Goal: Task Accomplishment & Management: Use online tool/utility

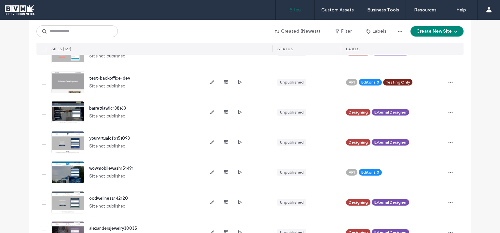
scroll to position [313, 0]
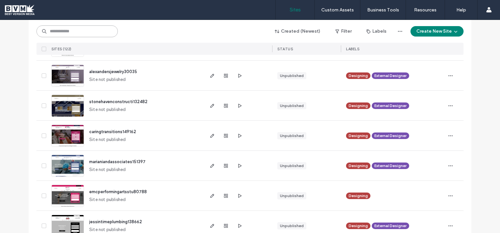
click at [96, 31] on input at bounding box center [76, 31] width 81 height 12
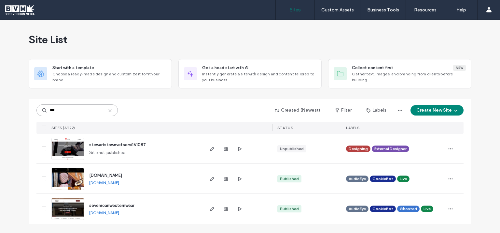
scroll to position [0, 0]
type input "***"
click at [240, 149] on icon "button" at bounding box center [239, 148] width 5 height 5
click at [214, 148] on use "button" at bounding box center [212, 149] width 4 height 4
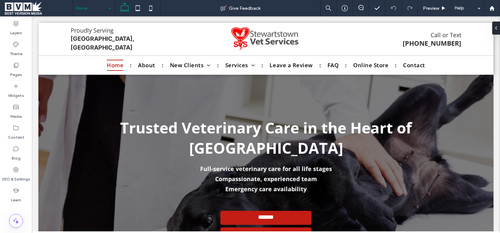
click at [97, 10] on input at bounding box center [92, 8] width 32 height 16
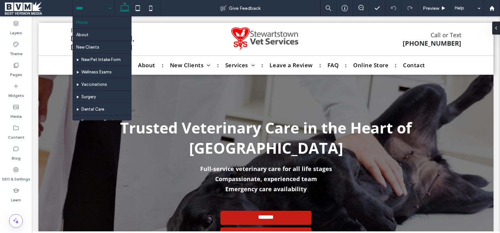
click at [93, 9] on input at bounding box center [92, 8] width 32 height 16
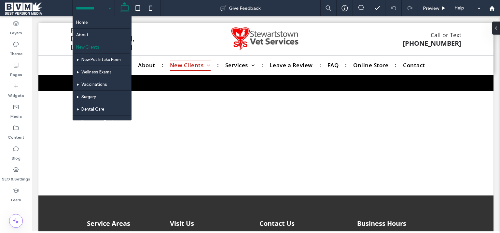
scroll to position [466, 0]
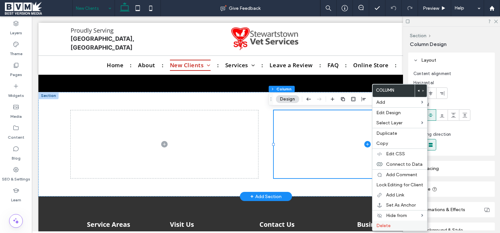
click at [398, 222] on label "Delete" at bounding box center [400, 225] width 47 height 6
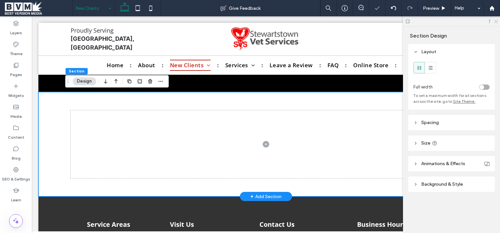
click at [496, 23] on icon at bounding box center [496, 21] width 4 height 4
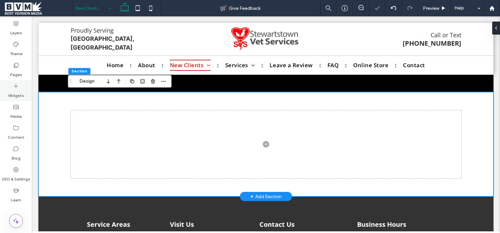
click at [12, 93] on label "Widgets" at bounding box center [16, 93] width 16 height 9
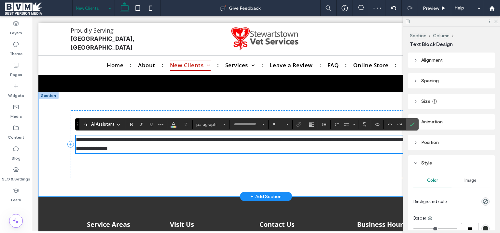
type input "*********"
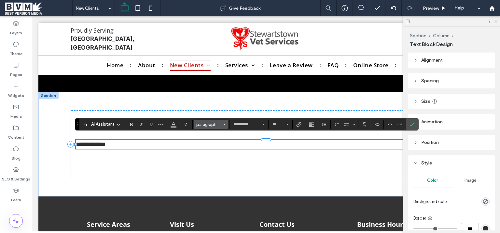
click at [218, 123] on span "paragraph" at bounding box center [208, 124] width 25 height 5
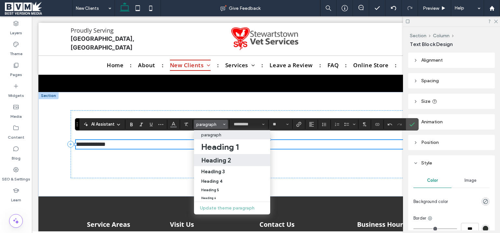
click at [220, 157] on h2 "Heading 2" at bounding box center [216, 160] width 30 height 8
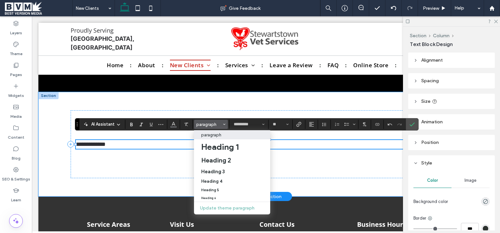
type input "**"
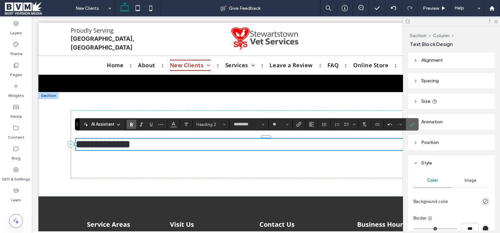
click at [410, 123] on icon "Confirm" at bounding box center [412, 124] width 5 height 5
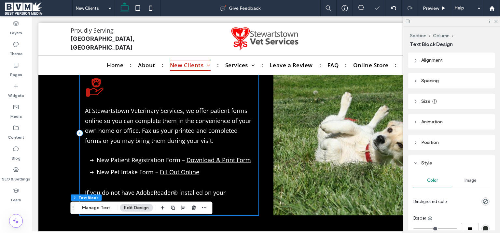
scroll to position [321, 0]
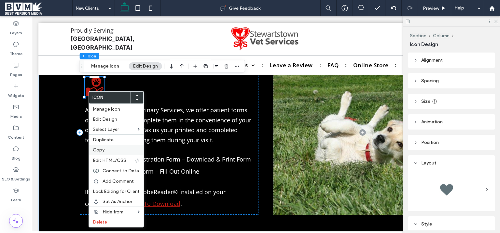
click at [107, 147] on label "Copy" at bounding box center [116, 150] width 47 height 6
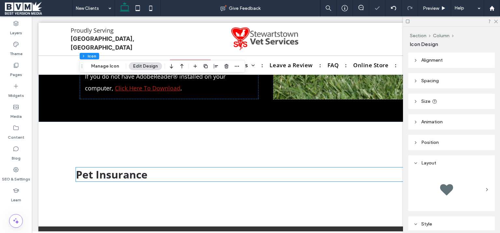
scroll to position [466, 0]
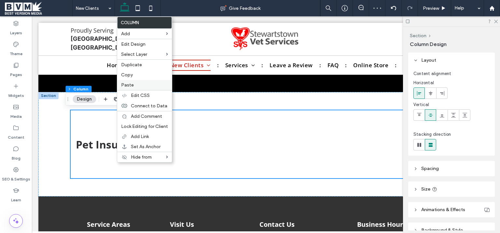
click at [128, 84] on span "Paste" at bounding box center [127, 85] width 13 height 6
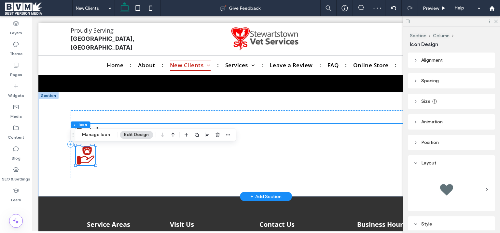
click at [246, 126] on h2 "Pet Insurance" at bounding box center [266, 130] width 380 height 14
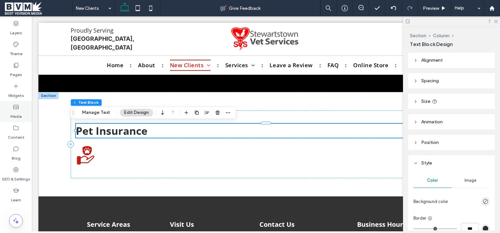
drag, startPoint x: 19, startPoint y: 86, endPoint x: 31, endPoint y: 108, distance: 25.1
click at [19, 87] on icon at bounding box center [16, 86] width 7 height 7
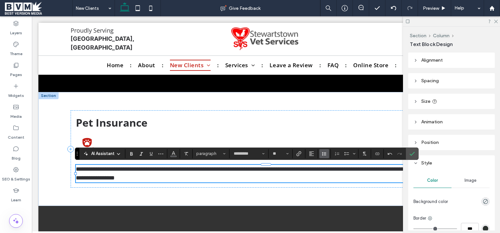
click at [325, 151] on icon "Line Height" at bounding box center [324, 153] width 5 height 5
click at [328, 122] on div "1.5" at bounding box center [335, 124] width 16 height 5
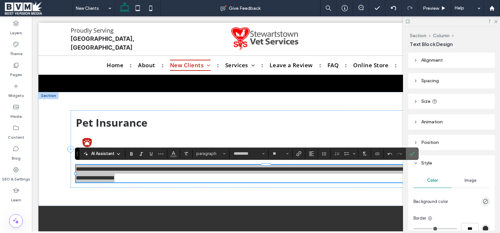
click at [410, 152] on icon "Confirm" at bounding box center [412, 153] width 5 height 5
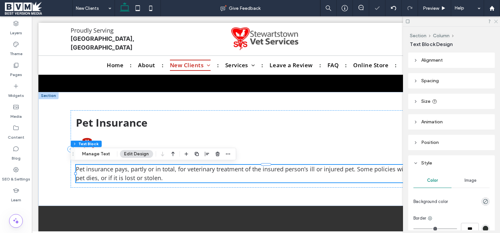
click at [496, 22] on icon at bounding box center [496, 21] width 4 height 4
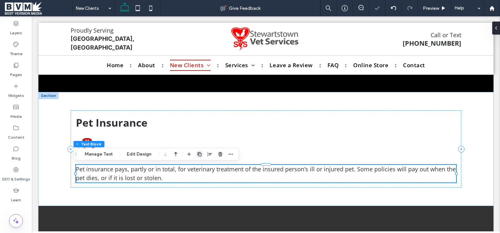
click at [199, 153] on icon "button" at bounding box center [199, 153] width 5 height 5
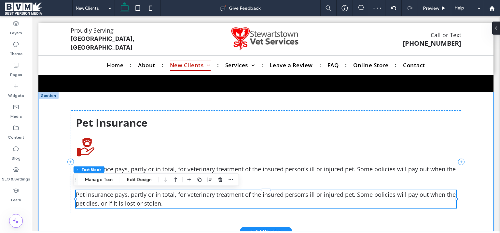
click at [133, 193] on span "Pet insurance pays, partly or in total, for veterinary treatment of the insured…" at bounding box center [266, 198] width 380 height 17
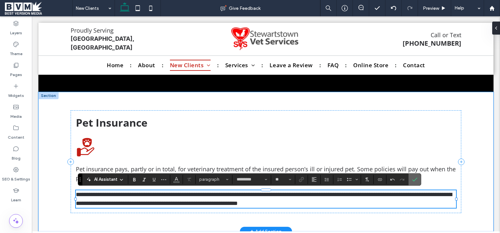
click at [410, 181] on label "Confirm" at bounding box center [415, 179] width 10 height 12
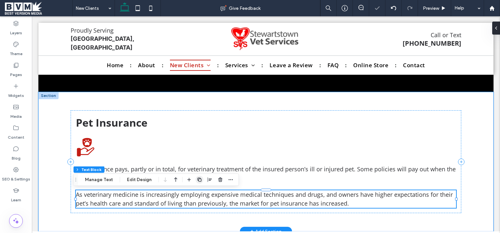
click at [198, 179] on use "button" at bounding box center [200, 179] width 4 height 4
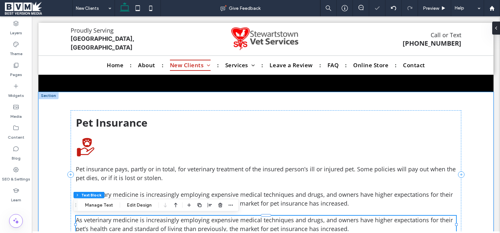
click at [199, 221] on span "As veterinary medicine is increasingly employing expensive medical techniques a…" at bounding box center [264, 224] width 377 height 17
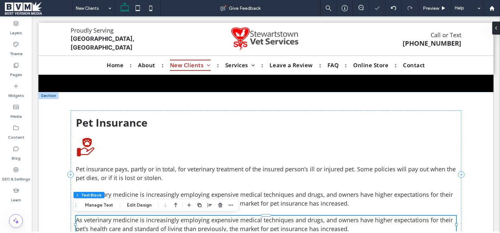
scroll to position [567, 0]
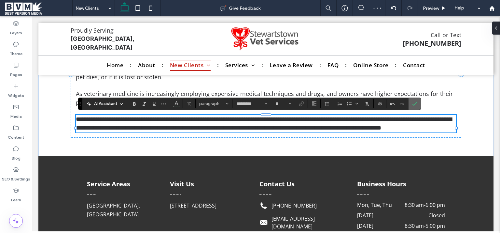
click at [416, 104] on icon "Confirm" at bounding box center [414, 103] width 5 height 5
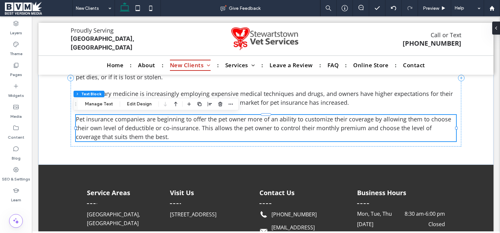
click at [200, 102] on icon "button" at bounding box center [199, 103] width 5 height 5
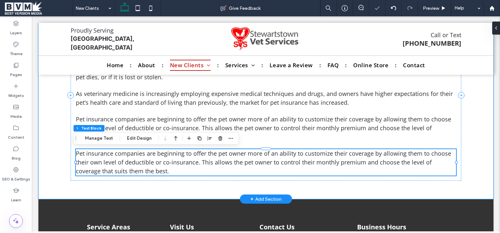
click at [192, 156] on span "Pet insurance companies are beginning to offer the pet owner more of an ability…" at bounding box center [264, 161] width 376 height 25
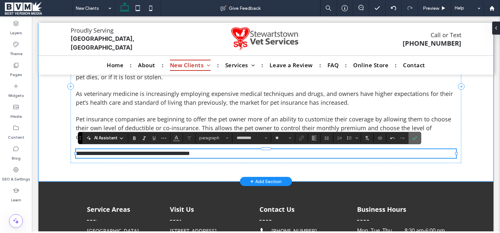
drag, startPoint x: 416, startPoint y: 136, endPoint x: 312, endPoint y: 128, distance: 104.3
click at [416, 136] on icon "Confirm" at bounding box center [414, 137] width 5 height 5
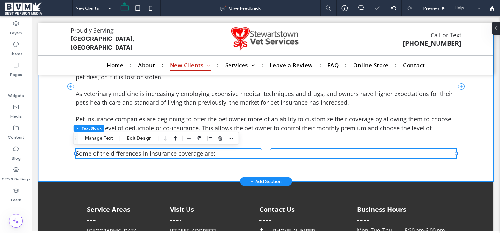
click at [197, 138] on icon "button" at bounding box center [199, 138] width 5 height 5
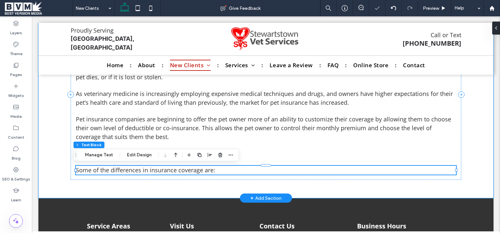
click at [149, 171] on span "Some of the differences in insurance coverage are:" at bounding box center [145, 170] width 139 height 8
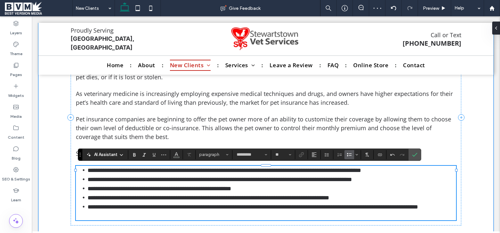
scroll to position [0, 0]
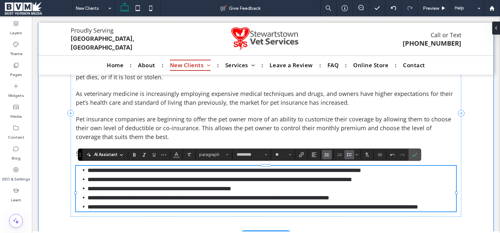
click at [329, 151] on span "Line Height" at bounding box center [326, 154] width 5 height 8
click at [333, 126] on div "1.5" at bounding box center [337, 125] width 16 height 5
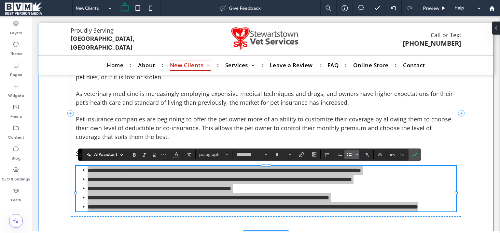
click at [359, 153] on button "Bulleted list menu" at bounding box center [356, 154] width 5 height 9
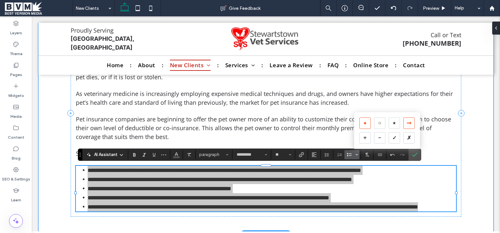
drag, startPoint x: 407, startPoint y: 118, endPoint x: 378, endPoint y: 106, distance: 31.4
click at [407, 118] on div "➞" at bounding box center [409, 122] width 11 height 11
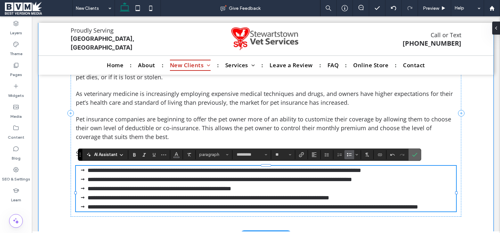
click at [417, 155] on label "Confirm" at bounding box center [415, 155] width 10 height 12
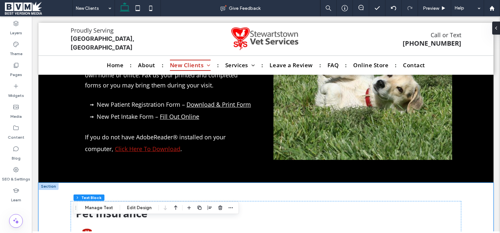
scroll to position [422, 0]
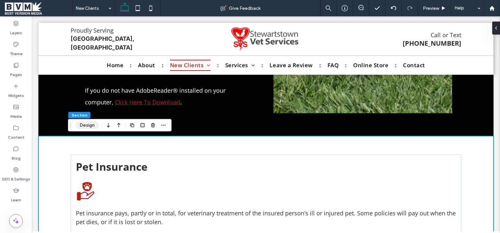
click at [88, 122] on button "Design" at bounding box center [87, 125] width 23 height 8
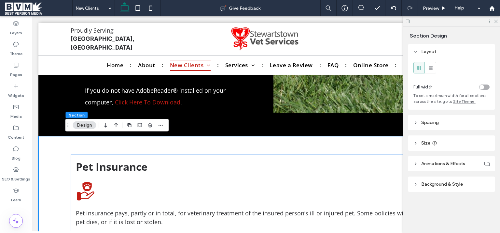
click at [446, 125] on header "Spacing" at bounding box center [452, 122] width 87 height 15
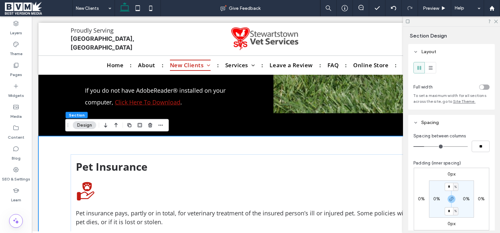
click at [455, 186] on span "%" at bounding box center [456, 186] width 2 height 7
click at [451, 146] on span "px" at bounding box center [452, 143] width 5 height 7
type input "****"
type input "**"
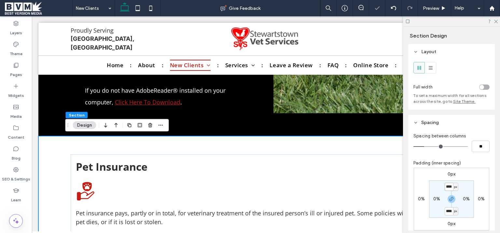
click at [450, 186] on input "****" at bounding box center [449, 186] width 8 height 8
type input "**"
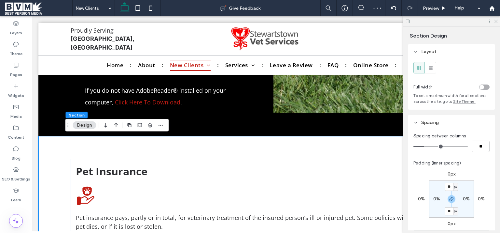
click at [495, 20] on icon at bounding box center [496, 21] width 4 height 4
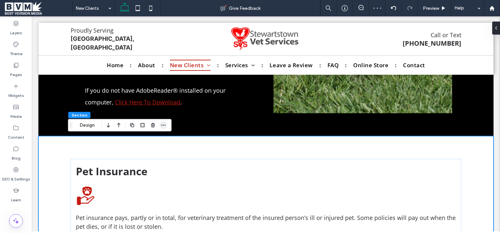
click at [165, 123] on icon "button" at bounding box center [163, 124] width 5 height 5
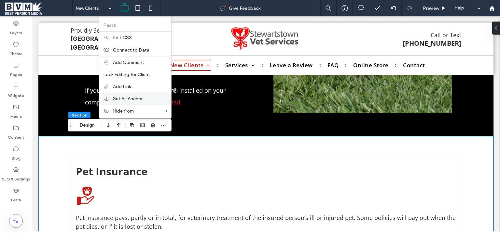
click at [123, 99] on span "Set As Anchor" at bounding box center [128, 99] width 30 height 6
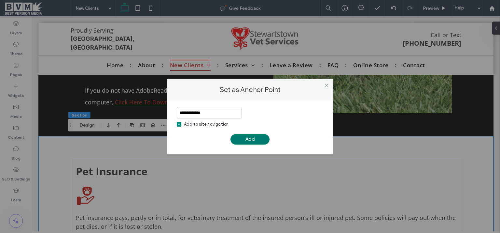
type input "**********"
click at [250, 139] on button "Add" at bounding box center [250, 139] width 39 height 10
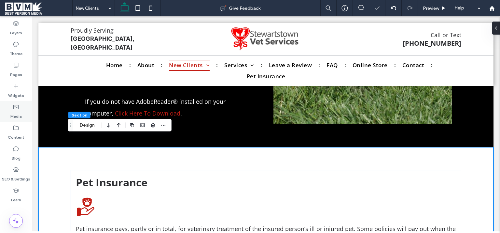
scroll to position [433, 0]
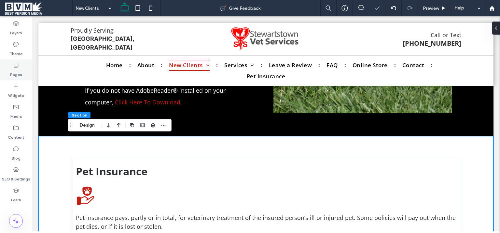
click at [16, 69] on label "Pages" at bounding box center [16, 72] width 12 height 9
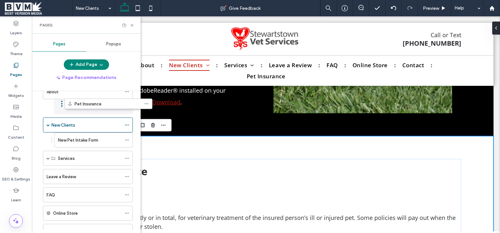
scroll to position [30, 0]
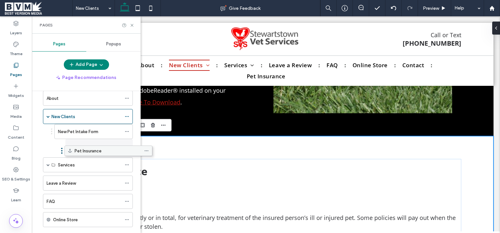
drag, startPoint x: 76, startPoint y: 217, endPoint x: 97, endPoint y: 154, distance: 66.1
click at [97, 154] on div "Home About New Clients New Pet Intake Form Services Wellness Exams Vaccinations…" at bounding box center [90, 160] width 101 height 138
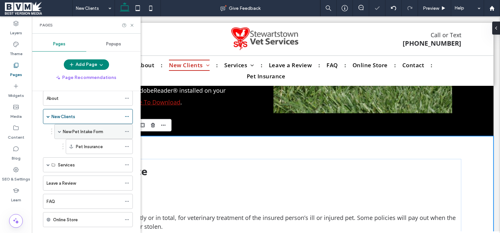
scroll to position [422, 0]
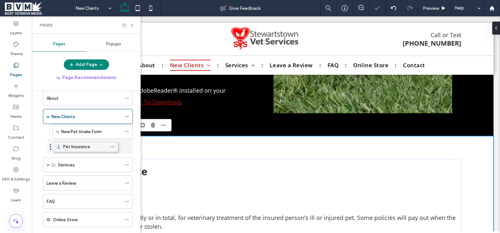
drag, startPoint x: 85, startPoint y: 148, endPoint x: 72, endPoint y: 148, distance: 13.0
click at [72, 148] on div "Home About New Clients New Pet Intake Form Pet Insurance Services Wellness Exam…" at bounding box center [90, 160] width 101 height 138
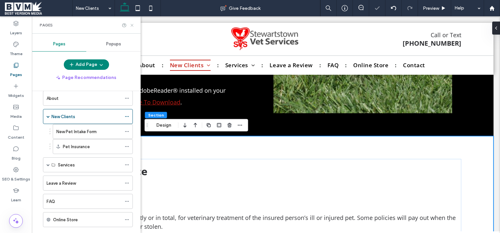
click at [132, 25] on icon at bounding box center [132, 25] width 5 height 5
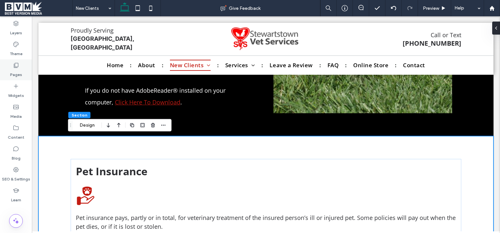
click at [17, 65] on icon at bounding box center [16, 65] width 7 height 7
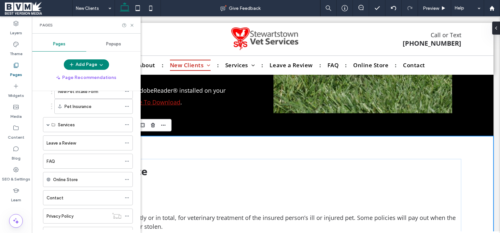
scroll to position [0, 0]
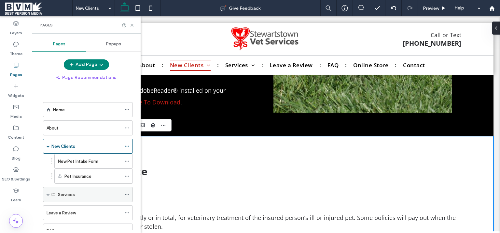
click at [46, 194] on div "Services" at bounding box center [88, 194] width 90 height 15
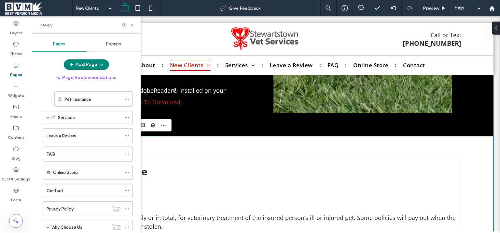
scroll to position [65, 0]
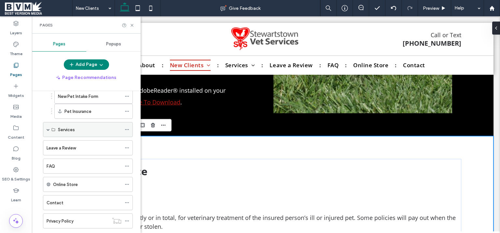
click at [48, 126] on span at bounding box center [48, 129] width 3 height 14
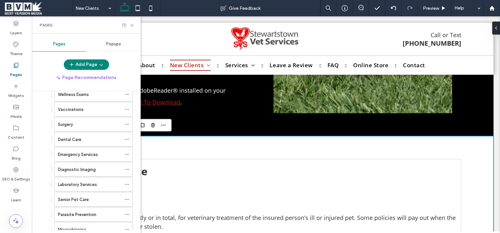
scroll to position [96, 0]
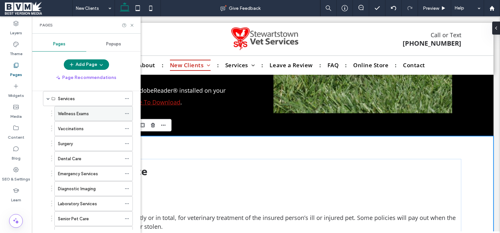
click at [72, 109] on label "Wellness Exams" at bounding box center [73, 113] width 31 height 11
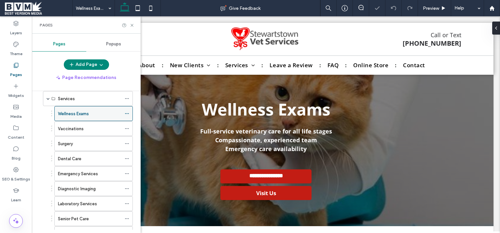
click at [126, 111] on icon at bounding box center [127, 113] width 5 height 5
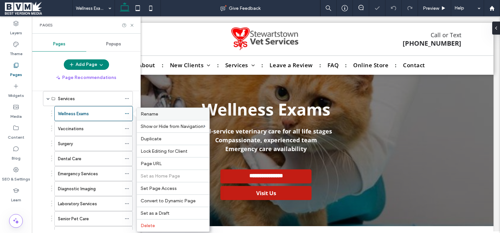
click at [154, 113] on span "Rename" at bounding box center [150, 114] width 18 height 6
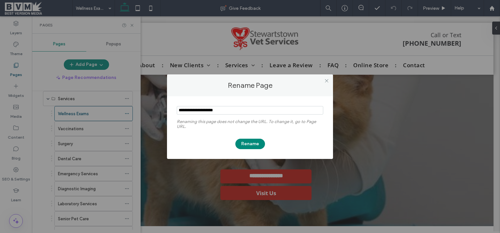
drag, startPoint x: 180, startPoint y: 109, endPoint x: 172, endPoint y: 109, distance: 7.8
click at [177, 109] on input "notEmpty" at bounding box center [250, 110] width 147 height 8
type input "**********"
click at [245, 140] on button "Rename" at bounding box center [251, 143] width 30 height 10
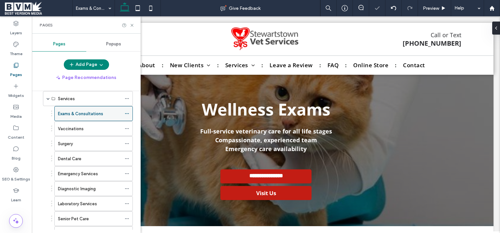
click at [125, 110] on span at bounding box center [127, 113] width 5 height 10
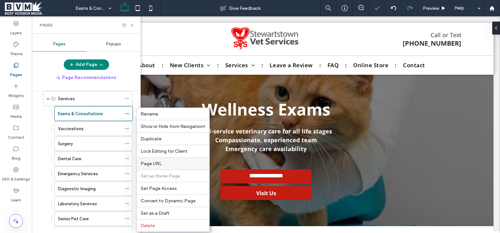
click at [157, 162] on span "Page URL" at bounding box center [151, 164] width 21 height 6
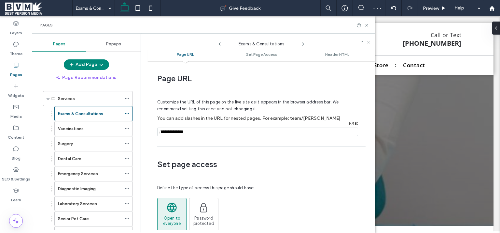
scroll to position [3, 0]
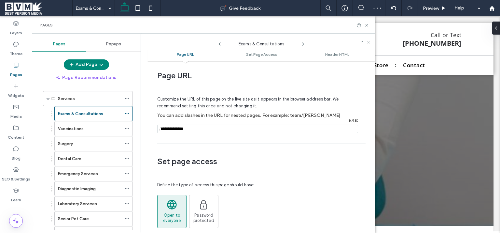
drag, startPoint x: 196, startPoint y: 127, endPoint x: 157, endPoint y: 130, distance: 39.8
click at [157, 130] on input "notEmpty" at bounding box center [257, 128] width 201 height 8
paste input "**********"
drag, startPoint x: 179, startPoint y: 128, endPoint x: 173, endPoint y: 128, distance: 5.3
click at [173, 128] on input "notEmpty" at bounding box center [257, 128] width 201 height 8
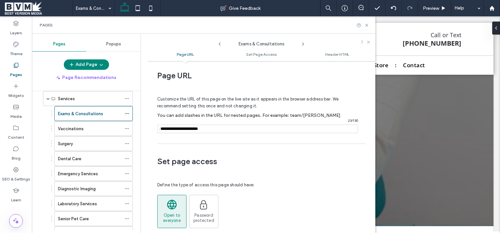
type input "**********"
click at [183, 139] on div "Customize the URL of this page on the live site as it appears in the browser ad…" at bounding box center [259, 111] width 204 height 57
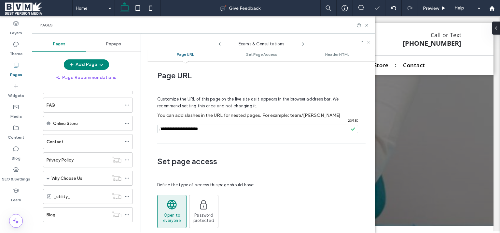
scroll to position [66, 0]
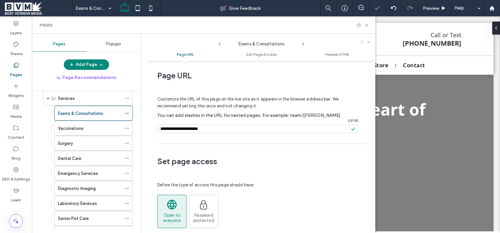
click at [16, 75] on label "Pages" at bounding box center [16, 72] width 12 height 9
click at [21, 73] on label "Pages" at bounding box center [16, 72] width 12 height 9
click at [11, 132] on label "Content" at bounding box center [16, 135] width 17 height 9
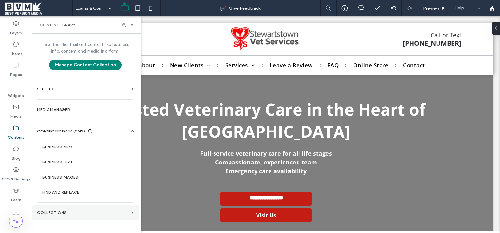
click at [74, 212] on label "Collections" at bounding box center [83, 212] width 92 height 5
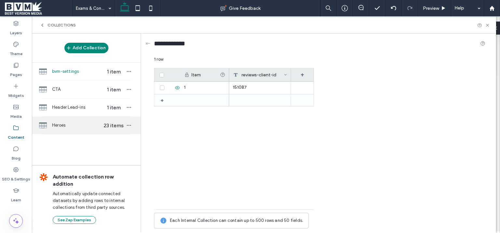
click at [83, 127] on span "Heroes" at bounding box center [77, 125] width 50 height 7
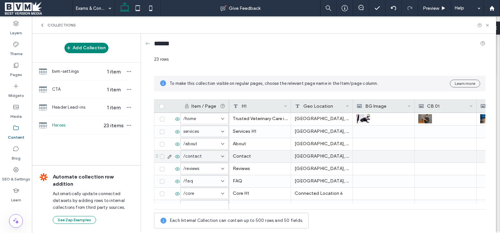
scroll to position [82, 0]
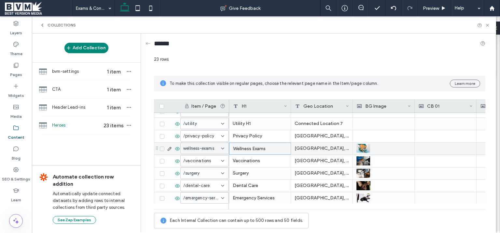
click at [255, 148] on div "Wellness Exams" at bounding box center [260, 148] width 62 height 12
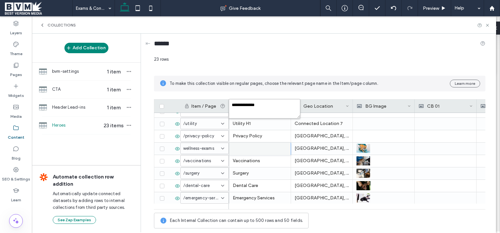
drag, startPoint x: 267, startPoint y: 107, endPoint x: 203, endPoint y: 98, distance: 65.2
click at [229, 99] on textarea "**********" at bounding box center [265, 109] width 72 height 20
paste textarea "*******"
drag, startPoint x: 234, startPoint y: 107, endPoint x: 230, endPoint y: 107, distance: 4.3
click at [230, 107] on textarea "**********" at bounding box center [265, 109] width 72 height 20
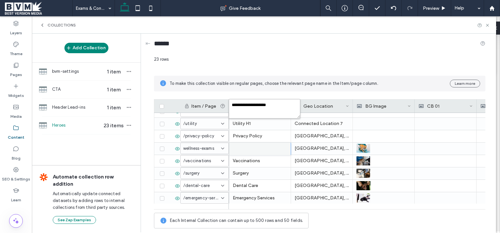
type textarea "**********"
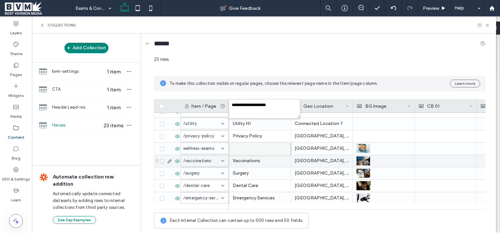
click at [240, 156] on div "Vaccinations" at bounding box center [260, 161] width 62 height 12
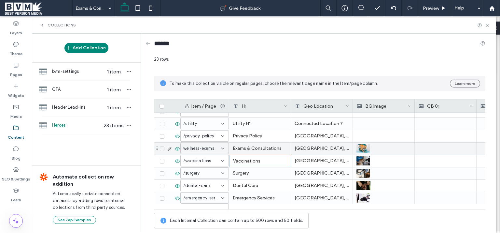
click at [221, 151] on div "wellness-exams" at bounding box center [204, 147] width 49 height 11
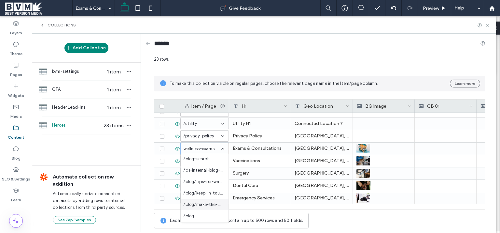
scroll to position [46, 0]
click at [201, 216] on span "/exams-and-consultations" at bounding box center [203, 216] width 40 height 7
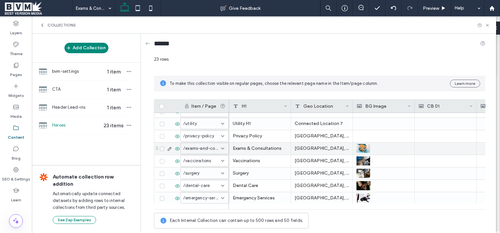
click at [308, 149] on div "[GEOGRAPHIC_DATA], [GEOGRAPHIC_DATA]" at bounding box center [322, 148] width 62 height 12
click at [380, 148] on div at bounding box center [384, 148] width 54 height 12
click at [487, 24] on icon at bounding box center [487, 25] width 5 height 5
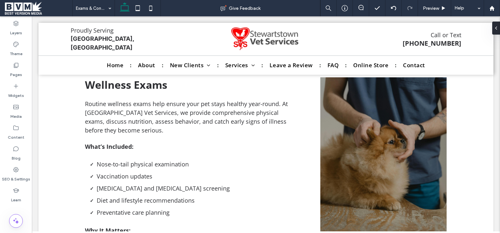
scroll to position [173, 0]
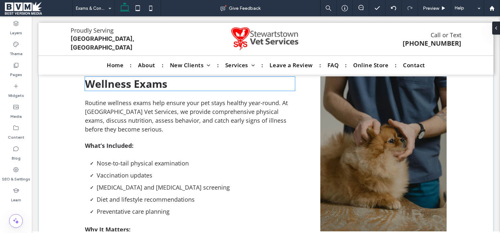
click at [129, 86] on span "Wellness Exams" at bounding box center [126, 84] width 82 height 14
click at [129, 86] on div "Wellness Exams" at bounding box center [190, 84] width 210 height 14
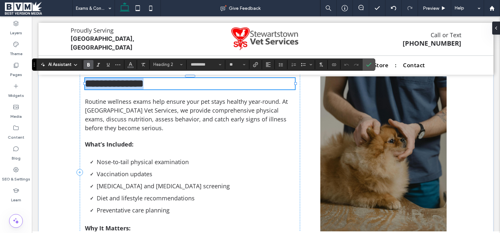
click at [136, 87] on span "**********" at bounding box center [114, 83] width 59 height 10
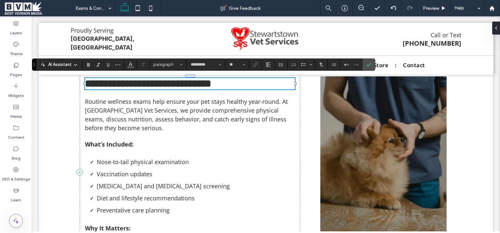
type input "**"
drag, startPoint x: 136, startPoint y: 85, endPoint x: 0, endPoint y: 65, distance: 137.9
click at [85, 78] on div "**********" at bounding box center [190, 83] width 210 height 11
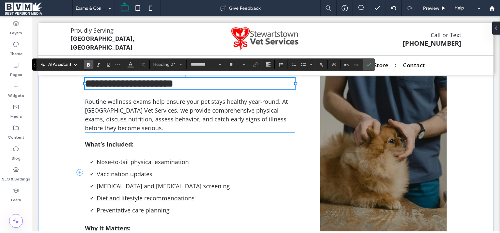
click at [113, 119] on span "Routine wellness exams help ensure your pet stays healthy year-round. At Stewar…" at bounding box center [186, 114] width 203 height 34
click at [113, 119] on div "Routine wellness exams help ensure your pet stays healthy year-round. At Stewar…" at bounding box center [190, 114] width 210 height 35
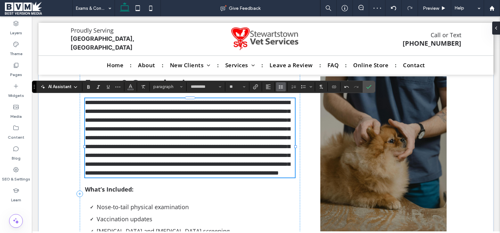
click at [280, 85] on icon "Line Height" at bounding box center [281, 86] width 5 height 5
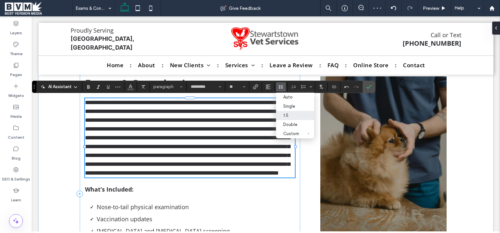
click at [291, 117] on div "1.5" at bounding box center [291, 115] width 16 height 5
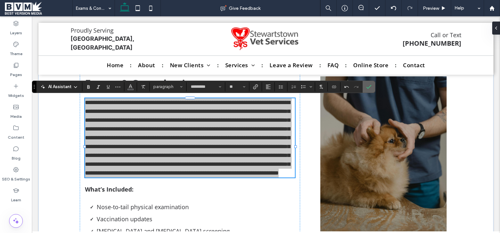
click at [367, 88] on icon "Confirm" at bounding box center [368, 86] width 5 height 5
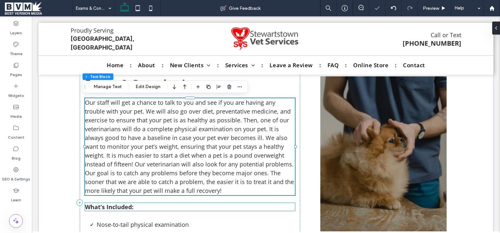
click at [268, 204] on div "Exams & Consultations Our staff will get a chance to talk to you and see if you…" at bounding box center [190, 202] width 221 height 263
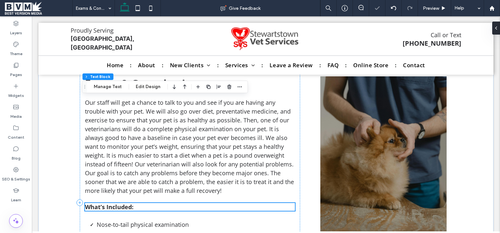
scroll to position [174, 0]
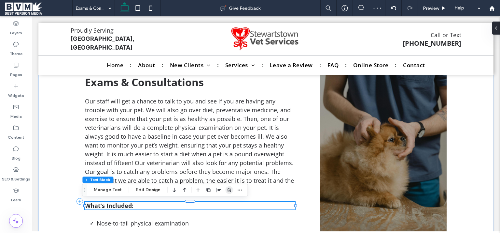
click at [225, 191] on span "button" at bounding box center [229, 190] width 8 height 8
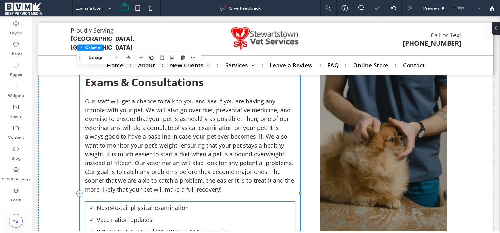
click at [232, 204] on li "Nose-to-tail physical examination" at bounding box center [196, 207] width 198 height 12
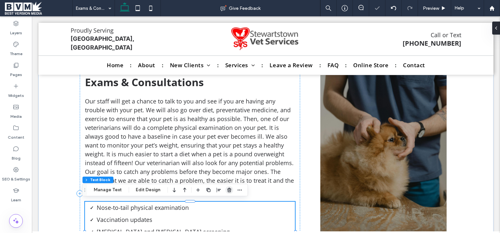
click at [229, 191] on use "button" at bounding box center [229, 190] width 4 height 4
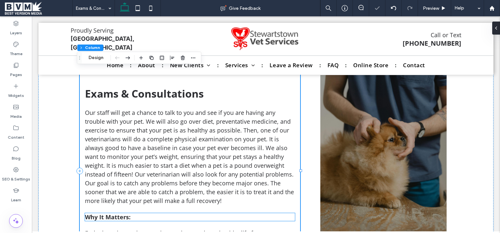
click at [228, 214] on h5 "Why It Matters:" at bounding box center [190, 217] width 210 height 8
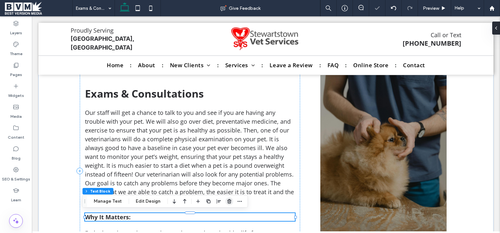
click at [229, 199] on icon "button" at bounding box center [229, 200] width 5 height 5
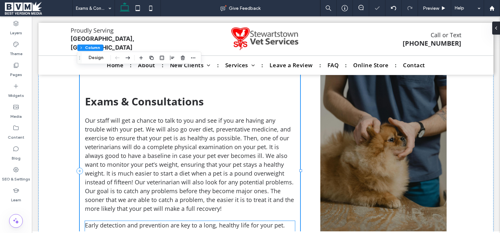
click at [226, 221] on span "Early detection and prevention are key to a long, healthy life for your pet. Ou…" at bounding box center [188, 233] width 206 height 25
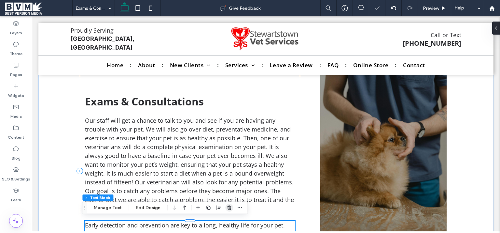
click at [225, 207] on span "button" at bounding box center [229, 208] width 8 height 8
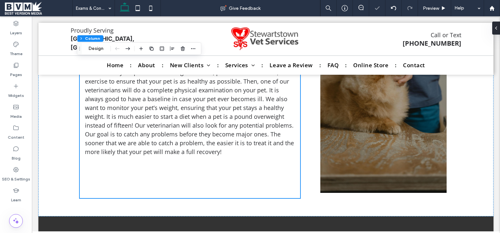
scroll to position [250, 0]
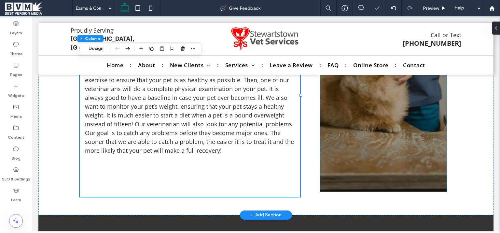
click at [345, 167] on img at bounding box center [384, 96] width 126 height 192
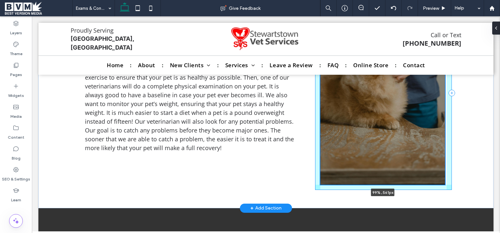
scroll to position [246, 0]
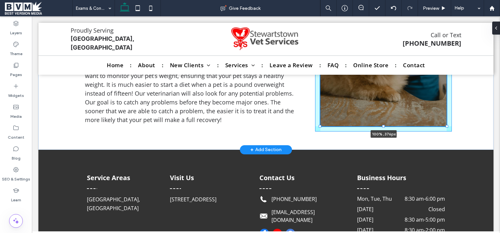
drag, startPoint x: 445, startPoint y: 190, endPoint x: 445, endPoint y: 121, distance: 69.1
click at [445, 121] on div "Exams & Consultations Our staff will get a chance to talk to you and see if you…" at bounding box center [266, 64] width 391 height 169
type input "***"
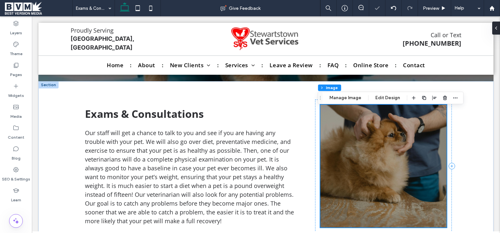
scroll to position [154, 0]
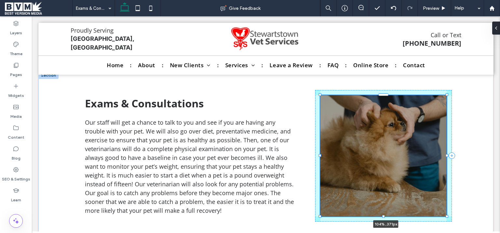
drag, startPoint x: 445, startPoint y: 216, endPoint x: 449, endPoint y: 214, distance: 4.5
click at [449, 214] on div "Exams & Consultations Our staff will get a chance to talk to you and see if you…" at bounding box center [266, 156] width 391 height 168
type input "***"
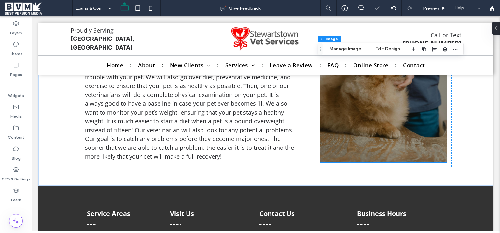
scroll to position [252, 0]
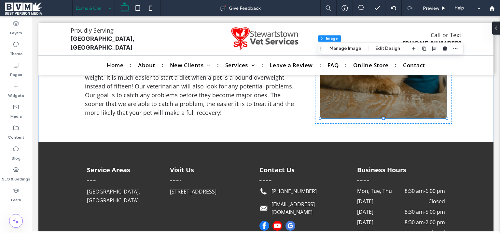
click at [89, 9] on input at bounding box center [92, 8] width 32 height 16
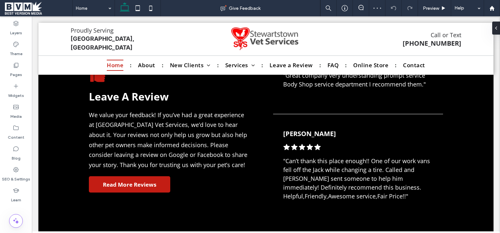
scroll to position [2445, 0]
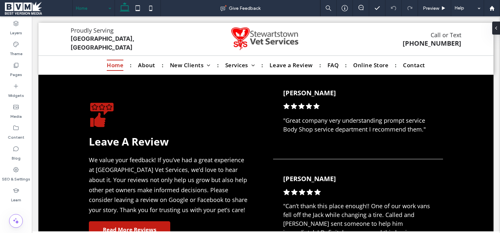
click at [98, 11] on input at bounding box center [92, 8] width 32 height 16
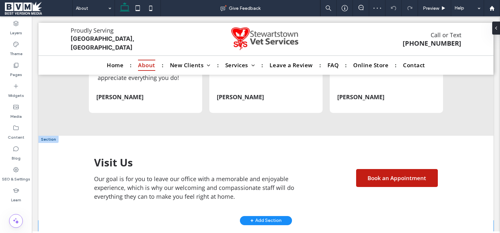
scroll to position [957, 0]
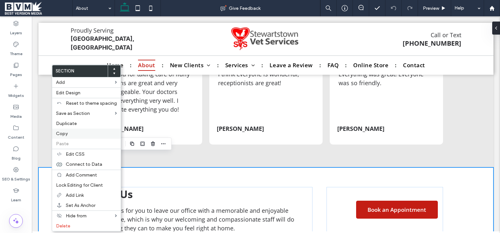
click at [65, 135] on span "Copy" at bounding box center [62, 134] width 12 height 6
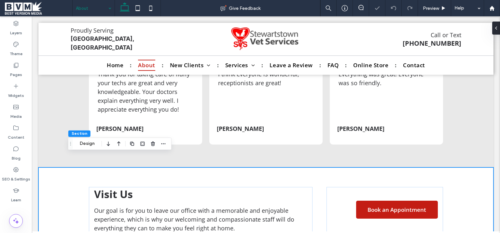
click at [91, 11] on input at bounding box center [92, 8] width 32 height 16
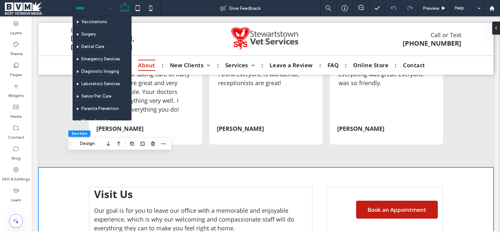
scroll to position [40, 0]
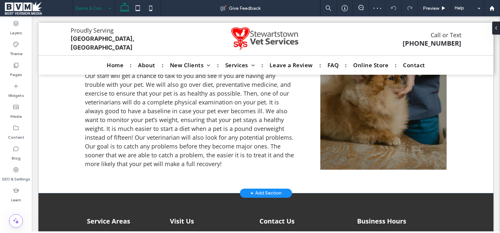
scroll to position [202, 0]
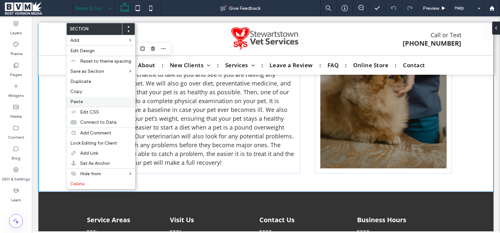
click at [79, 100] on span "Paste" at bounding box center [76, 102] width 13 height 6
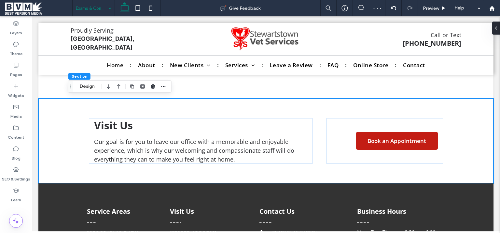
scroll to position [300, 0]
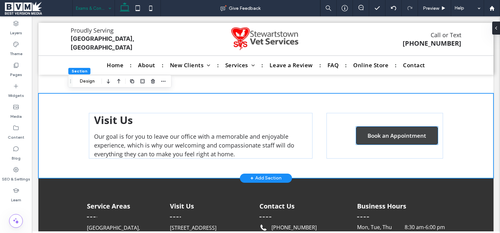
click at [412, 129] on link "Book an Appointment" at bounding box center [397, 135] width 82 height 18
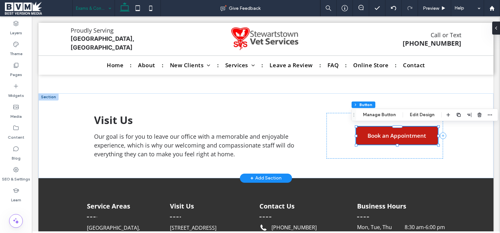
type input "**"
drag, startPoint x: 368, startPoint y: 114, endPoint x: 359, endPoint y: 115, distance: 9.1
click at [368, 114] on button "Manage Button" at bounding box center [379, 115] width 41 height 8
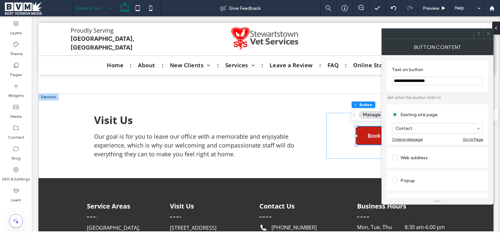
drag, startPoint x: 436, startPoint y: 79, endPoint x: 294, endPoint y: 70, distance: 141.7
click at [392, 77] on input "**********" at bounding box center [437, 81] width 91 height 8
type input "**********"
click at [485, 33] on div at bounding box center [489, 34] width 10 height 10
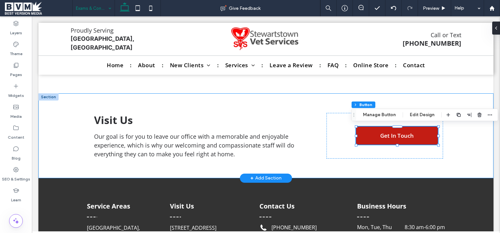
click at [220, 167] on div "Visit Us Our goal is for you to leave our office with a memorable and enjoyable…" at bounding box center [266, 135] width 391 height 85
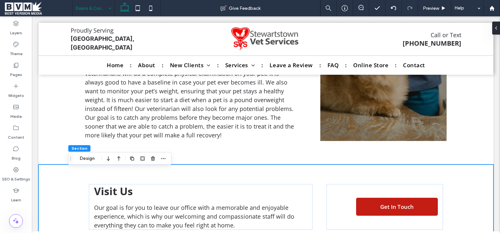
scroll to position [230, 0]
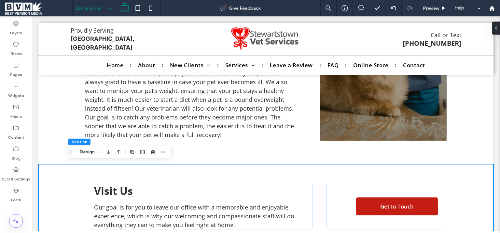
click at [53, 183] on div "Visit Us Our goal is for you to leave our office with a memorable and enjoyable…" at bounding box center [265, 206] width 455 height 85
click at [88, 154] on button "Design" at bounding box center [87, 152] width 23 height 8
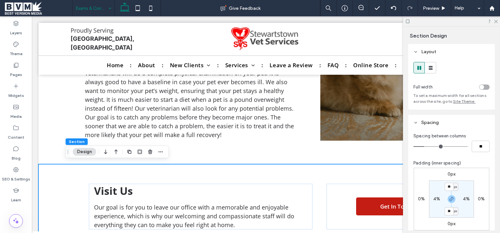
scroll to position [229, 0]
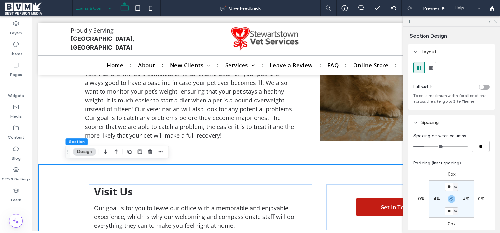
click at [434, 199] on label "4%" at bounding box center [437, 199] width 7 height 6
type input "*"
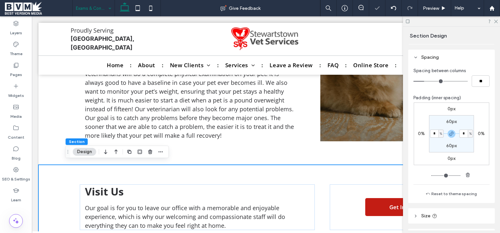
scroll to position [125, 0]
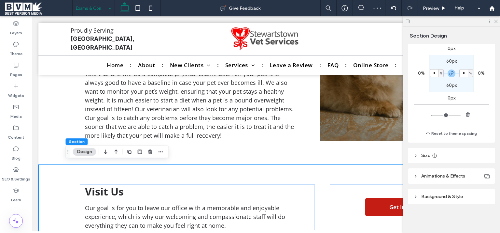
click at [473, 147] on div "Layout Full width To set a maximum width for all sections across the site, go t…" at bounding box center [454, 137] width 91 height 186
click at [468, 193] on header "Background & Style" at bounding box center [452, 196] width 87 height 15
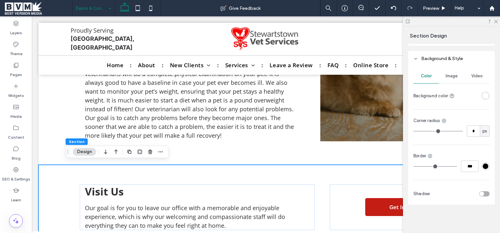
click at [484, 94] on div "rgba(255, 255, 255, 1)" at bounding box center [486, 96] width 6 height 6
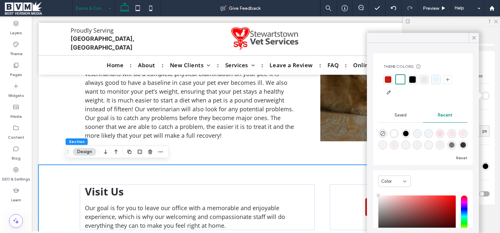
scroll to position [10, 0]
click at [409, 142] on div "rgba(250, 232, 231, 0.05)" at bounding box center [406, 145] width 6 height 6
type input "*******"
type input "*"
type input "**"
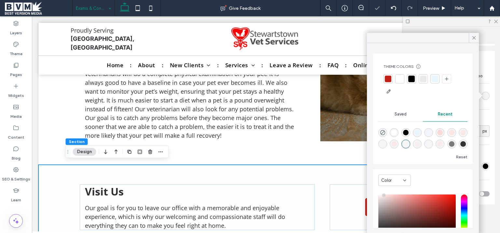
click at [420, 141] on div "rgba(250, 232, 231, 0.5)" at bounding box center [418, 144] width 6 height 6
type input "**"
type input "***"
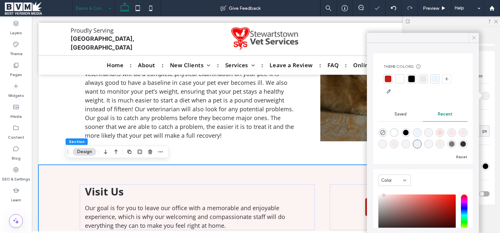
click at [474, 37] on use at bounding box center [474, 37] width 3 height 3
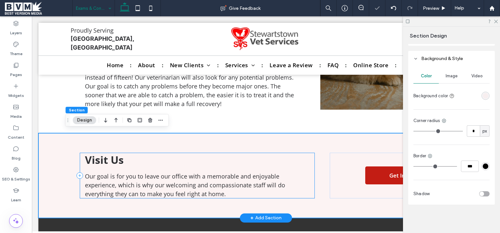
scroll to position [229, 0]
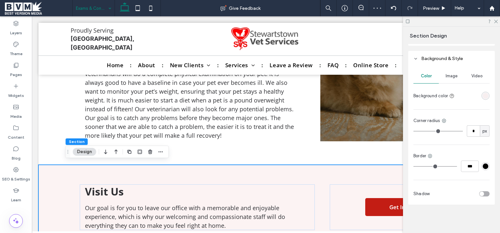
click at [484, 95] on div "rgba(250, 232, 231, 0.5)" at bounding box center [486, 96] width 6 height 6
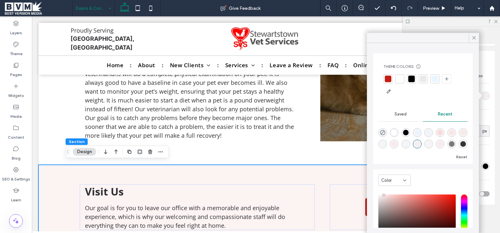
scroll to position [10, 0]
click at [387, 139] on div "rgba(250, 232, 231, 0.08)" at bounding box center [383, 143] width 9 height 9
type input "*"
type input "**"
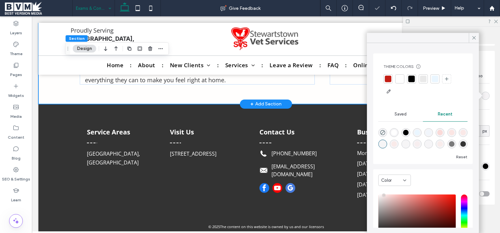
scroll to position [229, 0]
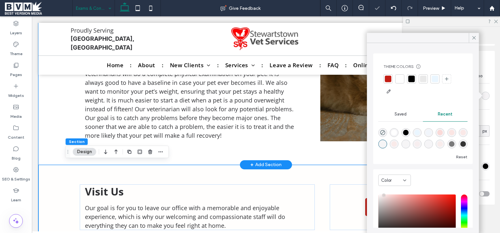
click at [53, 122] on div "Exams & Consultations Our staff will get a chance to talk to you and see if you…" at bounding box center [265, 81] width 455 height 168
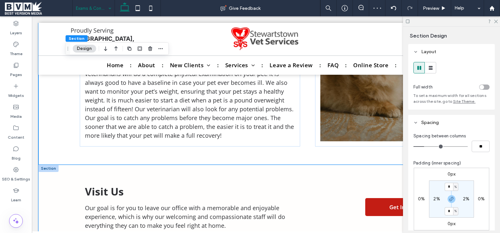
drag, startPoint x: 73, startPoint y: 166, endPoint x: 104, endPoint y: 163, distance: 31.2
click at [73, 167] on div "Visit Us Our goal is for you to leave our office with a memorable and enjoyable…" at bounding box center [266, 207] width 391 height 85
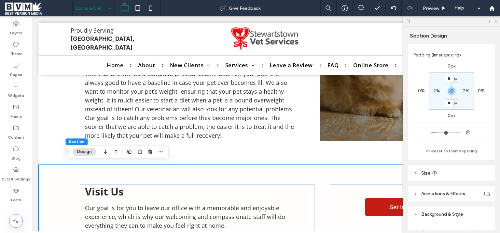
scroll to position [164, 0]
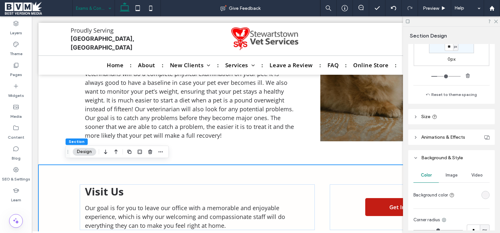
click at [483, 198] on div "rgba(250, 232, 231, 0.08)" at bounding box center [486, 195] width 8 height 8
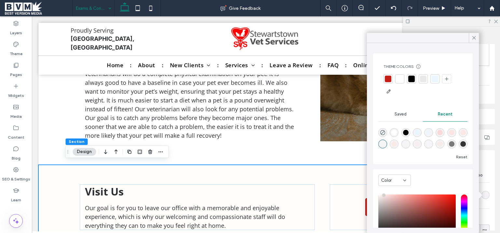
scroll to position [10, 0]
click at [432, 141] on div "rgba(250, 232, 231, 0.07)" at bounding box center [429, 144] width 6 height 6
type input "*"
type input "**"
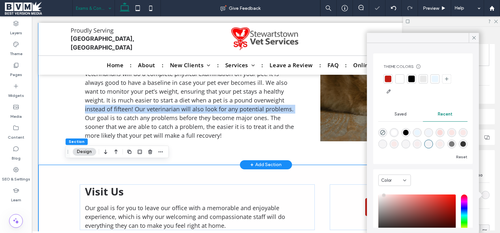
click at [71, 112] on div "Exams & Consultations Our staff will get a chance to talk to you and see if you…" at bounding box center [266, 81] width 391 height 168
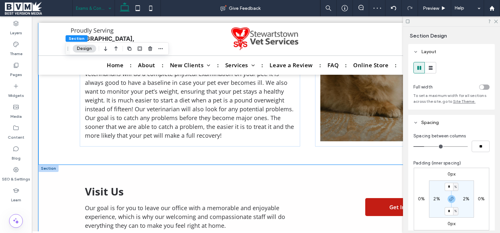
click at [43, 176] on div "Visit Us Our goal is for you to leave our office with a memorable and enjoyable…" at bounding box center [265, 207] width 455 height 85
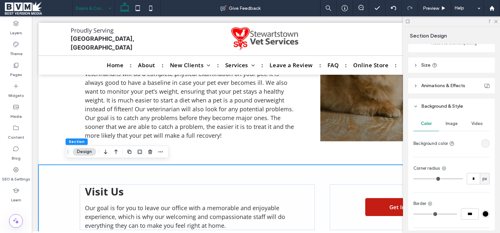
scroll to position [263, 0]
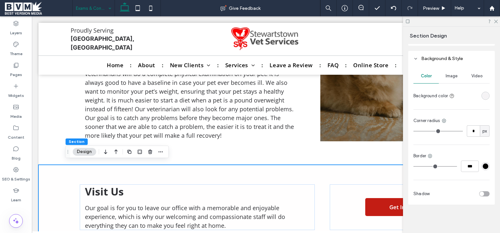
click at [483, 95] on div "rgba(250, 232, 231, 0.07)" at bounding box center [486, 96] width 6 height 6
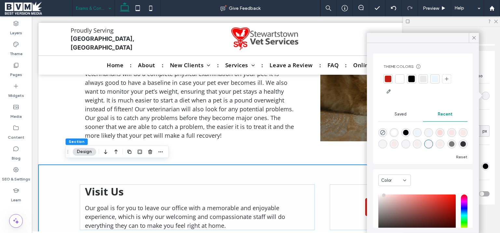
scroll to position [10, 0]
click at [423, 80] on div at bounding box center [423, 79] width 7 height 7
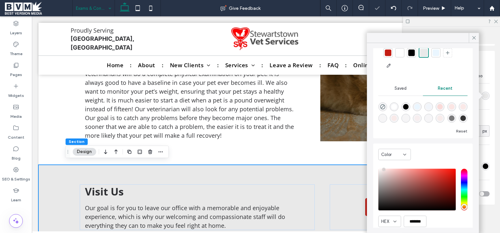
scroll to position [51, 0]
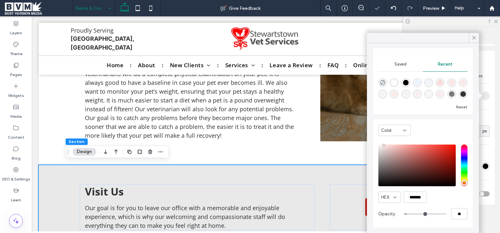
type input "*"
type input "**"
type input "*"
type input "**"
type input "*"
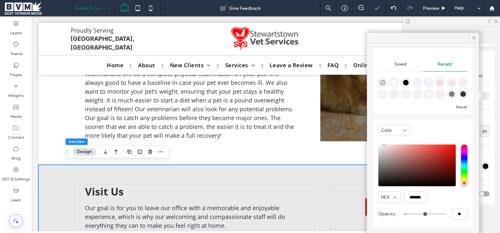
type input "**"
type input "*"
type input "**"
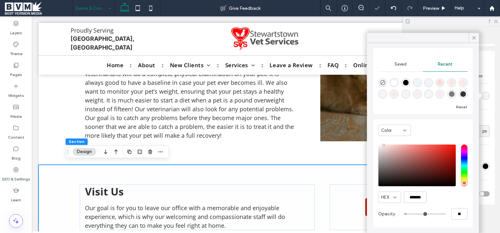
type input "*"
type input "**"
type input "*"
type input "**"
type input "*"
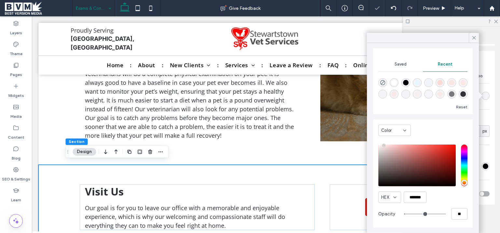
type input "**"
type input "*"
type input "**"
type input "*"
type input "**"
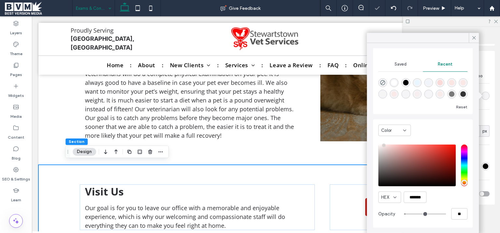
click at [404, 214] on input "range" at bounding box center [425, 213] width 42 height 1
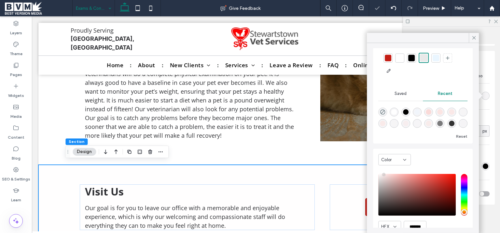
scroll to position [0, 0]
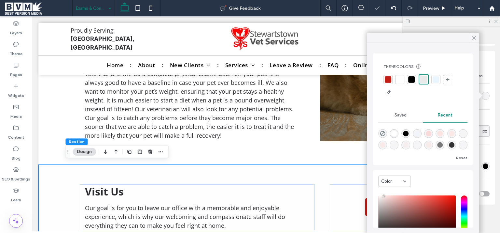
click at [425, 81] on div at bounding box center [423, 79] width 7 height 7
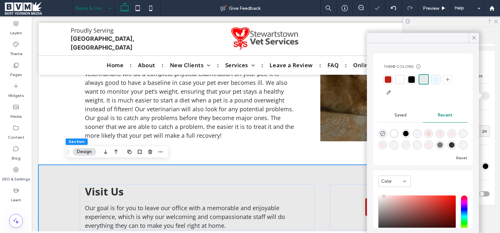
scroll to position [51, 0]
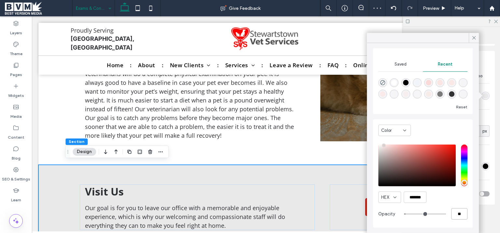
drag, startPoint x: 453, startPoint y: 214, endPoint x: 446, endPoint y: 212, distance: 7.8
click at [452, 212] on input "**" at bounding box center [460, 213] width 16 height 11
type input "*"
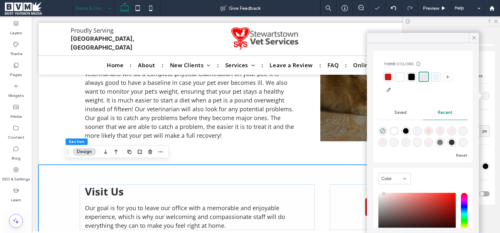
scroll to position [0, 0]
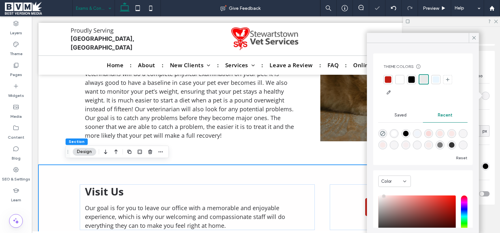
type input "**"
click at [425, 75] on div at bounding box center [424, 79] width 10 height 10
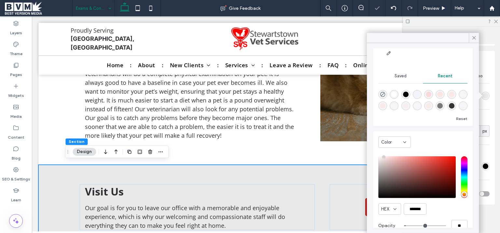
scroll to position [51, 0]
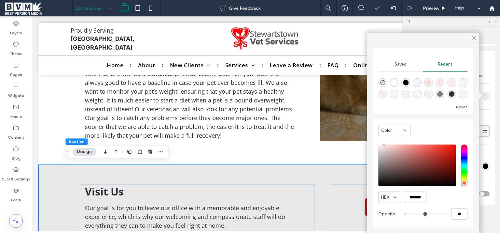
type input "*"
type input "**"
type input "***"
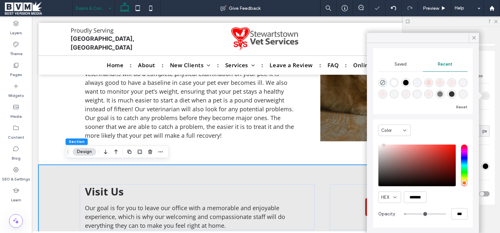
type input "****"
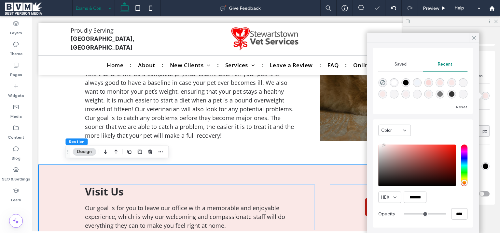
drag, startPoint x: 400, startPoint y: 214, endPoint x: 463, endPoint y: 214, distance: 63.2
click at [446, 214] on input "range" at bounding box center [425, 213] width 42 height 1
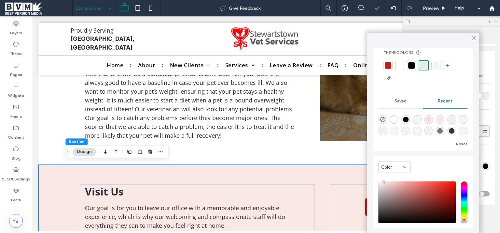
scroll to position [0, 0]
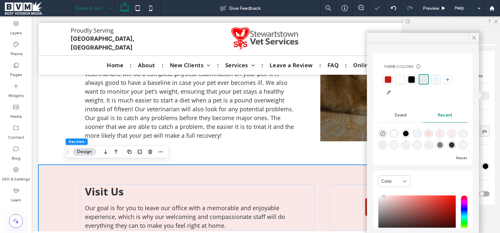
click at [424, 80] on div at bounding box center [423, 79] width 7 height 7
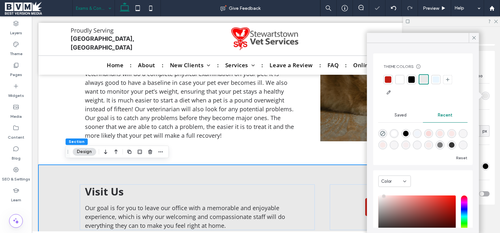
scroll to position [51, 0]
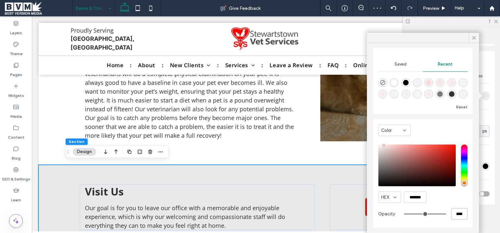
click at [455, 213] on input "****" at bounding box center [460, 213] width 16 height 11
type input "**"
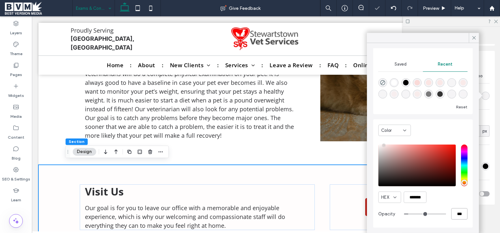
type input "***"
drag, startPoint x: 446, startPoint y: 222, endPoint x: 447, endPoint y: 213, distance: 9.5
click at [446, 222] on div "HEX ******* Opacity ***" at bounding box center [423, 182] width 89 height 83
click at [476, 40] on icon at bounding box center [474, 38] width 6 height 6
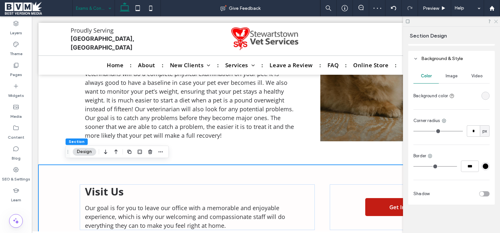
click at [496, 21] on icon at bounding box center [496, 21] width 4 height 4
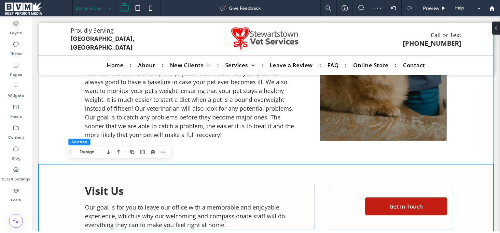
click at [466, 147] on div "Exams & Consultations Our staff will get a chance to talk to you and see if you…" at bounding box center [265, 80] width 455 height 168
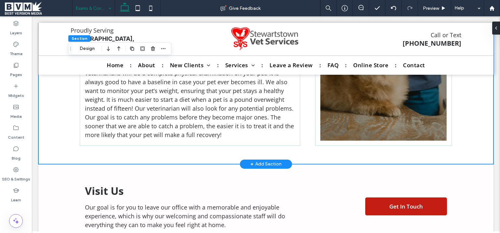
click at [64, 108] on div "Exams & Consultations Our staff will get a chance to talk to you and see if you…" at bounding box center [265, 80] width 455 height 168
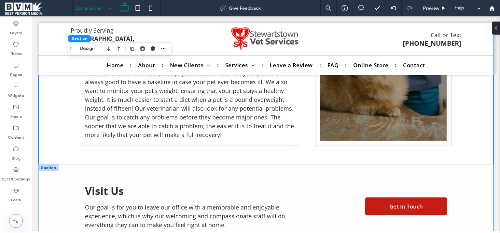
click at [399, 168] on div "Visit Us Our goal is for you to leave our office with a memorable and enjoyable…" at bounding box center [266, 206] width 391 height 85
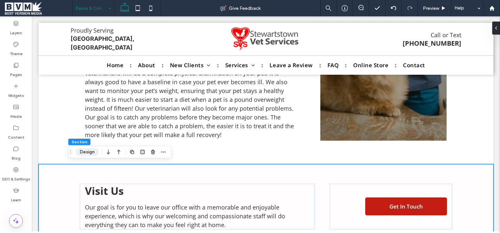
click at [84, 153] on button "Design" at bounding box center [87, 152] width 23 height 8
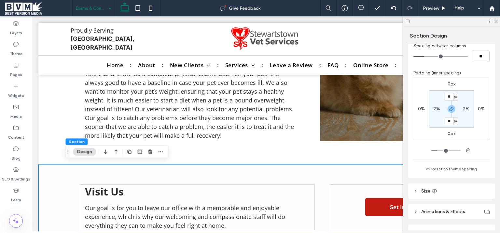
scroll to position [164, 0]
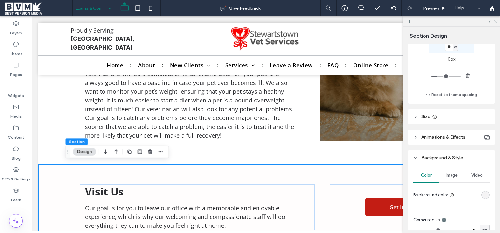
click at [483, 195] on div "rgba(250, 232, 231, 0.1)" at bounding box center [486, 195] width 6 height 6
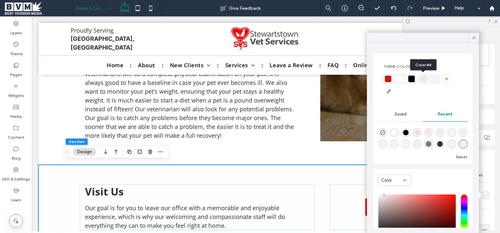
click at [425, 77] on div at bounding box center [423, 79] width 7 height 7
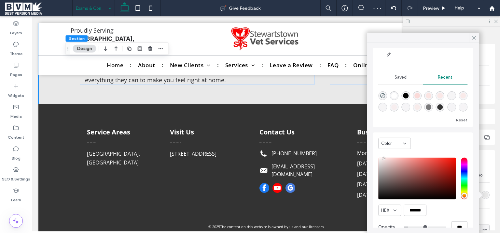
scroll to position [51, 0]
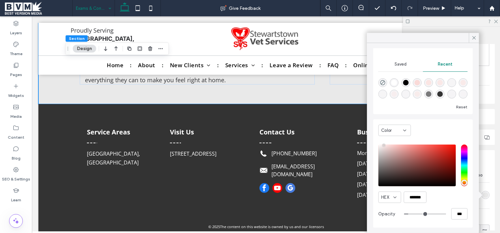
type input "**"
type input "***"
type input "**"
type input "***"
type input "**"
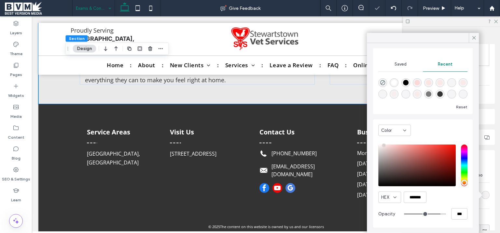
type input "***"
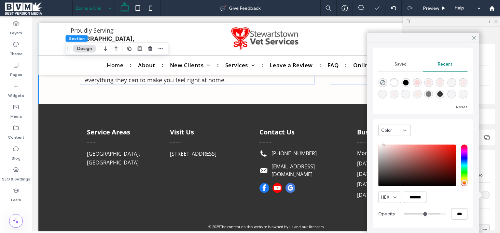
type input "***"
type input "****"
drag, startPoint x: 403, startPoint y: 214, endPoint x: 473, endPoint y: 214, distance: 70.7
click at [446, 214] on input "range" at bounding box center [425, 213] width 42 height 1
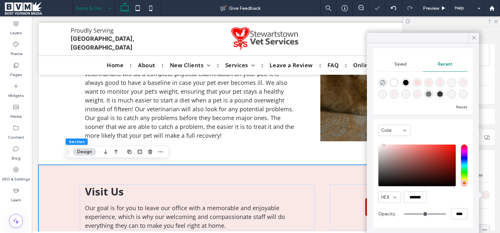
scroll to position [0, 0]
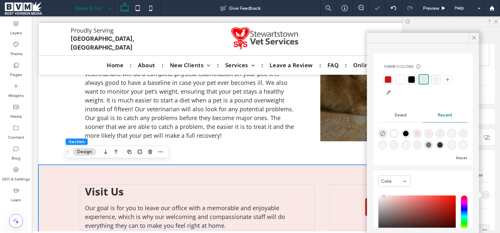
click at [423, 80] on div at bounding box center [423, 79] width 7 height 7
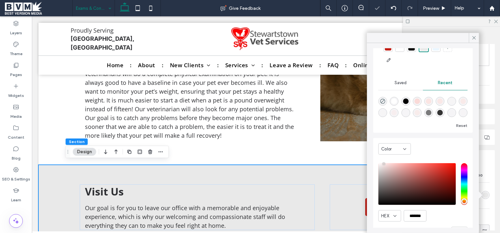
scroll to position [51, 0]
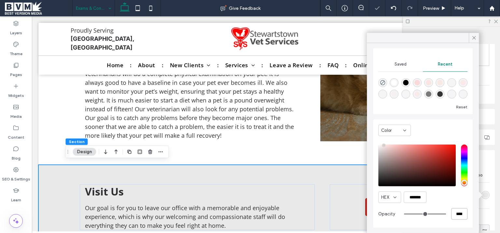
drag, startPoint x: 455, startPoint y: 214, endPoint x: 446, endPoint y: 214, distance: 9.1
click at [452, 214] on input "****" at bounding box center [460, 213] width 16 height 11
type input "*"
type input "**"
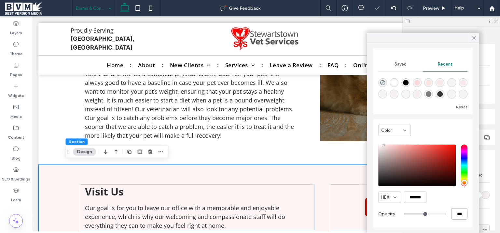
scroll to position [0, 0]
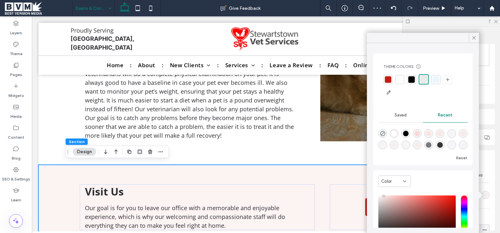
type input "***"
click at [424, 80] on div at bounding box center [423, 79] width 7 height 7
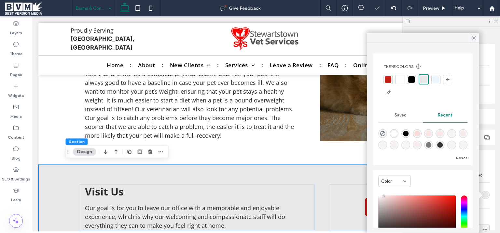
scroll to position [51, 0]
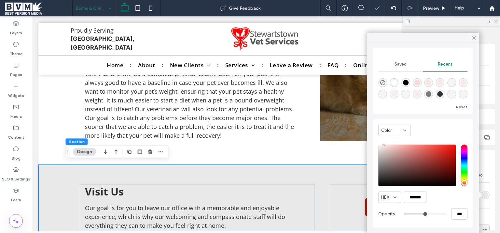
type input "**"
type input "***"
type input "**"
type input "***"
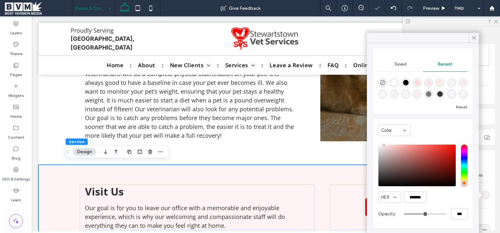
type input "**"
type input "***"
type input "**"
type input "***"
type input "**"
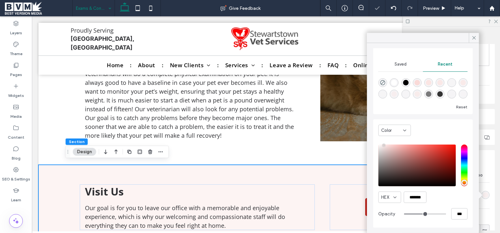
type input "***"
type input "**"
type input "***"
type input "**"
type input "***"
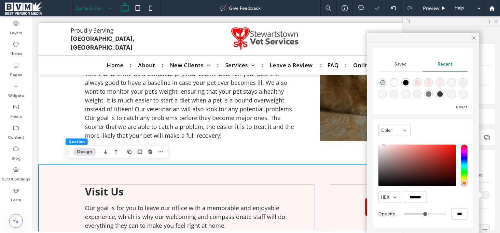
type input "**"
type input "***"
type input "**"
type input "***"
type input "**"
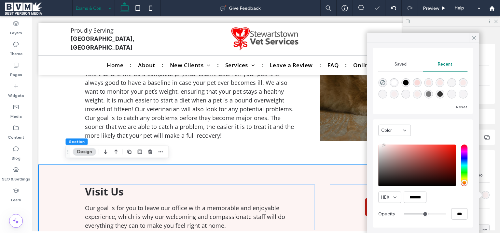
type input "***"
type input "**"
type input "***"
type input "**"
type input "***"
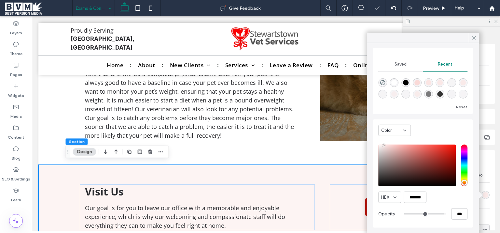
type input "***"
type input "****"
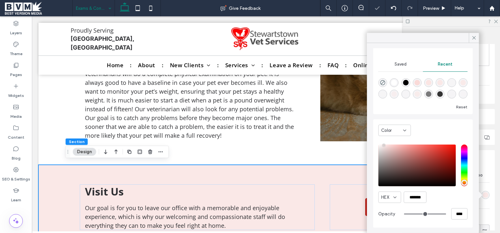
drag, startPoint x: 418, startPoint y: 215, endPoint x: 434, endPoint y: 114, distance: 102.0
click at [444, 213] on input "range" at bounding box center [425, 213] width 42 height 1
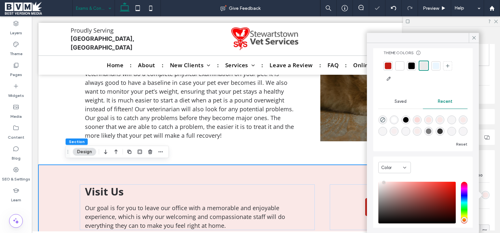
scroll to position [0, 0]
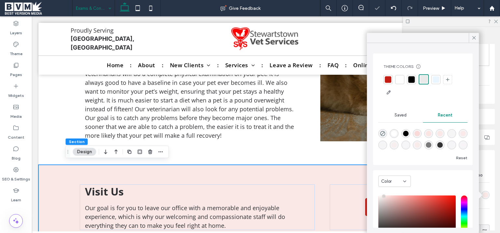
click at [426, 79] on div at bounding box center [423, 79] width 7 height 7
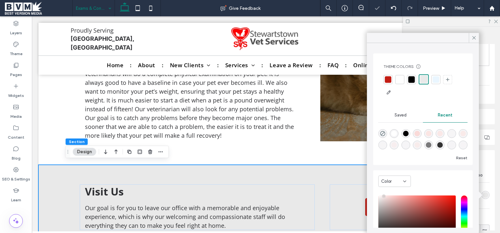
scroll to position [51, 0]
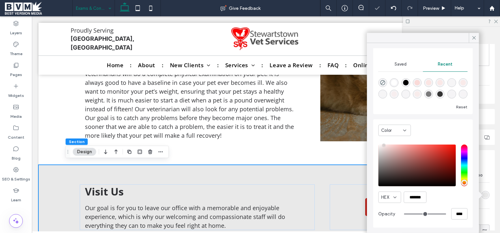
type input "**"
type input "***"
type input "**"
type input "***"
type input "**"
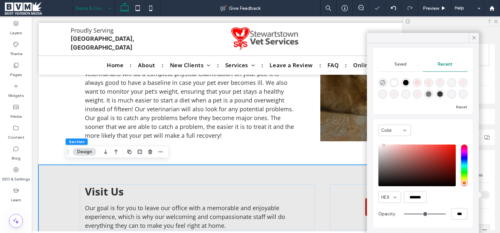
type input "***"
type input "**"
type input "***"
type input "**"
type input "***"
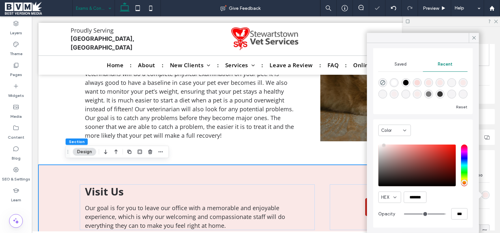
type input "**"
type input "***"
type input "**"
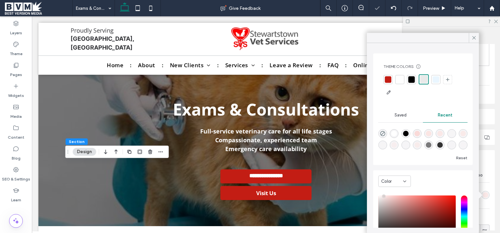
scroll to position [229, 0]
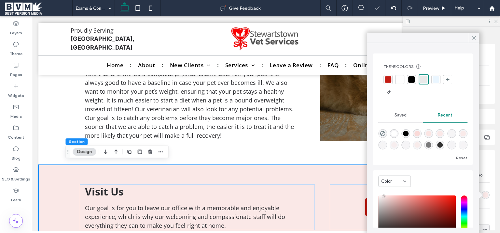
click at [425, 81] on div at bounding box center [423, 79] width 7 height 7
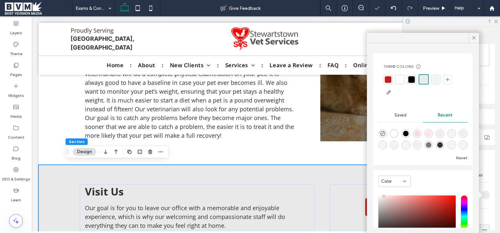
scroll to position [0, 0]
click at [473, 36] on icon at bounding box center [474, 38] width 6 height 6
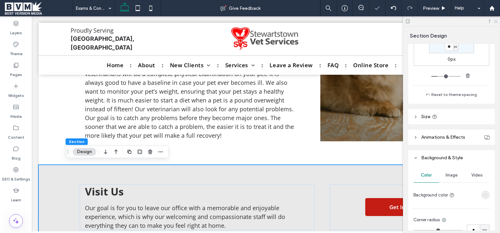
click at [495, 23] on icon at bounding box center [496, 21] width 4 height 4
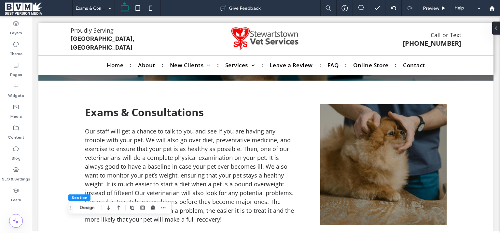
scroll to position [130, 0]
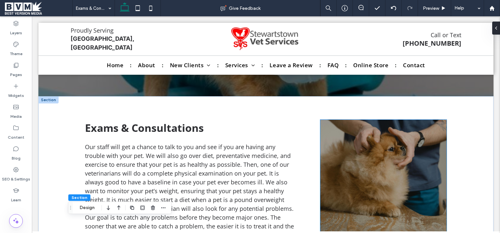
click at [416, 147] on img at bounding box center [384, 180] width 126 height 121
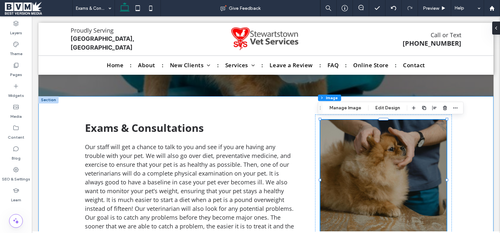
click at [466, 138] on div "Exams & Consultations Our staff will get a chance to talk to you and see if you…" at bounding box center [265, 180] width 455 height 168
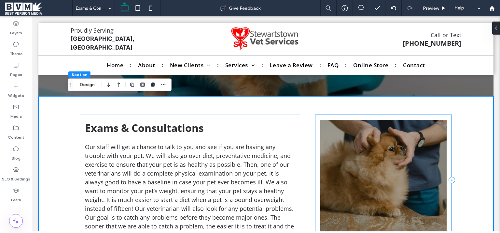
click at [445, 122] on div at bounding box center [383, 179] width 137 height 131
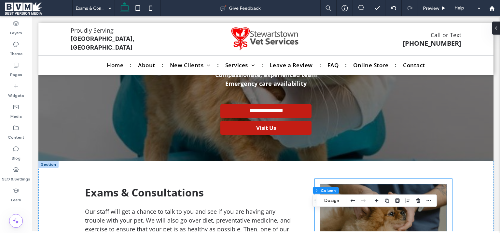
scroll to position [27, 0]
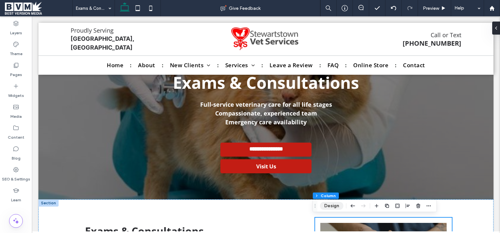
click at [327, 208] on button "Design" at bounding box center [331, 206] width 23 height 8
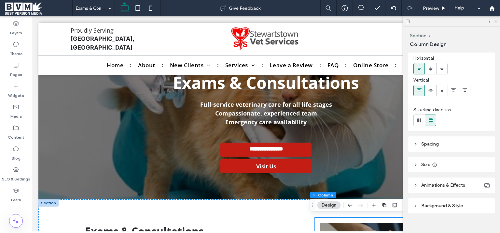
scroll to position [33, 0]
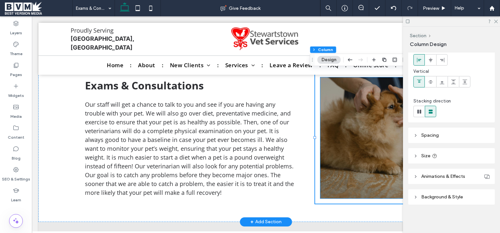
click at [344, 123] on img at bounding box center [384, 137] width 126 height 121
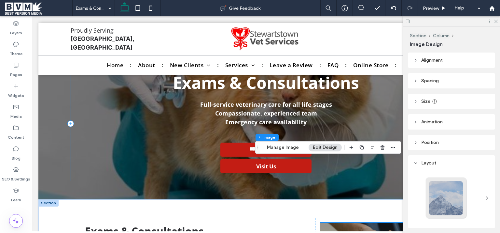
scroll to position [172, 0]
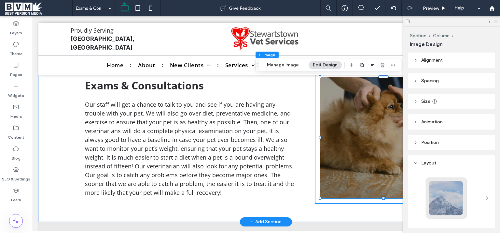
click at [315, 154] on div at bounding box center [383, 137] width 137 height 131
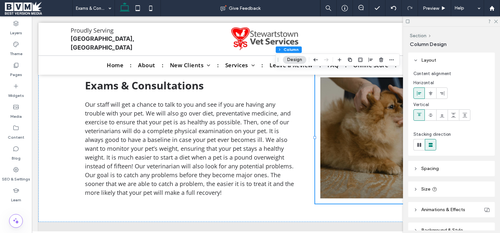
scroll to position [33, 0]
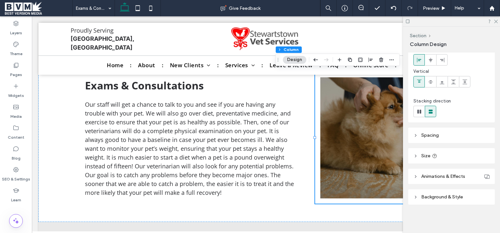
click at [461, 194] on header "Background & Style" at bounding box center [452, 196] width 87 height 15
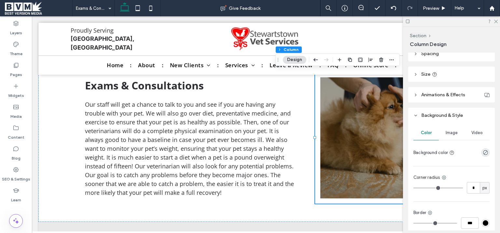
scroll to position [163, 0]
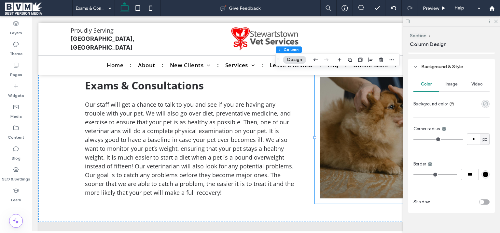
click at [484, 102] on icon "rgba(0, 0, 0, 0)" at bounding box center [486, 104] width 6 height 6
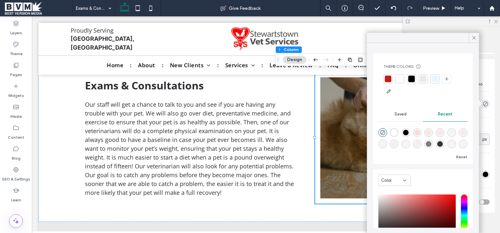
click at [389, 78] on div at bounding box center [388, 79] width 7 height 7
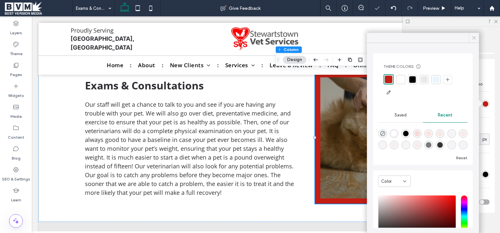
click at [475, 38] on icon at bounding box center [474, 38] width 6 height 6
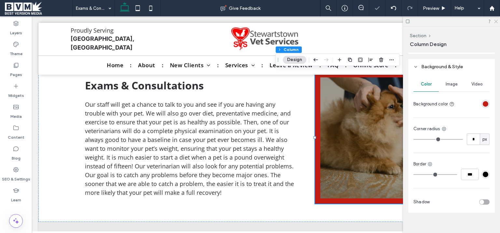
click at [496, 21] on icon at bounding box center [496, 21] width 4 height 4
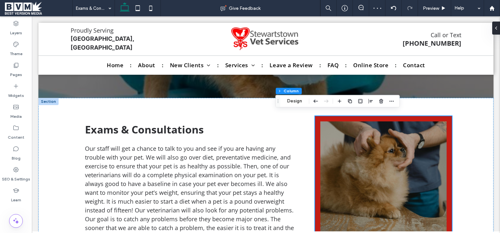
scroll to position [133, 0]
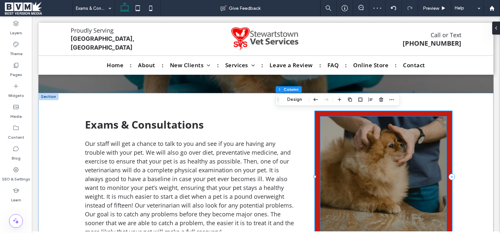
click at [434, 122] on img at bounding box center [384, 176] width 126 height 121
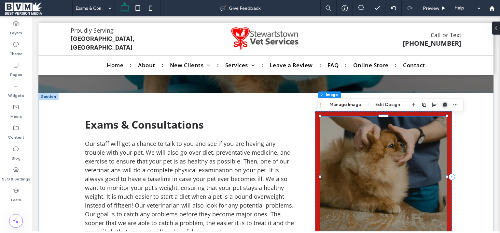
click at [443, 105] on icon "button" at bounding box center [445, 104] width 5 height 5
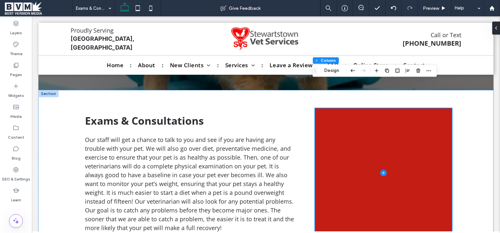
scroll to position [132, 0]
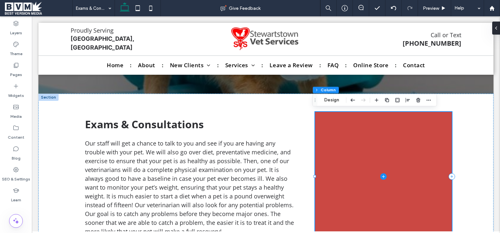
click at [427, 149] on span at bounding box center [383, 176] width 137 height 129
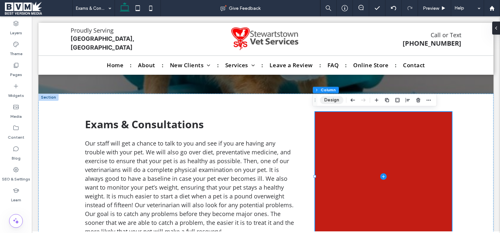
click at [328, 98] on button "Design" at bounding box center [331, 100] width 23 height 8
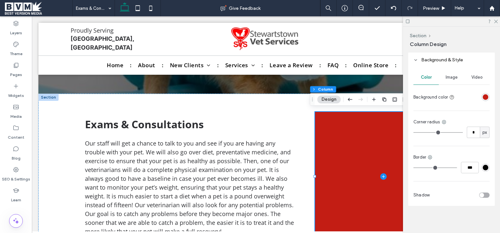
scroll to position [171, 0]
click at [474, 124] on div "Corner radius * px" at bounding box center [452, 127] width 76 height 19
click at [474, 130] on input "*" at bounding box center [473, 130] width 13 height 11
type input "*"
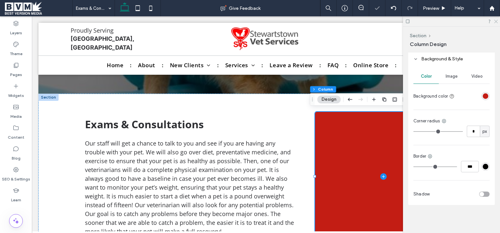
click at [495, 22] on icon at bounding box center [496, 21] width 4 height 4
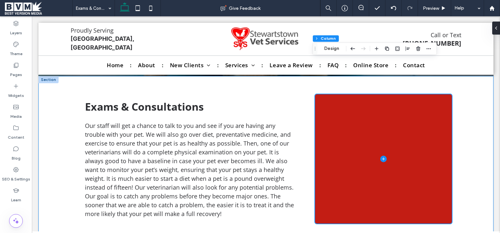
scroll to position [90, 0]
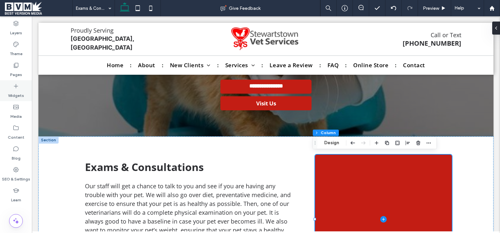
click at [21, 88] on div "Widgets" at bounding box center [16, 90] width 32 height 21
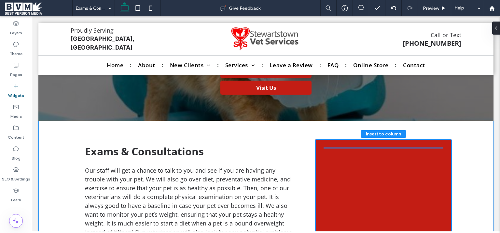
scroll to position [108, 0]
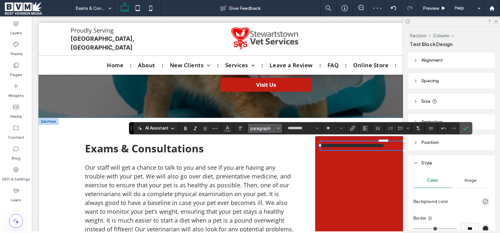
click at [264, 130] on span "paragraph" at bounding box center [263, 128] width 25 height 5
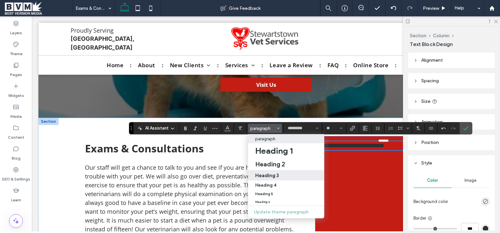
click at [274, 175] on h3 "Heading 3" at bounding box center [267, 175] width 24 height 6
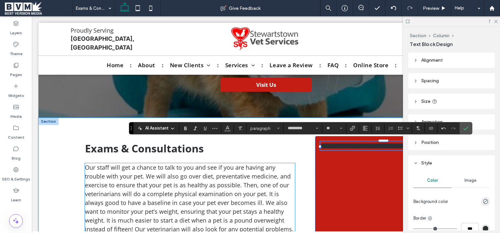
type input "**"
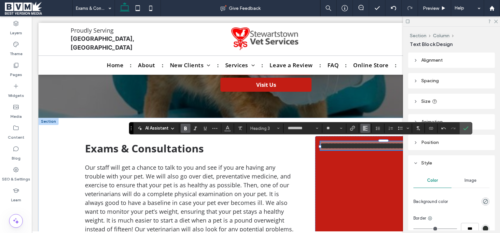
click at [363, 128] on icon "Alignment" at bounding box center [365, 127] width 5 height 5
click at [372, 149] on icon "ui.textEditor.alignment.center" at bounding box center [370, 148] width 5 height 5
click at [229, 129] on use "Color" at bounding box center [228, 128] width 4 height 4
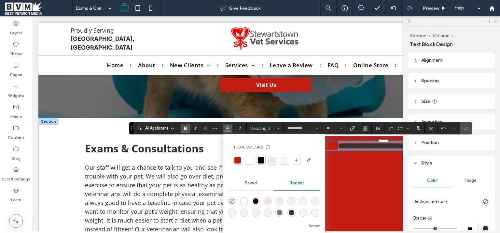
click at [249, 161] on div at bounding box center [249, 160] width 7 height 7
click at [466, 131] on icon "Confirm" at bounding box center [466, 127] width 5 height 5
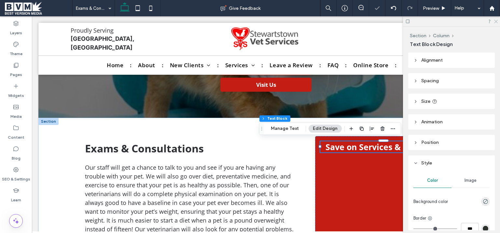
click at [497, 22] on icon at bounding box center [496, 21] width 4 height 4
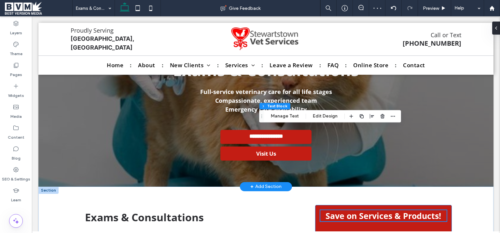
scroll to position [0, 0]
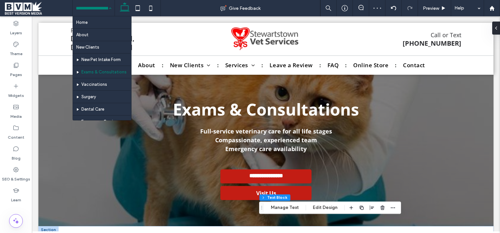
click at [93, 8] on input at bounding box center [92, 8] width 32 height 16
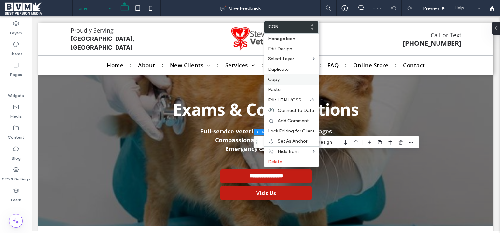
click at [285, 80] on label "Copy" at bounding box center [291, 80] width 47 height 6
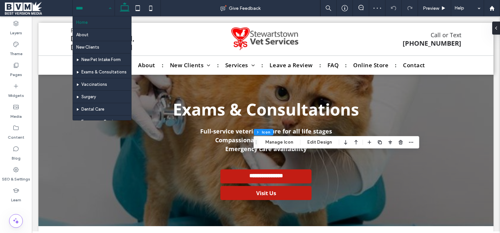
click at [92, 10] on input at bounding box center [92, 8] width 32 height 16
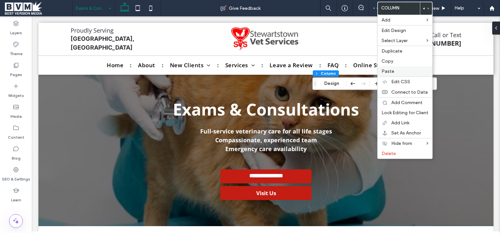
click at [398, 71] on label "Paste" at bounding box center [405, 71] width 47 height 6
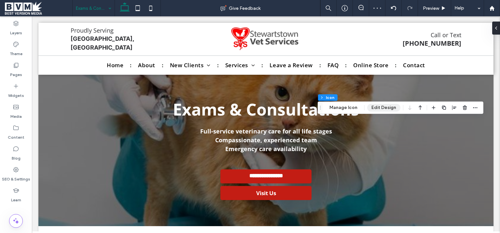
click at [392, 108] on button "Edit Design" at bounding box center [383, 108] width 33 height 8
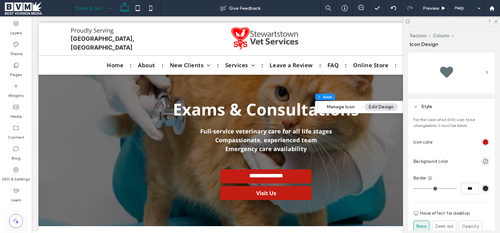
scroll to position [164, 0]
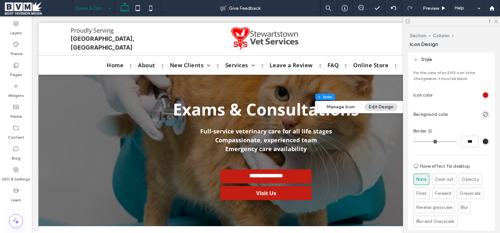
click at [483, 95] on div "rgb(195, 29, 20)" at bounding box center [486, 95] width 6 height 6
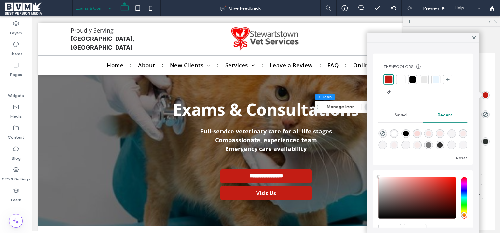
type input "****"
click at [402, 80] on div at bounding box center [401, 79] width 7 height 7
click at [475, 38] on icon at bounding box center [474, 38] width 6 height 6
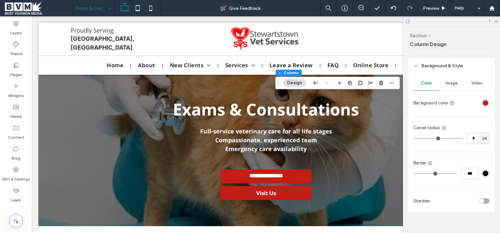
scroll to position [0, 0]
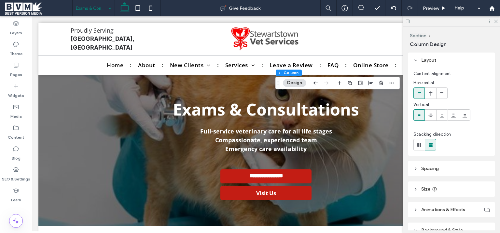
click at [453, 166] on header "Spacing" at bounding box center [452, 168] width 87 height 15
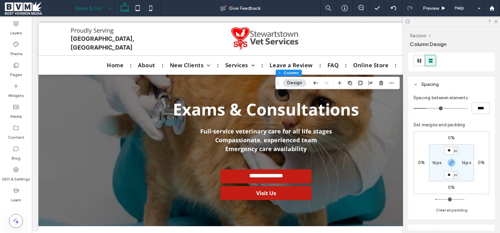
scroll to position [164, 0]
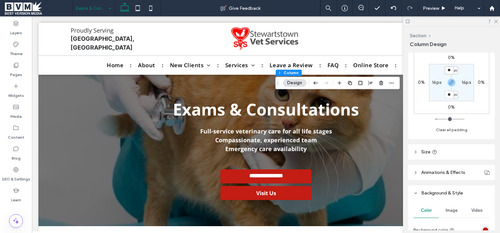
click at [449, 71] on input "**" at bounding box center [449, 70] width 8 height 8
type input "**"
click at [438, 81] on label "16px" at bounding box center [436, 82] width 9 height 6
type input "**"
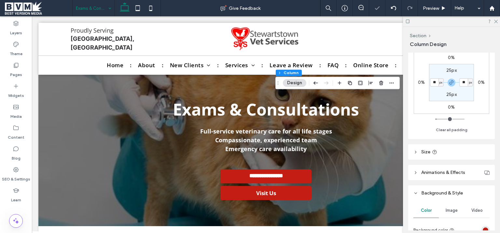
type input "**"
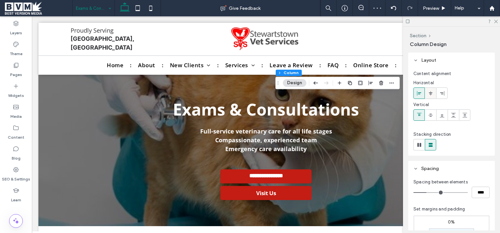
click at [434, 91] on div at bounding box center [430, 93] width 11 height 11
click at [478, 191] on input "****" at bounding box center [481, 191] width 18 height 11
type input "**"
type input "****"
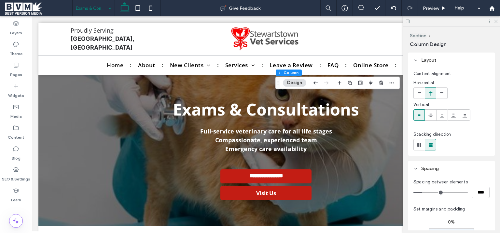
click at [496, 22] on icon at bounding box center [496, 21] width 4 height 4
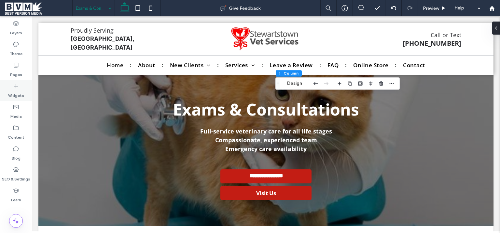
drag, startPoint x: 18, startPoint y: 64, endPoint x: 28, endPoint y: 83, distance: 21.3
click at [19, 64] on icon at bounding box center [16, 65] width 7 height 7
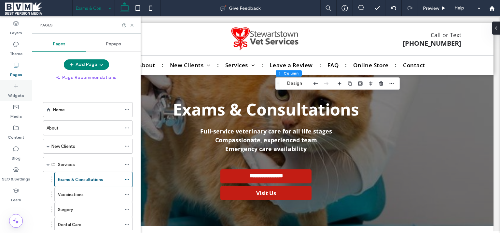
click at [11, 90] on label "Widgets" at bounding box center [16, 93] width 16 height 9
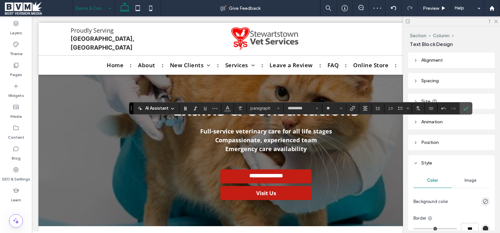
click at [222, 107] on section at bounding box center [228, 108] width 13 height 9
click at [228, 109] on icon "Color" at bounding box center [227, 107] width 5 height 5
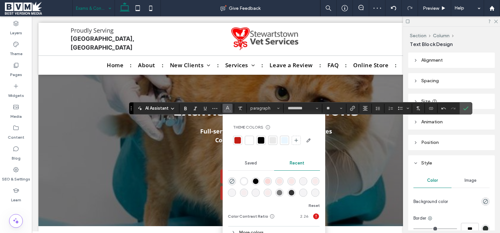
click at [247, 138] on div at bounding box center [249, 140] width 7 height 7
click at [465, 112] on span "Confirm" at bounding box center [465, 108] width 3 height 12
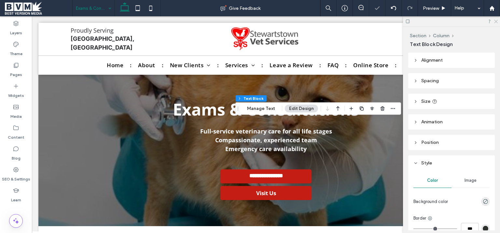
click at [497, 21] on icon at bounding box center [496, 21] width 4 height 4
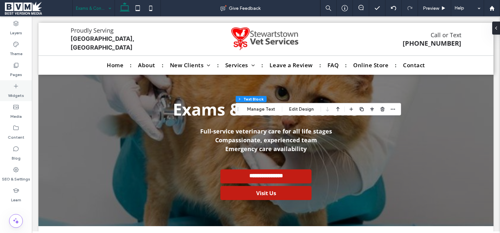
click at [19, 93] on label "Widgets" at bounding box center [16, 93] width 16 height 9
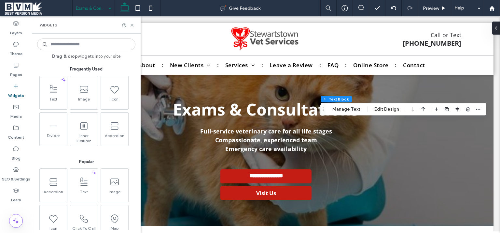
click at [93, 46] on input at bounding box center [86, 44] width 98 height 12
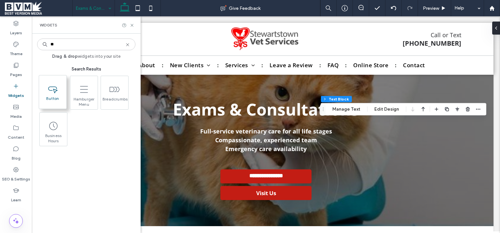
type input "**"
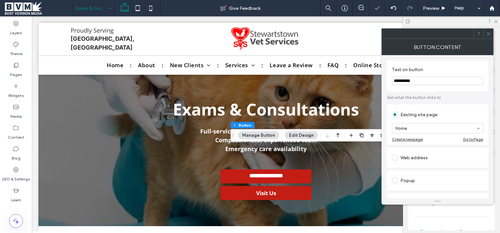
click at [420, 79] on input "**********" at bounding box center [437, 81] width 91 height 8
paste input "**********"
type input "**********"
click at [302, 135] on button "Edit Design" at bounding box center [301, 135] width 33 height 8
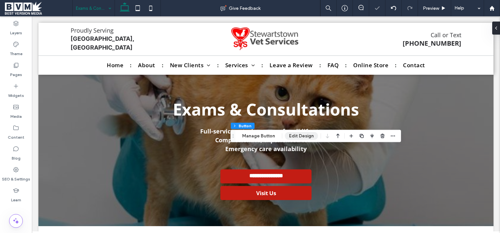
click at [302, 135] on button "Edit Design" at bounding box center [301, 136] width 33 height 8
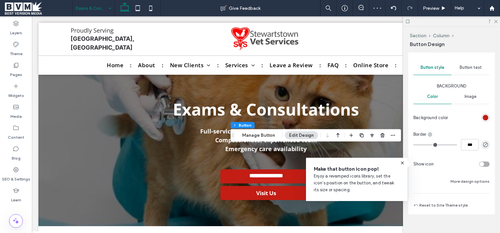
click at [483, 120] on div "rgb(195, 29, 20)" at bounding box center [486, 117] width 8 height 8
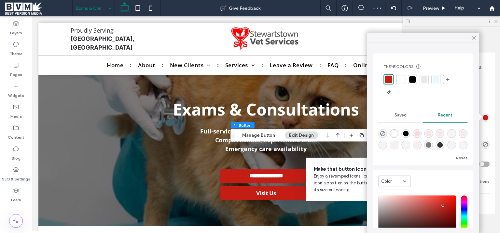
click at [411, 78] on div at bounding box center [412, 79] width 7 height 7
click at [479, 38] on div at bounding box center [474, 38] width 10 height 10
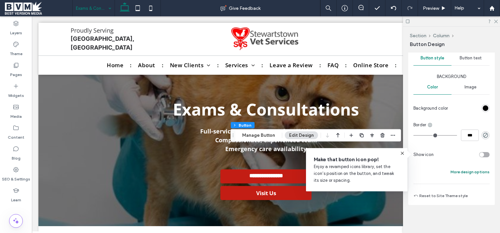
click at [478, 173] on button "More design options" at bounding box center [470, 172] width 39 height 8
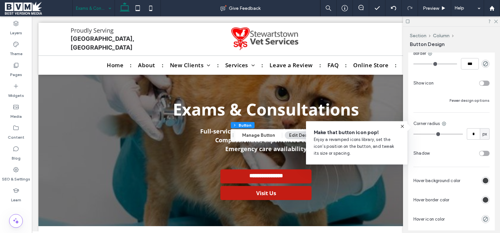
scroll to position [294, 0]
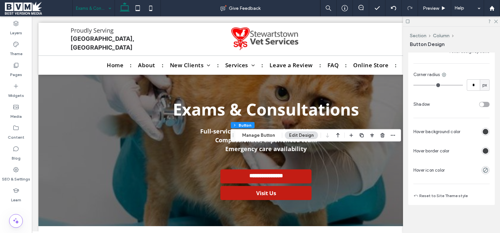
click at [484, 131] on div "rgb(65, 67, 69)" at bounding box center [486, 132] width 6 height 6
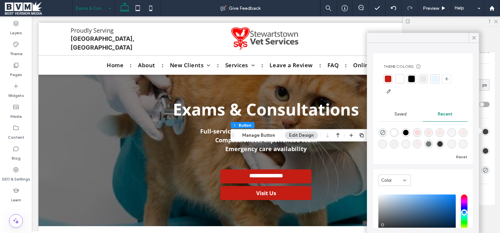
click at [432, 144] on div "rgba(0, 0, 0, 0.5)" at bounding box center [429, 144] width 6 height 6
type input "*******"
type input "**"
type input "***"
click at [472, 38] on icon at bounding box center [474, 38] width 6 height 6
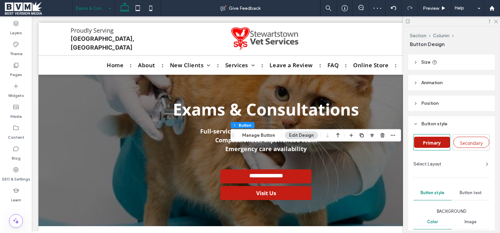
scroll to position [0, 0]
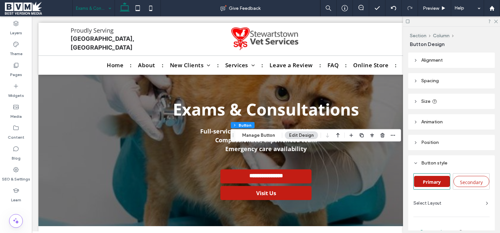
click at [445, 94] on header "Size" at bounding box center [452, 100] width 87 height 15
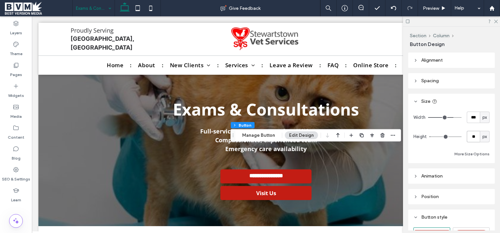
click at [469, 135] on input "**" at bounding box center [473, 136] width 13 height 11
type input "**"
click at [496, 22] on use at bounding box center [497, 22] width 4 height 4
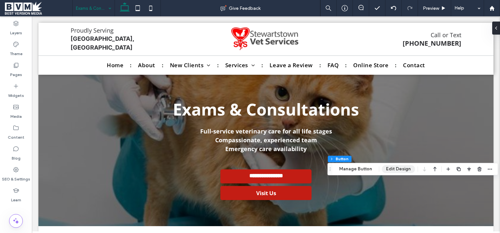
click at [397, 167] on button "Edit Design" at bounding box center [398, 169] width 33 height 8
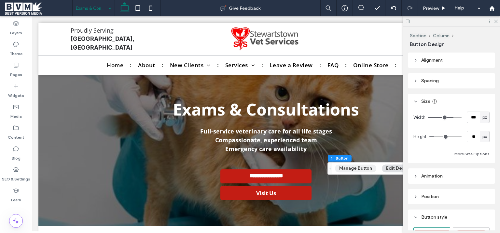
click at [369, 167] on button "Manage Button" at bounding box center [355, 168] width 41 height 8
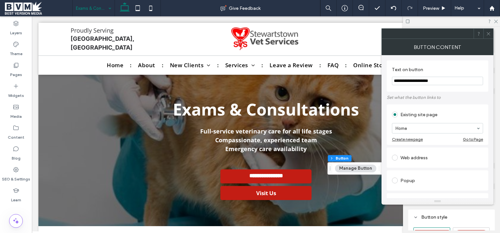
click at [490, 31] on span at bounding box center [488, 34] width 5 height 10
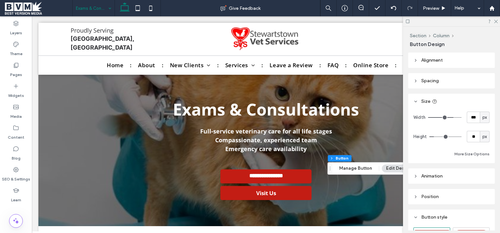
click at [385, 167] on button "Edit Design" at bounding box center [398, 168] width 33 height 8
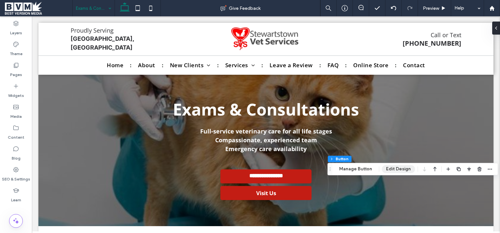
click at [403, 168] on button "Edit Design" at bounding box center [398, 169] width 33 height 8
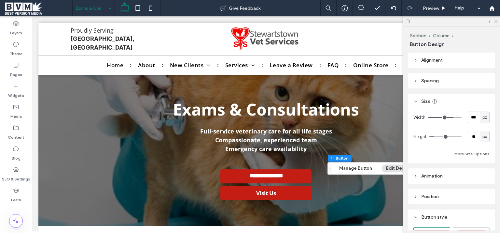
click at [455, 87] on header "Spacing" at bounding box center [452, 80] width 87 height 15
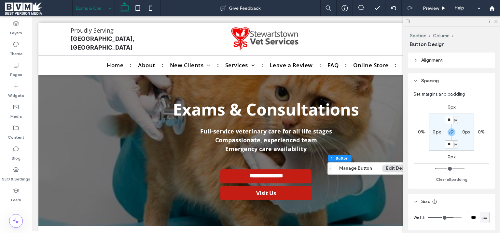
click at [451, 107] on label "0px" at bounding box center [452, 107] width 8 height 6
type input "*"
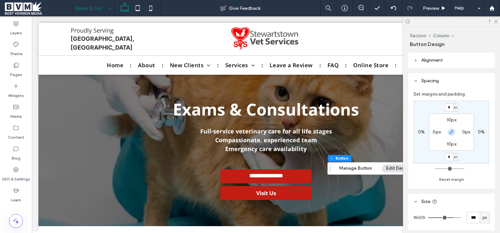
click at [452, 130] on icon "button" at bounding box center [451, 131] width 5 height 5
click at [451, 108] on input "*" at bounding box center [449, 107] width 8 height 8
type input "**"
click at [496, 20] on icon at bounding box center [496, 21] width 4 height 4
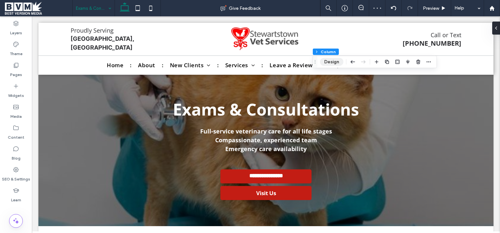
click at [326, 60] on button "Design" at bounding box center [331, 62] width 23 height 8
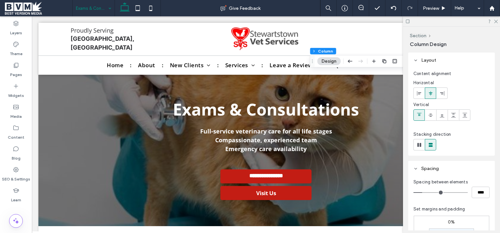
scroll to position [164, 0]
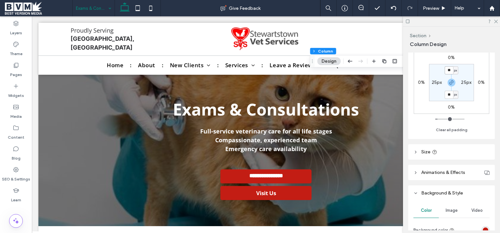
click at [450, 73] on input "**" at bounding box center [449, 70] width 8 height 8
type input "**"
click at [496, 20] on icon at bounding box center [496, 21] width 4 height 4
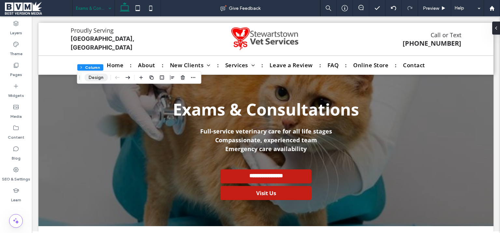
click at [100, 78] on button "Design" at bounding box center [95, 78] width 23 height 8
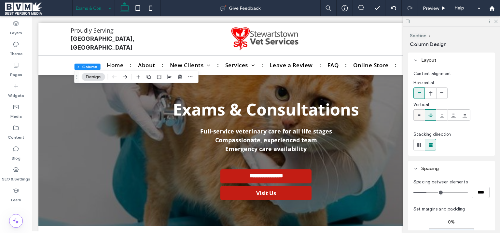
click at [421, 114] on use at bounding box center [419, 114] width 5 height 3
click at [498, 22] on icon at bounding box center [496, 21] width 4 height 4
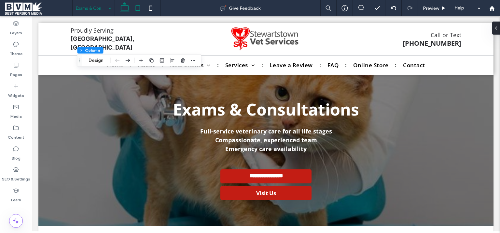
click at [136, 7] on icon at bounding box center [137, 8] width 13 height 13
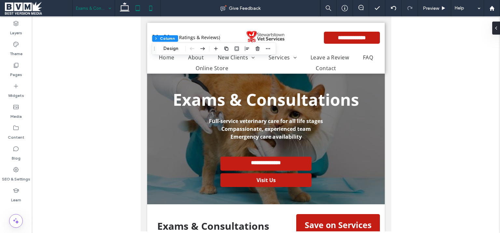
click at [149, 9] on icon at bounding box center [150, 8] width 13 height 13
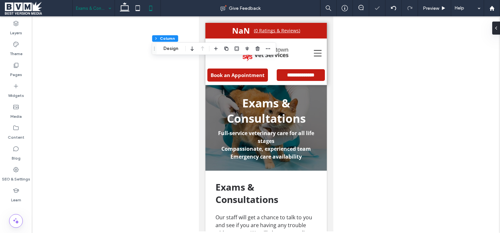
type input "***"
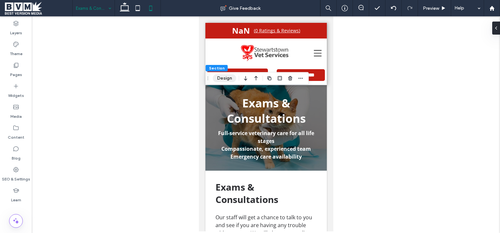
click at [219, 78] on button "Design" at bounding box center [224, 78] width 23 height 8
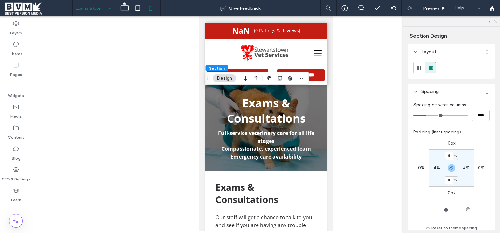
click at [454, 155] on div "%" at bounding box center [456, 155] width 4 height 7
drag, startPoint x: 452, startPoint y: 165, endPoint x: 448, endPoint y: 157, distance: 8.9
click at [452, 165] on span "px" at bounding box center [452, 165] width 5 height 7
type input "****"
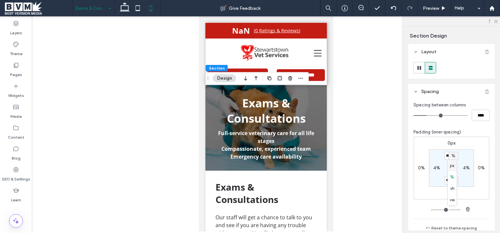
type input "**"
click at [448, 154] on input "****" at bounding box center [449, 155] width 8 height 8
type input "**"
click at [447, 178] on input "****" at bounding box center [449, 180] width 8 height 8
type input "**"
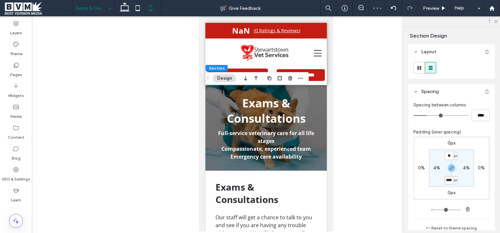
type input "**"
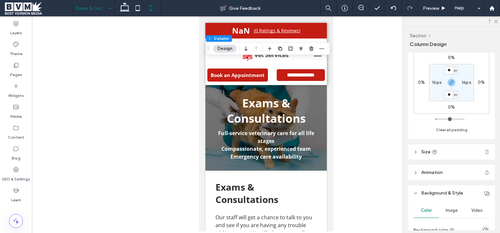
click at [435, 83] on label "16px" at bounding box center [436, 82] width 9 height 6
type input "**"
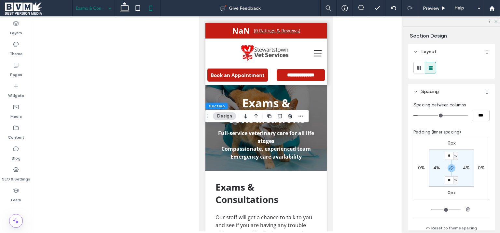
click at [455, 157] on span "%" at bounding box center [456, 155] width 2 height 7
click at [454, 164] on span "px" at bounding box center [452, 165] width 5 height 7
type input "****"
type input "**"
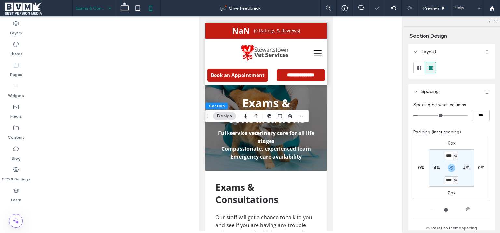
click at [451, 154] on input "****" at bounding box center [449, 155] width 8 height 8
type input "**"
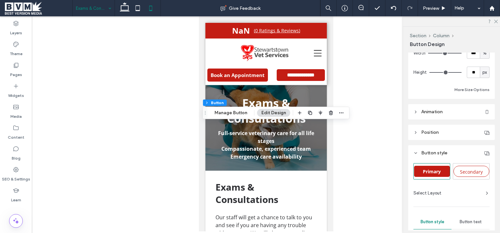
click at [483, 54] on span "%" at bounding box center [485, 53] width 4 height 7
click at [481, 67] on span "px" at bounding box center [482, 64] width 5 height 7
type input "***"
click at [471, 54] on input "*****" at bounding box center [473, 52] width 13 height 11
type input "*"
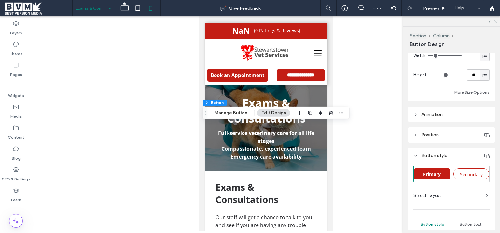
scroll to position [159, 0]
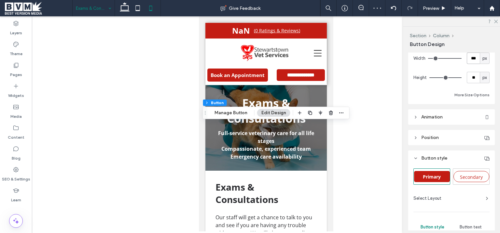
type input "***"
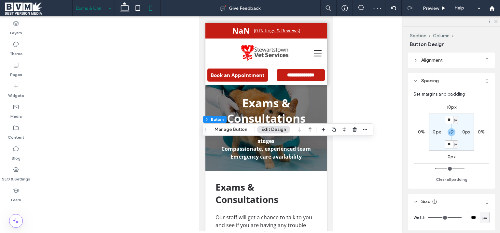
scroll to position [164, 0]
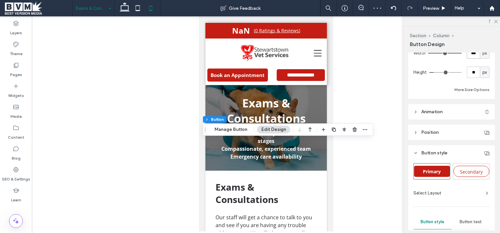
click at [474, 55] on input "***" at bounding box center [473, 52] width 13 height 11
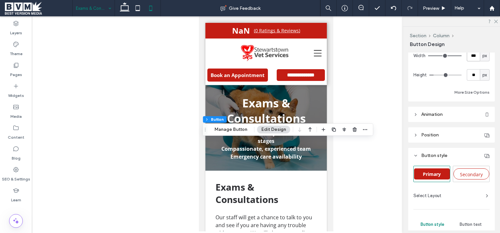
type input "***"
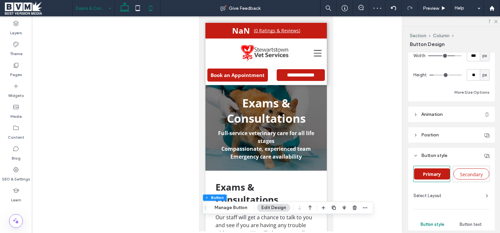
click at [126, 8] on icon at bounding box center [124, 8] width 13 height 13
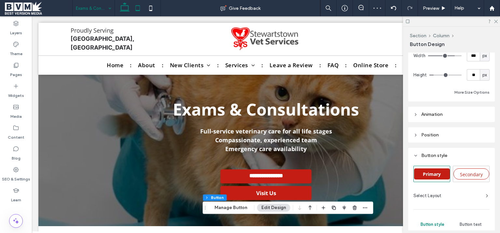
type input "***"
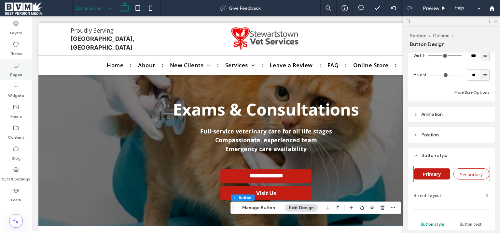
click at [20, 76] on label "Pages" at bounding box center [16, 72] width 12 height 9
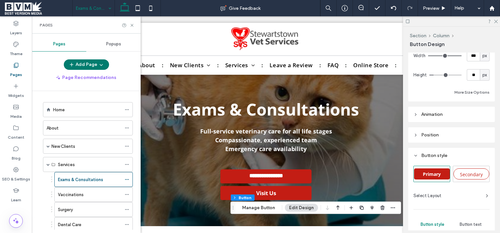
click at [99, 62] on icon "button" at bounding box center [101, 64] width 5 height 5
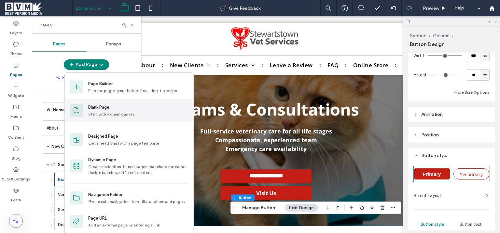
click at [104, 110] on div "Blank Page Start with a clean canvas" at bounding box center [111, 110] width 47 height 13
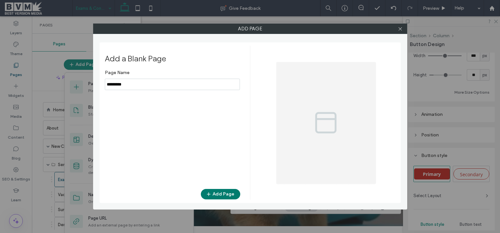
type input "********"
click at [226, 191] on button "Add Page" at bounding box center [220, 194] width 39 height 10
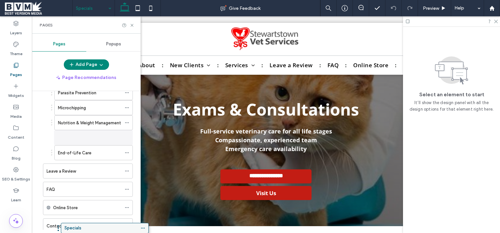
scroll to position [233, 0]
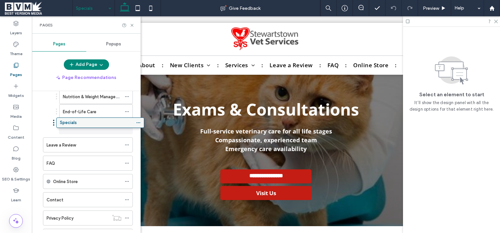
drag, startPoint x: 74, startPoint y: 205, endPoint x: 87, endPoint y: 123, distance: 82.2
click at [87, 123] on div "Home About New Clients New Pet Intake Form Pet Insurance Services Exams & Consu…" at bounding box center [90, 160] width 101 height 138
click at [132, 26] on icon at bounding box center [132, 25] width 5 height 5
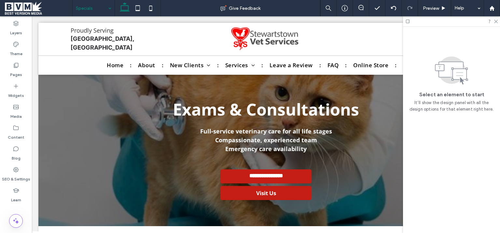
click at [100, 9] on input at bounding box center [92, 8] width 32 height 16
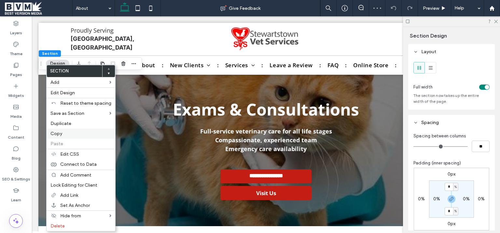
click at [65, 135] on label "Copy" at bounding box center [80, 134] width 61 height 6
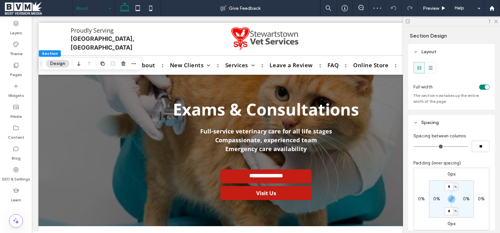
click at [81, 7] on input at bounding box center [92, 8] width 32 height 16
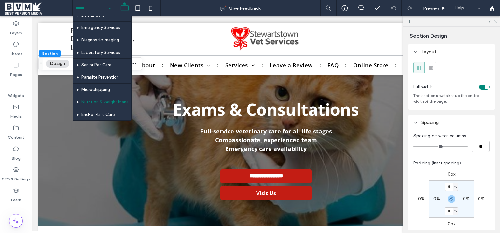
scroll to position [188, 0]
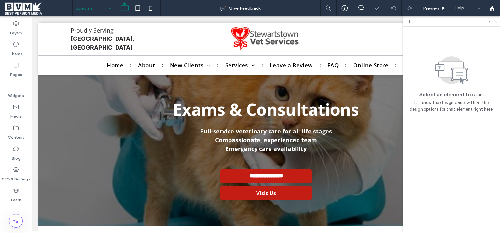
click at [496, 21] on icon at bounding box center [496, 21] width 4 height 4
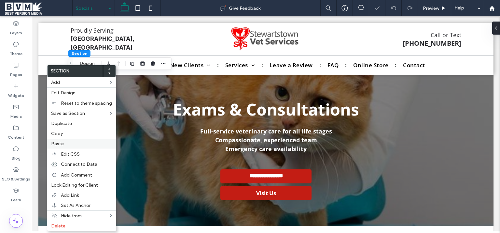
click at [63, 145] on label "Paste" at bounding box center [81, 144] width 61 height 6
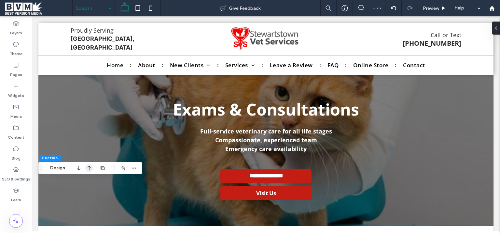
click at [88, 170] on icon "button" at bounding box center [89, 168] width 8 height 12
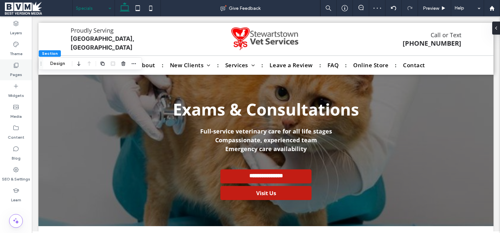
click at [16, 74] on label "Pages" at bounding box center [16, 72] width 12 height 9
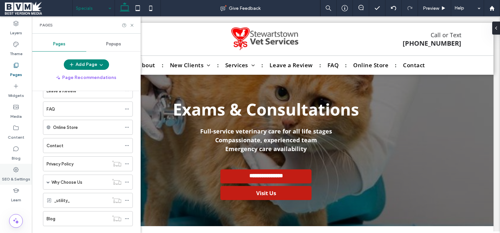
scroll to position [296, 0]
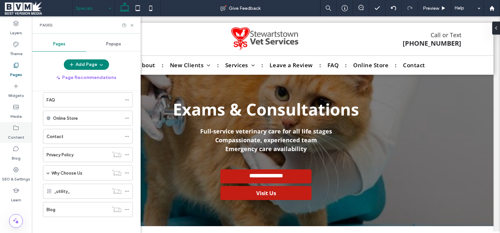
click at [17, 125] on icon at bounding box center [16, 127] width 7 height 7
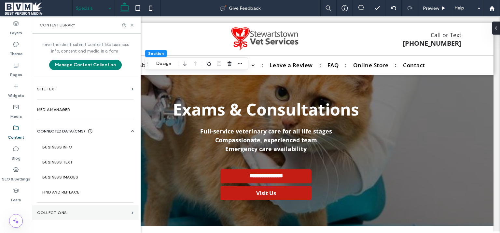
click at [96, 210] on label "Collections" at bounding box center [83, 212] width 92 height 5
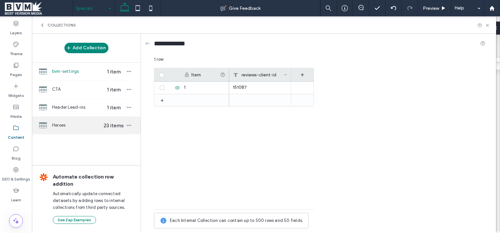
click at [56, 128] on span "Heroes" at bounding box center [77, 125] width 50 height 7
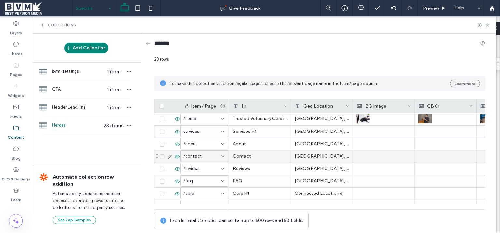
scroll to position [206, 0]
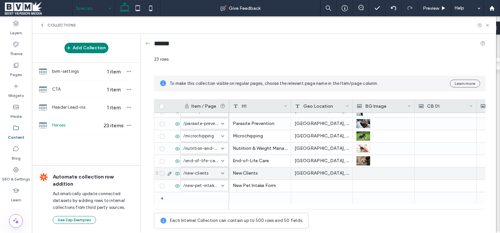
click at [329, 171] on div "[GEOGRAPHIC_DATA], [GEOGRAPHIC_DATA]" at bounding box center [322, 173] width 62 height 12
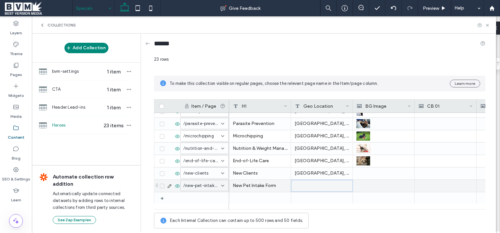
click at [321, 182] on div at bounding box center [322, 185] width 62 height 12
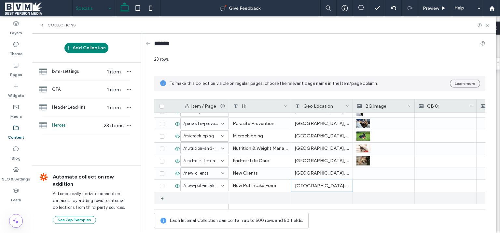
click at [320, 200] on div at bounding box center [322, 198] width 62 height 12
click at [247, 195] on div at bounding box center [260, 198] width 62 height 12
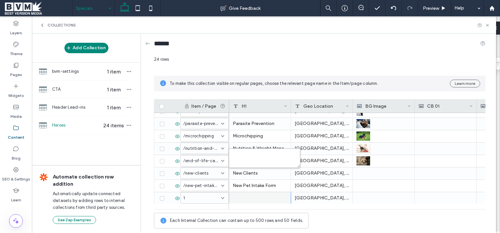
click at [247, 160] on textarea "plain-text-cell" at bounding box center [265, 158] width 72 height 20
type textarea "********"
click at [220, 193] on div "1" at bounding box center [204, 197] width 49 height 11
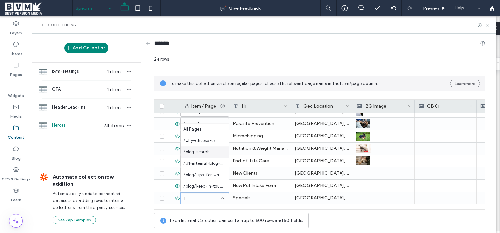
scroll to position [46, 0]
click at [195, 190] on div "/specials" at bounding box center [205, 185] width 48 height 11
click at [489, 23] on div "Collections" at bounding box center [264, 24] width 465 height 17
click at [488, 23] on icon at bounding box center [487, 25] width 5 height 5
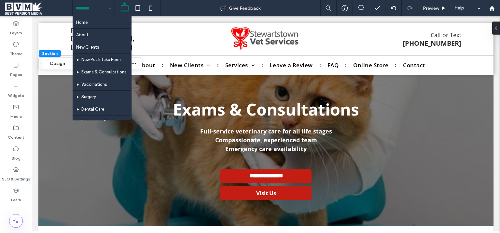
click at [106, 7] on div "Home About New Clients New Pet Intake Form Exams & Consultations Vaccinations S…" at bounding box center [94, 8] width 42 height 16
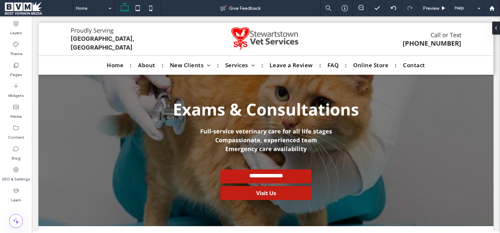
click at [111, 8] on div "Home" at bounding box center [94, 8] width 42 height 16
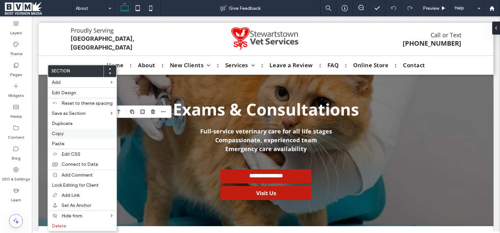
click at [56, 131] on span "Copy" at bounding box center [58, 134] width 12 height 6
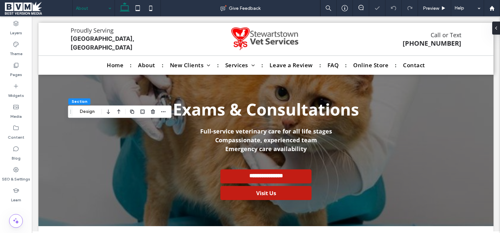
click at [97, 6] on input at bounding box center [92, 8] width 32 height 16
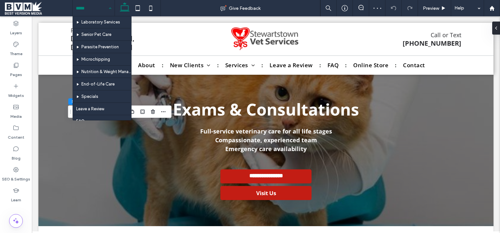
scroll to position [123, 0]
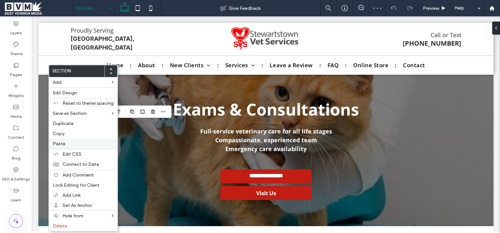
click at [68, 145] on label "Paste" at bounding box center [83, 144] width 61 height 6
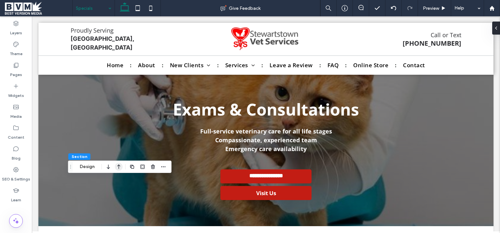
click at [117, 167] on icon "button" at bounding box center [119, 167] width 8 height 12
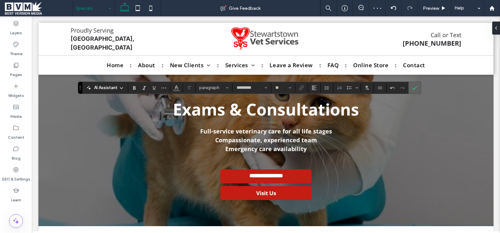
click at [414, 87] on icon "Confirm" at bounding box center [414, 87] width 5 height 5
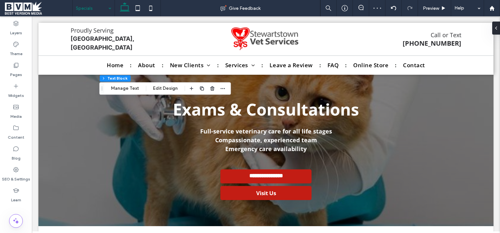
click at [94, 10] on input at bounding box center [92, 8] width 32 height 16
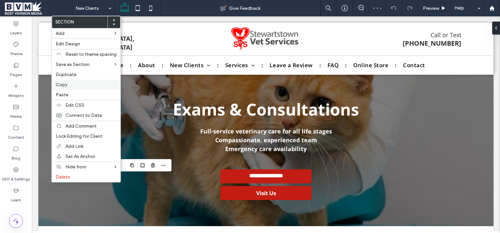
click at [66, 82] on span "Copy" at bounding box center [62, 85] width 12 height 6
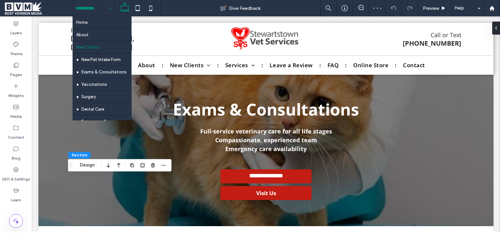
click at [97, 10] on input at bounding box center [92, 8] width 32 height 16
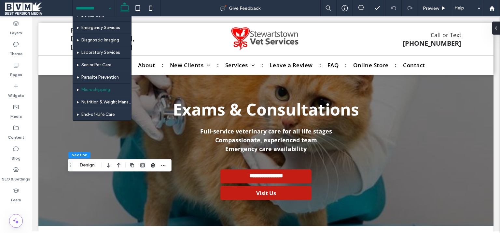
scroll to position [188, 0]
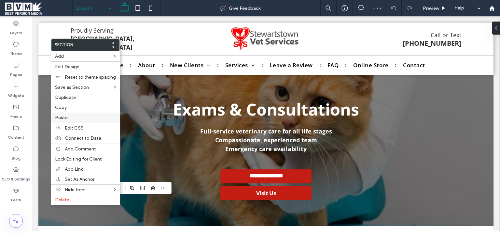
click at [78, 117] on label "Paste" at bounding box center [85, 118] width 61 height 6
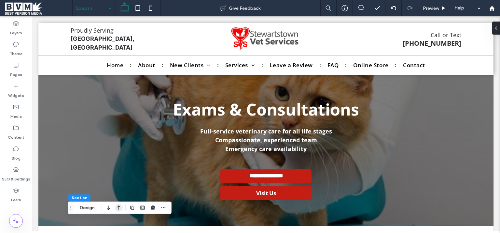
click at [115, 208] on icon "button" at bounding box center [119, 208] width 8 height 12
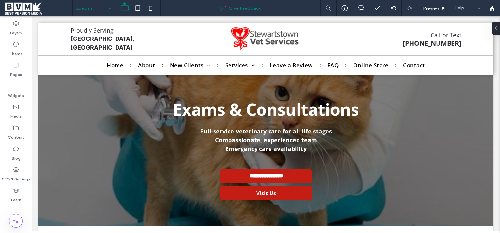
type input "*********"
type input "**"
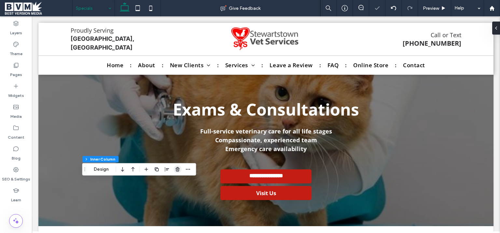
click at [179, 168] on icon "button" at bounding box center [177, 168] width 5 height 5
click at [176, 169] on use "button" at bounding box center [178, 169] width 4 height 4
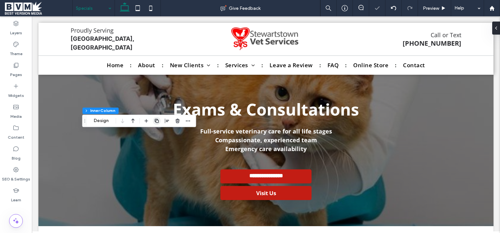
click at [153, 119] on span "button" at bounding box center [157, 121] width 8 height 8
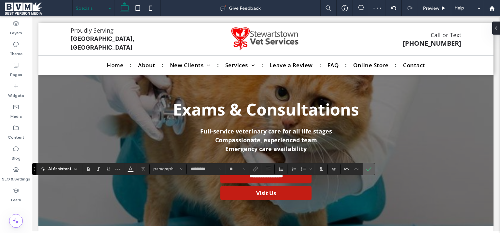
click at [369, 166] on icon "Confirm" at bounding box center [368, 168] width 5 height 5
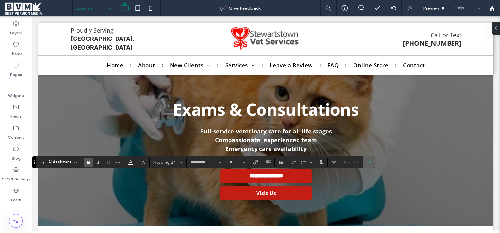
click at [369, 159] on span "Confirm" at bounding box center [368, 161] width 5 height 11
click at [368, 157] on span "Confirm" at bounding box center [367, 162] width 3 height 12
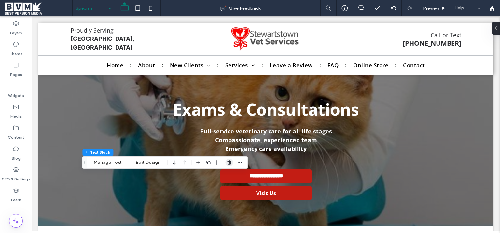
click at [229, 162] on icon "button" at bounding box center [229, 162] width 5 height 5
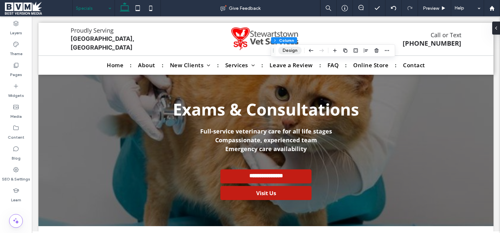
click at [293, 49] on button "Design" at bounding box center [290, 51] width 23 height 8
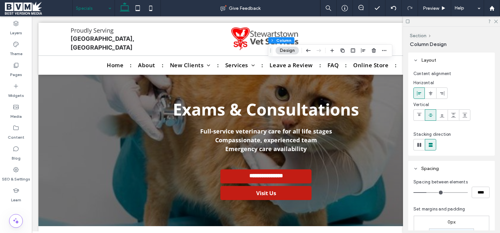
scroll to position [164, 0]
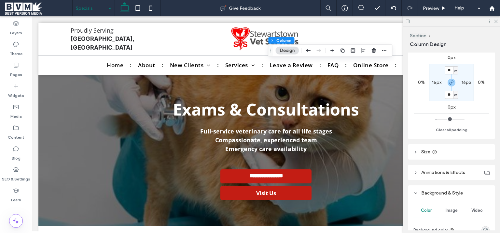
click at [460, 211] on div "Image" at bounding box center [451, 210] width 25 height 14
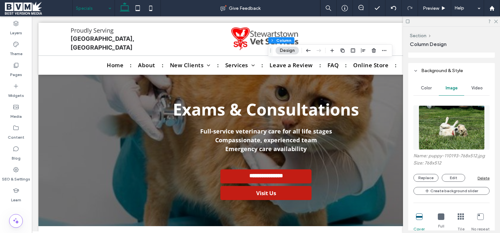
scroll to position [328, 0]
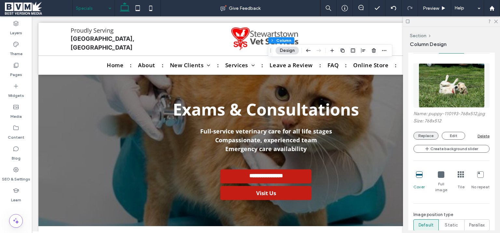
click at [425, 134] on button "Replace" at bounding box center [426, 136] width 25 height 8
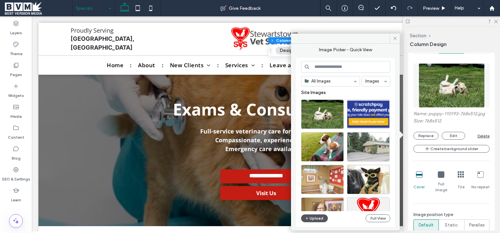
click at [311, 216] on button "Upload" at bounding box center [314, 218] width 27 height 8
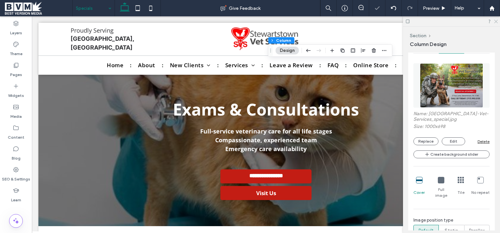
click at [498, 21] on icon at bounding box center [496, 21] width 4 height 4
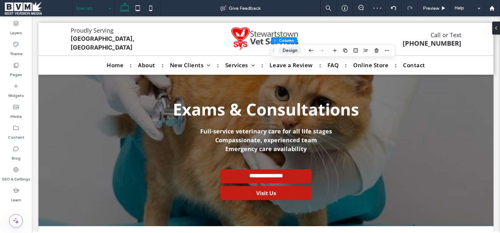
click at [300, 48] on button "Design" at bounding box center [290, 51] width 23 height 8
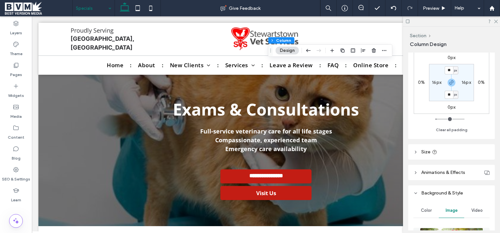
scroll to position [0, 0]
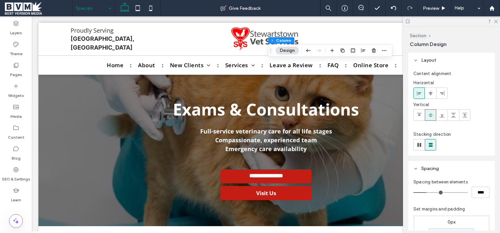
drag, startPoint x: 497, startPoint y: 18, endPoint x: 408, endPoint y: 109, distance: 126.9
click at [496, 19] on div at bounding box center [451, 21] width 97 height 10
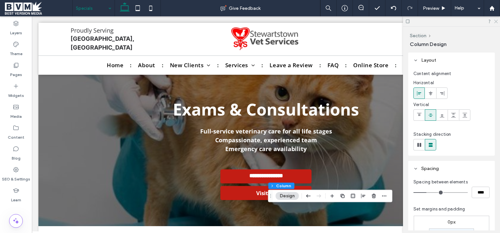
click at [496, 21] on icon at bounding box center [496, 21] width 4 height 4
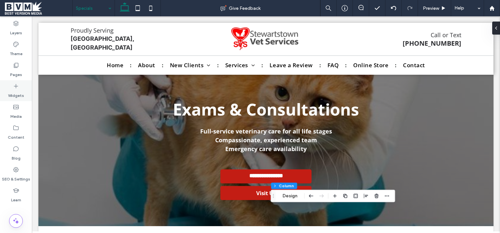
click at [12, 88] on div "Widgets" at bounding box center [16, 90] width 32 height 21
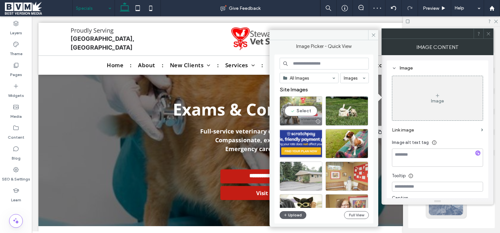
click at [307, 108] on div "Select" at bounding box center [301, 110] width 43 height 29
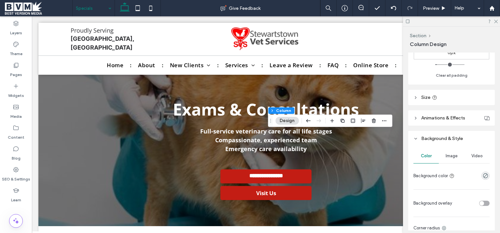
scroll to position [161, 0]
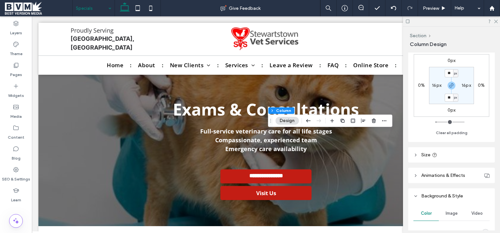
click at [450, 210] on div "Image" at bounding box center [451, 213] width 25 height 14
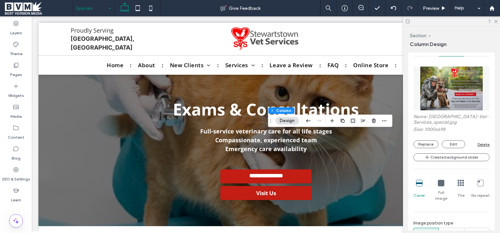
click at [480, 143] on div "Delete" at bounding box center [484, 144] width 12 height 5
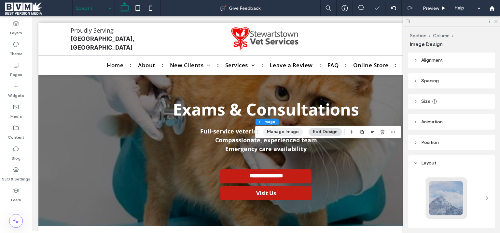
drag, startPoint x: 273, startPoint y: 129, endPoint x: 288, endPoint y: 131, distance: 15.1
click at [273, 129] on button "Manage Image" at bounding box center [283, 132] width 40 height 8
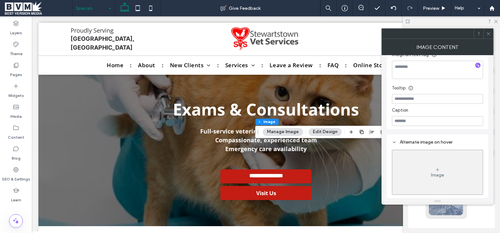
scroll to position [53, 0]
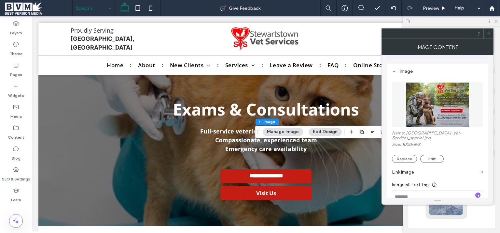
click at [416, 175] on label "Link image" at bounding box center [435, 172] width 87 height 12
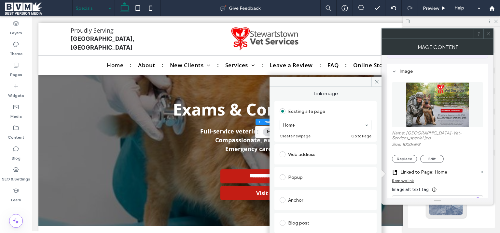
click at [314, 151] on div "Web address" at bounding box center [326, 154] width 92 height 10
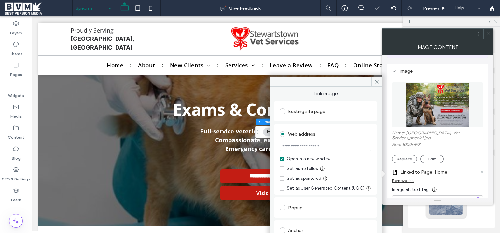
click at [312, 146] on input "url" at bounding box center [326, 146] width 92 height 8
paste input "**********"
type input "**********"
click at [362, 159] on label "Open in a new window" at bounding box center [326, 158] width 92 height 7
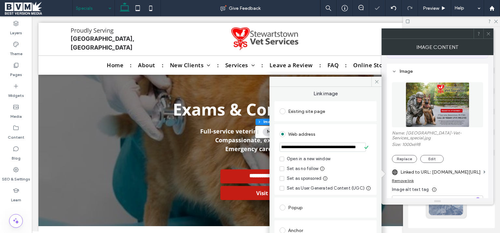
click at [322, 158] on div "Open in a new window" at bounding box center [309, 158] width 44 height 7
click at [377, 80] on icon at bounding box center [377, 81] width 5 height 5
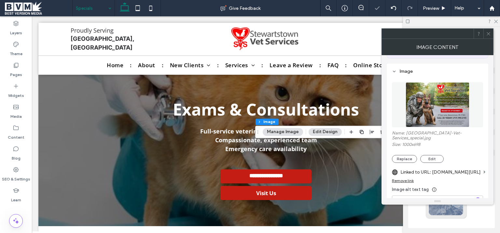
click at [487, 35] on icon at bounding box center [488, 33] width 5 height 5
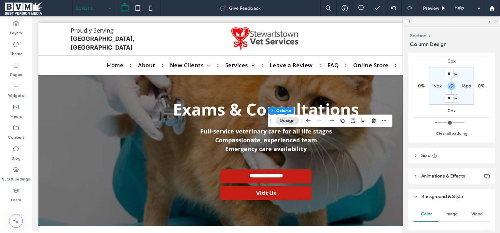
scroll to position [164, 0]
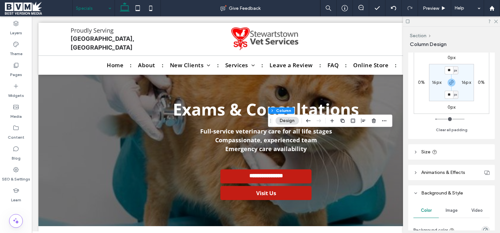
click at [454, 67] on div "px" at bounding box center [455, 70] width 5 height 8
click at [448, 72] on input "**" at bounding box center [449, 70] width 8 height 8
type input "*"
click at [438, 84] on label "16px" at bounding box center [436, 82] width 9 height 6
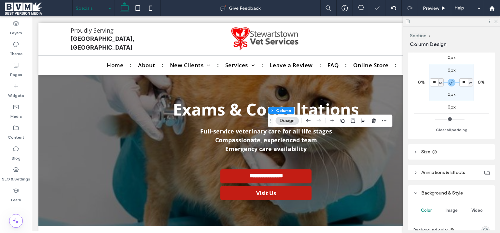
type input "**"
type input "*"
click at [437, 94] on section "0px * px 0px * px" at bounding box center [451, 82] width 45 height 37
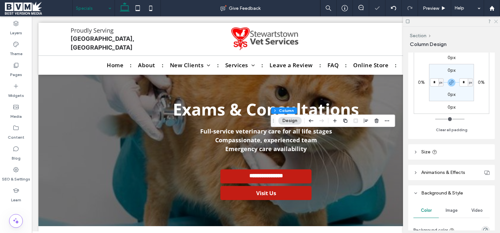
click at [495, 22] on icon at bounding box center [496, 21] width 4 height 4
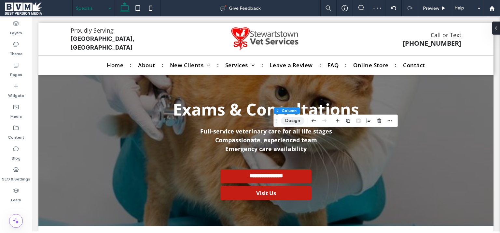
click at [295, 119] on button "Design" at bounding box center [292, 121] width 23 height 8
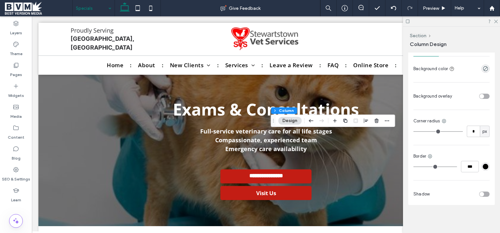
scroll to position [161, 0]
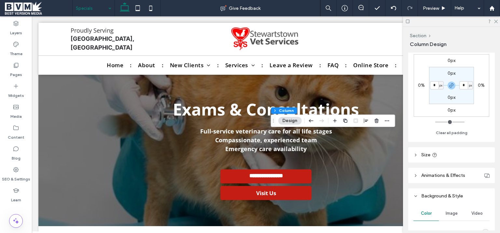
click at [451, 211] on span "Image" at bounding box center [452, 212] width 12 height 5
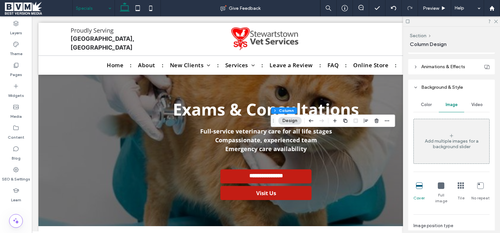
scroll to position [325, 0]
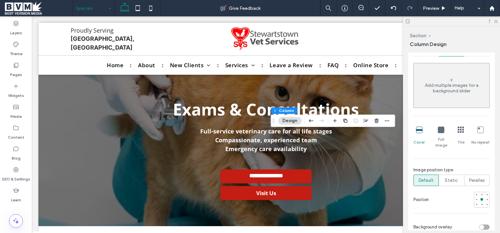
click at [440, 130] on icon at bounding box center [441, 129] width 7 height 7
click at [440, 129] on icon at bounding box center [441, 129] width 7 height 7
click at [418, 132] on div at bounding box center [419, 129] width 7 height 7
click at [440, 131] on icon at bounding box center [441, 129] width 7 height 7
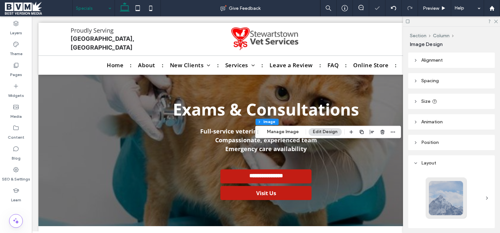
scroll to position [164, 0]
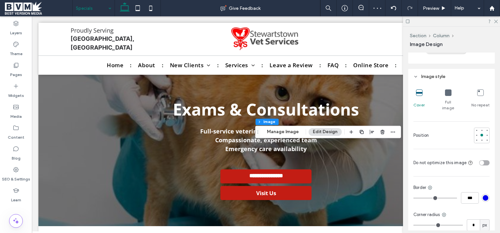
click at [448, 92] on icon at bounding box center [448, 92] width 7 height 7
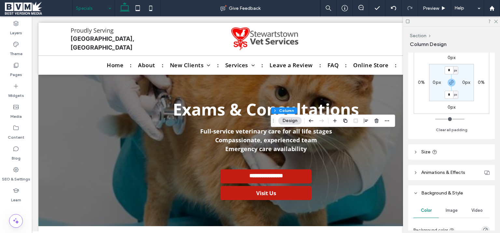
click at [449, 148] on header "Size" at bounding box center [452, 151] width 87 height 15
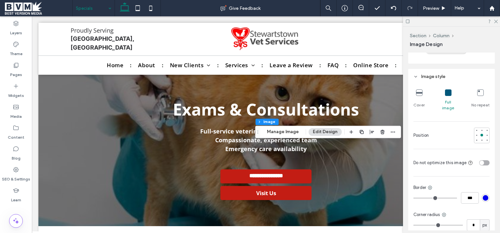
click at [421, 91] on icon at bounding box center [419, 92] width 7 height 7
click at [447, 95] on icon at bounding box center [448, 92] width 7 height 7
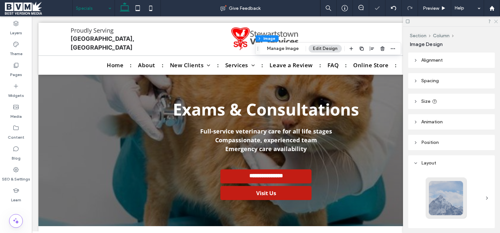
click at [497, 22] on icon at bounding box center [496, 21] width 4 height 4
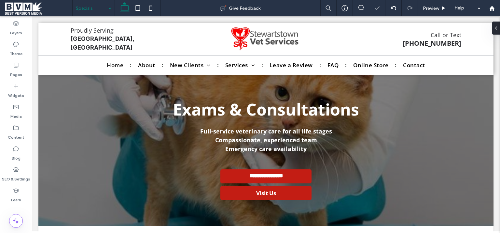
type input "***"
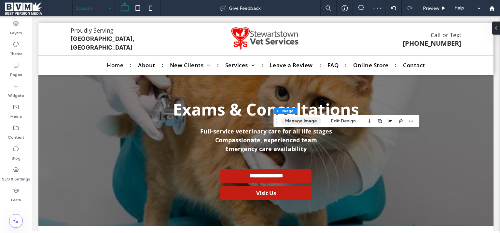
click at [292, 122] on button "Manage Image" at bounding box center [301, 121] width 40 height 8
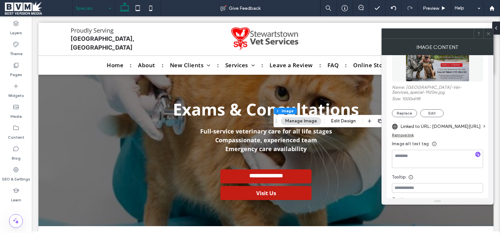
scroll to position [130, 0]
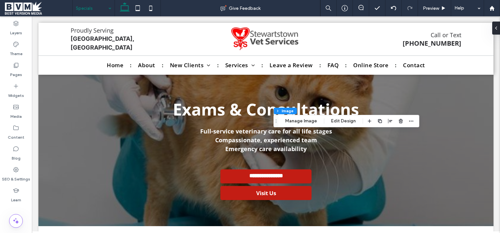
click at [339, 116] on div "Section Column Image Manage Image Edit Design" at bounding box center [347, 121] width 146 height 12
click at [349, 122] on button "Edit Design" at bounding box center [343, 121] width 33 height 8
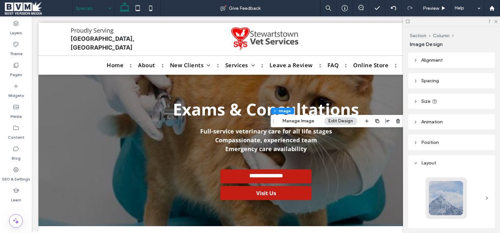
click at [451, 98] on header "Size" at bounding box center [452, 100] width 87 height 15
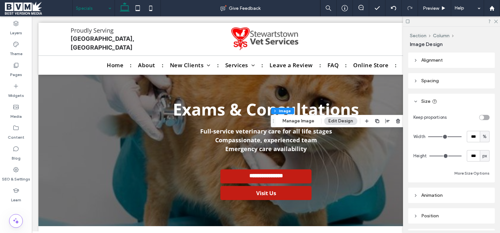
click at [455, 84] on header "Spacing" at bounding box center [452, 80] width 87 height 15
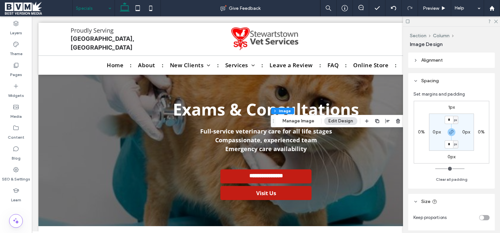
click at [450, 107] on label "1px" at bounding box center [452, 107] width 7 height 6
type input "*"
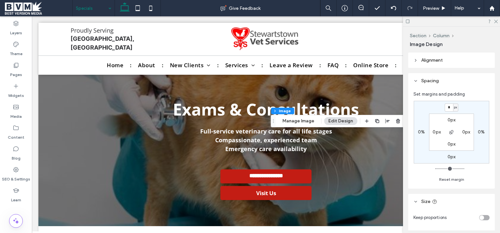
type input "*"
click at [495, 23] on div at bounding box center [451, 21] width 97 height 10
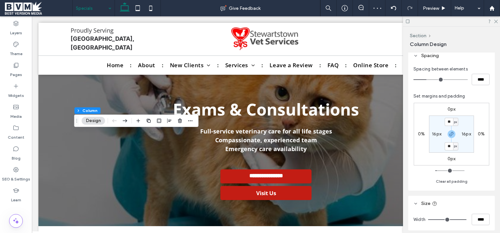
scroll to position [164, 0]
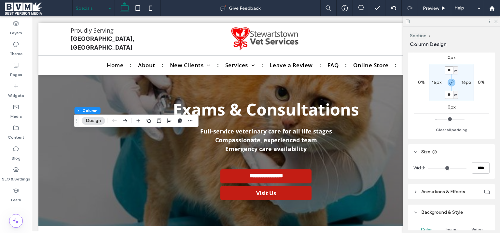
click at [449, 70] on input "**" at bounding box center [449, 70] width 8 height 8
type input "*"
click at [468, 116] on div "0px 0% 0px 0% * px 16px ** px 16px Clear all padding" at bounding box center [452, 91] width 76 height 86
type input "*"
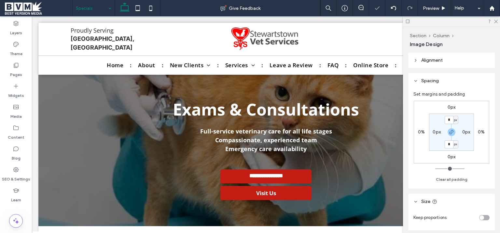
type input "***"
click at [496, 22] on use at bounding box center [497, 22] width 4 height 4
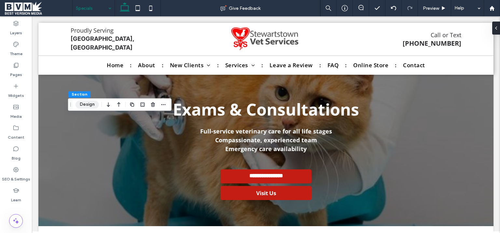
click at [93, 105] on button "Design" at bounding box center [87, 104] width 23 height 8
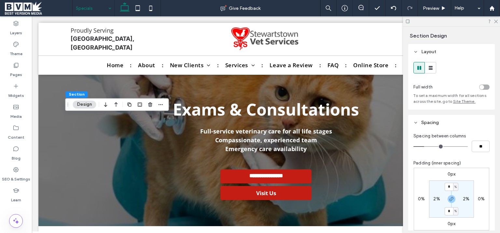
click at [458, 188] on div "* %" at bounding box center [451, 186] width 15 height 8
click at [456, 187] on div "%" at bounding box center [456, 186] width 4 height 7
click at [452, 146] on div "px" at bounding box center [452, 142] width 9 height 11
type input "****"
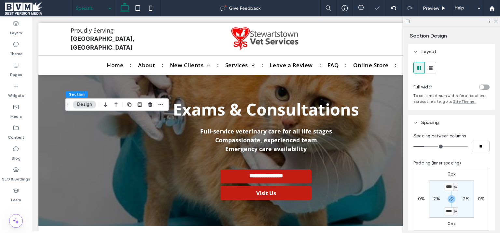
type input "**"
click at [448, 187] on input "****" at bounding box center [449, 186] width 8 height 8
type input "**"
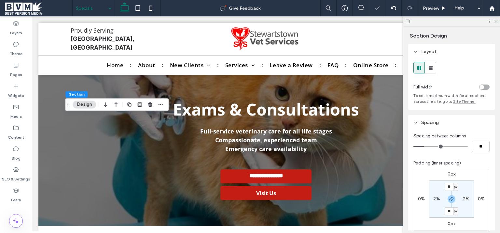
click at [494, 22] on div at bounding box center [451, 21] width 97 height 10
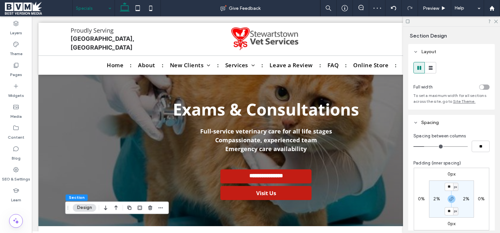
drag, startPoint x: 498, startPoint y: 19, endPoint x: 493, endPoint y: 27, distance: 9.2
click at [497, 20] on icon at bounding box center [496, 21] width 4 height 4
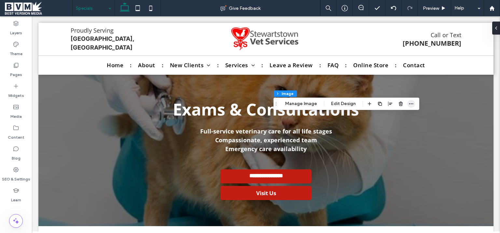
click at [410, 102] on icon "button" at bounding box center [411, 103] width 5 height 5
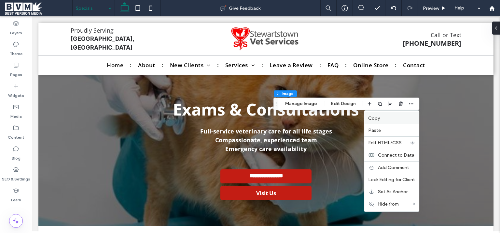
drag, startPoint x: 383, startPoint y: 122, endPoint x: 381, endPoint y: 138, distance: 15.4
click at [383, 122] on div "Copy" at bounding box center [392, 118] width 55 height 12
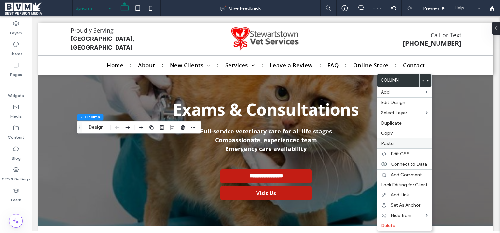
click at [394, 141] on label "Paste" at bounding box center [404, 143] width 47 height 6
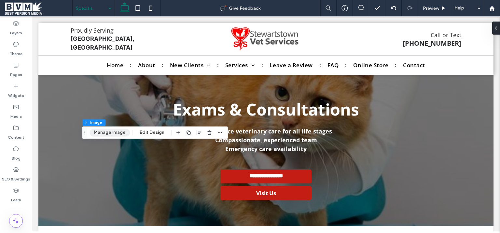
drag, startPoint x: 107, startPoint y: 132, endPoint x: 116, endPoint y: 131, distance: 8.8
click at [107, 132] on button "Manage Image" at bounding box center [110, 132] width 40 height 8
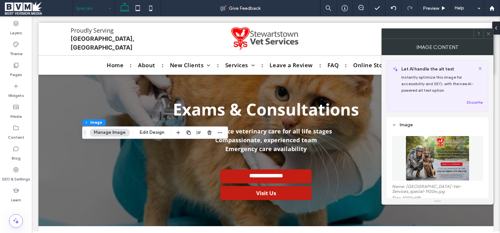
scroll to position [130, 0]
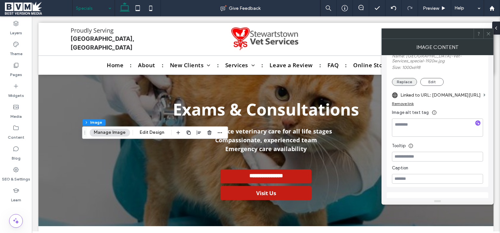
click at [410, 83] on button "Replace" at bounding box center [404, 82] width 25 height 8
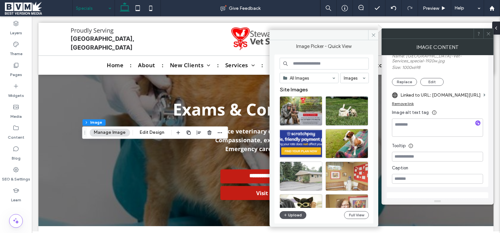
click at [300, 211] on button "Upload" at bounding box center [293, 215] width 27 height 8
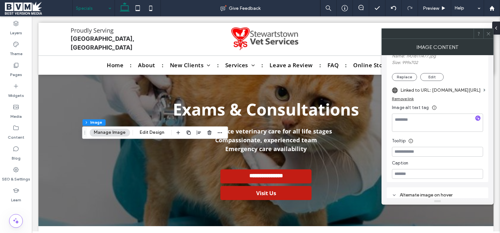
click at [459, 91] on label "Linked to URL: rapport.appointmaster.com/binPatient/appointmentRequestStart.asp…" at bounding box center [441, 90] width 80 height 12
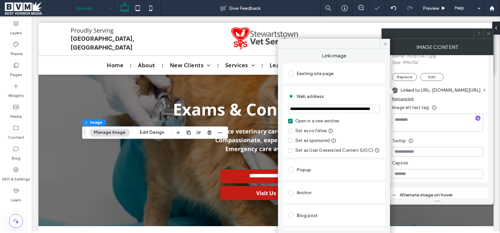
click at [357, 109] on input "**********" at bounding box center [334, 109] width 92 height 8
click at [361, 101] on div "Web address" at bounding box center [334, 96] width 92 height 10
click at [385, 42] on icon at bounding box center [385, 43] width 5 height 5
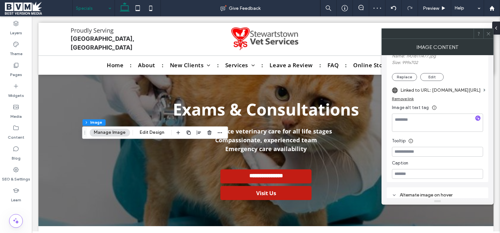
click at [487, 33] on icon at bounding box center [488, 33] width 5 height 5
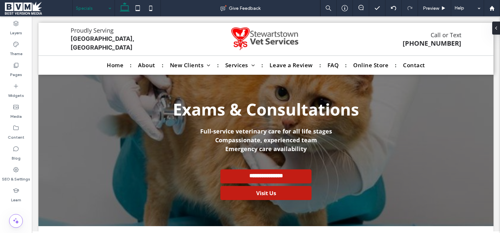
type input "***"
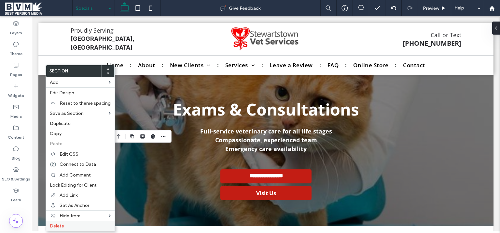
click at [71, 223] on label "Delete" at bounding box center [80, 226] width 61 height 6
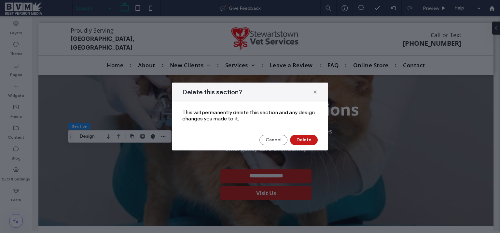
click at [295, 141] on button "Delete" at bounding box center [304, 140] width 28 height 10
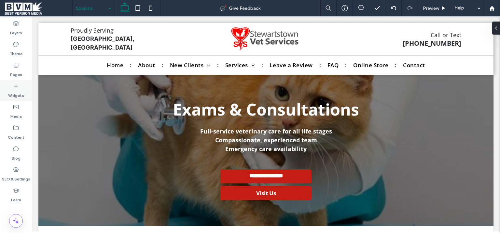
click at [14, 89] on icon at bounding box center [16, 86] width 7 height 7
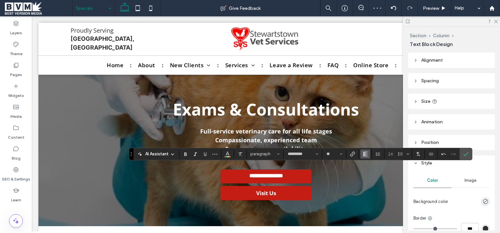
click at [367, 152] on button "Alignment" at bounding box center [366, 153] width 10 height 9
click at [365, 121] on label "ui.textEditor.alignment.center" at bounding box center [372, 124] width 23 height 9
click at [465, 151] on span "Confirm" at bounding box center [465, 154] width 3 height 12
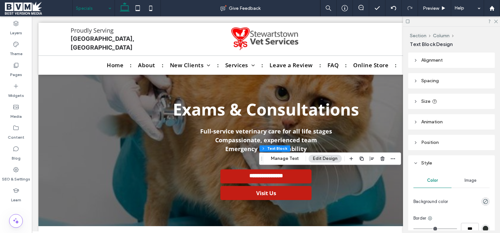
click at [496, 19] on div at bounding box center [451, 21] width 97 height 10
click at [497, 20] on icon at bounding box center [496, 21] width 4 height 4
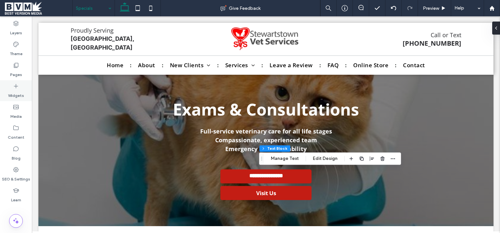
click at [22, 95] on label "Widgets" at bounding box center [16, 93] width 16 height 9
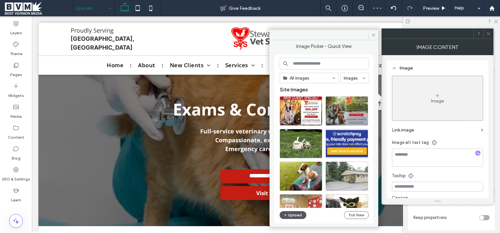
click at [296, 216] on button "Upload" at bounding box center [293, 215] width 27 height 8
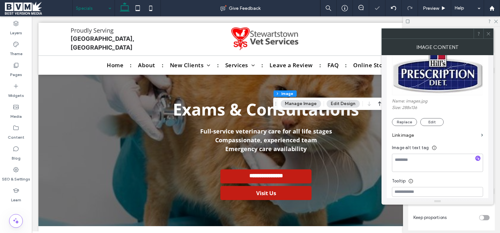
scroll to position [130, 0]
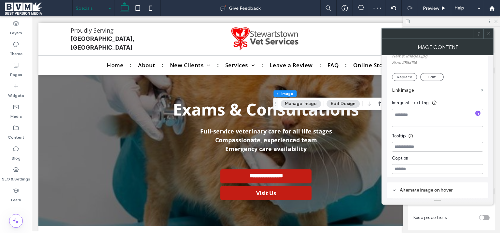
click at [488, 35] on icon at bounding box center [488, 33] width 5 height 5
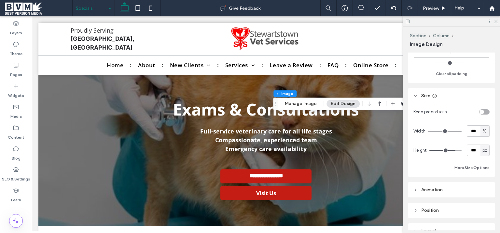
scroll to position [164, 0]
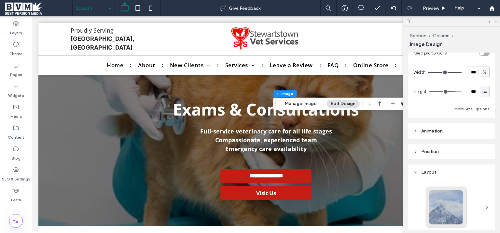
click at [483, 72] on span "%" at bounding box center [485, 72] width 4 height 7
click at [482, 84] on span "px" at bounding box center [482, 83] width 5 height 7
type input "***"
click at [472, 74] on input "*****" at bounding box center [473, 71] width 13 height 11
type input "***"
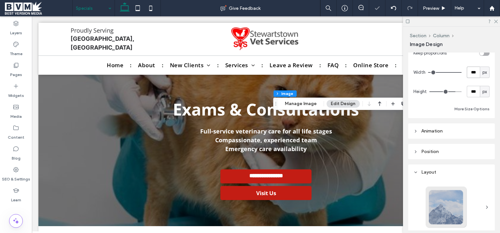
type input "***"
click at [307, 106] on button "Manage Image" at bounding box center [301, 104] width 40 height 8
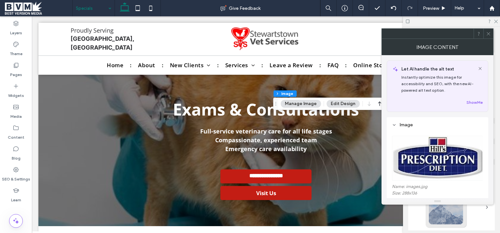
click at [490, 33] on use at bounding box center [488, 33] width 3 height 3
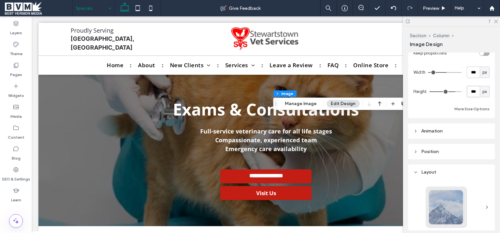
click at [475, 92] on input "***" at bounding box center [473, 91] width 13 height 11
type input "***"
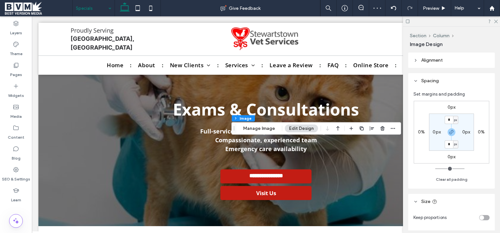
click at [455, 59] on header "Alignment" at bounding box center [452, 59] width 87 height 15
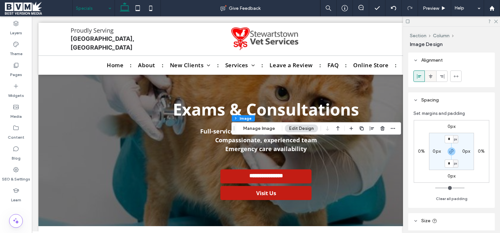
click at [433, 74] on icon at bounding box center [430, 76] width 5 height 5
click at [496, 22] on use at bounding box center [497, 22] width 4 height 4
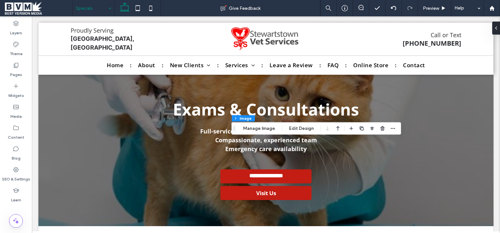
click at [362, 130] on use "button" at bounding box center [362, 128] width 4 height 4
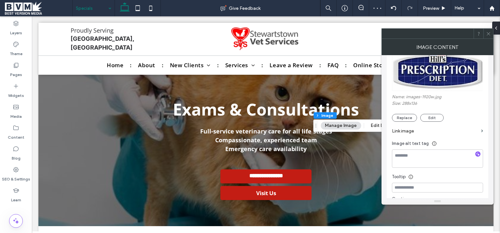
scroll to position [130, 0]
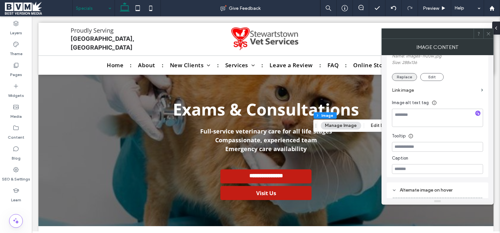
click at [405, 77] on button "Replace" at bounding box center [404, 77] width 25 height 8
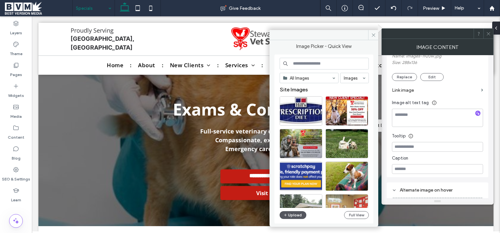
click at [296, 214] on button "Upload" at bounding box center [293, 215] width 27 height 8
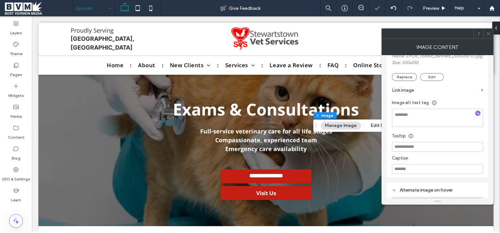
click at [489, 36] on span at bounding box center [488, 34] width 5 height 10
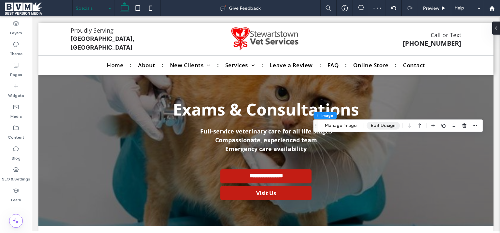
click at [387, 123] on button "Edit Design" at bounding box center [383, 126] width 33 height 8
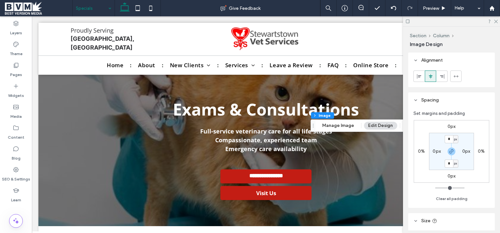
scroll to position [164, 0]
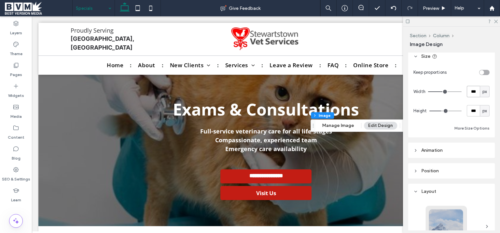
click at [474, 90] on input "***" at bounding box center [473, 91] width 13 height 11
type input "***"
click at [473, 109] on input "***" at bounding box center [473, 110] width 13 height 11
type input "***"
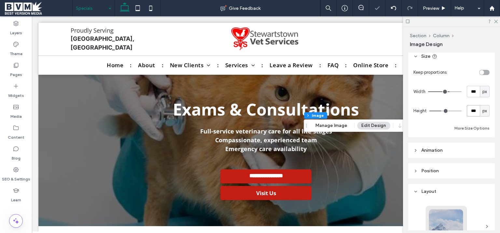
type input "***"
click at [496, 21] on icon at bounding box center [496, 21] width 4 height 4
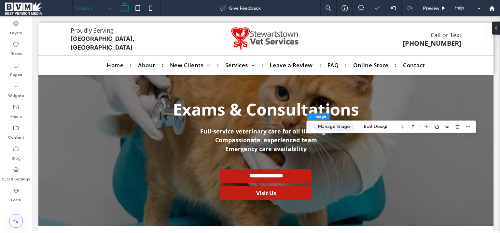
click at [347, 125] on button "Manage Image" at bounding box center [334, 126] width 40 height 8
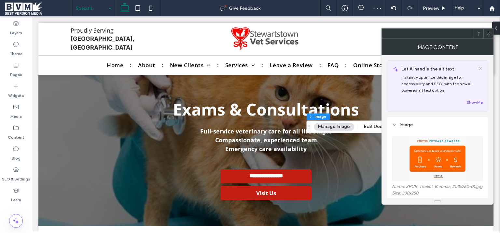
scroll to position [130, 0]
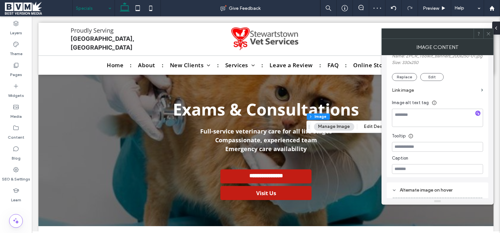
click at [477, 92] on label "Link image" at bounding box center [435, 90] width 87 height 12
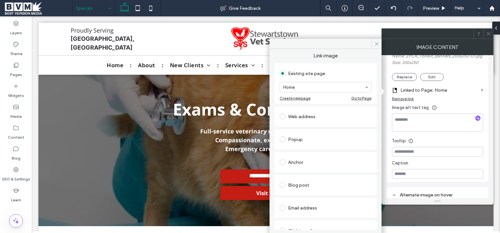
drag, startPoint x: 472, startPoint y: 92, endPoint x: 450, endPoint y: 95, distance: 22.8
click at [472, 92] on label "Linked to Page: Home" at bounding box center [440, 90] width 78 height 12
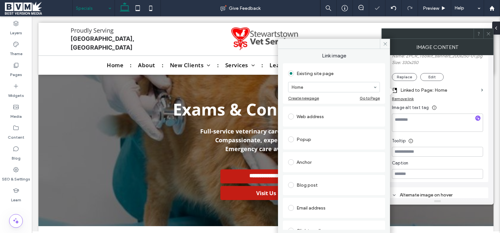
click at [320, 116] on div "Web address" at bounding box center [334, 116] width 92 height 10
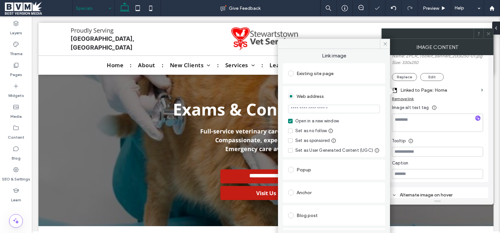
click at [315, 109] on input "url" at bounding box center [334, 109] width 92 height 8
paste input "**********"
type input "**********"
click at [359, 91] on div "Web address" at bounding box center [334, 96] width 92 height 10
click at [386, 45] on icon at bounding box center [385, 43] width 5 height 5
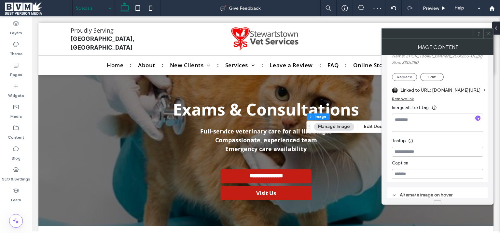
click at [488, 33] on use at bounding box center [488, 33] width 3 height 3
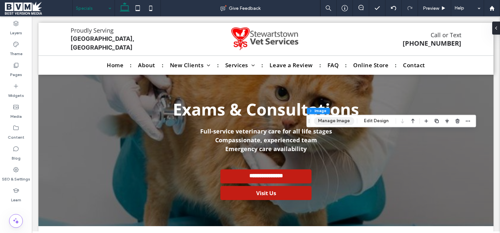
click at [339, 124] on button "Manage Image" at bounding box center [334, 121] width 40 height 8
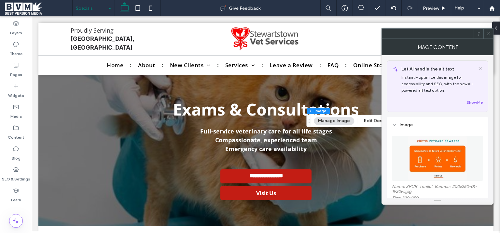
drag, startPoint x: 491, startPoint y: 32, endPoint x: 491, endPoint y: 37, distance: 4.6
click at [490, 32] on icon at bounding box center [488, 33] width 5 height 5
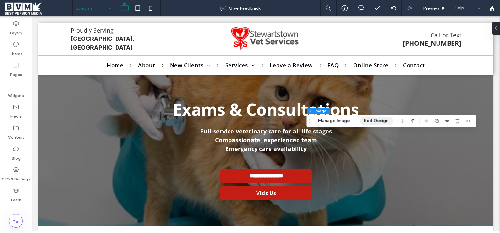
click at [369, 120] on button "Edit Design" at bounding box center [376, 121] width 33 height 8
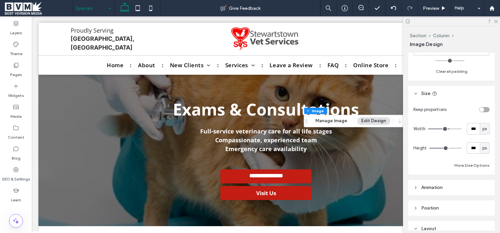
scroll to position [164, 0]
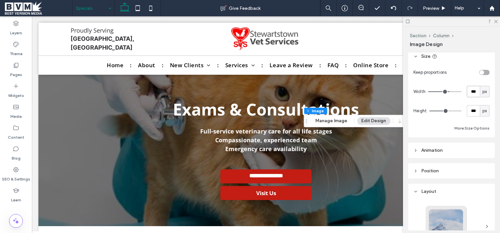
click at [471, 91] on input "***" at bounding box center [473, 91] width 13 height 11
type input "***"
click at [473, 109] on input "***" at bounding box center [473, 110] width 13 height 11
type input "*"
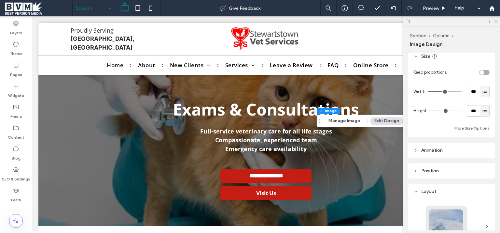
type input "***"
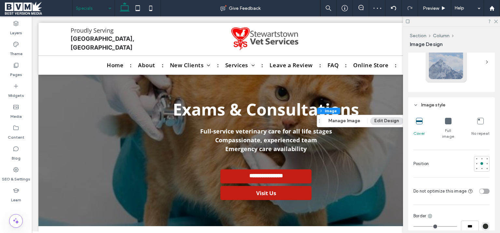
click at [447, 122] on icon at bounding box center [448, 121] width 7 height 7
click at [497, 22] on icon at bounding box center [496, 21] width 4 height 4
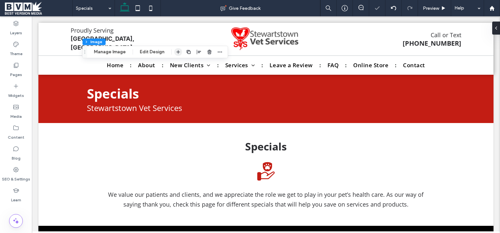
scroll to position [359, 0]
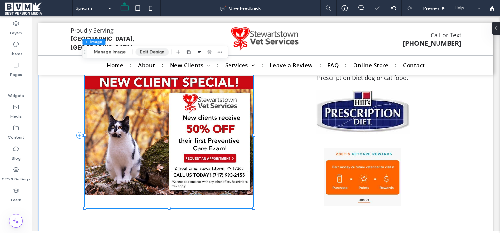
drag, startPoint x: 156, startPoint y: 48, endPoint x: 265, endPoint y: 87, distance: 115.1
click at [156, 48] on button "Edit Design" at bounding box center [152, 52] width 33 height 8
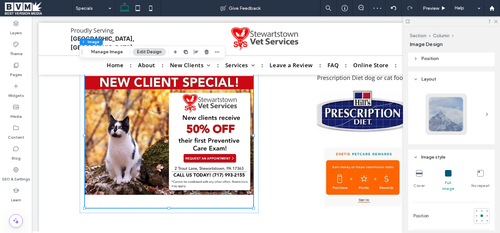
scroll to position [328, 0]
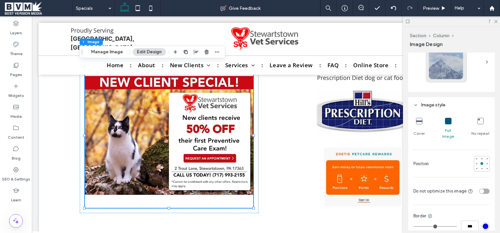
click at [415, 120] on div "Cover" at bounding box center [419, 128] width 11 height 27
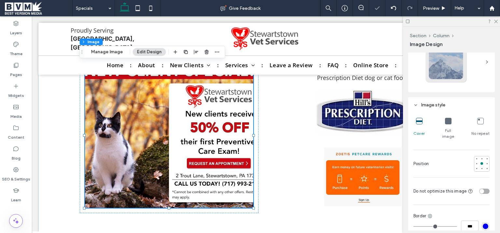
click at [446, 120] on icon at bounding box center [448, 121] width 7 height 7
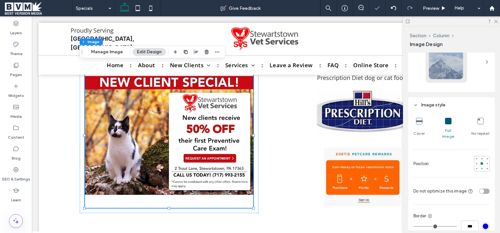
click at [498, 21] on div at bounding box center [451, 21] width 97 height 10
click at [495, 22] on icon at bounding box center [496, 21] width 4 height 4
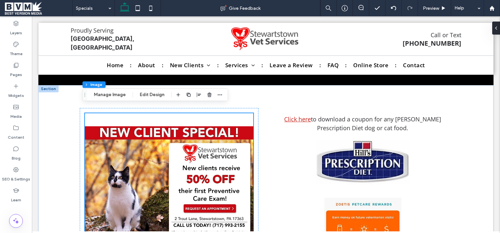
scroll to position [317, 0]
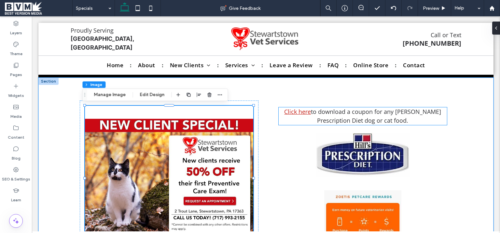
click at [417, 115] on span "to download a coupon for any [PERSON_NAME] Prescription Diet dog or cat food." at bounding box center [376, 116] width 130 height 17
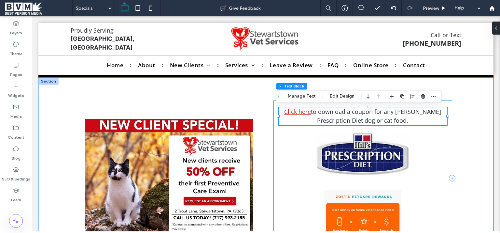
click at [436, 105] on div "Click here to download a coupon for any [PERSON_NAME] Prescription Diet dog or …" at bounding box center [363, 177] width 179 height 155
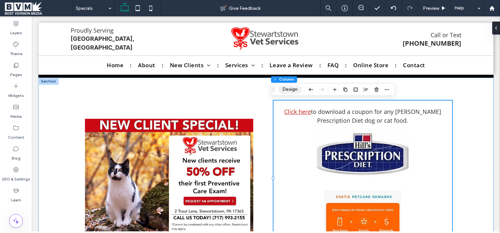
click at [290, 89] on button "Design" at bounding box center [290, 89] width 23 height 8
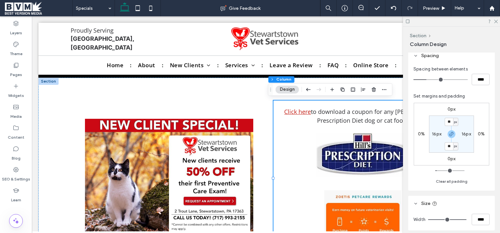
scroll to position [164, 0]
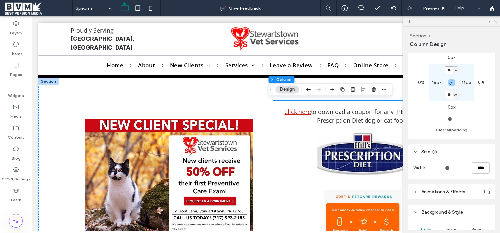
click at [448, 71] on input "**" at bounding box center [449, 70] width 8 height 8
type input "*"
click at [470, 103] on div "0px 0% 0px 0% * px 16px * px 16px" at bounding box center [452, 82] width 76 height 63
click at [435, 82] on label "16px" at bounding box center [436, 82] width 9 height 6
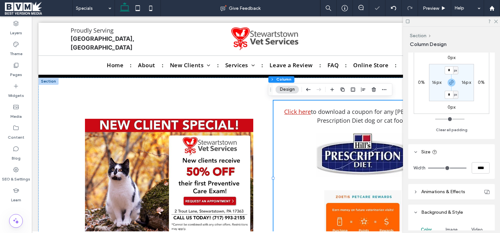
type input "**"
type input "*"
click at [436, 93] on section "0px ** px 0px * px" at bounding box center [451, 82] width 45 height 37
type input "*"
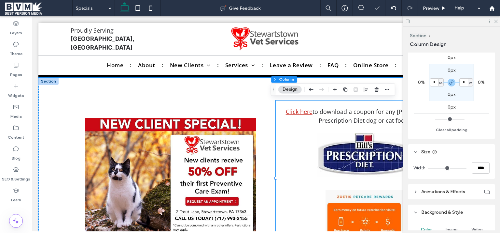
click at [326, 104] on div "Click here to download a coupon for any [PERSON_NAME] Prescription Diet dog or …" at bounding box center [364, 177] width 176 height 155
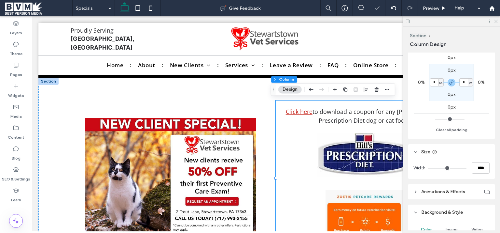
click at [496, 20] on icon at bounding box center [496, 21] width 4 height 4
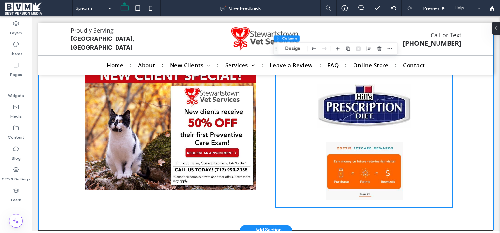
scroll to position [317, 0]
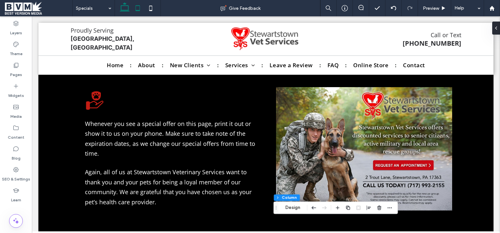
click at [139, 7] on icon at bounding box center [137, 8] width 13 height 13
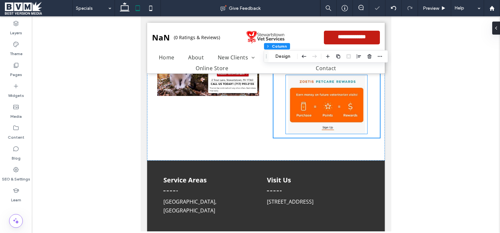
scroll to position [300, 0]
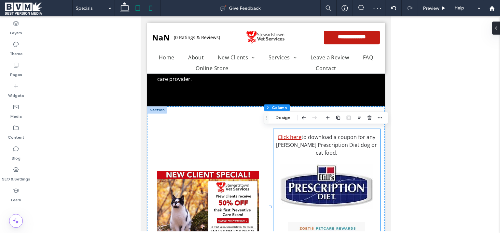
click at [151, 11] on use at bounding box center [150, 8] width 3 height 5
type input "***"
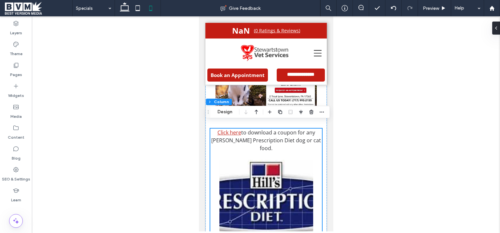
scroll to position [548, 0]
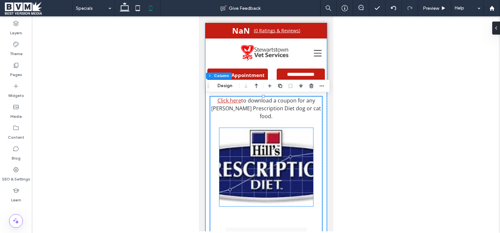
click at [284, 149] on img at bounding box center [266, 167] width 94 height 78
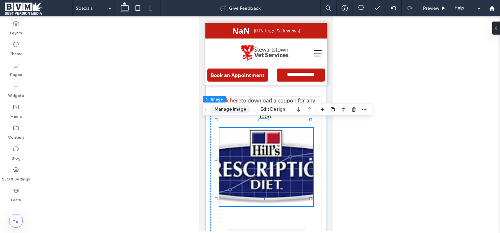
click at [239, 111] on button "Manage Image" at bounding box center [230, 109] width 40 height 8
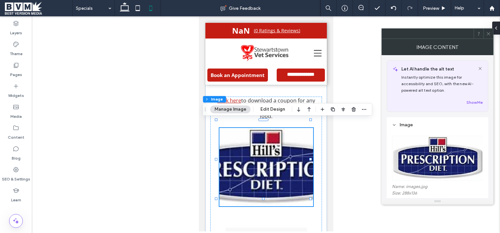
click at [282, 105] on div "Section Column Image Manage Image Edit Design" at bounding box center [288, 109] width 170 height 12
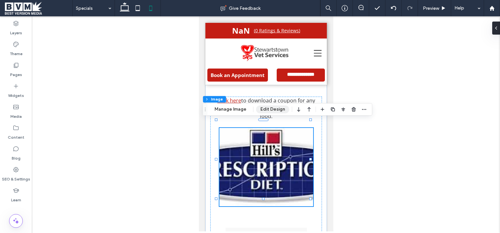
click at [278, 110] on button "Edit Design" at bounding box center [272, 109] width 33 height 8
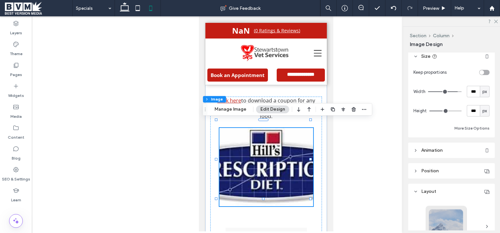
scroll to position [328, 0]
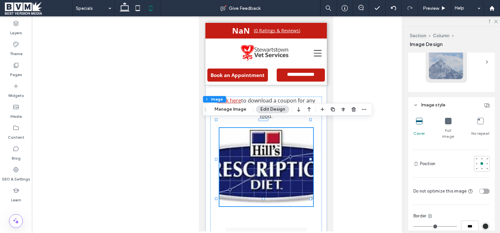
click at [448, 118] on icon at bounding box center [448, 121] width 7 height 7
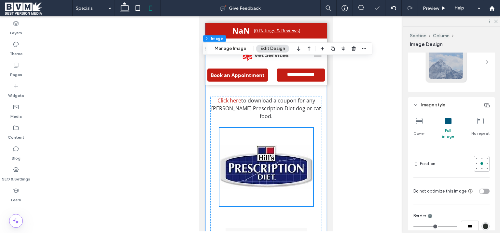
scroll to position [683, 0]
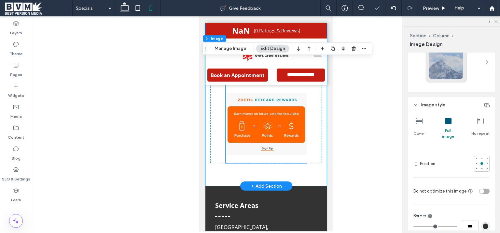
click at [267, 121] on img at bounding box center [265, 124] width 81 height 78
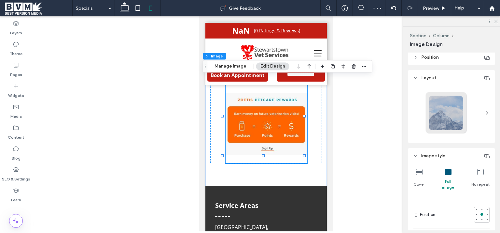
scroll to position [328, 0]
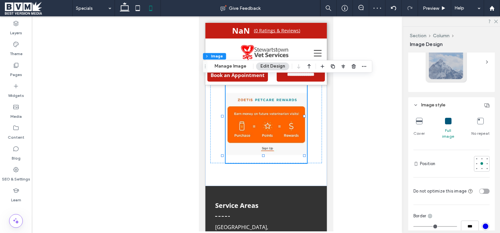
click at [447, 119] on icon at bounding box center [448, 121] width 7 height 7
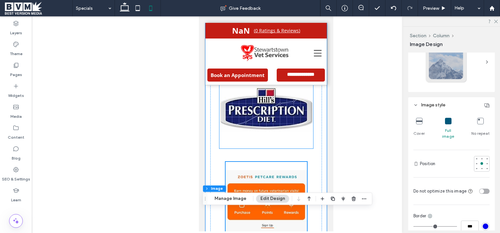
scroll to position [548, 0]
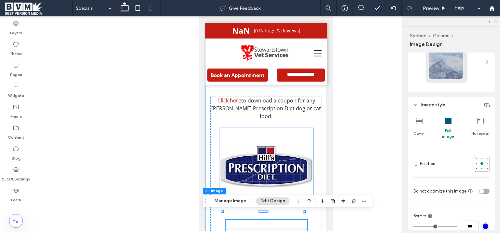
click at [236, 165] on img at bounding box center [266, 167] width 94 height 78
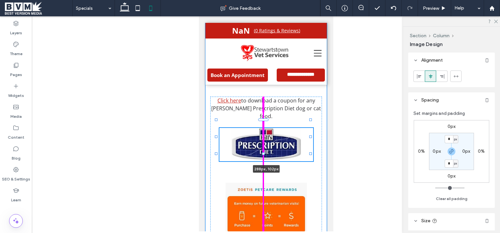
drag, startPoint x: 263, startPoint y: 198, endPoint x: 272, endPoint y: 175, distance: 24.4
click at [272, 175] on div "Click here to download a coupon for any [PERSON_NAME] Prescription Diet dog or …" at bounding box center [266, 126] width 122 height 298
type input "***"
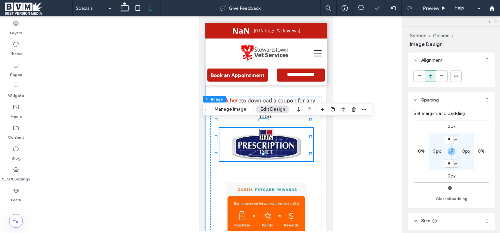
click at [262, 174] on img at bounding box center [265, 213] width 81 height 78
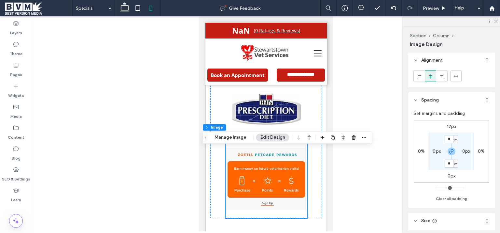
scroll to position [589, 0]
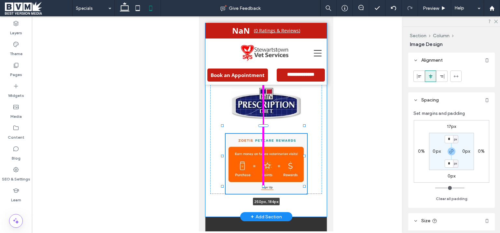
drag, startPoint x: 263, startPoint y: 204, endPoint x: 267, endPoint y: 194, distance: 10.3
click at [267, 194] on div "Click here to download a coupon for any [PERSON_NAME] Prescription Diet dog or …" at bounding box center [266, 76] width 122 height 280
type input "***"
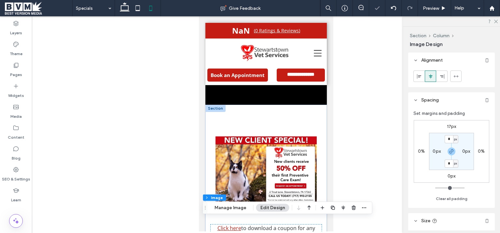
scroll to position [396, 0]
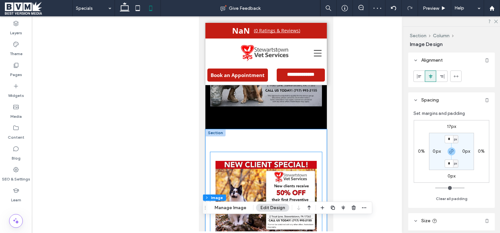
click at [253, 157] on div at bounding box center [266, 196] width 112 height 89
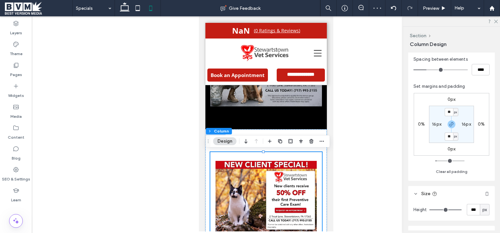
scroll to position [164, 0]
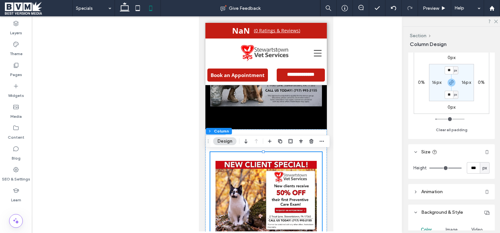
click at [450, 66] on section "** px 16px ** px 16px" at bounding box center [451, 82] width 45 height 37
click at [451, 71] on input "**" at bounding box center [449, 70] width 8 height 8
type input "*"
click at [463, 112] on div "0px 0% 0px 0% * px 16px ** px 16px" at bounding box center [452, 82] width 76 height 63
type input "*"
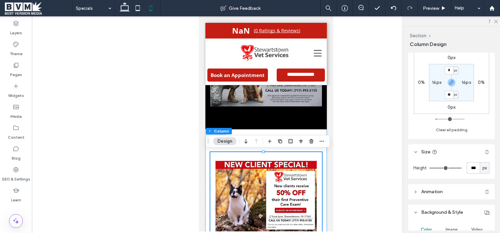
type input "*"
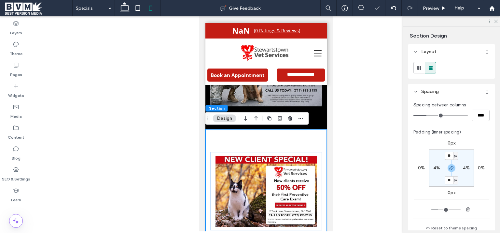
click at [448, 153] on input "**" at bounding box center [449, 155] width 8 height 8
type input "**"
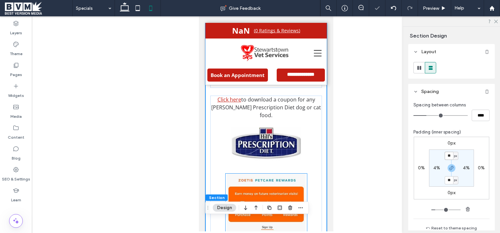
scroll to position [0, 0]
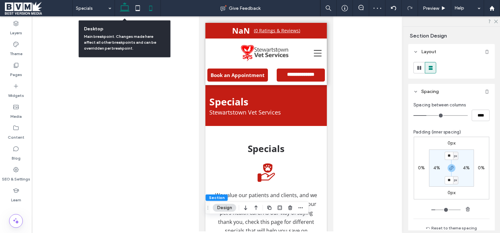
click at [126, 6] on icon at bounding box center [124, 8] width 13 height 13
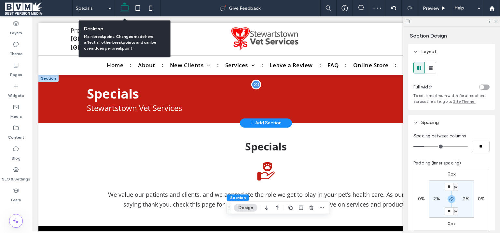
type input "**"
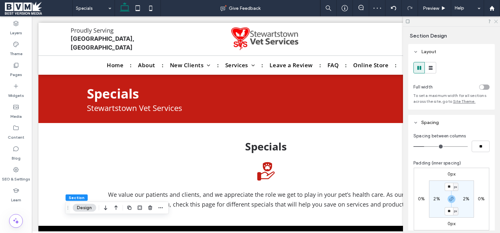
click at [495, 21] on icon at bounding box center [496, 21] width 4 height 4
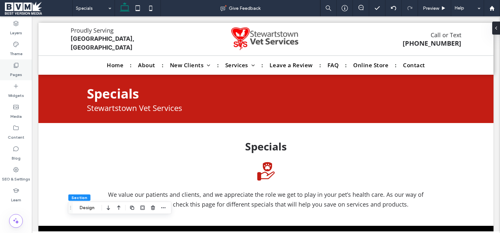
click at [22, 66] on div "Pages" at bounding box center [16, 69] width 32 height 21
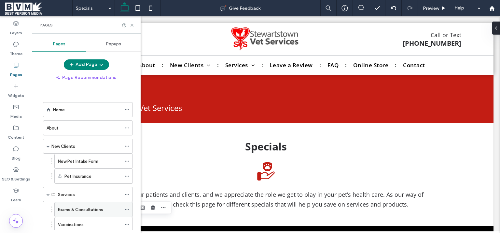
click at [80, 208] on label "Exams & Consultations" at bounding box center [80, 209] width 45 height 11
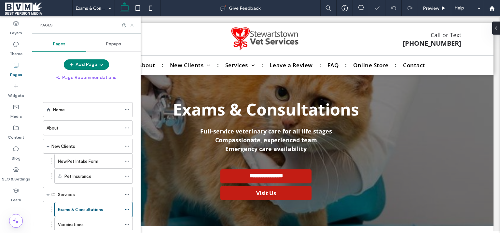
click at [131, 23] on icon at bounding box center [132, 25] width 5 height 5
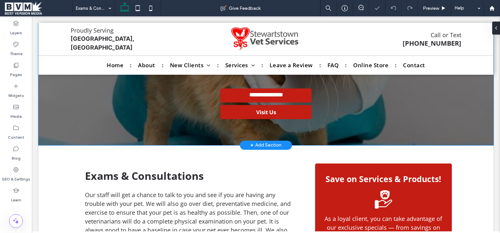
scroll to position [172, 0]
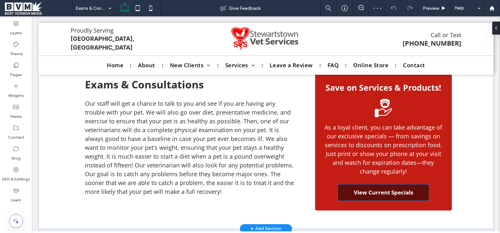
click at [393, 195] on span "View Current Specials" at bounding box center [383, 191] width 59 height 7
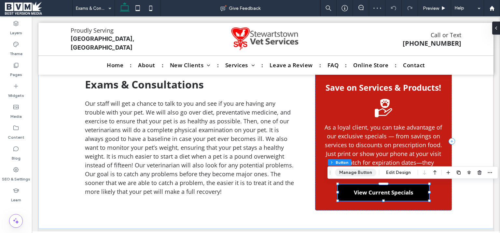
click at [363, 176] on div "Section Column Button Manage Button Edit Design" at bounding box center [413, 172] width 171 height 12
click at [362, 173] on button "Manage Button" at bounding box center [355, 172] width 41 height 8
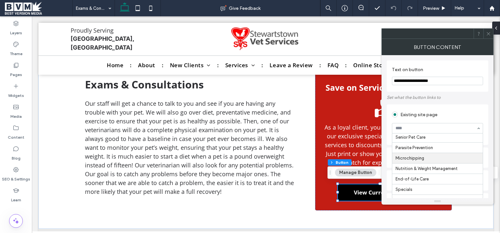
scroll to position [174, 0]
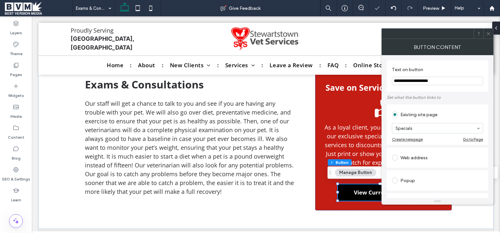
click at [488, 34] on icon at bounding box center [488, 33] width 5 height 5
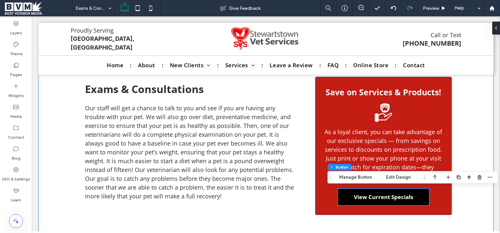
scroll to position [167, 0]
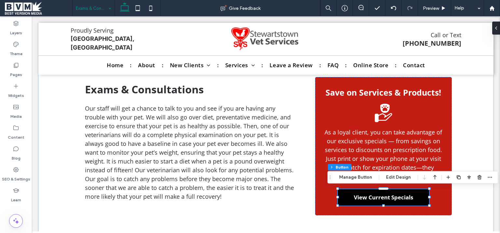
click at [86, 10] on input at bounding box center [92, 8] width 32 height 16
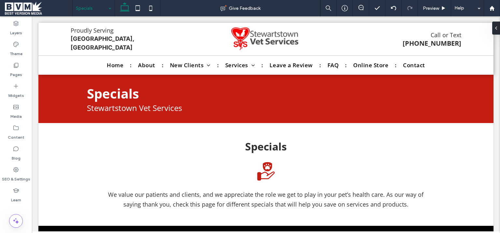
scroll to position [0, 0]
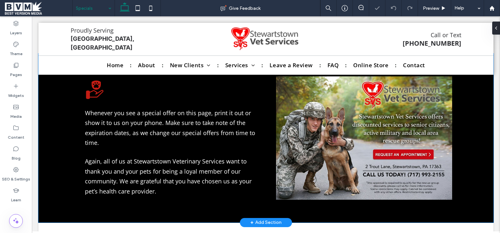
scroll to position [27, 0]
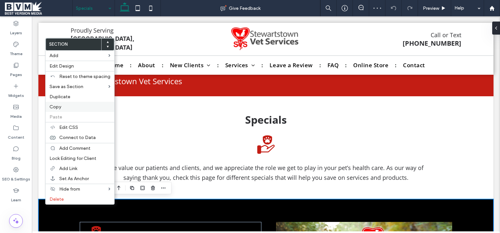
click at [66, 109] on div "Copy" at bounding box center [80, 107] width 69 height 10
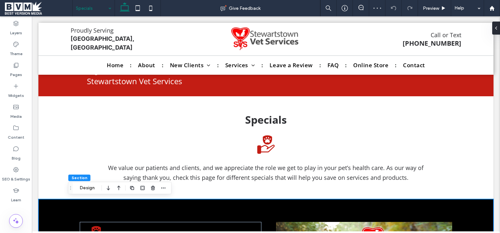
click at [89, 8] on input at bounding box center [92, 8] width 32 height 16
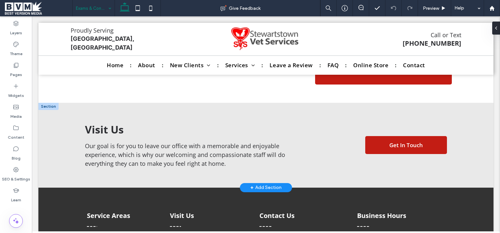
scroll to position [287, 0]
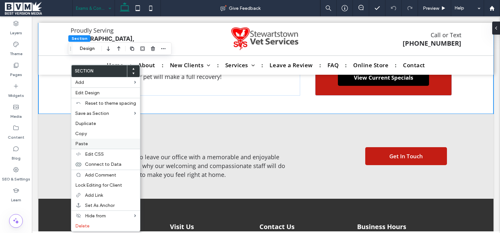
click at [90, 141] on label "Paste" at bounding box center [105, 144] width 61 height 6
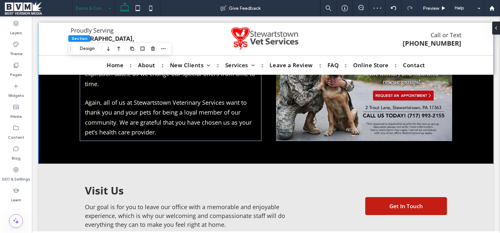
scroll to position [411, 0]
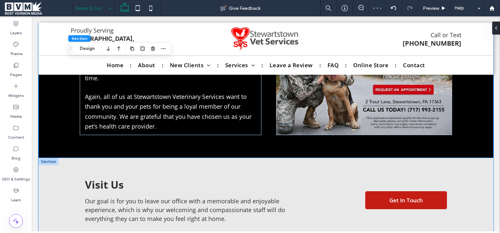
click at [51, 166] on div "Visit Us Our goal is for you to leave our office with a memorable and enjoyable…" at bounding box center [265, 200] width 455 height 85
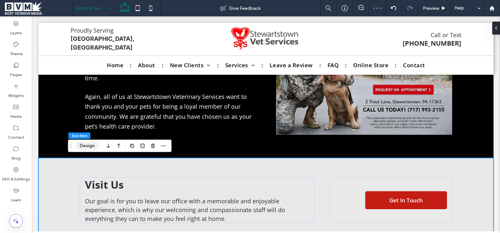
click at [83, 147] on button "Design" at bounding box center [87, 146] width 23 height 8
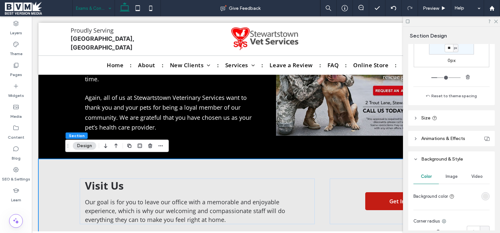
scroll to position [164, 0]
drag, startPoint x: 485, startPoint y: 199, endPoint x: 484, endPoint y: 194, distance: 4.2
click at [484, 198] on div at bounding box center [473, 194] width 33 height 11
click at [484, 194] on div "rgba(233, 233, 233, 1)" at bounding box center [486, 195] width 6 height 6
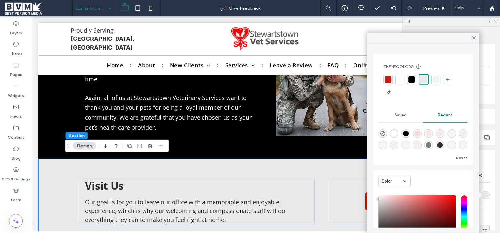
click at [400, 81] on div at bounding box center [400, 79] width 7 height 7
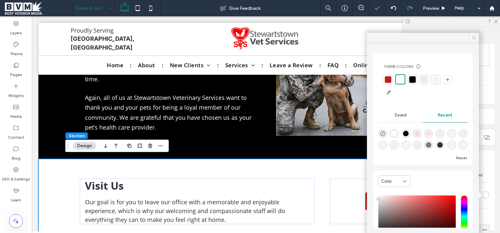
click at [474, 37] on icon at bounding box center [474, 38] width 6 height 6
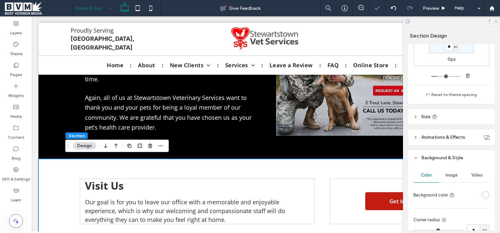
click at [496, 22] on use at bounding box center [497, 22] width 4 height 4
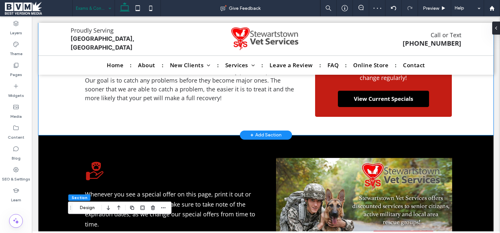
scroll to position [266, 0]
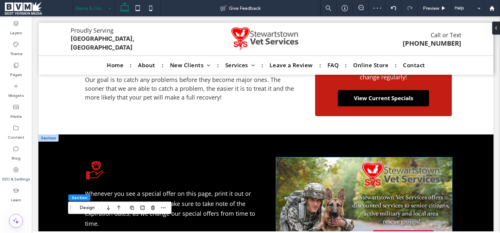
click at [409, 159] on img at bounding box center [364, 218] width 176 height 123
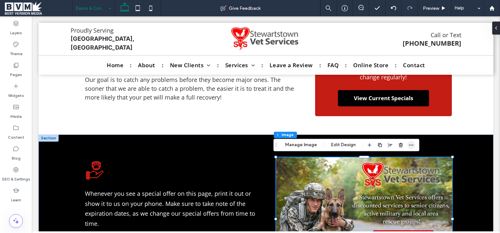
click at [409, 145] on icon "button" at bounding box center [411, 144] width 5 height 5
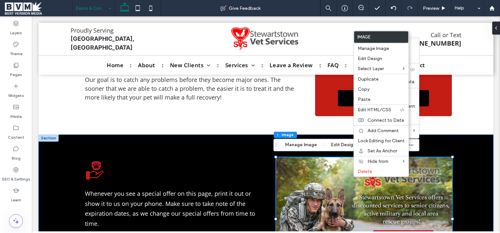
click at [478, 183] on div "Whenever you see a special offer on this page, print it out or show it to us on…" at bounding box center [265, 218] width 455 height 169
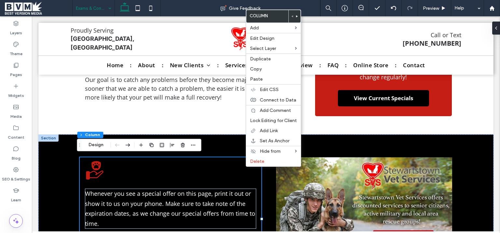
click at [297, 16] on use at bounding box center [297, 16] width 2 height 2
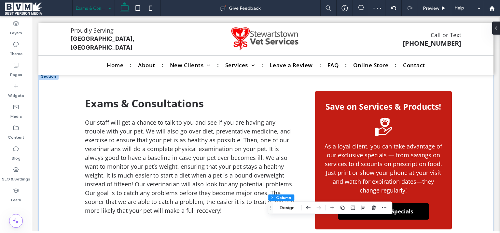
scroll to position [152, 0]
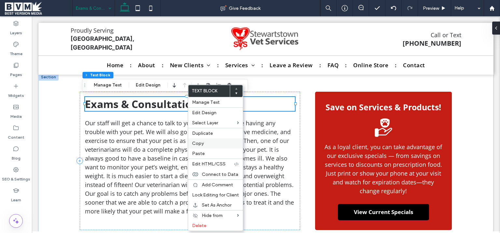
click at [203, 144] on span "Copy" at bounding box center [198, 143] width 12 height 6
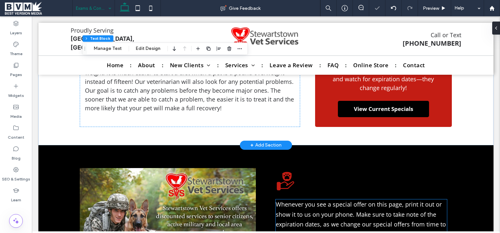
scroll to position [297, 0]
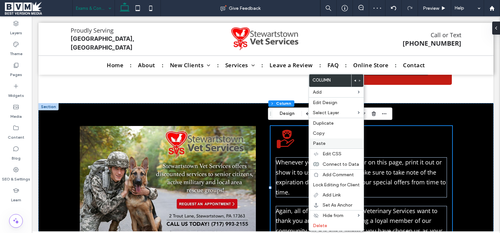
click at [333, 143] on label "Paste" at bounding box center [336, 143] width 47 height 6
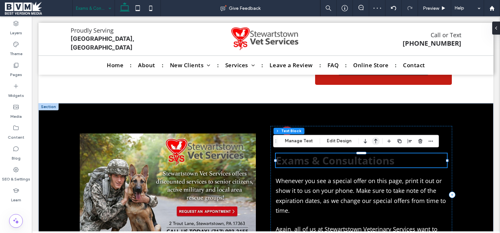
click at [375, 140] on use "button" at bounding box center [376, 141] width 3 height 5
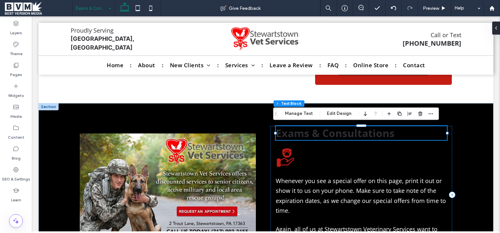
click at [334, 132] on span "Exams & Consultations" at bounding box center [335, 133] width 119 height 14
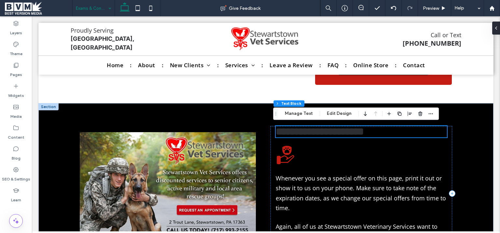
type input "*********"
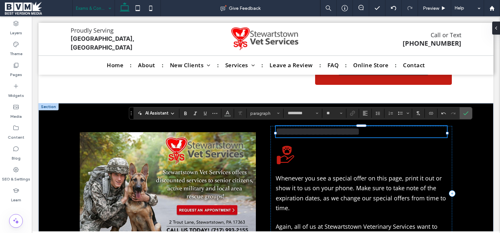
type input "**"
drag, startPoint x: 320, startPoint y: 131, endPoint x: 220, endPoint y: 123, distance: 100.0
click at [276, 126] on div "**********" at bounding box center [361, 131] width 171 height 11
click at [223, 113] on button "Color" at bounding box center [228, 112] width 10 height 9
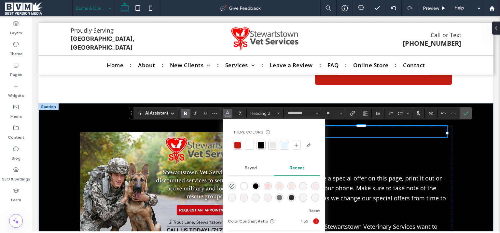
click at [252, 146] on div at bounding box center [249, 145] width 7 height 7
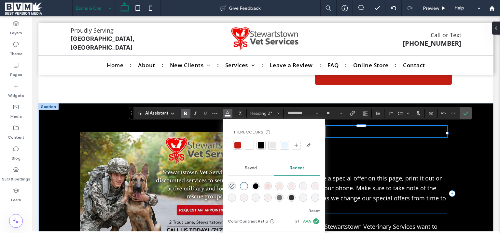
click at [369, 188] on span "Whenever you see a special offer on this page, print it out or show it to us on…" at bounding box center [361, 193] width 170 height 38
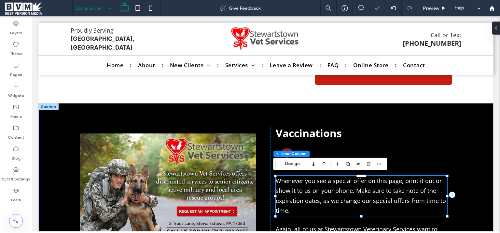
click at [369, 188] on span "Whenever you see a special offer on this page, print it out or show it to us on…" at bounding box center [361, 196] width 170 height 38
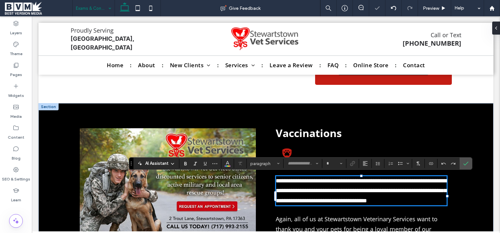
type input "*********"
type input "**"
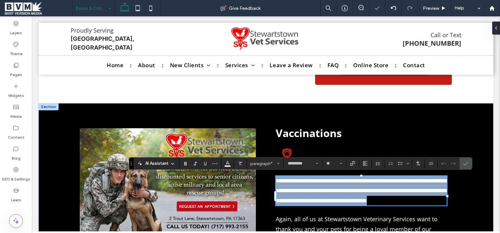
scroll to position [390, 0]
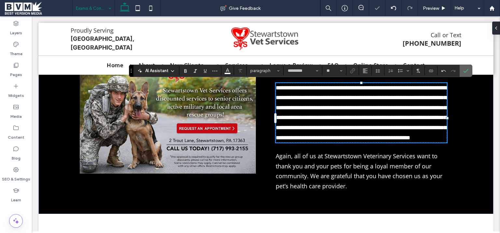
click at [468, 69] on label "Confirm" at bounding box center [466, 71] width 10 height 12
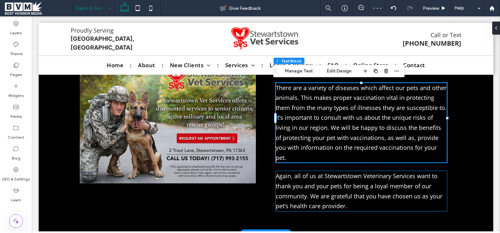
click at [413, 173] on span "Again, all of us at Stewartstown Veterinary Services want to thank you and your…" at bounding box center [359, 191] width 167 height 38
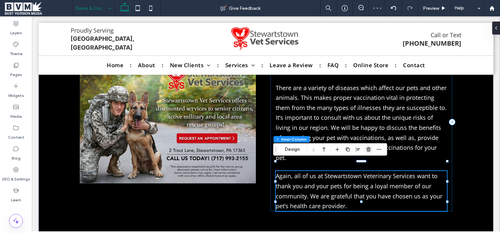
click at [367, 148] on icon "button" at bounding box center [368, 149] width 5 height 5
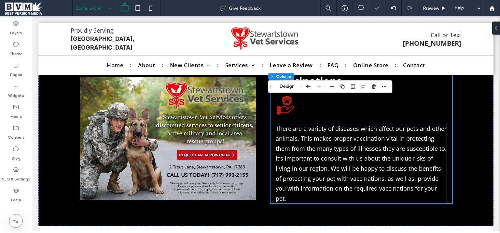
scroll to position [312, 0]
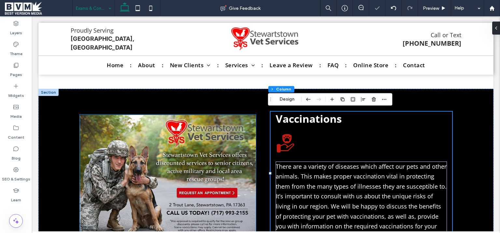
click at [189, 162] on img at bounding box center [168, 175] width 176 height 123
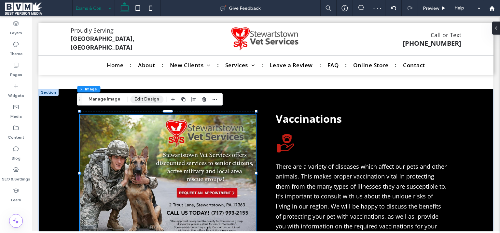
drag, startPoint x: 147, startPoint y: 101, endPoint x: 134, endPoint y: 93, distance: 16.0
click at [147, 101] on button "Edit Design" at bounding box center [146, 99] width 33 height 8
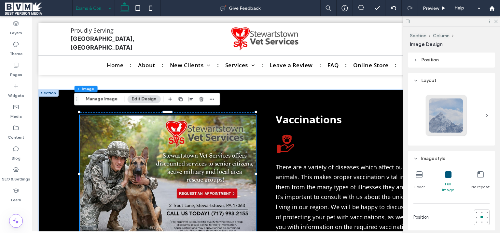
scroll to position [328, 0]
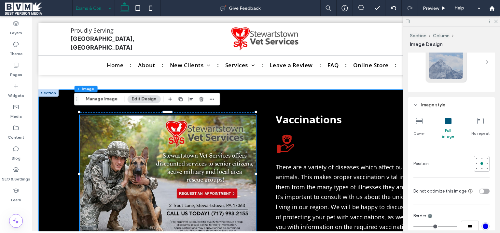
click at [244, 107] on div "Vaccinations There are a variety of diseases which affect our pets and other an…" at bounding box center [266, 176] width 391 height 175
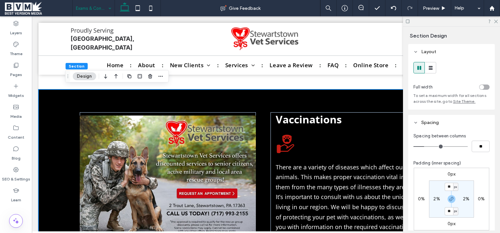
click at [242, 108] on div "Vaccinations There are a variety of diseases which affect our pets and other an…" at bounding box center [266, 176] width 391 height 175
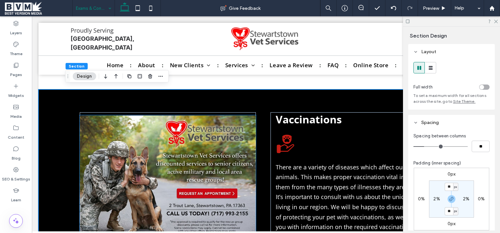
click at [240, 115] on img at bounding box center [168, 176] width 176 height 123
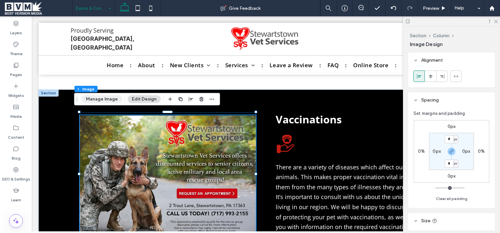
click at [102, 101] on button "Manage Image" at bounding box center [102, 99] width 40 height 8
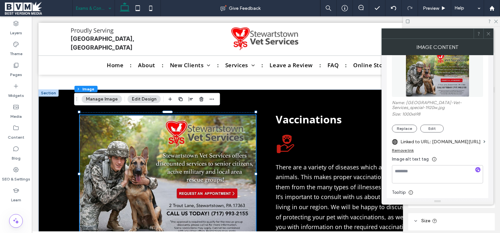
scroll to position [130, 0]
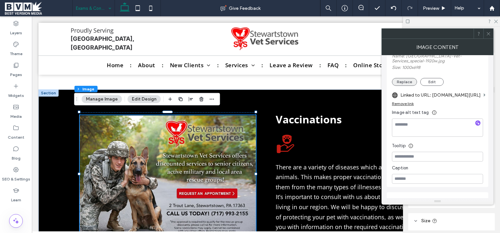
click at [409, 84] on button "Replace" at bounding box center [404, 82] width 25 height 8
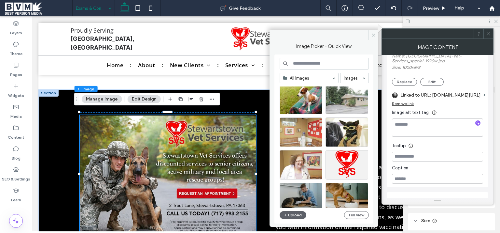
scroll to position [218, 0]
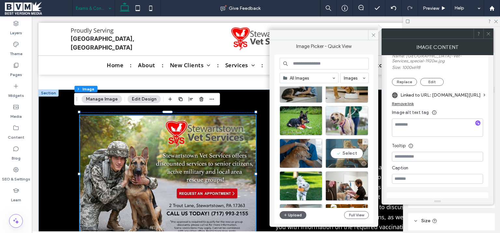
click at [351, 155] on div "Select" at bounding box center [347, 152] width 43 height 29
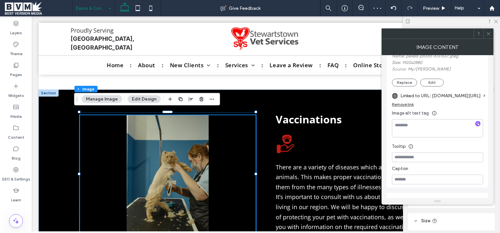
click at [408, 103] on div "Remove link" at bounding box center [403, 104] width 22 height 5
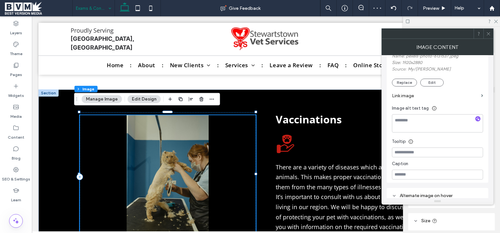
click at [179, 150] on img at bounding box center [168, 176] width 176 height 123
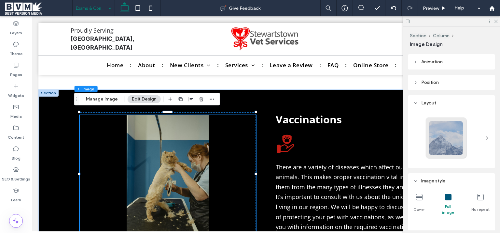
scroll to position [328, 0]
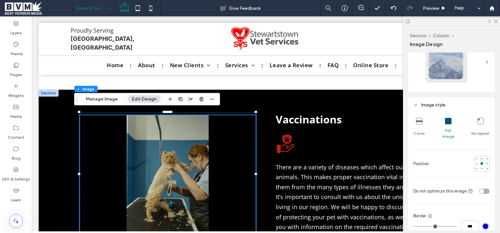
click at [419, 122] on icon at bounding box center [419, 121] width 7 height 7
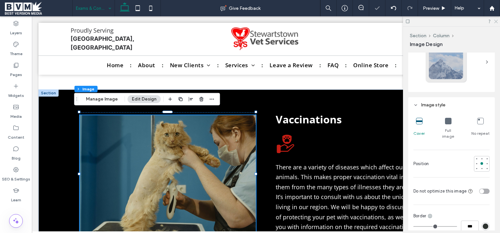
click at [495, 19] on icon at bounding box center [496, 21] width 4 height 4
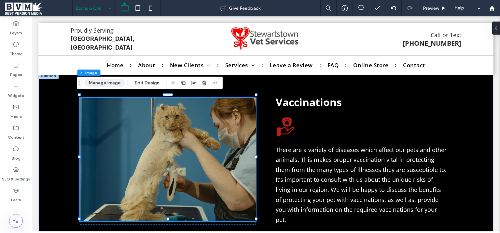
click at [98, 83] on button "Manage Image" at bounding box center [104, 83] width 40 height 8
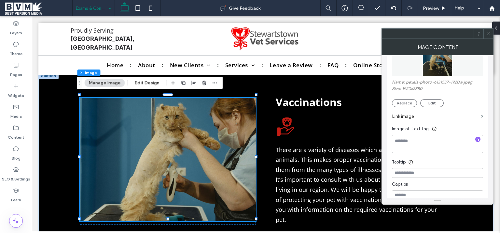
scroll to position [130, 0]
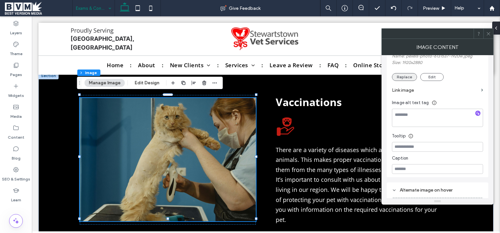
click at [401, 78] on button "Replace" at bounding box center [404, 77] width 25 height 8
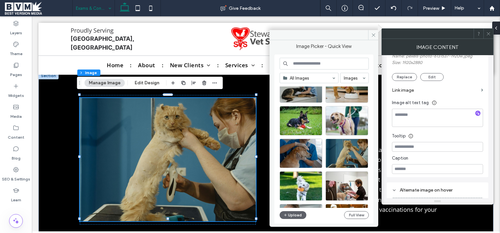
scroll to position [279, 0]
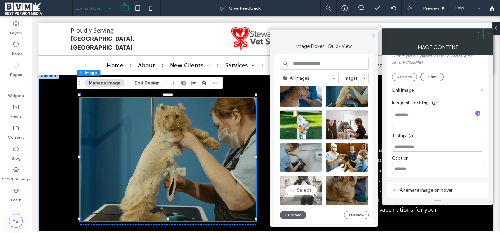
click at [294, 188] on div "Select" at bounding box center [301, 189] width 43 height 29
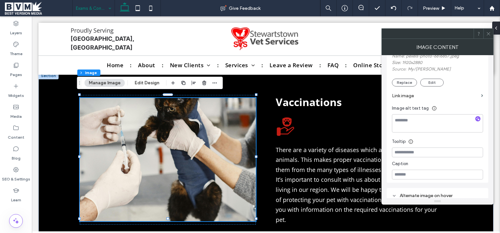
click at [488, 36] on icon at bounding box center [488, 33] width 5 height 5
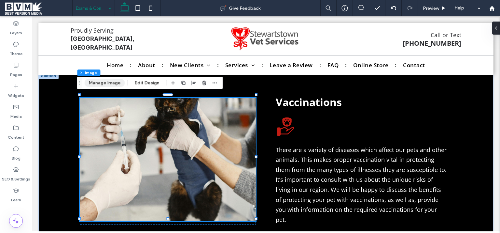
click at [102, 81] on button "Manage Image" at bounding box center [104, 83] width 40 height 8
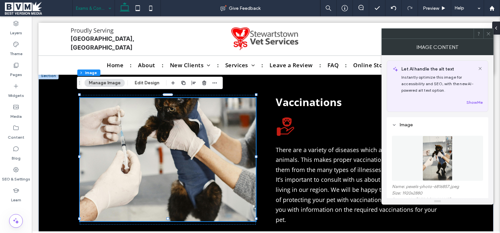
scroll to position [130, 0]
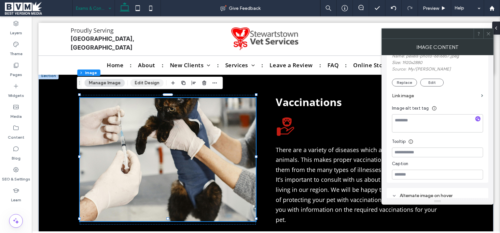
click at [143, 85] on button "Edit Design" at bounding box center [146, 83] width 33 height 8
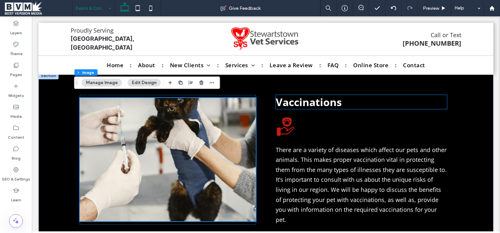
scroll to position [328, 0]
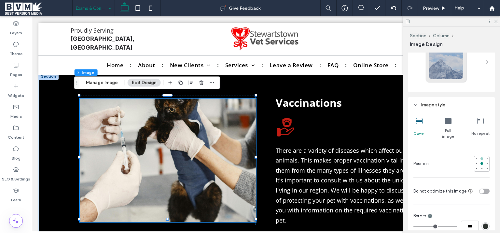
click at [480, 156] on div at bounding box center [482, 158] width 5 height 5
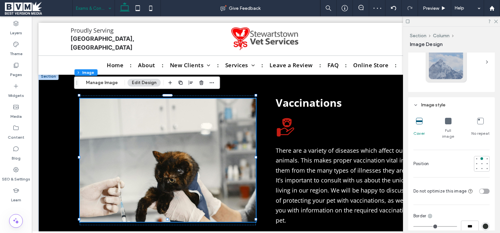
click at [480, 161] on div at bounding box center [482, 163] width 5 height 5
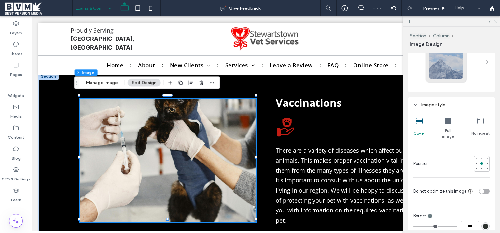
click at [496, 21] on icon at bounding box center [496, 21] width 4 height 4
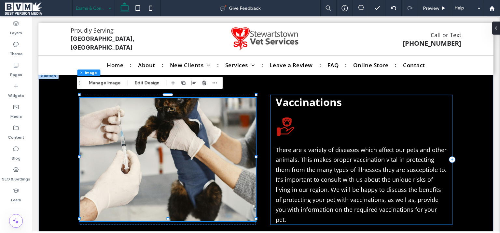
click at [283, 95] on div "Vaccinations There are a variety of diseases which affect our pets and other an…" at bounding box center [362, 160] width 182 height 130
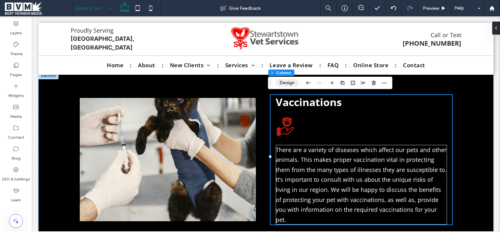
click at [294, 83] on button "Design" at bounding box center [287, 83] width 23 height 8
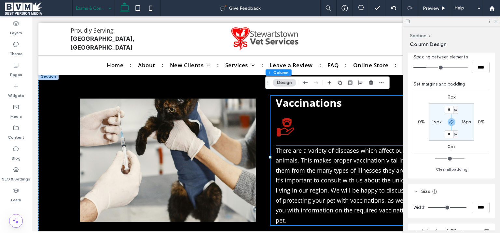
scroll to position [164, 0]
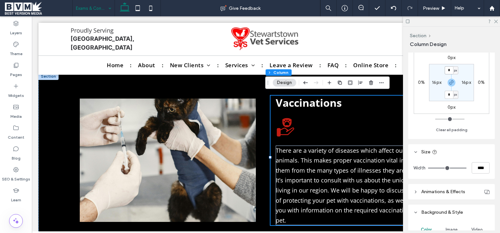
click at [449, 71] on input "*" at bounding box center [449, 70] width 8 height 8
type input "**"
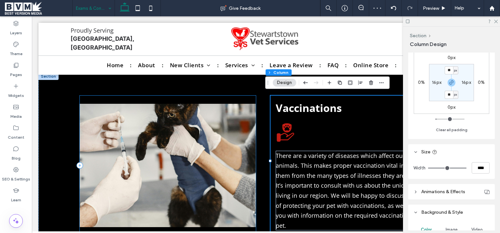
click at [228, 95] on div at bounding box center [168, 165] width 176 height 140
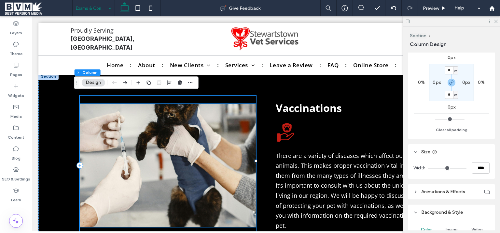
click at [216, 104] on img at bounding box center [168, 165] width 176 height 123
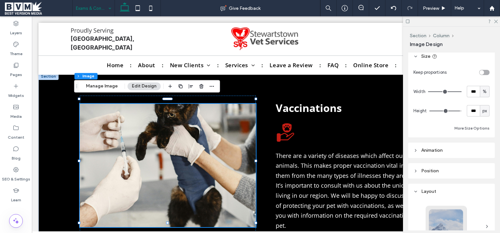
type input "***"
drag, startPoint x: 458, startPoint y: 109, endPoint x: 467, endPoint y: 110, distance: 8.8
type input "***"
click at [462, 110] on input "range" at bounding box center [446, 110] width 32 height 1
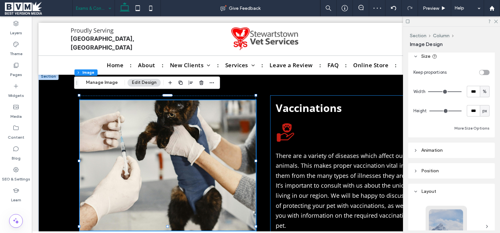
click at [325, 97] on div "Vaccinations There are a variety of diseases which affect our pets and other an…" at bounding box center [362, 165] width 182 height 140
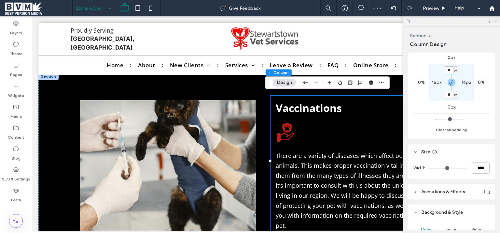
click at [450, 69] on input "**" at bounding box center [449, 70] width 8 height 8
type input "**"
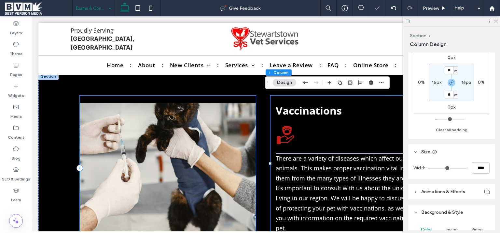
click at [225, 95] on div at bounding box center [168, 167] width 176 height 145
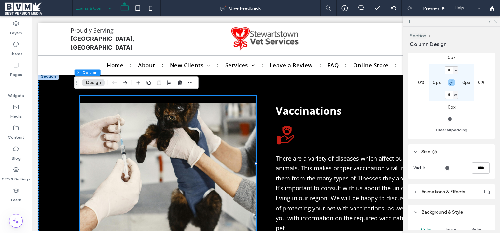
scroll to position [328, 0]
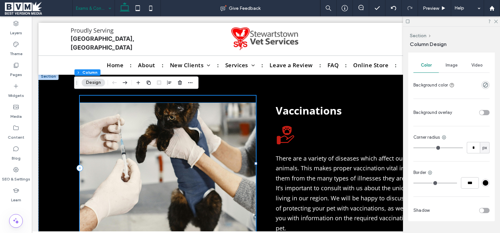
click at [202, 126] on img at bounding box center [168, 168] width 176 height 130
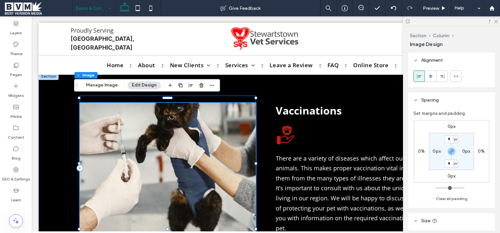
click at [219, 95] on div at bounding box center [168, 167] width 176 height 145
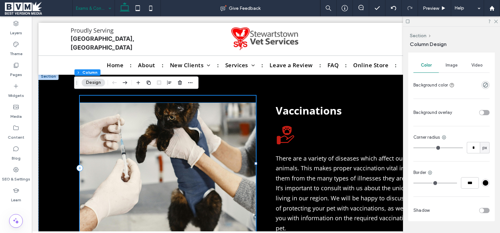
click at [151, 136] on img at bounding box center [168, 168] width 176 height 130
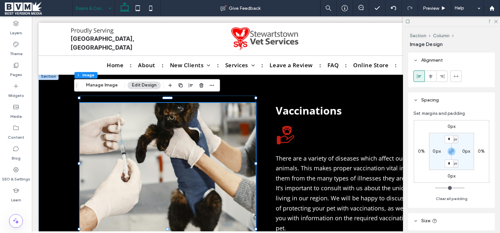
scroll to position [164, 0]
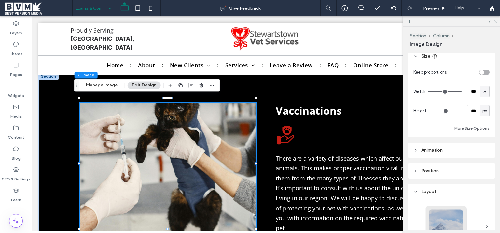
type input "***"
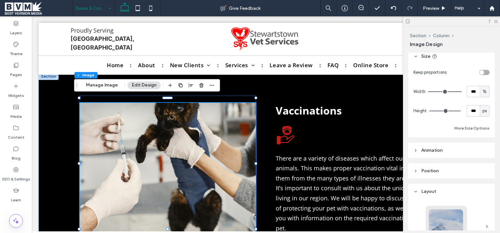
type input "***"
drag, startPoint x: 455, startPoint y: 110, endPoint x: 481, endPoint y: 110, distance: 26.1
type input "***"
click at [462, 110] on input "range" at bounding box center [446, 110] width 32 height 1
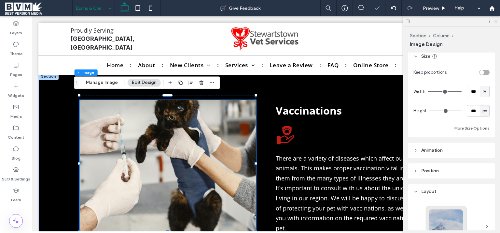
click at [495, 20] on icon at bounding box center [496, 21] width 4 height 4
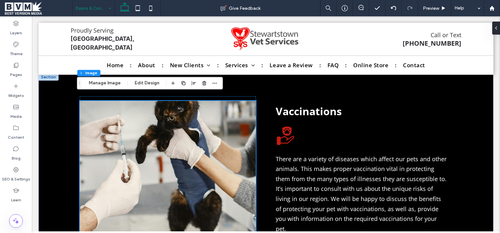
scroll to position [328, 0]
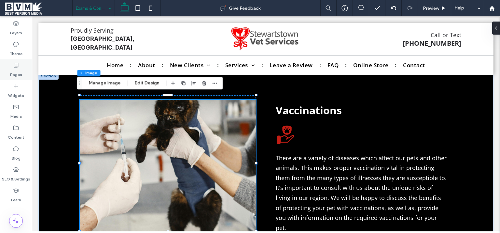
click at [22, 66] on div "Pages" at bounding box center [16, 69] width 32 height 21
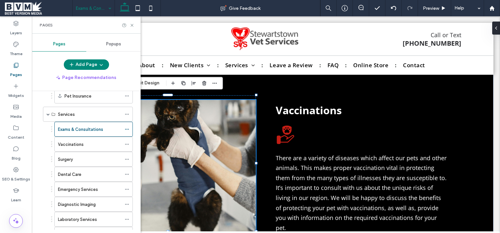
scroll to position [95, 0]
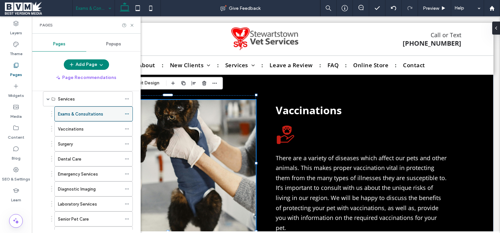
click at [125, 113] on use at bounding box center [127, 113] width 4 height 1
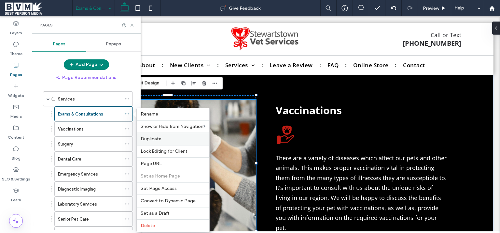
click at [161, 139] on span "Duplicate" at bounding box center [151, 139] width 21 height 6
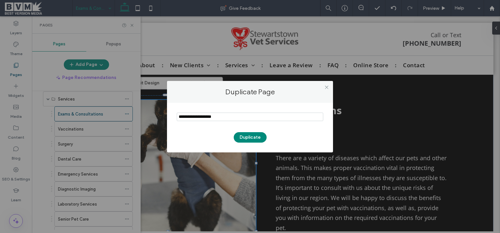
click at [199, 117] on input "notEmpty" at bounding box center [250, 116] width 147 height 8
type input "**********"
click at [251, 137] on button "Duplicate" at bounding box center [250, 137] width 33 height 10
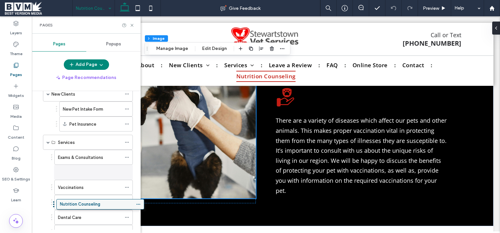
scroll to position [399, 0]
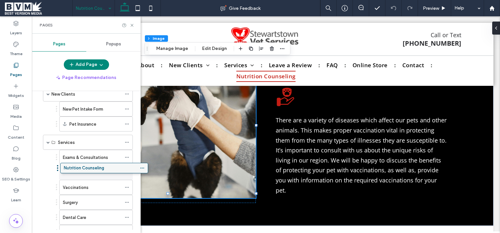
drag, startPoint x: 93, startPoint y: 205, endPoint x: 110, endPoint y: 169, distance: 39.8
click at [110, 169] on div "Home About New Clients New Pet Intake Form Pet Insurance Services Exams & Consu…" at bounding box center [90, 160] width 101 height 138
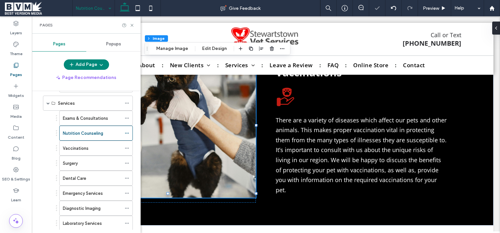
scroll to position [99, 0]
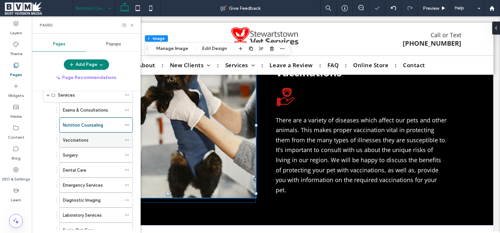
click at [125, 137] on icon at bounding box center [127, 139] width 5 height 5
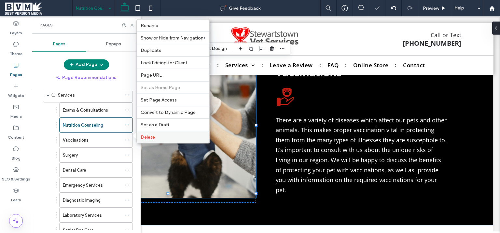
click at [151, 137] on span "Delete" at bounding box center [148, 137] width 14 height 6
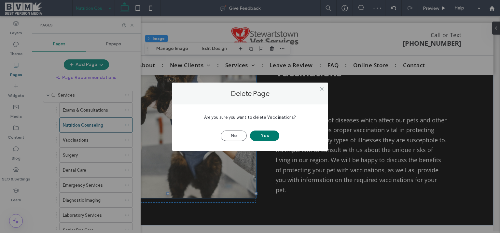
click at [267, 137] on button "Yes" at bounding box center [264, 135] width 29 height 10
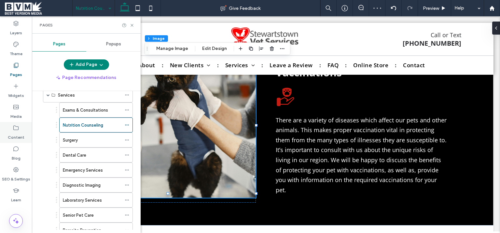
click at [20, 132] on label "Content" at bounding box center [16, 135] width 17 height 9
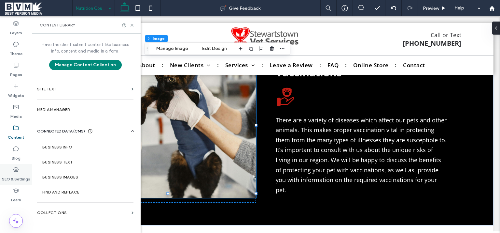
click at [15, 184] on div "SEO & Settings" at bounding box center [16, 174] width 32 height 21
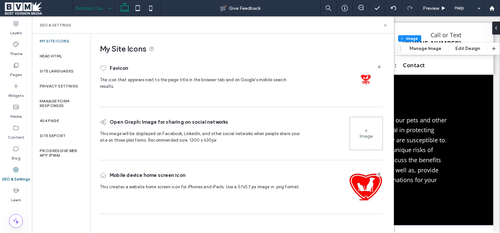
click at [19, 174] on label "SEO & Settings" at bounding box center [16, 177] width 28 height 9
click at [386, 24] on icon at bounding box center [385, 25] width 5 height 5
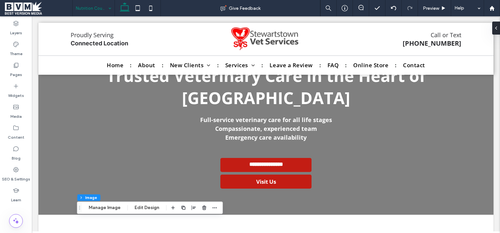
scroll to position [0, 0]
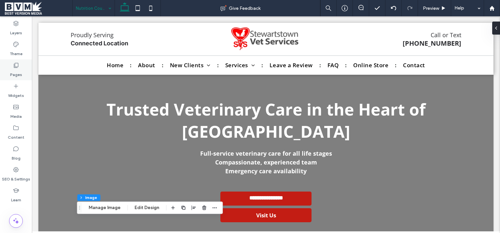
click at [21, 70] on label "Pages" at bounding box center [16, 72] width 12 height 9
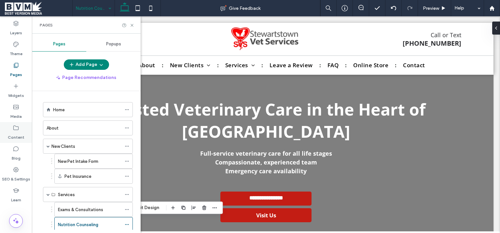
click at [17, 132] on label "Content" at bounding box center [16, 135] width 17 height 9
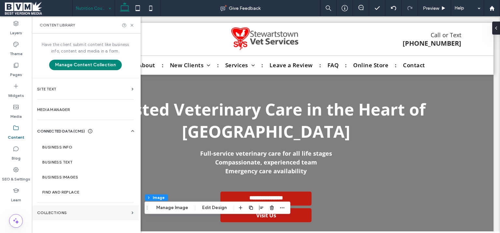
click at [74, 208] on section "Collections" at bounding box center [85, 212] width 107 height 15
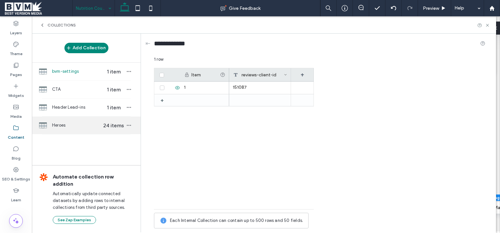
click at [71, 123] on span "Heroes" at bounding box center [77, 125] width 50 height 7
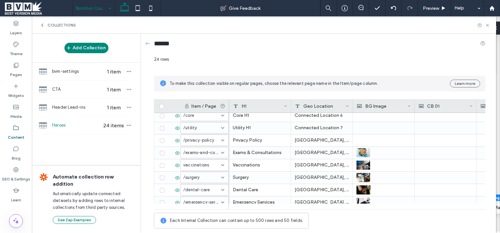
scroll to position [83, 0]
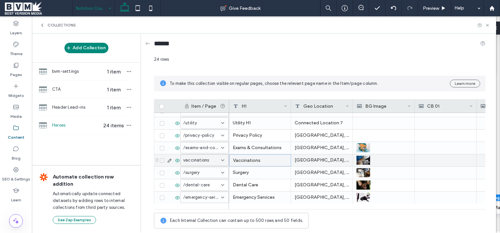
click at [263, 162] on div "Vaccinations" at bounding box center [260, 160] width 62 height 12
click at [262, 161] on div "Vaccinations" at bounding box center [260, 160] width 62 height 12
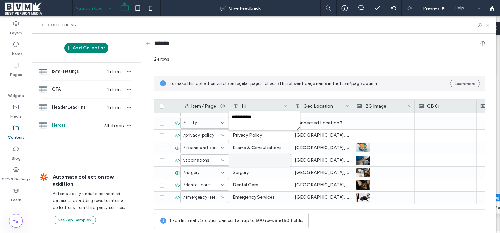
drag, startPoint x: 259, startPoint y: 119, endPoint x: 179, endPoint y: 108, distance: 80.2
click at [229, 110] on textarea "**********" at bounding box center [265, 120] width 72 height 20
paste textarea "********"
type textarea "**********"
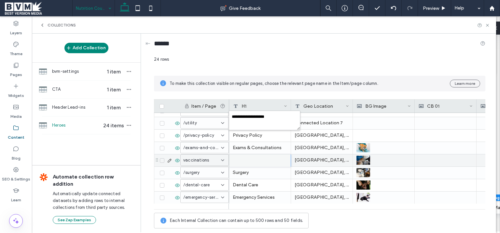
click at [269, 165] on div at bounding box center [260, 160] width 62 height 12
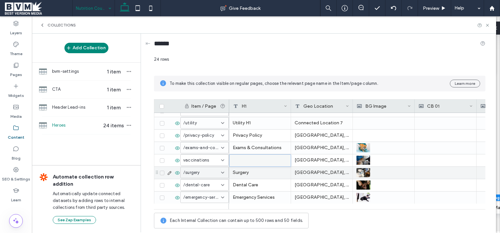
click at [269, 175] on div "Surgery" at bounding box center [260, 172] width 62 height 12
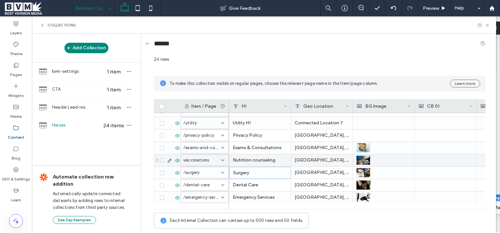
click at [199, 163] on input at bounding box center [202, 159] width 38 height 5
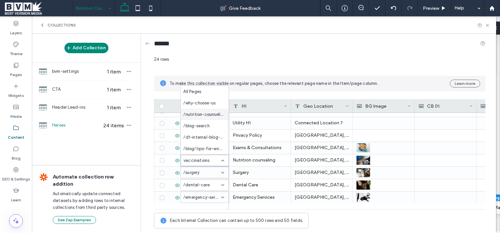
click at [205, 116] on span "/nutrition-counseling" at bounding box center [203, 114] width 40 height 7
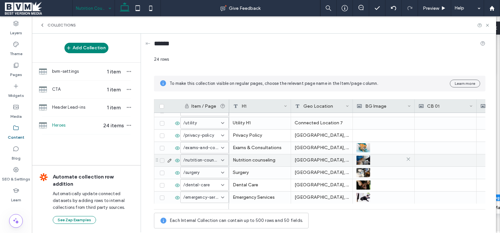
click at [366, 160] on img at bounding box center [364, 159] width 14 height 9
click at [366, 160] on img at bounding box center [364, 160] width 14 height 9
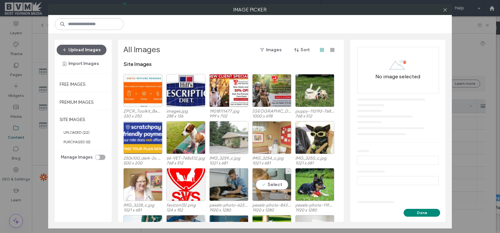
click at [267, 184] on div "Select" at bounding box center [271, 184] width 39 height 33
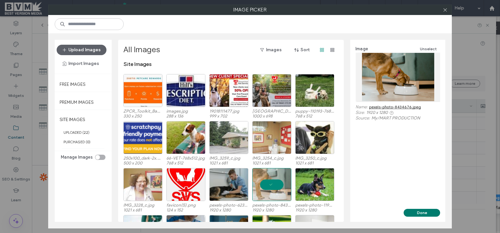
click at [423, 212] on button "Done" at bounding box center [422, 212] width 36 height 8
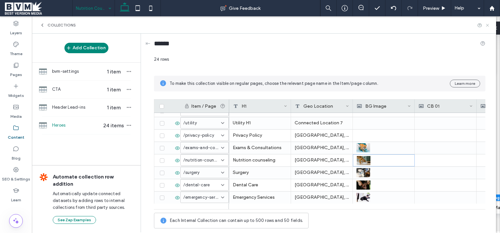
click at [488, 24] on icon at bounding box center [487, 25] width 5 height 5
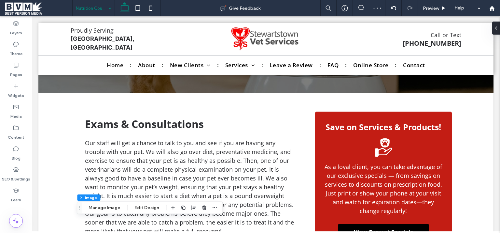
scroll to position [129, 0]
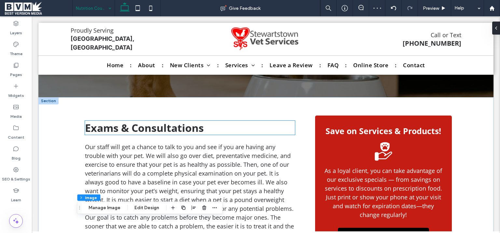
click at [132, 130] on span "Exams & Consultations" at bounding box center [144, 128] width 119 height 14
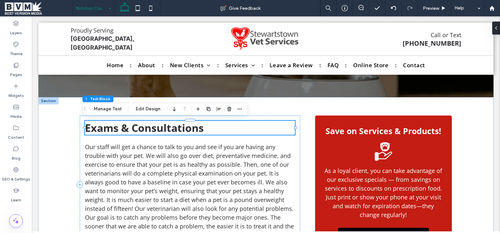
click at [132, 130] on div "Exams & Consultations" at bounding box center [190, 128] width 210 height 14
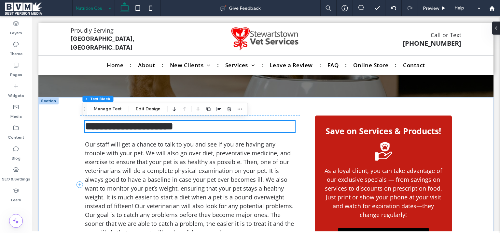
type input "*********"
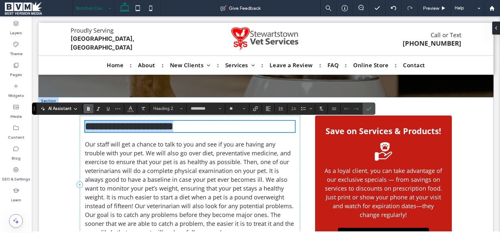
click at [135, 129] on span "**********" at bounding box center [129, 126] width 88 height 10
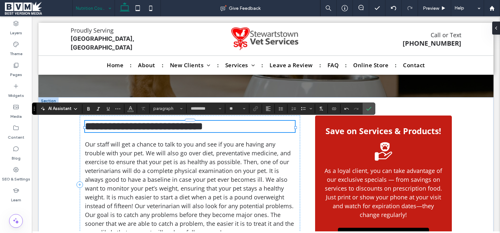
type input "**"
click at [184, 127] on span "**********" at bounding box center [144, 126] width 118 height 10
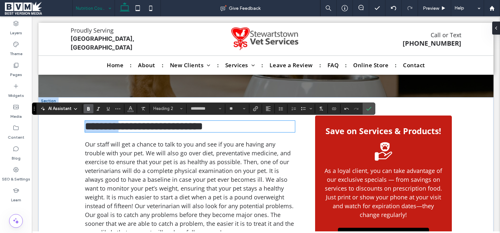
drag, startPoint x: 130, startPoint y: 126, endPoint x: 56, endPoint y: 125, distance: 74.0
click at [85, 122] on div "**********" at bounding box center [190, 126] width 210 height 11
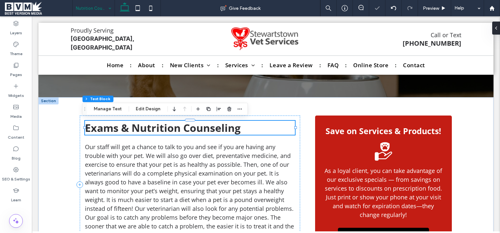
click at [139, 124] on span "Exams & Nutrition Counseling" at bounding box center [163, 128] width 156 height 14
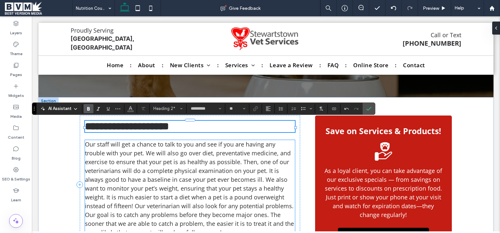
click at [136, 168] on p "Our staff will get a chance to talk to you and see if you are having any troubl…" at bounding box center [190, 188] width 210 height 97
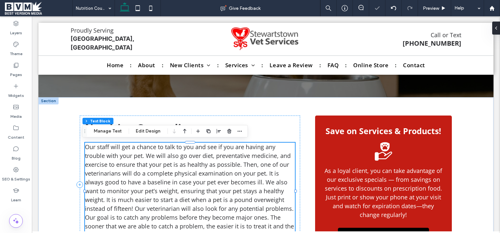
click at [136, 168] on div "Our staff will get a chance to talk to you and see if you are having any troubl…" at bounding box center [190, 190] width 210 height 97
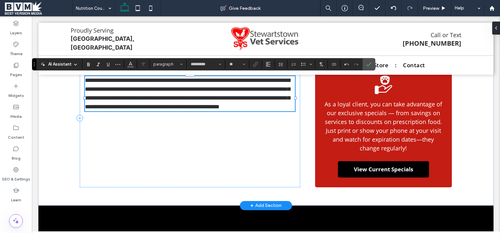
click at [203, 111] on p "**********" at bounding box center [190, 93] width 210 height 35
click at [366, 62] on icon "Confirm" at bounding box center [368, 64] width 5 height 5
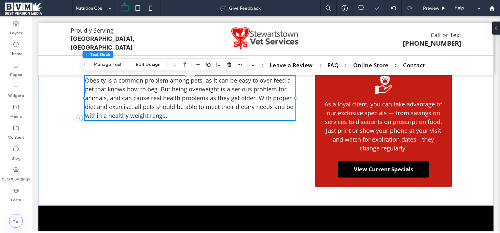
click at [207, 65] on use "button" at bounding box center [209, 65] width 4 height 4
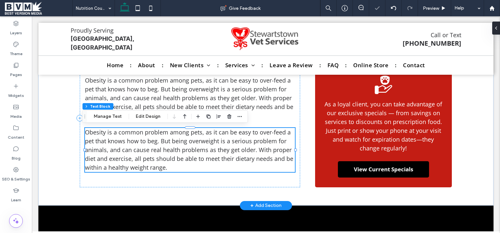
click at [156, 147] on span "Obesity is a common problem among pets, as it can be easy to over-feed a pet th…" at bounding box center [189, 149] width 208 height 43
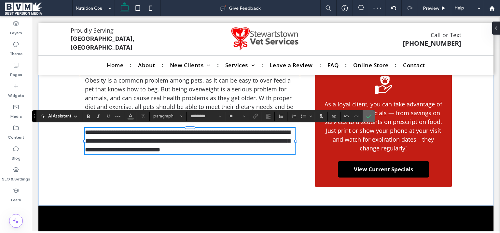
click at [367, 120] on span "Confirm" at bounding box center [367, 116] width 3 height 12
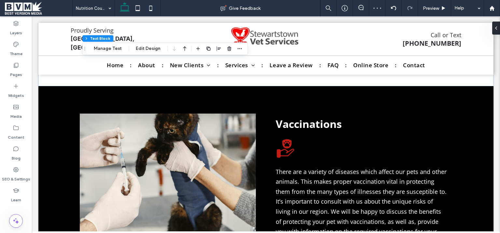
scroll to position [318, 0]
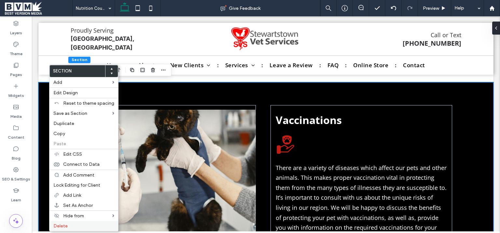
click at [70, 223] on label "Delete" at bounding box center [83, 226] width 61 height 6
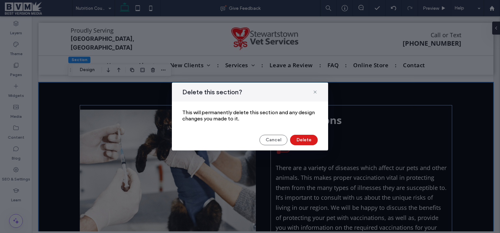
click at [307, 134] on div "Delete this section? This will permanently delete this section and any design c…" at bounding box center [250, 116] width 156 height 68
click at [309, 142] on button "Delete" at bounding box center [304, 140] width 28 height 10
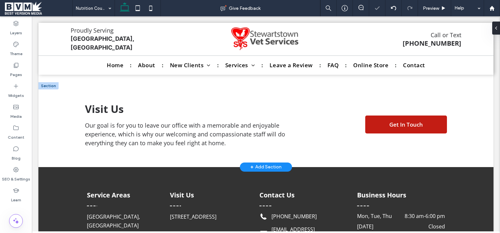
click at [51, 87] on div at bounding box center [48, 85] width 20 height 7
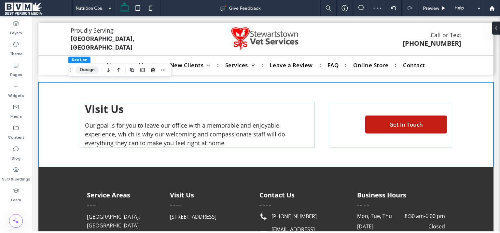
click at [83, 71] on button "Design" at bounding box center [87, 70] width 23 height 8
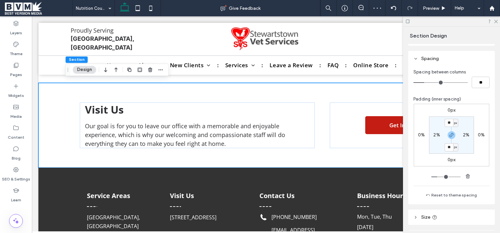
scroll to position [164, 0]
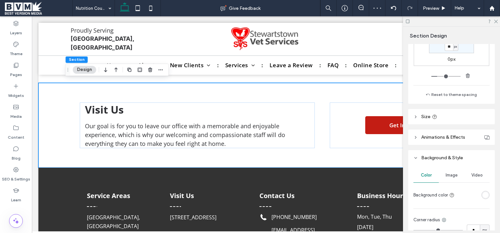
drag, startPoint x: 485, startPoint y: 200, endPoint x: 485, endPoint y: 195, distance: 5.2
click at [485, 199] on div at bounding box center [473, 194] width 33 height 11
click at [486, 193] on div "rgba(255, 255, 255, 1)" at bounding box center [486, 195] width 6 height 6
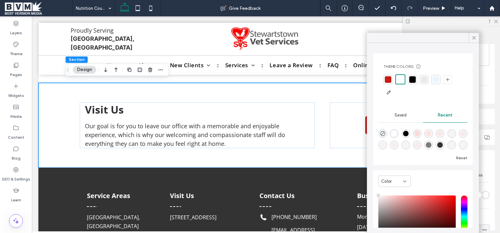
click at [426, 81] on div at bounding box center [424, 79] width 7 height 7
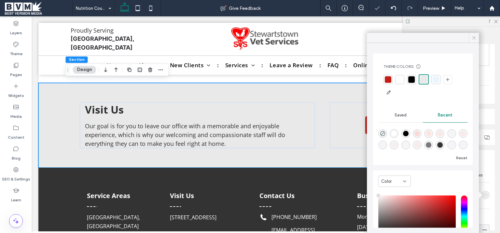
click at [474, 36] on icon at bounding box center [474, 38] width 6 height 6
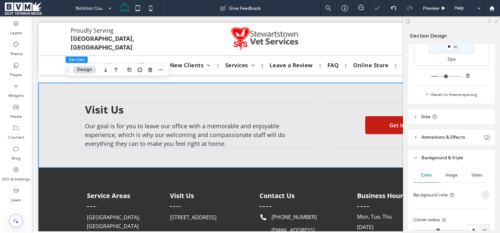
click at [495, 21] on use at bounding box center [497, 22] width 4 height 4
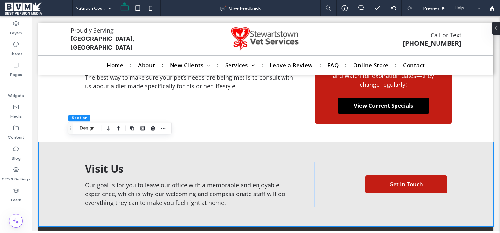
scroll to position [281, 0]
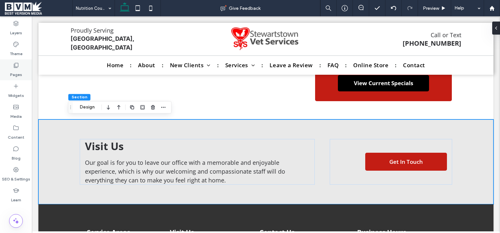
click at [15, 77] on label "Pages" at bounding box center [16, 72] width 12 height 9
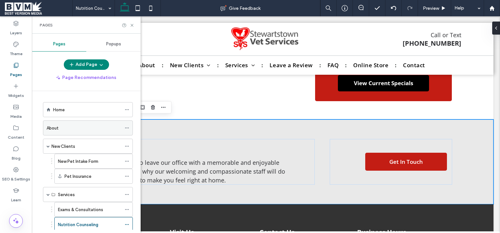
scroll to position [126, 0]
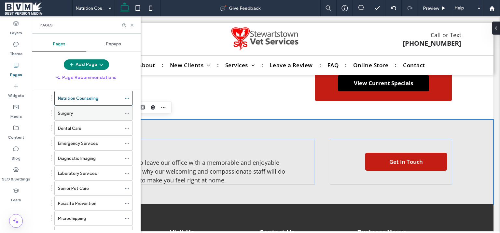
click at [125, 111] on icon at bounding box center [127, 113] width 5 height 5
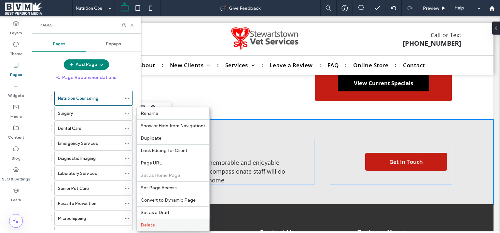
click at [151, 225] on span "Delete" at bounding box center [148, 225] width 14 height 6
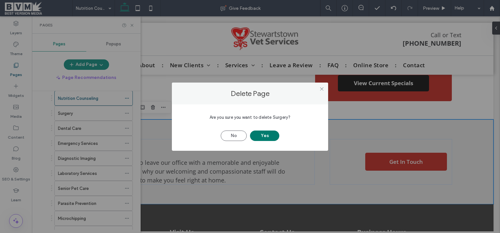
click at [266, 135] on button "Yes" at bounding box center [264, 135] width 29 height 10
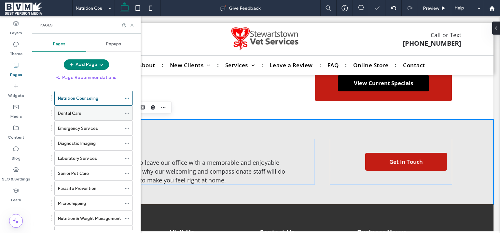
click at [125, 112] on icon at bounding box center [127, 113] width 5 height 5
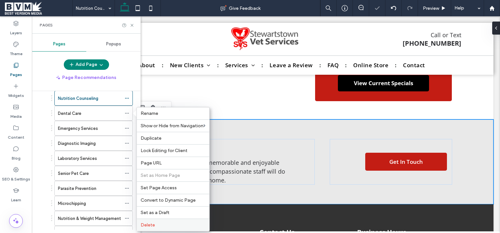
click at [151, 222] on span "Delete" at bounding box center [148, 225] width 14 height 6
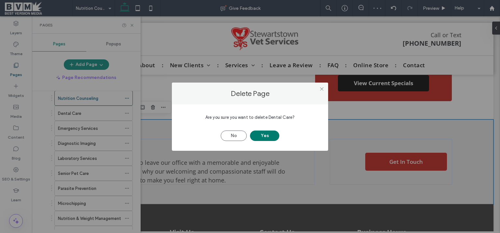
click at [273, 133] on button "Yes" at bounding box center [264, 135] width 29 height 10
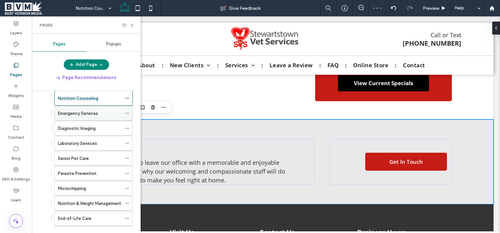
click at [125, 113] on use at bounding box center [127, 113] width 4 height 1
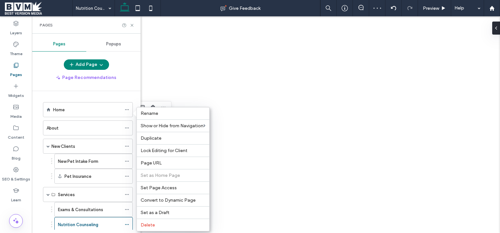
click at [159, 223] on label "Delete" at bounding box center [173, 225] width 65 height 6
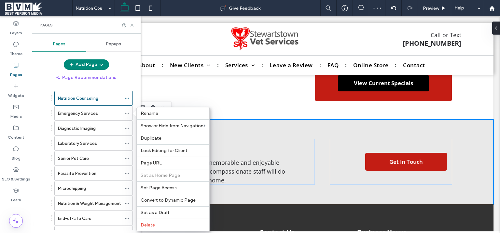
scroll to position [164, 0]
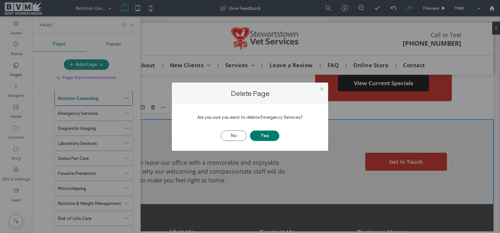
click at [261, 134] on button "Yes" at bounding box center [264, 135] width 29 height 10
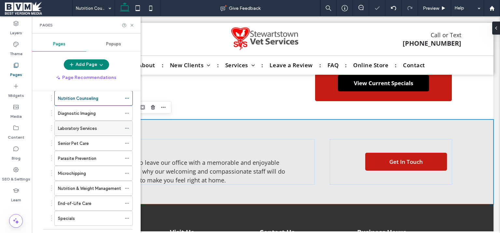
scroll to position [0, 0]
click at [126, 111] on icon at bounding box center [127, 113] width 5 height 5
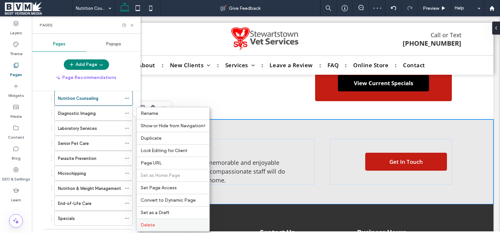
click at [168, 223] on label "Delete" at bounding box center [173, 225] width 65 height 6
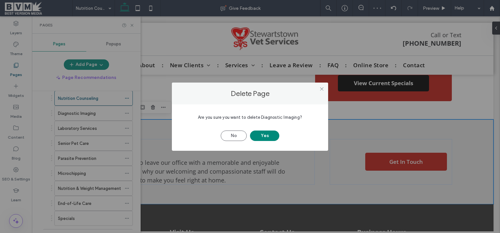
click at [265, 134] on button "Yes" at bounding box center [264, 135] width 29 height 10
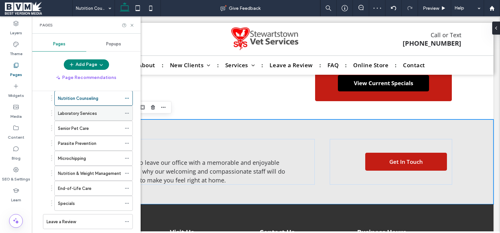
click at [125, 111] on icon at bounding box center [127, 113] width 5 height 5
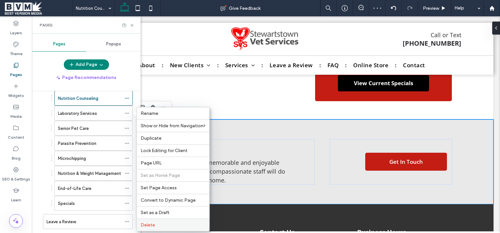
click at [154, 225] on span "Delete" at bounding box center [148, 225] width 14 height 6
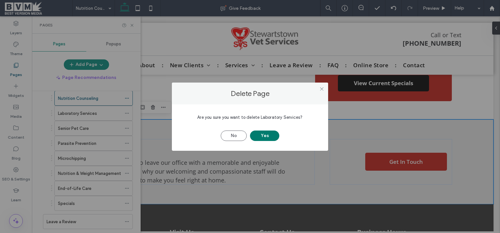
click at [263, 133] on button "Yes" at bounding box center [264, 135] width 29 height 10
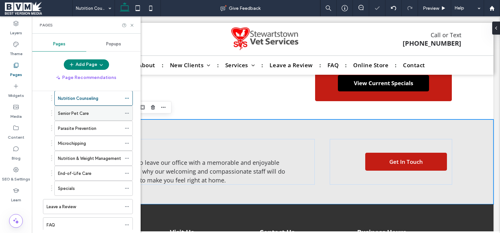
click at [125, 111] on icon at bounding box center [127, 113] width 5 height 5
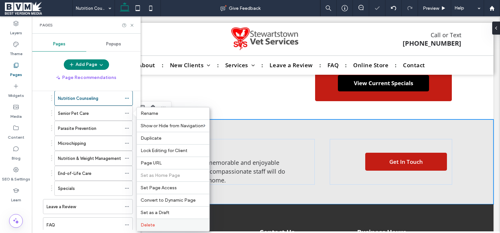
click at [152, 224] on span "Delete" at bounding box center [148, 225] width 14 height 6
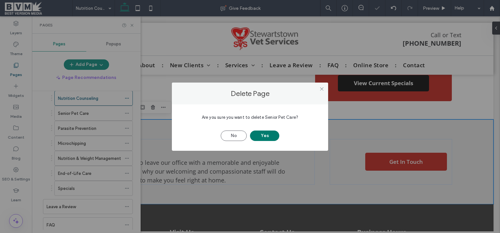
click at [264, 133] on button "Yes" at bounding box center [264, 135] width 29 height 10
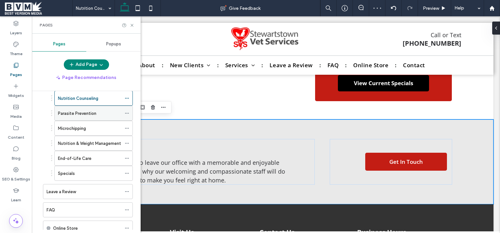
click at [125, 111] on icon at bounding box center [127, 113] width 5 height 5
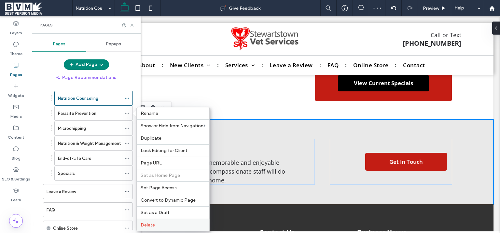
click at [150, 224] on span "Delete" at bounding box center [148, 225] width 14 height 6
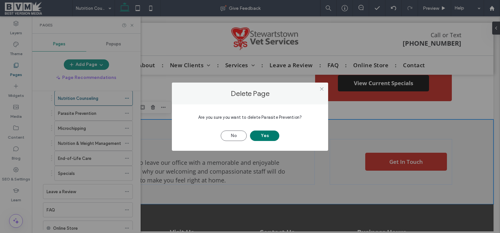
click at [260, 134] on button "Yes" at bounding box center [264, 135] width 29 height 10
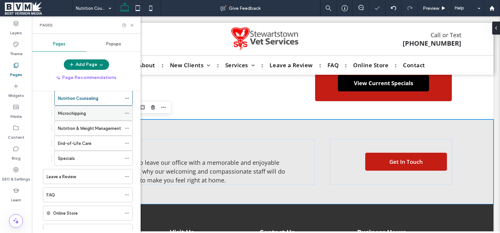
click at [126, 111] on icon at bounding box center [127, 113] width 5 height 5
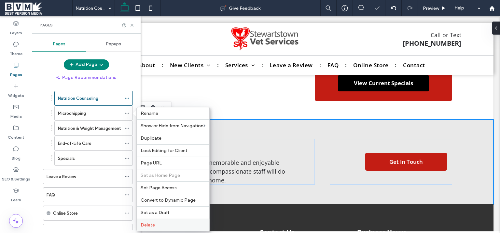
click at [153, 226] on span "Delete" at bounding box center [148, 225] width 14 height 6
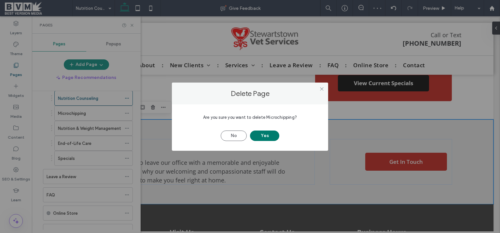
click at [260, 131] on button "Yes" at bounding box center [264, 135] width 29 height 10
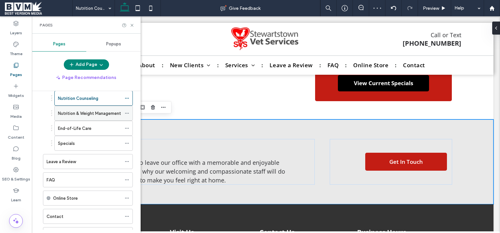
click at [126, 111] on icon at bounding box center [127, 113] width 5 height 5
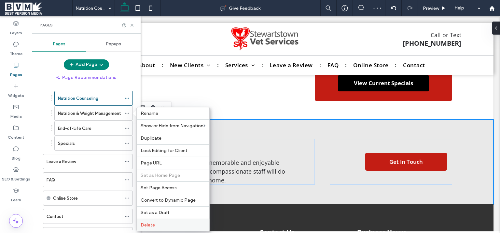
click at [155, 222] on label "Delete" at bounding box center [173, 225] width 65 height 6
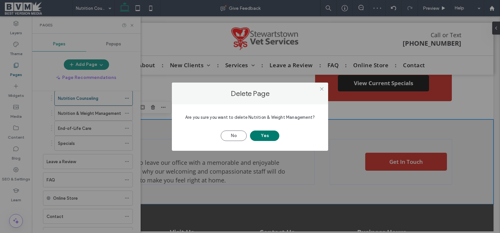
click at [259, 134] on button "Yes" at bounding box center [264, 135] width 29 height 10
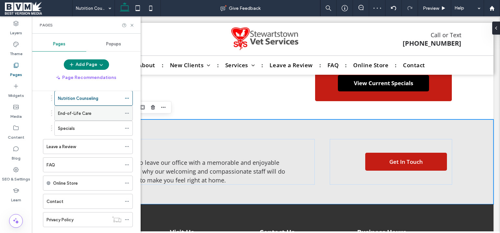
click at [126, 111] on icon at bounding box center [127, 113] width 5 height 5
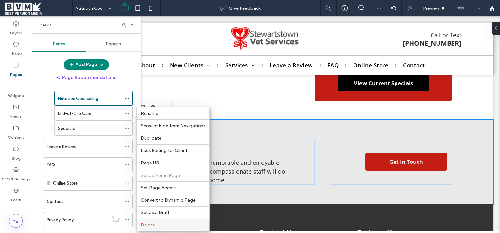
click at [157, 223] on label "Delete" at bounding box center [173, 225] width 65 height 6
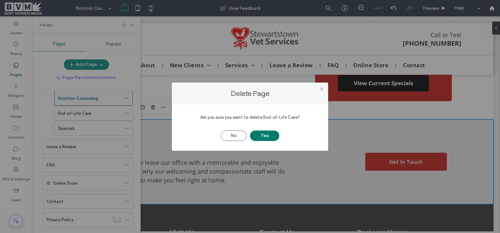
click at [260, 136] on button "Yes" at bounding box center [264, 135] width 29 height 10
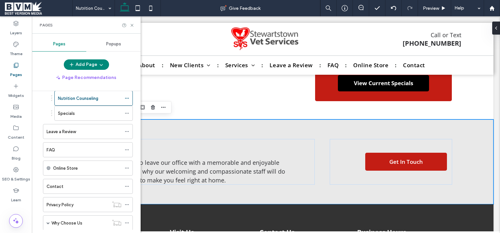
scroll to position [103, 0]
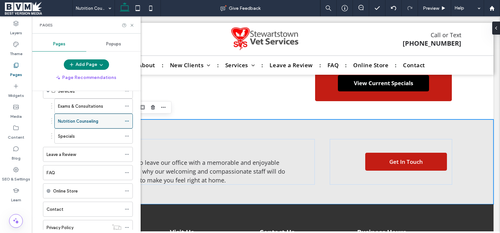
click at [126, 119] on icon at bounding box center [127, 121] width 5 height 5
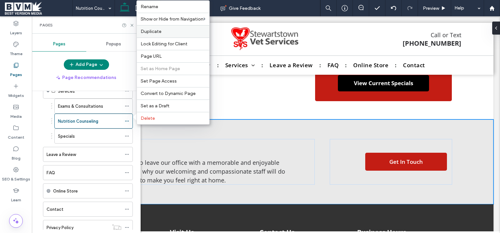
click at [157, 32] on span "Duplicate" at bounding box center [151, 32] width 21 height 6
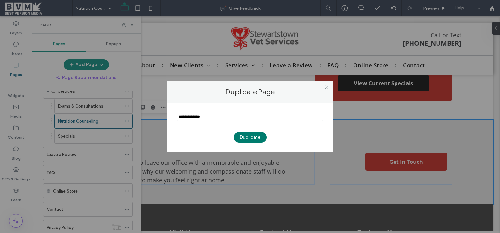
type input "**********"
click at [245, 136] on button "Duplicate" at bounding box center [250, 137] width 33 height 10
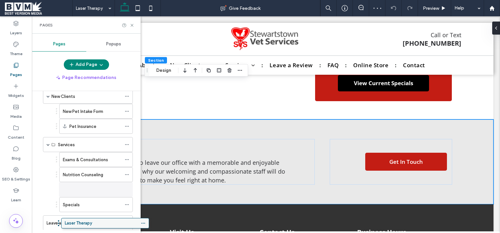
scroll to position [56, 0]
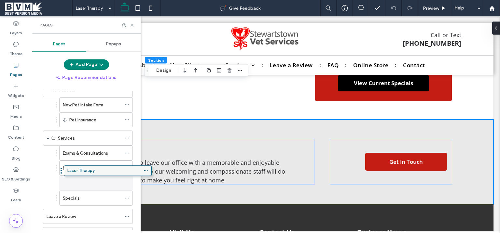
drag, startPoint x: 92, startPoint y: 207, endPoint x: 112, endPoint y: 173, distance: 39.2
click at [112, 173] on div "Home About New Clients New Pet Intake Form Pet Insurance Services Exams & Consu…" at bounding box center [90, 160] width 101 height 138
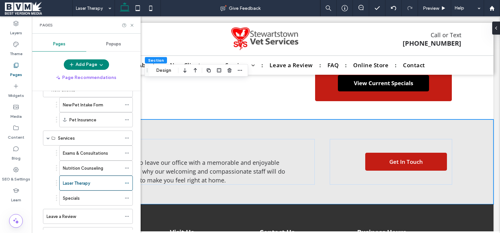
click at [16, 65] on icon at bounding box center [16, 65] width 7 height 7
click at [14, 128] on icon at bounding box center [16, 127] width 7 height 7
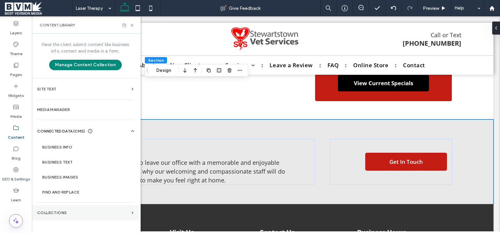
click at [55, 211] on label "Collections" at bounding box center [83, 212] width 92 height 5
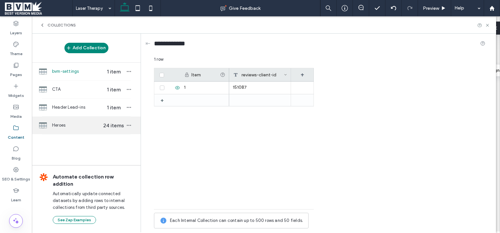
click at [76, 126] on span "Heroes" at bounding box center [77, 125] width 50 height 7
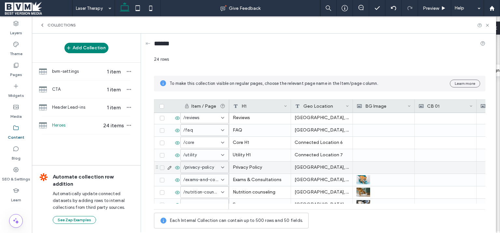
scroll to position [82, 0]
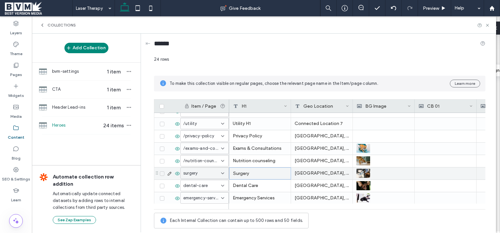
click at [258, 173] on div "Surgery" at bounding box center [260, 173] width 62 height 12
drag, startPoint x: 262, startPoint y: 131, endPoint x: 152, endPoint y: 125, distance: 110.3
click at [229, 125] on textarea "*******" at bounding box center [265, 133] width 72 height 20
paste textarea "******"
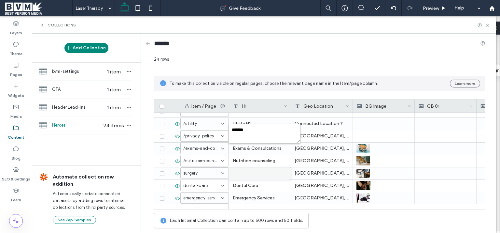
type textarea "**********"
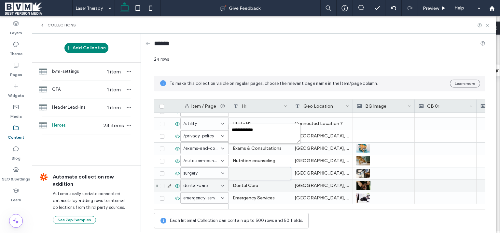
click at [256, 183] on div "Dental Care" at bounding box center [260, 185] width 62 height 12
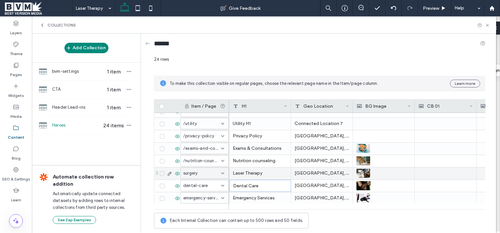
click at [210, 174] on div "surgery" at bounding box center [200, 173] width 35 height 7
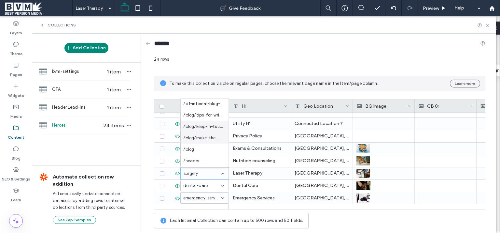
scroll to position [46, 0]
click at [197, 160] on span "/laser-therapy" at bounding box center [197, 161] width 29 height 7
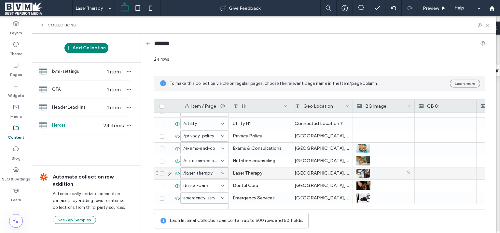
click at [361, 174] on img at bounding box center [364, 172] width 14 height 9
click at [361, 174] on img at bounding box center [364, 173] width 14 height 9
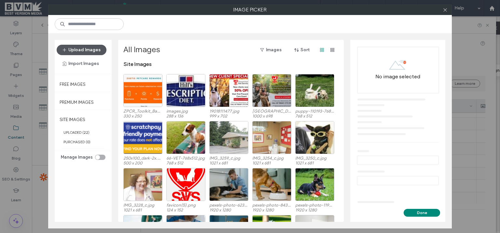
click at [98, 50] on button "Upload Images" at bounding box center [82, 50] width 50 height 10
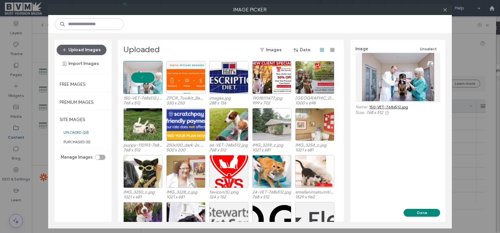
click at [421, 208] on div "Image Unselect Name: 150-VET-768x512.jpg Size: 768 x 512" at bounding box center [398, 124] width 95 height 169
drag, startPoint x: 423, startPoint y: 209, endPoint x: 423, endPoint y: 206, distance: 4.0
click at [423, 209] on button "Done" at bounding box center [422, 212] width 36 height 8
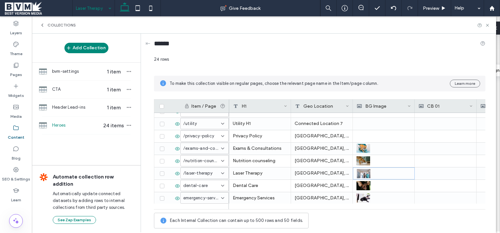
click at [105, 13] on input at bounding box center [92, 8] width 32 height 16
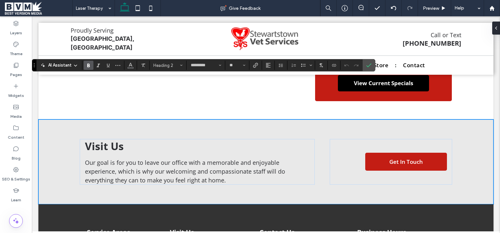
type input "*********"
type input "**"
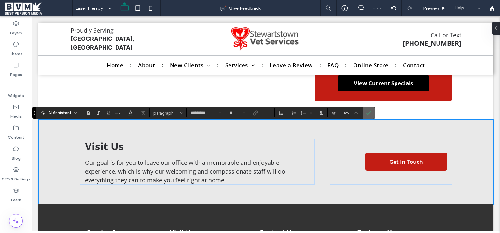
click at [374, 114] on section at bounding box center [369, 113] width 12 height 12
click at [368, 113] on icon "Confirm" at bounding box center [368, 112] width 5 height 5
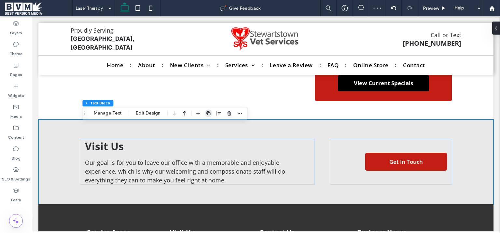
click at [207, 113] on icon "button" at bounding box center [208, 112] width 5 height 5
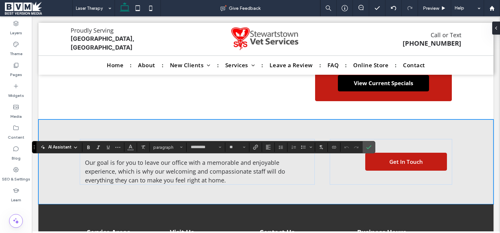
type input "*"
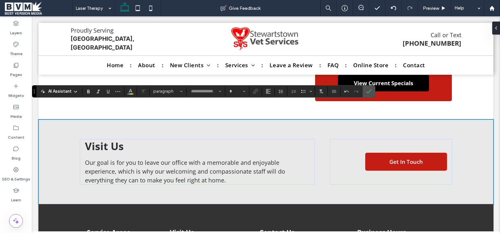
type input "*********"
type input "**"
click at [361, 93] on section at bounding box center [352, 91] width 22 height 9
click at [366, 92] on label "Confirm" at bounding box center [369, 91] width 10 height 12
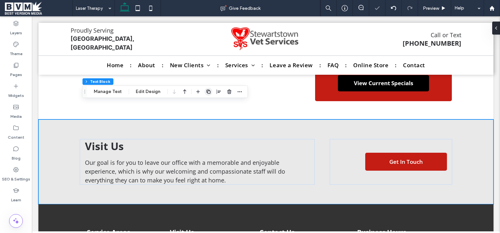
click at [207, 91] on use "button" at bounding box center [209, 92] width 4 height 4
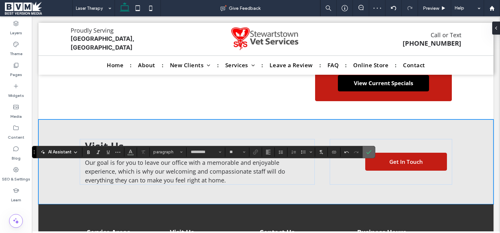
click at [365, 152] on label "Confirm" at bounding box center [369, 152] width 10 height 12
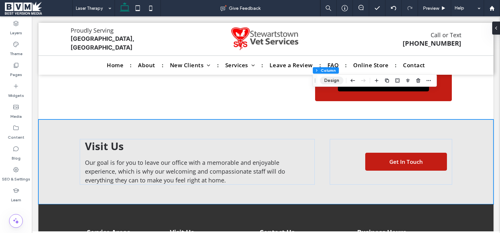
click at [333, 80] on button "Design" at bounding box center [331, 81] width 23 height 8
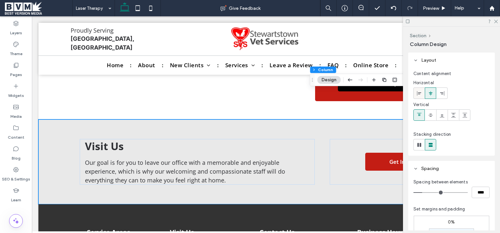
click at [420, 91] on icon at bounding box center [419, 93] width 5 height 5
click at [431, 94] on icon at bounding box center [430, 93] width 5 height 5
click at [442, 118] on span at bounding box center [442, 114] width 5 height 11
click at [431, 114] on use at bounding box center [431, 114] width 5 height 3
click at [422, 113] on icon at bounding box center [419, 114] width 5 height 5
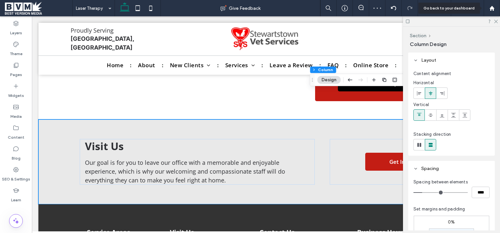
click at [496, 19] on div at bounding box center [451, 21] width 97 height 10
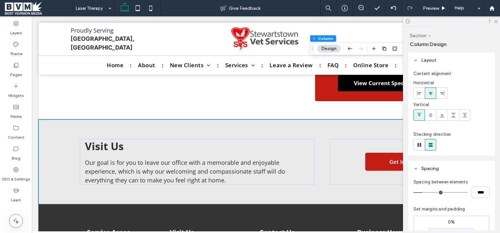
click at [499, 22] on div at bounding box center [451, 21] width 97 height 10
click at [496, 22] on use at bounding box center [497, 22] width 4 height 4
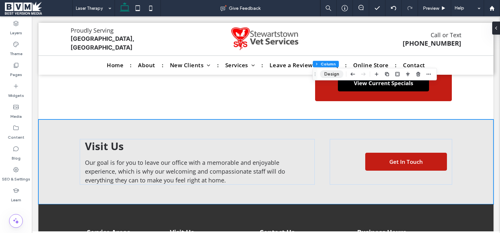
click at [331, 74] on button "Design" at bounding box center [331, 74] width 23 height 8
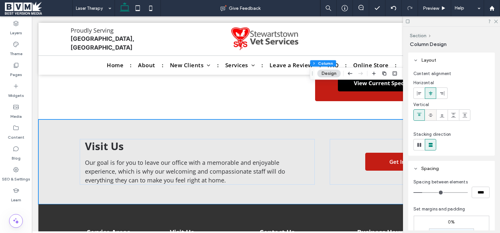
click at [430, 115] on icon at bounding box center [430, 114] width 5 height 5
click at [497, 21] on icon at bounding box center [496, 21] width 4 height 4
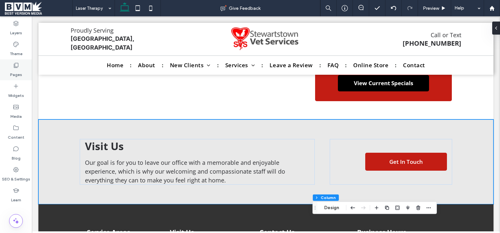
click at [26, 67] on div "Pages" at bounding box center [16, 69] width 32 height 21
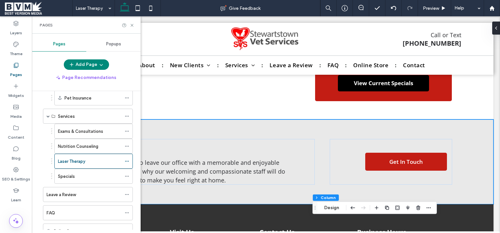
scroll to position [126, 0]
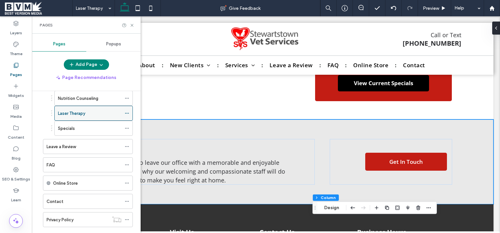
click at [125, 113] on icon at bounding box center [127, 113] width 5 height 5
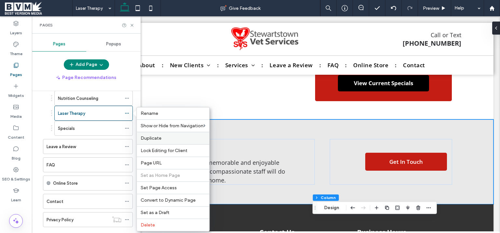
click at [169, 136] on label "Duplicate" at bounding box center [173, 138] width 65 height 6
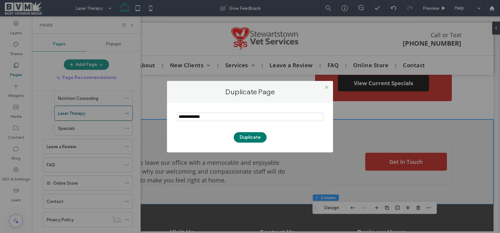
type input "**********"
click at [247, 136] on button "Duplicate" at bounding box center [250, 137] width 33 height 10
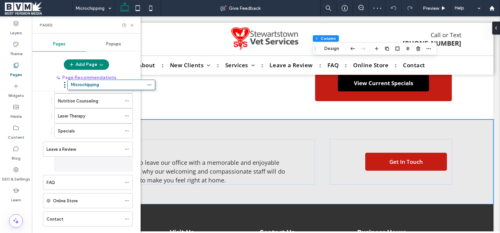
scroll to position [97, 0]
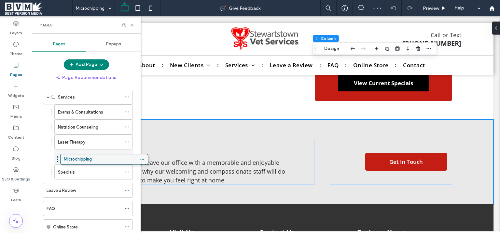
drag, startPoint x: 110, startPoint y: 96, endPoint x: 104, endPoint y: 162, distance: 66.7
click at [104, 162] on div "Home About New Clients New Pet Intake Form Pet Insurance Services Exams & Consu…" at bounding box center [90, 160] width 101 height 138
click at [22, 126] on div "Content" at bounding box center [16, 132] width 32 height 21
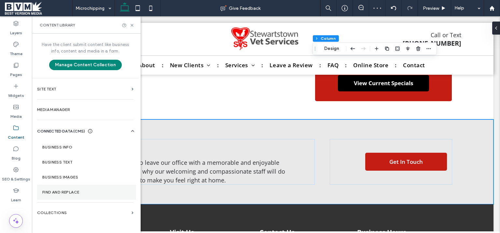
scroll to position [0, 0]
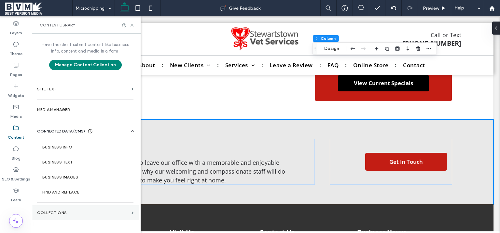
click at [72, 210] on label "Collections" at bounding box center [83, 212] width 92 height 5
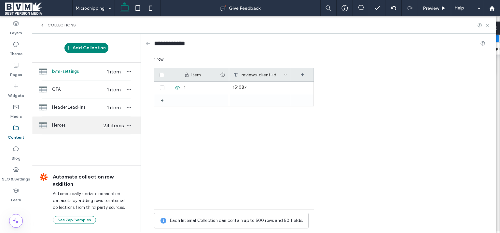
click at [77, 117] on div "Heroes 24 items" at bounding box center [86, 125] width 109 height 18
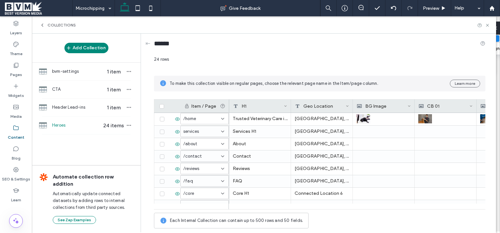
click at [75, 126] on span "Heroes" at bounding box center [77, 125] width 50 height 7
click at [65, 126] on span "Heroes" at bounding box center [77, 125] width 50 height 7
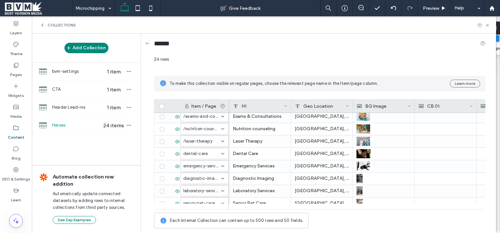
scroll to position [110, 0]
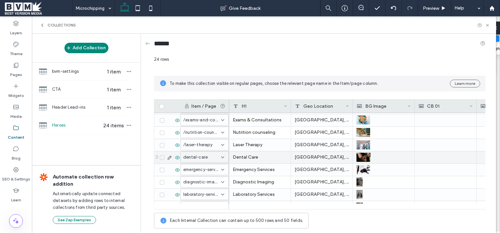
click at [243, 156] on div "Dental Care" at bounding box center [260, 157] width 62 height 12
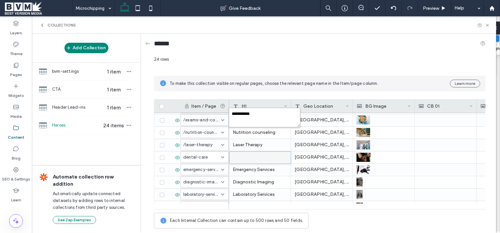
drag, startPoint x: 263, startPoint y: 115, endPoint x: 149, endPoint y: 105, distance: 114.1
click at [229, 108] on textarea "**********" at bounding box center [265, 118] width 72 height 20
paste textarea "**"
type textarea "**********"
click at [211, 158] on div "dental-care" at bounding box center [200, 157] width 35 height 7
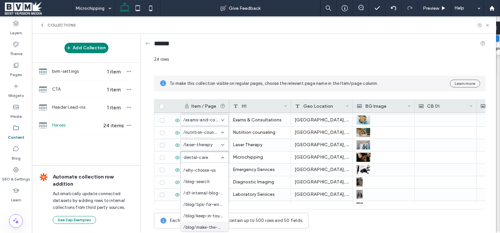
scroll to position [0, 0]
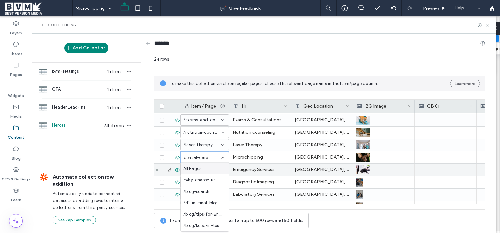
click at [449, 169] on div at bounding box center [446, 170] width 54 height 12
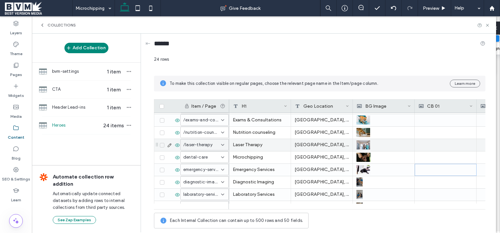
click at [219, 146] on input at bounding box center [202, 144] width 38 height 5
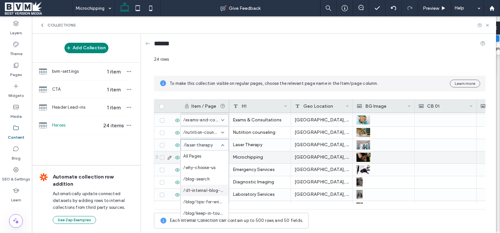
click at [244, 157] on div "Microchipping" at bounding box center [260, 157] width 62 height 12
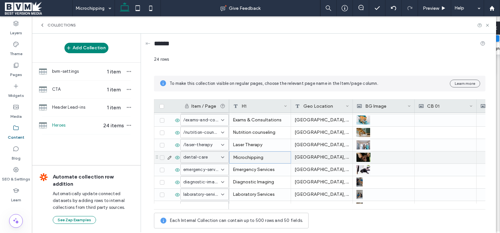
click at [210, 159] on div "dental-care" at bounding box center [200, 157] width 35 height 7
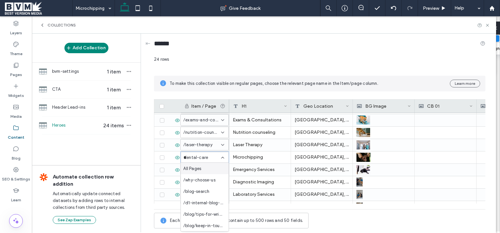
type input "**"
click at [290, 60] on div "24 rows" at bounding box center [320, 62] width 332 height 12
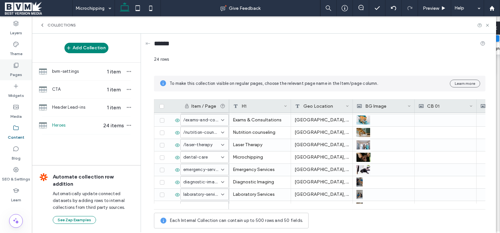
click at [19, 66] on icon at bounding box center [16, 65] width 7 height 7
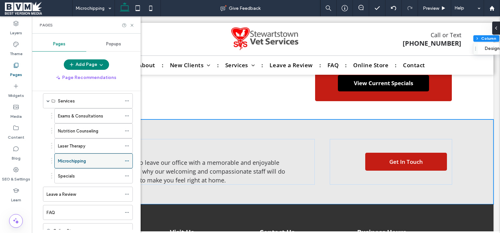
scroll to position [126, 0]
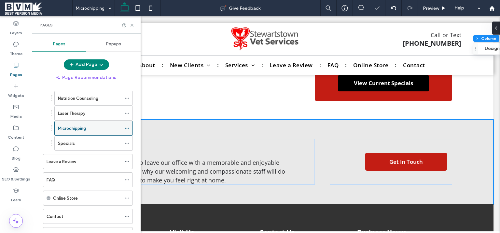
click at [125, 126] on icon at bounding box center [127, 128] width 5 height 5
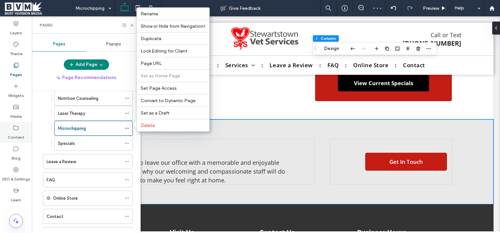
click at [19, 127] on icon at bounding box center [16, 127] width 7 height 7
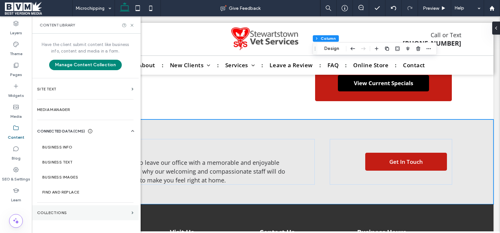
click at [88, 209] on section "Collections" at bounding box center [85, 212] width 107 height 15
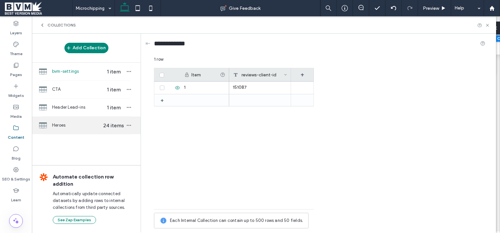
click at [69, 127] on span "Heroes" at bounding box center [77, 125] width 50 height 7
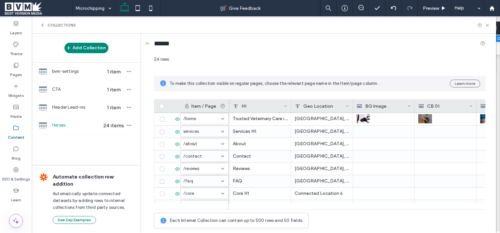
scroll to position [82, 0]
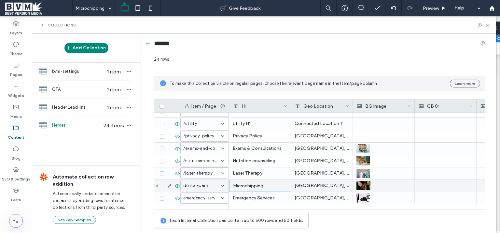
click at [255, 184] on div "Microchipping" at bounding box center [260, 185] width 62 height 12
click at [213, 186] on div "dental-care" at bounding box center [200, 185] width 35 height 7
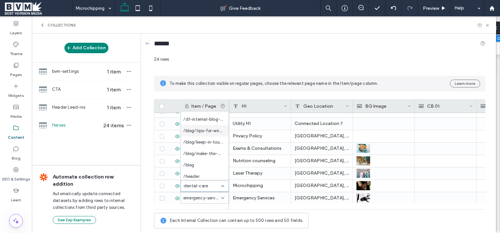
scroll to position [34, 0]
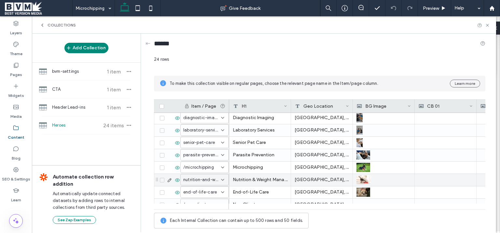
scroll to position [177, 0]
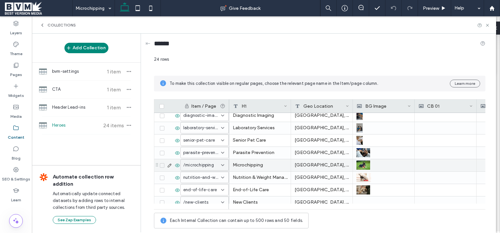
click at [161, 166] on span at bounding box center [162, 165] width 5 height 5
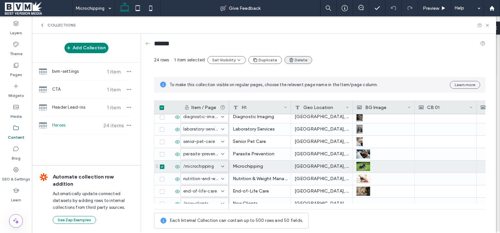
click at [300, 58] on button "Delete" at bounding box center [299, 60] width 28 height 8
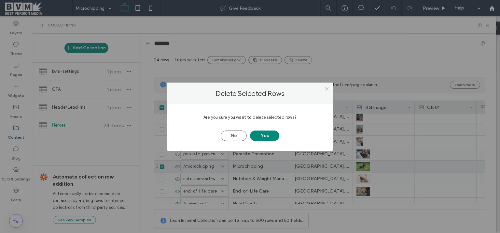
click at [270, 135] on button "Yes" at bounding box center [264, 135] width 29 height 10
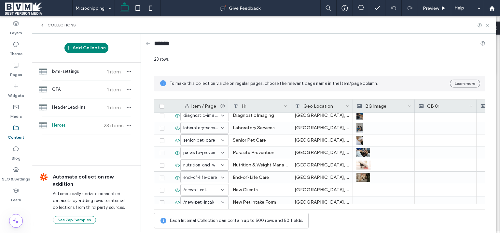
scroll to position [95, 0]
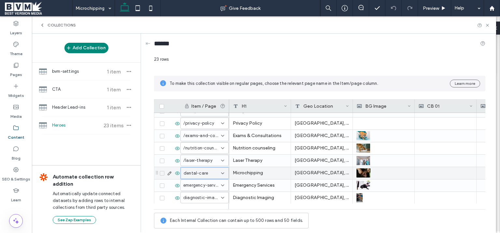
click at [217, 172] on div "dental-care" at bounding box center [201, 173] width 35 height 7
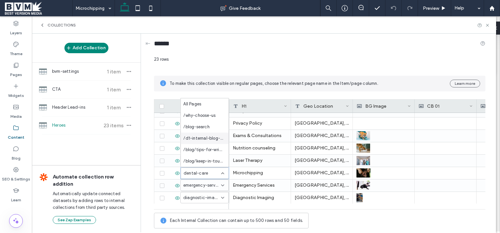
scroll to position [46, 0]
click at [205, 161] on span "/microchipping" at bounding box center [198, 161] width 31 height 7
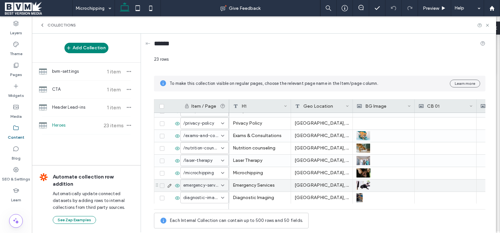
click at [162, 185] on icon at bounding box center [162, 185] width 2 height 2
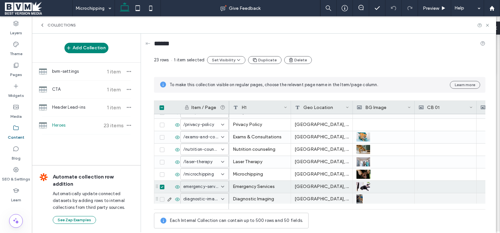
click at [162, 196] on div at bounding box center [169, 199] width 22 height 12
click at [164, 198] on span at bounding box center [162, 199] width 5 height 5
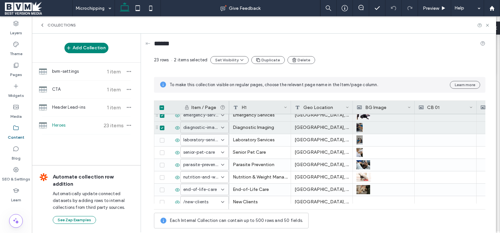
scroll to position [172, 0]
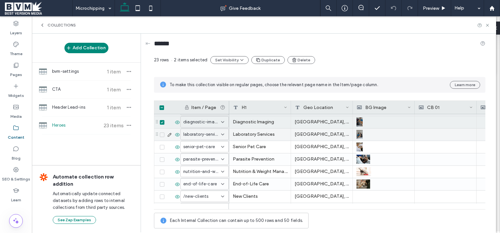
click at [161, 134] on icon at bounding box center [162, 135] width 3 height 2
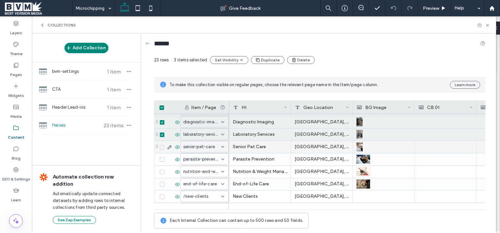
click at [161, 148] on span at bounding box center [162, 147] width 5 height 5
click at [163, 160] on icon at bounding box center [162, 159] width 3 height 2
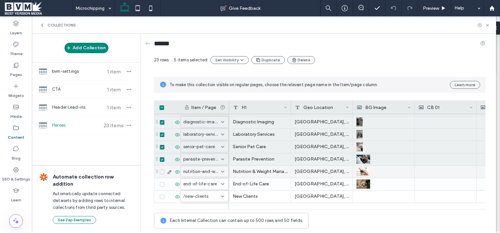
click at [162, 173] on span at bounding box center [162, 171] width 5 height 5
click at [163, 184] on icon at bounding box center [162, 184] width 3 height 2
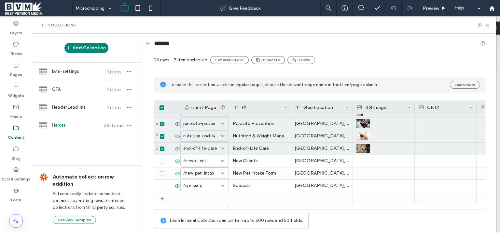
scroll to position [126, 0]
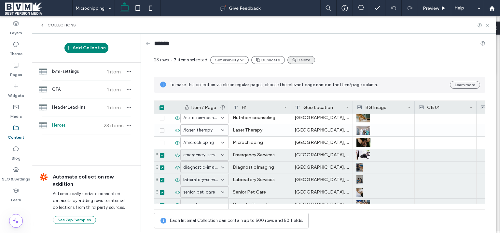
click at [297, 59] on button "Delete" at bounding box center [302, 60] width 28 height 8
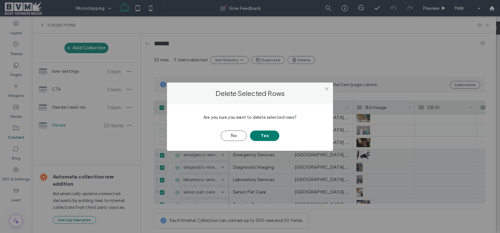
click at [272, 133] on button "Yes" at bounding box center [264, 135] width 29 height 10
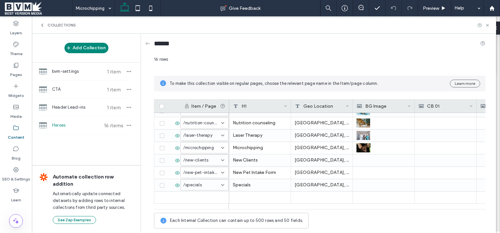
scroll to position [119, 0]
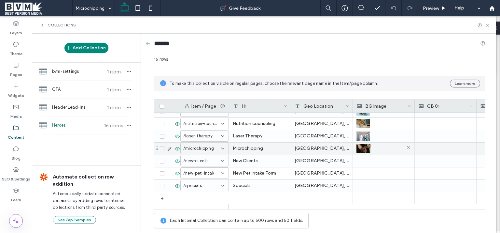
click at [365, 147] on img at bounding box center [364, 148] width 14 height 9
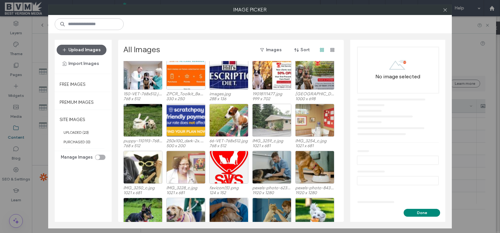
scroll to position [40, 0]
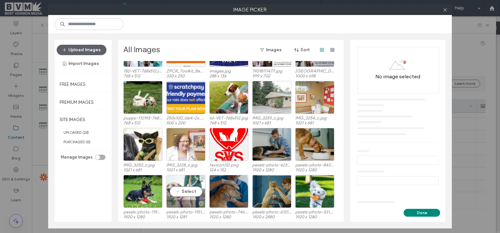
click at [181, 189] on div "Select" at bounding box center [185, 191] width 39 height 33
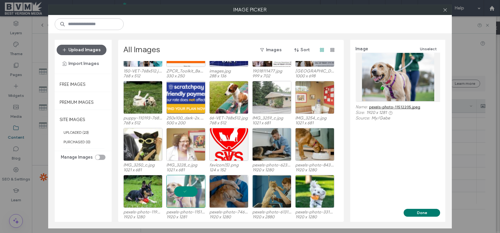
click at [425, 212] on button "Done" at bounding box center [422, 212] width 36 height 8
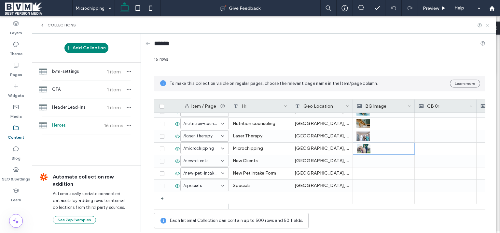
click at [488, 26] on icon at bounding box center [487, 25] width 5 height 5
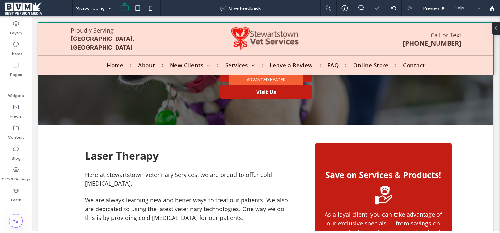
scroll to position [172, 0]
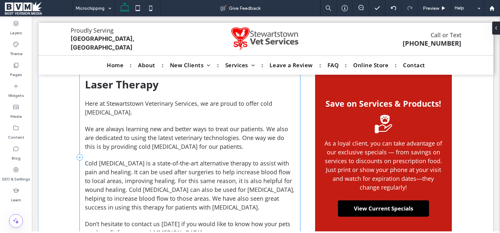
click at [125, 119] on div "[MEDICAL_DATA] Here at Stewartstown Veterinary Services, we are proud to offer …" at bounding box center [190, 157] width 221 height 170
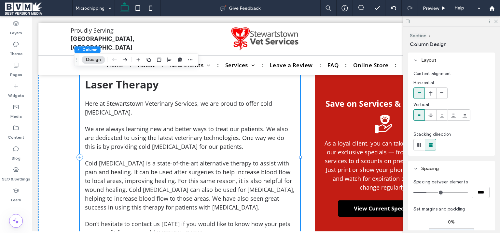
click at [111, 122] on div "[MEDICAL_DATA] Here at Stewartstown Veterinary Services, we are proud to offer …" at bounding box center [190, 157] width 221 height 170
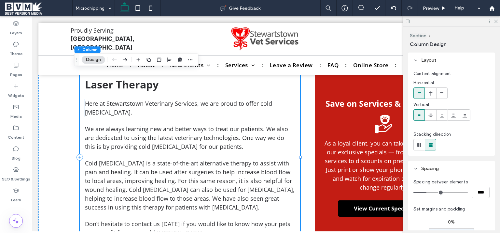
click at [102, 108] on span "Here at Stewartstown Veterinary Services, we are proud to offer cold [MEDICAL_D…" at bounding box center [178, 107] width 187 height 17
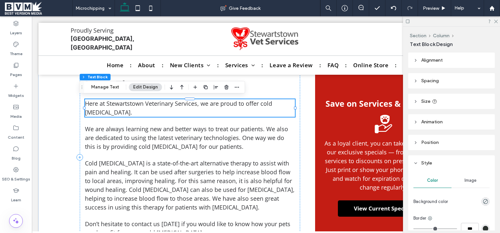
click at [102, 108] on span "Here at Stewartstown Veterinary Services, we are proud to offer cold [MEDICAL_D…" at bounding box center [178, 107] width 187 height 17
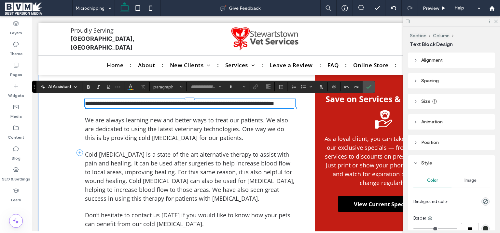
type input "*********"
type input "**"
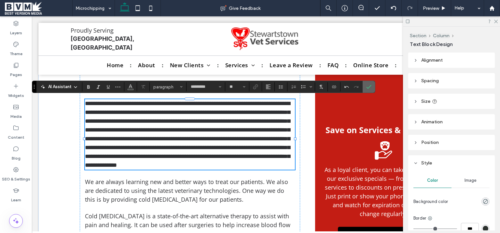
drag, startPoint x: 367, startPoint y: 87, endPoint x: 261, endPoint y: 136, distance: 116.3
click at [367, 87] on icon "Confirm" at bounding box center [368, 86] width 5 height 5
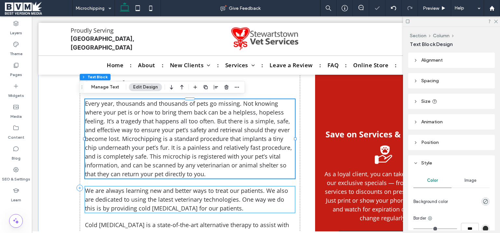
click at [238, 189] on span "We are always learning new and better ways to treat our patients. We also are d…" at bounding box center [186, 198] width 203 height 25
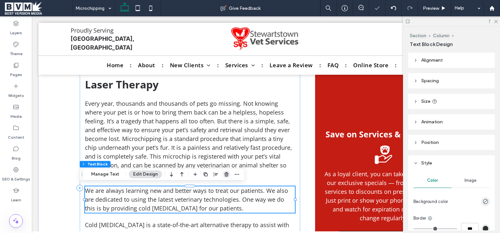
click at [225, 176] on use "button" at bounding box center [227, 174] width 4 height 4
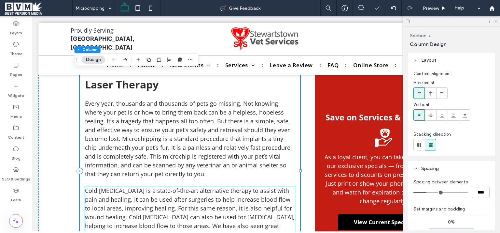
click at [222, 201] on span "Cold [MEDICAL_DATA] is a state-of-the-art alternative therapy to assist with pa…" at bounding box center [190, 212] width 210 height 52
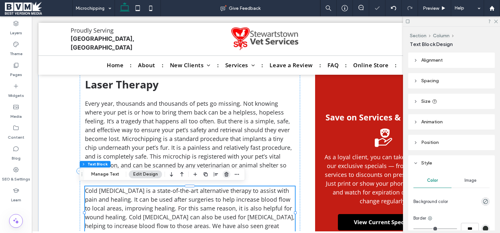
click at [228, 173] on span "button" at bounding box center [227, 174] width 8 height 8
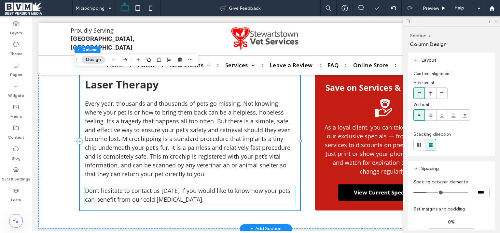
click at [205, 199] on p "Don’t hesitate to contact us [DATE] if you would like to know how your pets can…" at bounding box center [190, 195] width 210 height 18
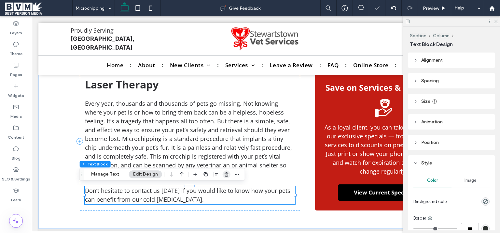
click at [225, 175] on icon "button" at bounding box center [226, 173] width 5 height 5
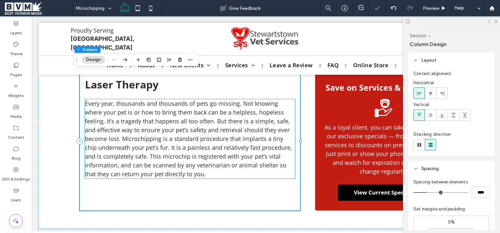
click at [206, 137] on span "Every year, thousands and thousands of pets go missing. Not knowing where your …" at bounding box center [188, 138] width 207 height 78
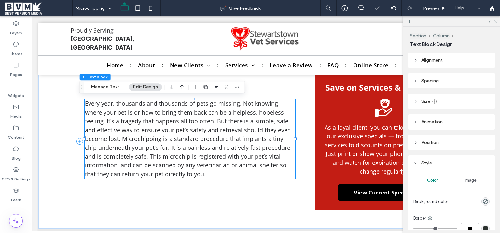
click at [206, 137] on span "Every year, thousands and thousands of pets go missing. Not knowing where your …" at bounding box center [188, 138] width 207 height 78
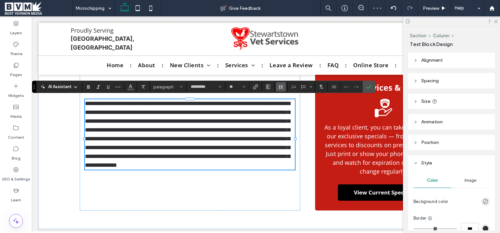
click at [281, 87] on use "Line Height" at bounding box center [281, 87] width 4 height 4
click at [294, 113] on label "1.5" at bounding box center [295, 115] width 38 height 9
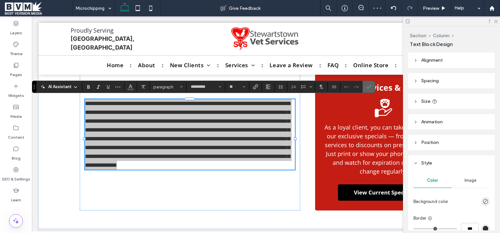
click at [367, 87] on icon "Confirm" at bounding box center [368, 86] width 5 height 5
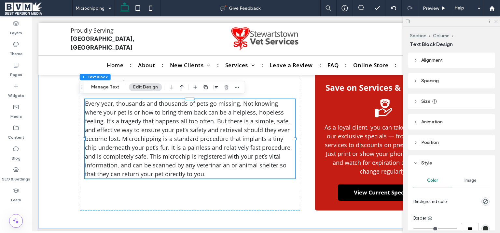
click at [496, 23] on icon at bounding box center [496, 21] width 4 height 4
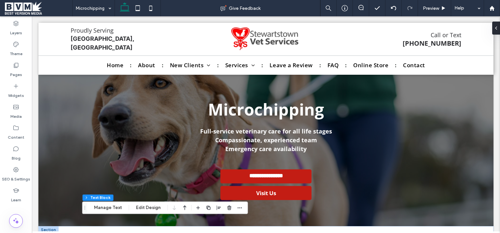
scroll to position [92, 0]
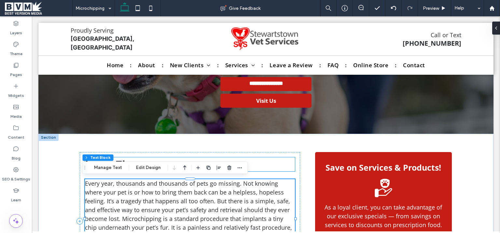
click at [237, 157] on h2 "Laser Therapy" at bounding box center [190, 164] width 210 height 14
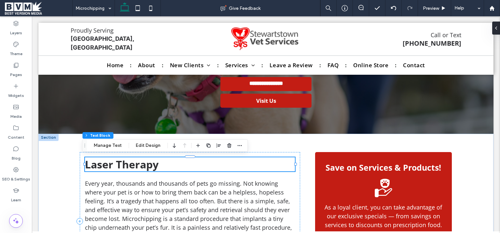
click at [127, 163] on span "Laser Therapy" at bounding box center [122, 164] width 74 height 14
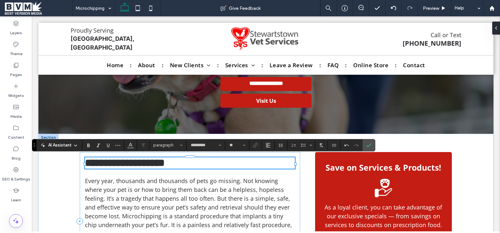
type input "**"
drag, startPoint x: 115, startPoint y: 161, endPoint x: 45, endPoint y: 163, distance: 70.4
click at [85, 163] on div "**********" at bounding box center [190, 162] width 210 height 11
drag, startPoint x: 367, startPoint y: 146, endPoint x: 468, endPoint y: 99, distance: 111.8
click at [367, 146] on use "Confirm" at bounding box center [369, 145] width 5 height 4
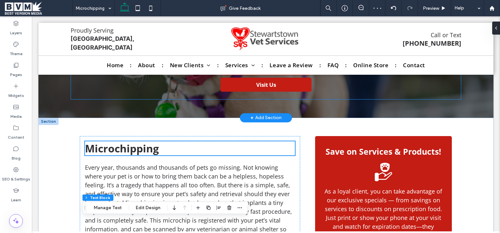
scroll to position [172, 0]
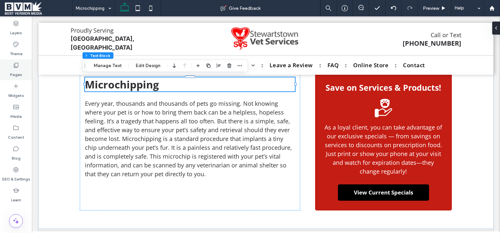
click at [21, 67] on div "Pages" at bounding box center [16, 69] width 32 height 21
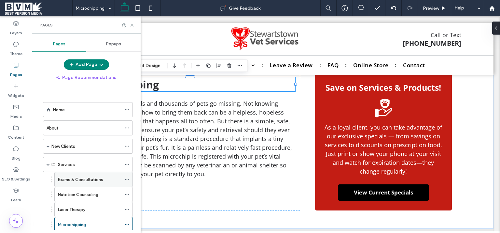
scroll to position [126, 0]
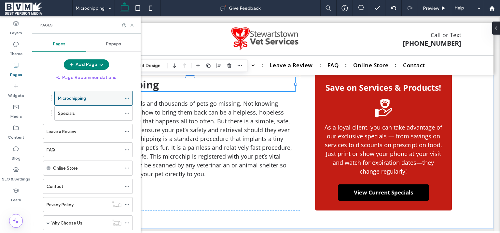
click at [125, 96] on icon at bounding box center [127, 98] width 5 height 5
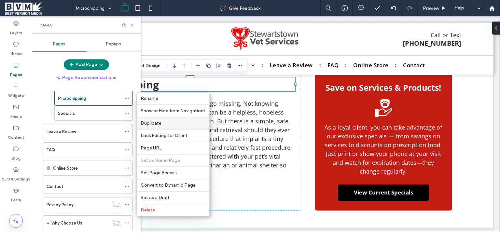
click at [164, 126] on div "Duplicate" at bounding box center [173, 123] width 73 height 12
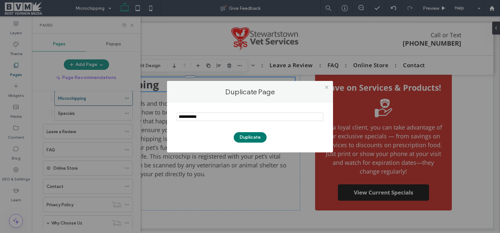
type input "**********"
click at [252, 135] on button "Duplicate" at bounding box center [250, 137] width 33 height 10
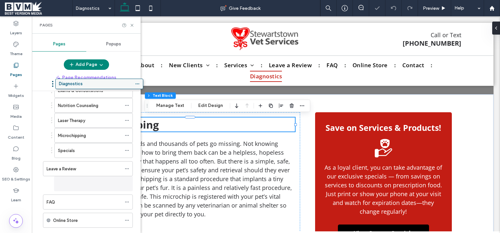
scroll to position [56, 0]
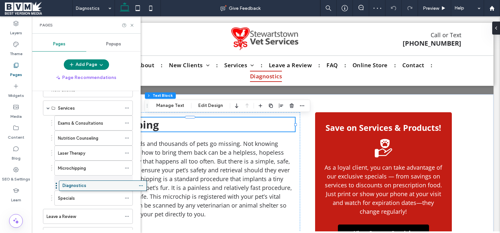
drag, startPoint x: 97, startPoint y: 206, endPoint x: 113, endPoint y: 188, distance: 24.2
click at [113, 188] on div "Home About New Clients New Pet Intake Form Pet Insurance Services Exams & Consu…" at bounding box center [90, 160] width 101 height 138
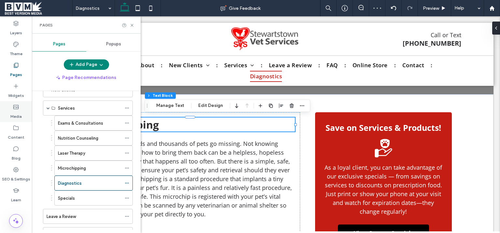
scroll to position [154, 0]
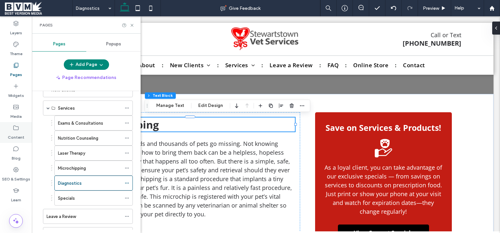
drag, startPoint x: 22, startPoint y: 126, endPoint x: 117, endPoint y: 109, distance: 96.3
click at [22, 126] on div "Content" at bounding box center [16, 132] width 32 height 21
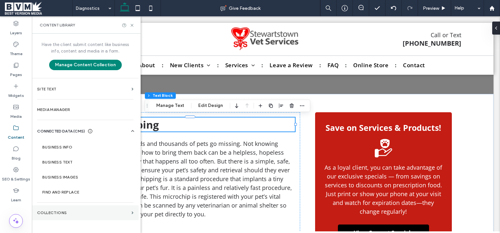
click at [83, 212] on label "Collections" at bounding box center [83, 212] width 92 height 5
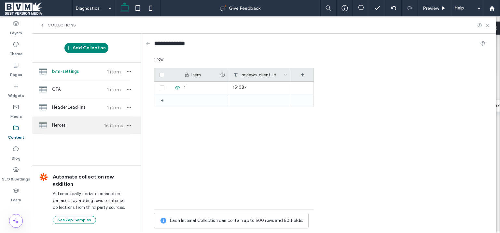
click at [65, 124] on span "Heroes" at bounding box center [76, 125] width 49 height 7
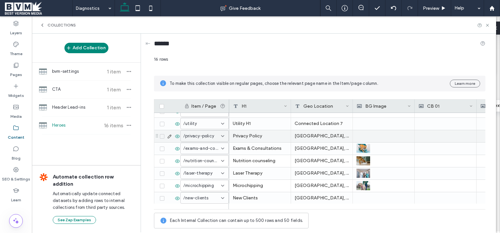
scroll to position [119, 0]
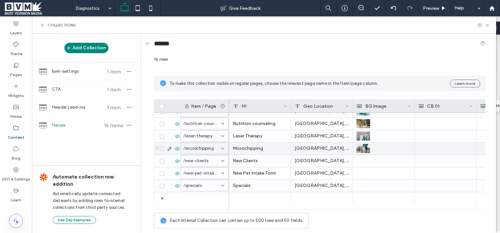
click at [164, 149] on span at bounding box center [162, 148] width 5 height 5
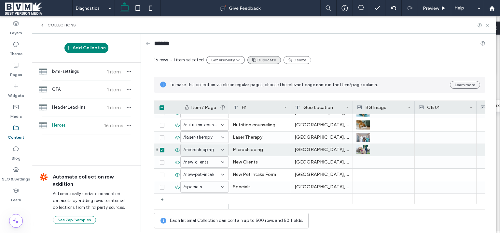
click at [265, 63] on button "Duplicate" at bounding box center [265, 60] width 34 height 8
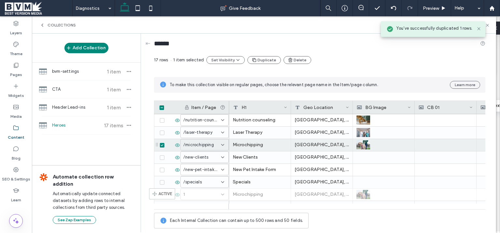
scroll to position [131, 0]
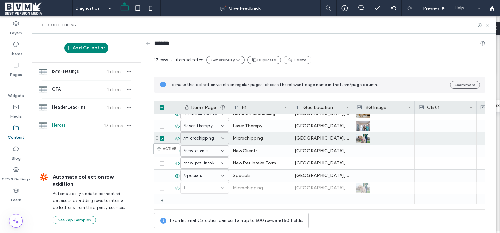
drag, startPoint x: 156, startPoint y: 200, endPoint x: 163, endPoint y: 146, distance: 54.6
click at [163, 146] on body ".wqwq-1{fill:#231f20;} .cls-1q, .cls-2q { fill-rule: evenodd; } .cls-2q { fill:…" at bounding box center [250, 116] width 500 height 233
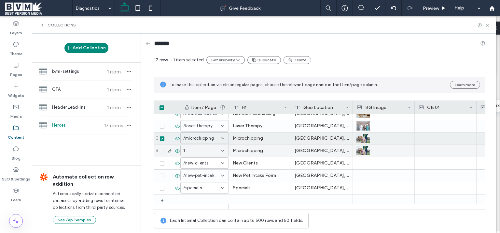
click at [258, 151] on div "Microchipping" at bounding box center [260, 151] width 62 height 12
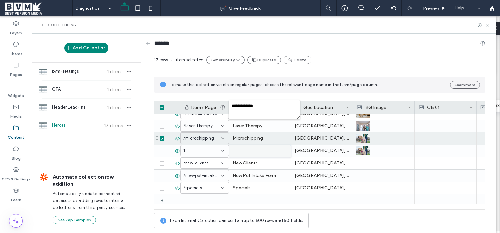
drag, startPoint x: 271, startPoint y: 111, endPoint x: 173, endPoint y: 96, distance: 99.6
click at [229, 100] on textarea "**********" at bounding box center [265, 110] width 72 height 20
paste textarea "plain-text-cell"
type textarea "**********"
click at [251, 176] on div "New Pet Intake Form" at bounding box center [260, 175] width 62 height 12
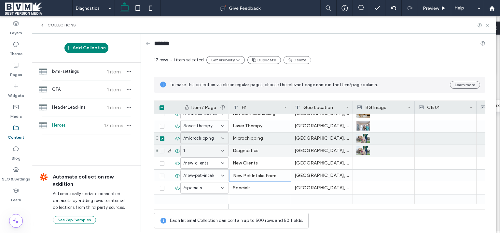
click at [212, 152] on div "1" at bounding box center [200, 150] width 35 height 7
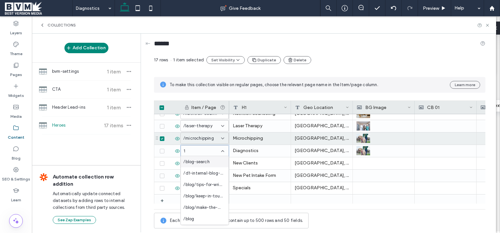
scroll to position [46, 0]
click at [199, 219] on span "/diagnostics" at bounding box center [196, 218] width 26 height 7
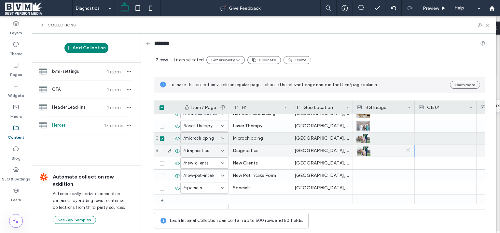
click at [367, 151] on img at bounding box center [364, 150] width 14 height 9
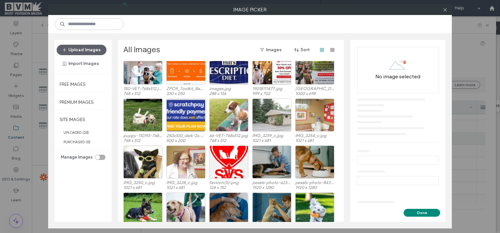
scroll to position [40, 0]
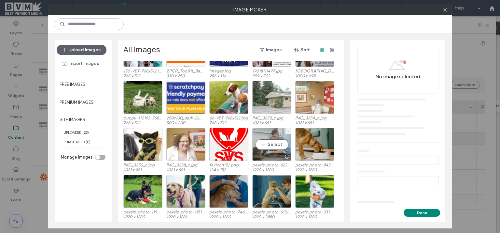
click at [272, 144] on div "Select" at bounding box center [271, 144] width 39 height 33
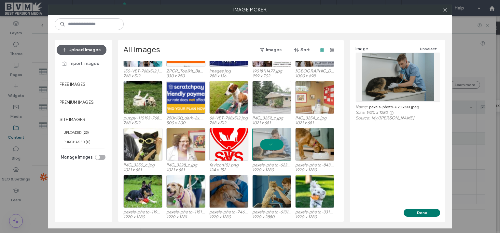
click at [413, 211] on button "Done" at bounding box center [422, 212] width 36 height 8
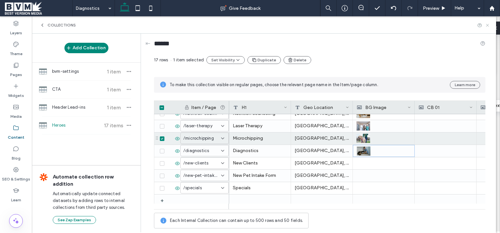
click at [488, 25] on use at bounding box center [487, 25] width 3 height 3
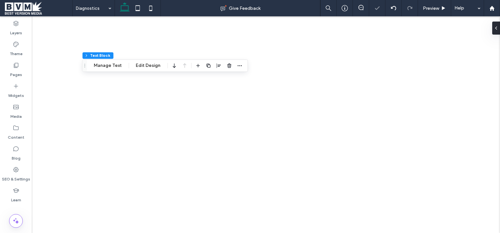
type input "*********"
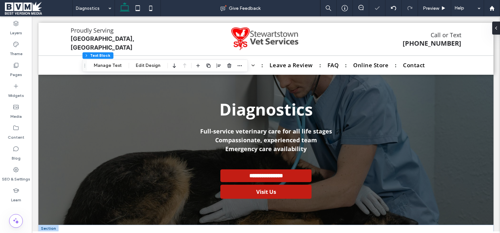
scroll to position [172, 0]
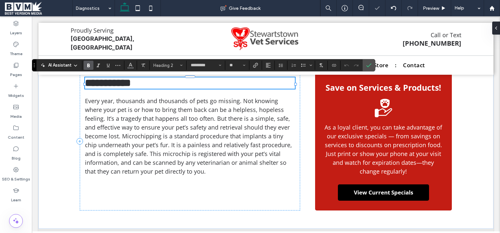
type input "**"
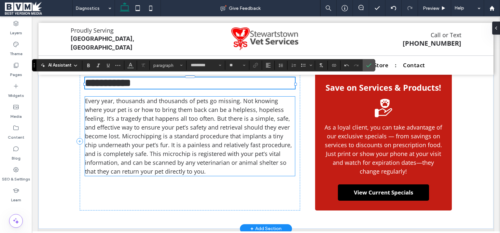
click at [138, 143] on span "Every year, thousands and thousands of pets go missing. Not knowing where your …" at bounding box center [188, 136] width 207 height 78
click at [138, 143] on div "Every year, thousands and thousands of pets go missing. Not knowing where your …" at bounding box center [190, 135] width 210 height 79
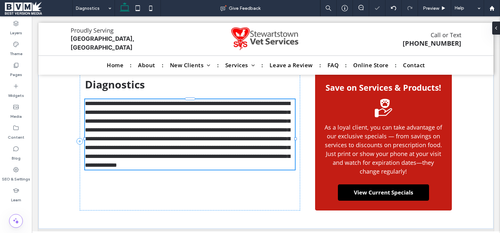
type input "*********"
type input "**"
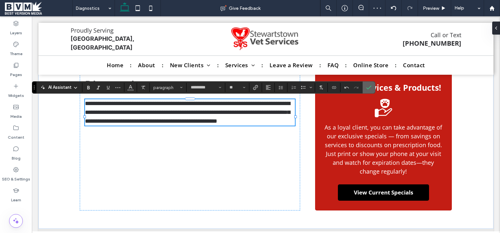
drag, startPoint x: 368, startPoint y: 86, endPoint x: 340, endPoint y: 72, distance: 30.6
click at [368, 86] on icon "Confirm" at bounding box center [368, 87] width 5 height 5
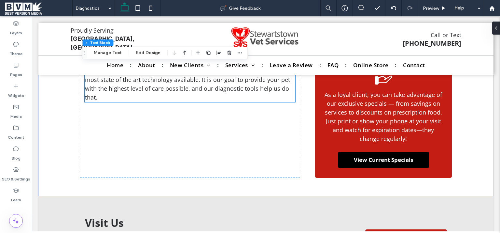
scroll to position [207, 0]
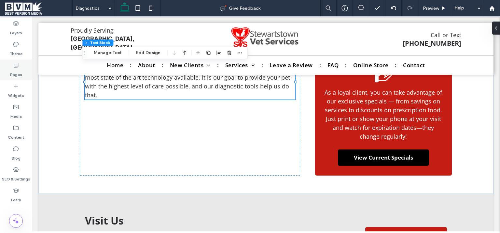
click at [12, 62] on div "Pages" at bounding box center [16, 69] width 32 height 21
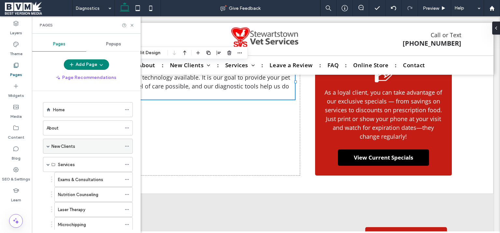
scroll to position [126, 0]
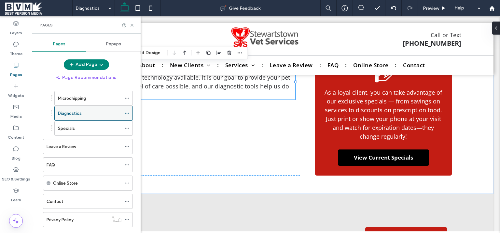
click at [125, 111] on icon at bounding box center [127, 113] width 5 height 5
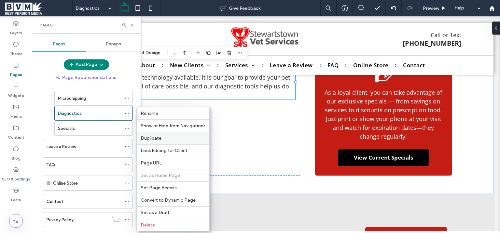
click at [161, 132] on div "Duplicate" at bounding box center [173, 138] width 73 height 12
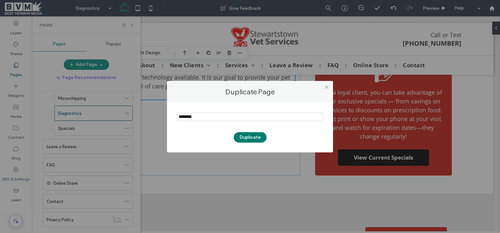
type input "********"
click at [254, 135] on button "Duplicate" at bounding box center [250, 137] width 33 height 10
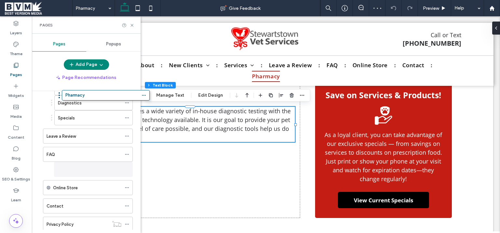
scroll to position [123, 0]
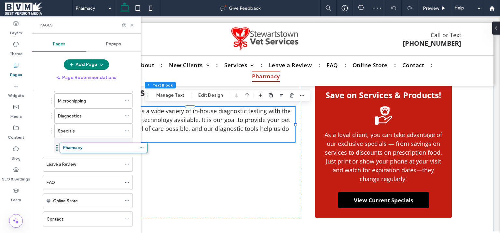
drag, startPoint x: 78, startPoint y: 208, endPoint x: 112, endPoint y: 121, distance: 93.8
click at [95, 152] on div "Home About New Clients New Pet Intake Form Pet Insurance Services Exams & Consu…" at bounding box center [90, 160] width 101 height 138
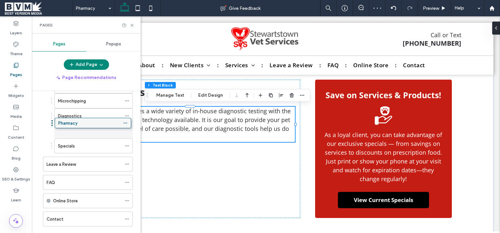
drag, startPoint x: 107, startPoint y: 145, endPoint x: 108, endPoint y: 122, distance: 23.1
click at [108, 122] on div "Home About New Clients New Pet Intake Form Pet Insurance Services Exams & Consu…" at bounding box center [90, 160] width 101 height 138
click at [19, 70] on label "Pages" at bounding box center [16, 72] width 12 height 9
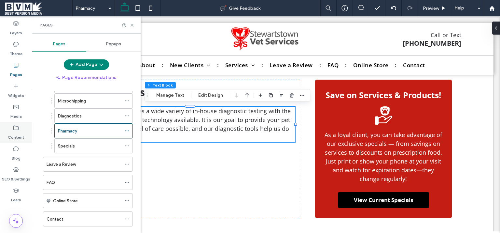
click at [16, 122] on div "Content" at bounding box center [16, 132] width 32 height 21
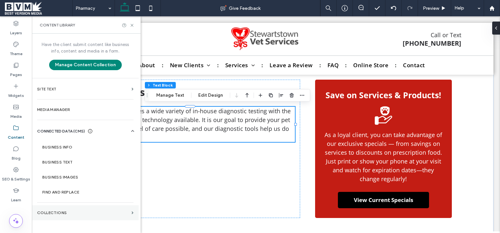
click at [59, 212] on label "Collections" at bounding box center [83, 212] width 92 height 5
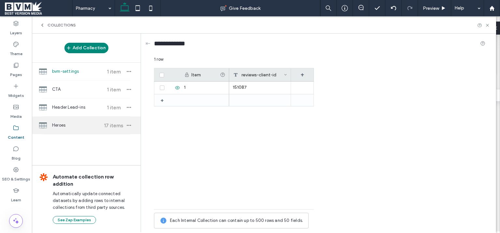
click at [62, 129] on div "Heroes 17 items" at bounding box center [86, 125] width 109 height 18
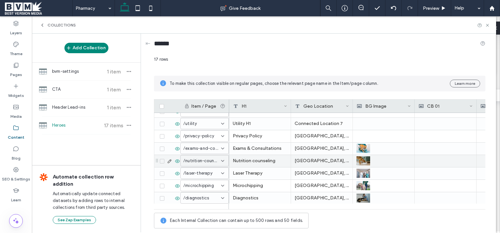
scroll to position [132, 0]
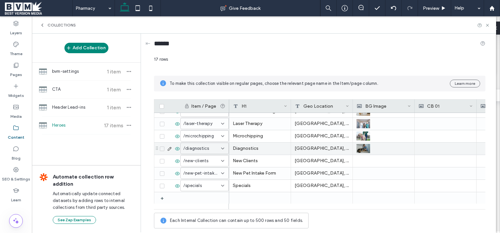
click at [163, 149] on icon at bounding box center [162, 149] width 3 height 2
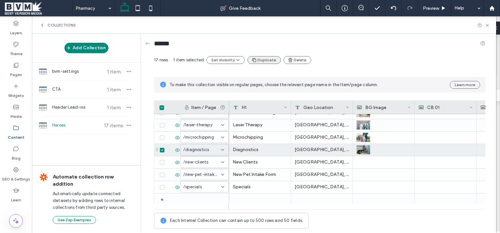
click at [267, 61] on button "Duplicate" at bounding box center [265, 60] width 34 height 8
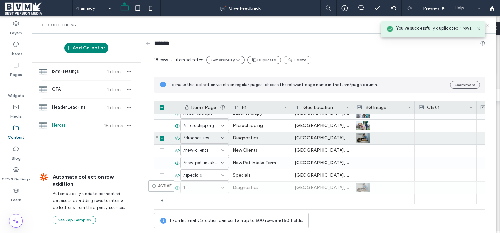
scroll to position [145, 0]
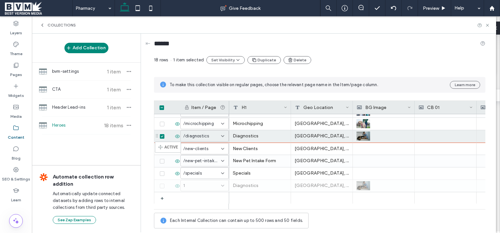
drag, startPoint x: 157, startPoint y: 199, endPoint x: 165, endPoint y: 144, distance: 55.3
click at [165, 144] on body ".wqwq-1{fill:#231f20;} .cls-1q, .cls-2q { fill-rule: evenodd; } .cls-2q { fill:…" at bounding box center [250, 116] width 500 height 233
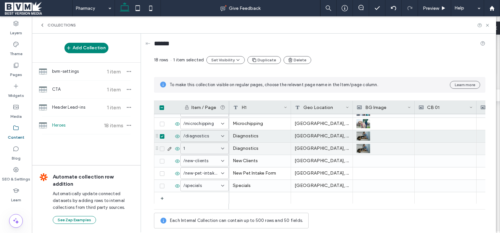
click at [256, 147] on div "Diagnostics" at bounding box center [260, 148] width 62 height 12
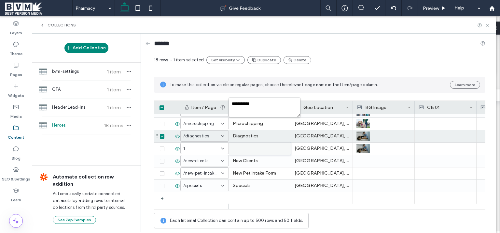
drag, startPoint x: 273, startPoint y: 108, endPoint x: 159, endPoint y: 106, distance: 113.7
click at [229, 106] on textarea "**********" at bounding box center [265, 107] width 72 height 20
paste textarea "plain-text-cell"
type textarea "********"
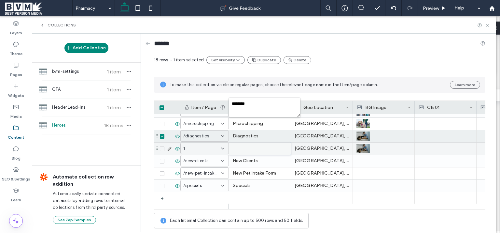
click at [212, 151] on input at bounding box center [202, 148] width 38 height 5
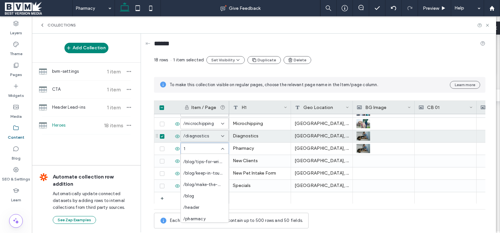
scroll to position [46, 0]
click at [205, 213] on span "/pharmacy" at bounding box center [194, 216] width 22 height 7
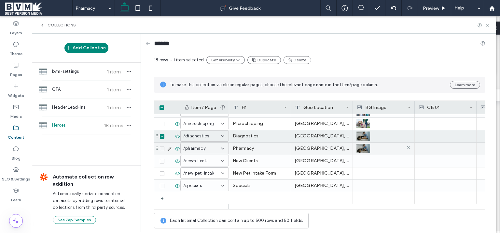
click at [364, 147] on img at bounding box center [364, 148] width 14 height 9
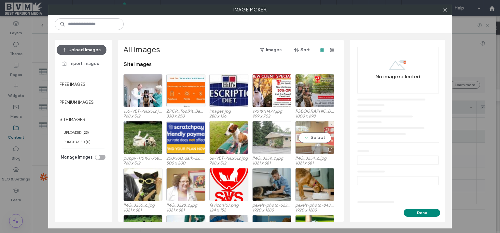
click at [320, 135] on div "Select" at bounding box center [314, 137] width 39 height 33
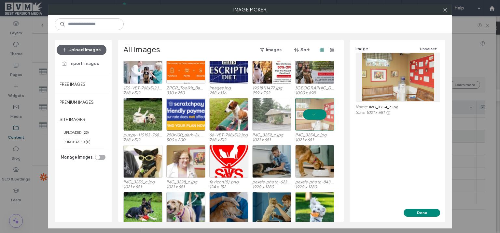
scroll to position [40, 0]
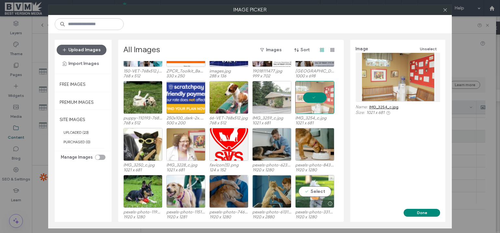
click at [314, 191] on div "Select" at bounding box center [314, 191] width 39 height 33
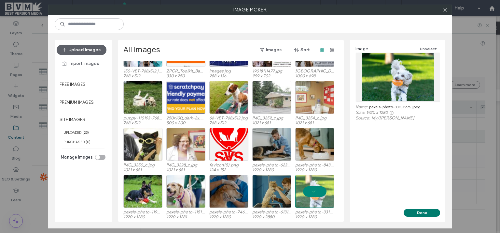
click at [428, 209] on button "Done" at bounding box center [422, 212] width 36 height 8
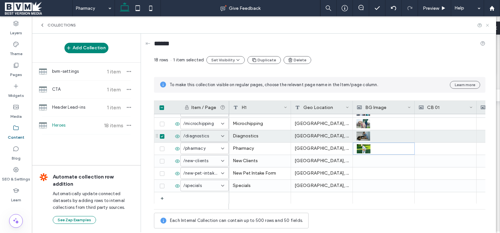
click at [488, 25] on icon at bounding box center [487, 25] width 5 height 5
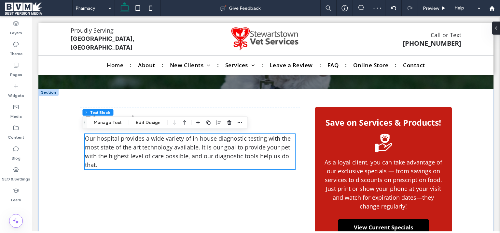
scroll to position [136, 0]
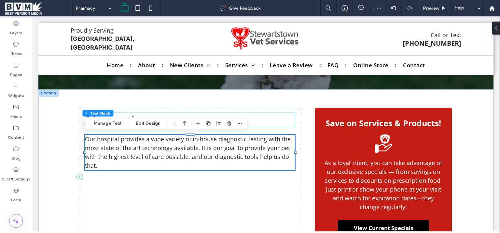
click at [277, 122] on div "Diagnostics Our hospital provides a wide variety of in-house diagnostic testing…" at bounding box center [190, 177] width 221 height 138
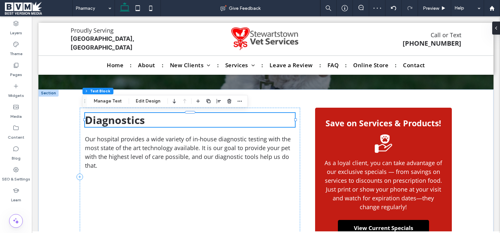
click at [126, 122] on span "Diagnostics" at bounding box center [115, 120] width 60 height 14
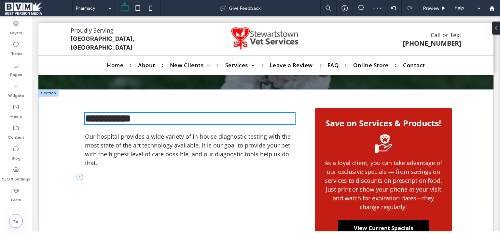
type input "*********"
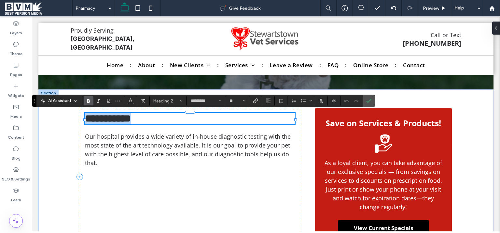
click at [103, 122] on span "**********" at bounding box center [108, 118] width 46 height 10
drag, startPoint x: 89, startPoint y: 120, endPoint x: 203, endPoint y: 113, distance: 113.6
click at [203, 113] on h2 "**********" at bounding box center [190, 118] width 210 height 11
click at [89, 117] on span "*********" at bounding box center [103, 118] width 37 height 10
type input "**"
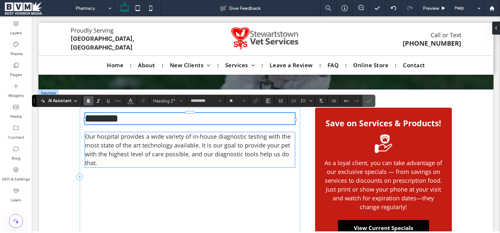
click at [88, 150] on span "Our hospital provides a wide variety of in-house diagnostic testing with the mo…" at bounding box center [188, 149] width 206 height 34
click at [88, 150] on div "Our hospital provides a wide variety of in-house diagnostic testing with the mo…" at bounding box center [190, 149] width 210 height 35
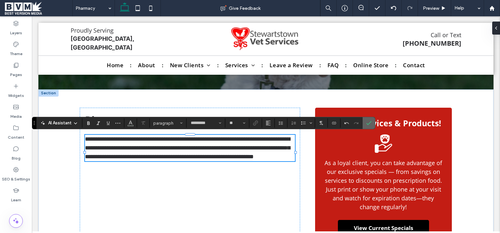
click at [372, 122] on label "Confirm" at bounding box center [369, 123] width 10 height 12
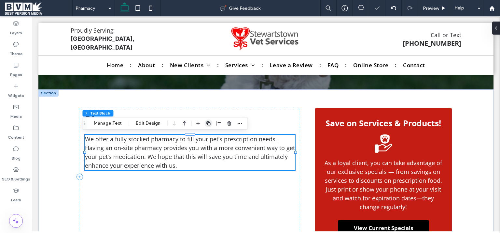
click at [207, 123] on use "button" at bounding box center [209, 123] width 4 height 4
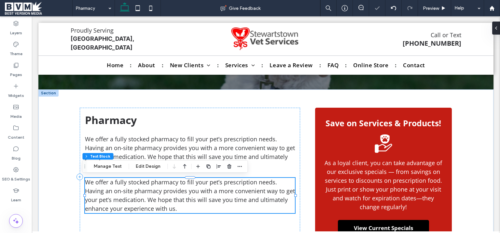
click at [175, 187] on span "We offer a fully stocked pharmacy to fill your pet’s prescription needs. Having…" at bounding box center [190, 195] width 210 height 34
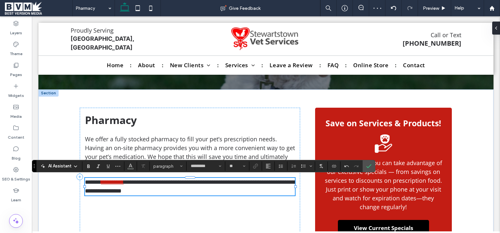
click at [133, 179] on span "**********" at bounding box center [191, 186] width 212 height 15
drag, startPoint x: 130, startPoint y: 180, endPoint x: 101, endPoint y: 179, distance: 28.4
click at [101, 179] on p "**********" at bounding box center [190, 187] width 210 height 18
click at [257, 166] on icon "Link" at bounding box center [255, 165] width 5 height 5
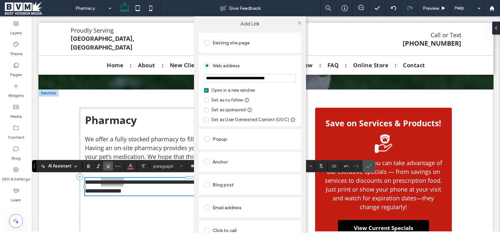
click at [242, 44] on div "Existing site page" at bounding box center [250, 42] width 92 height 10
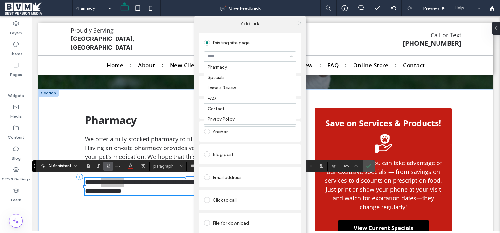
scroll to position [140, 0]
click at [298, 22] on icon at bounding box center [299, 23] width 5 height 5
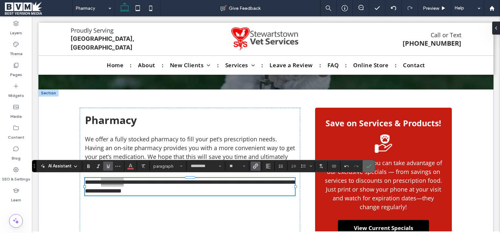
drag, startPoint x: 368, startPoint y: 165, endPoint x: 384, endPoint y: 132, distance: 36.9
click at [368, 165] on icon "Confirm" at bounding box center [368, 165] width 5 height 5
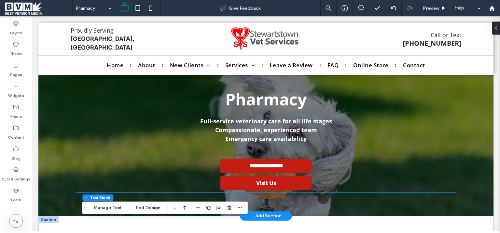
scroll to position [0, 0]
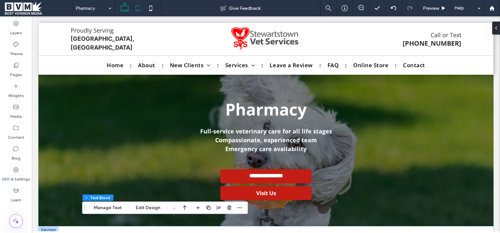
click at [137, 7] on icon at bounding box center [137, 8] width 13 height 13
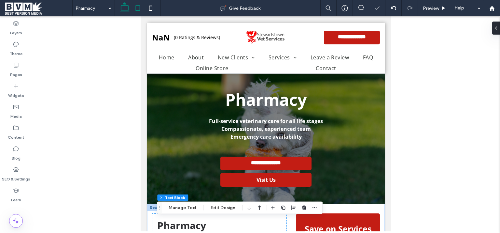
click at [122, 9] on icon at bounding box center [124, 8] width 13 height 13
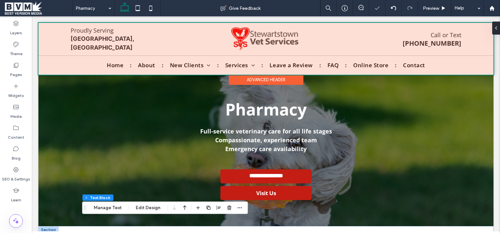
click at [452, 42] on div at bounding box center [265, 49] width 455 height 52
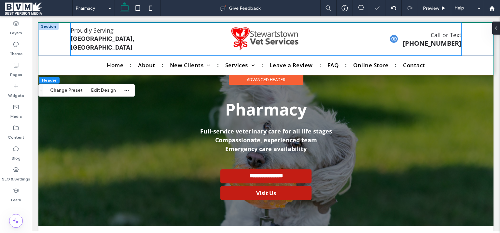
click at [428, 45] on span "[PHONE_NUMBER]" at bounding box center [432, 43] width 59 height 9
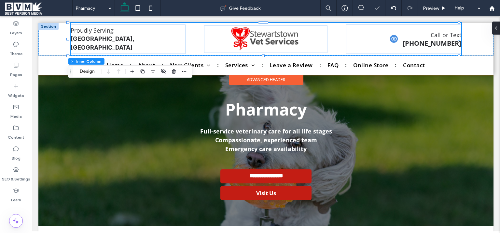
click at [429, 45] on span "[PHONE_NUMBER]" at bounding box center [432, 43] width 59 height 9
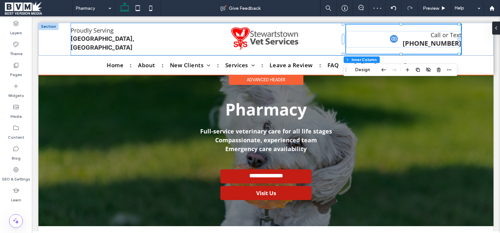
click at [429, 45] on span "[PHONE_NUMBER]" at bounding box center [432, 43] width 59 height 9
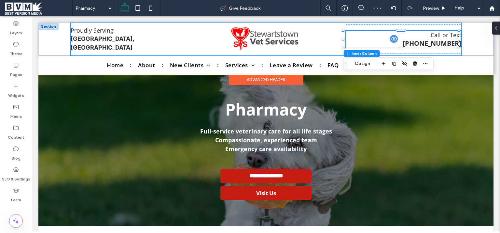
click at [429, 45] on span "[PHONE_NUMBER]" at bounding box center [432, 43] width 59 height 9
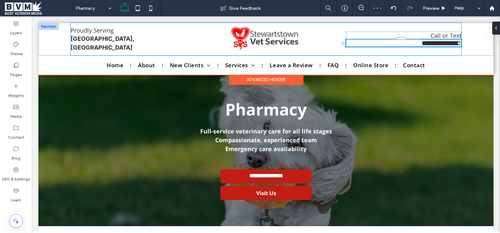
type input "*********"
type input "**"
click at [429, 45] on span "**********" at bounding box center [441, 43] width 39 height 7
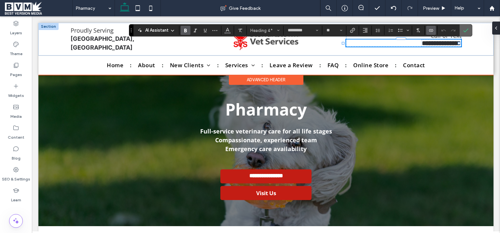
click at [467, 34] on span "Confirm" at bounding box center [466, 30] width 5 height 11
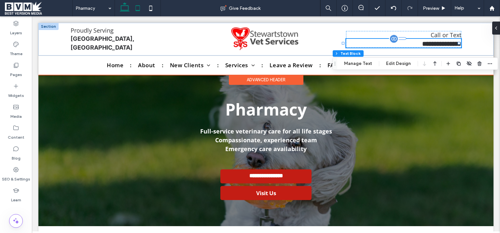
click at [138, 6] on icon at bounding box center [137, 8] width 13 height 13
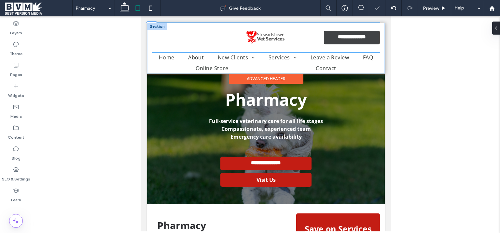
click at [354, 33] on link "**********" at bounding box center [352, 38] width 56 height 14
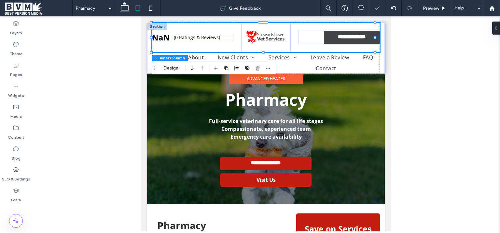
click at [354, 34] on link "**********" at bounding box center [352, 38] width 56 height 14
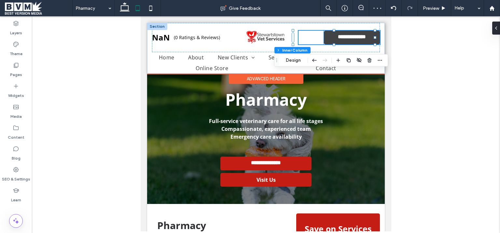
click at [340, 37] on span "**********" at bounding box center [352, 37] width 36 height 7
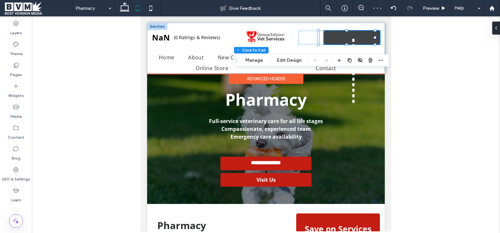
type input "**"
click at [338, 37] on span "**********" at bounding box center [352, 37] width 36 height 7
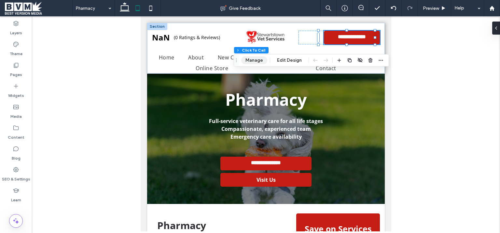
drag, startPoint x: 257, startPoint y: 62, endPoint x: 236, endPoint y: 53, distance: 23.0
click at [257, 62] on button "Manage" at bounding box center [254, 60] width 26 height 8
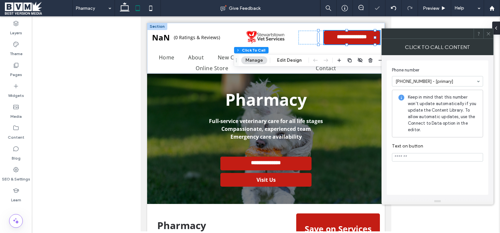
click at [489, 32] on icon at bounding box center [488, 33] width 5 height 5
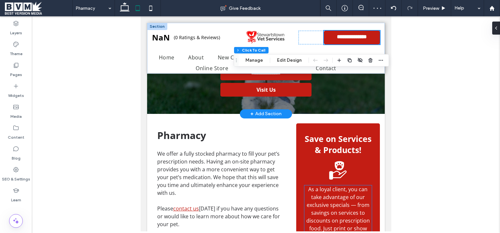
scroll to position [9, 0]
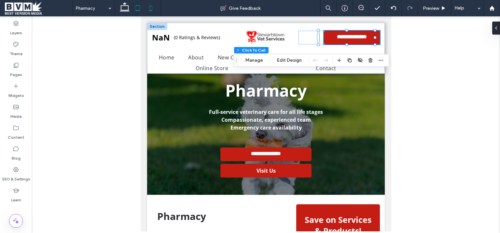
click at [153, 10] on icon at bounding box center [150, 8] width 13 height 13
type input "***"
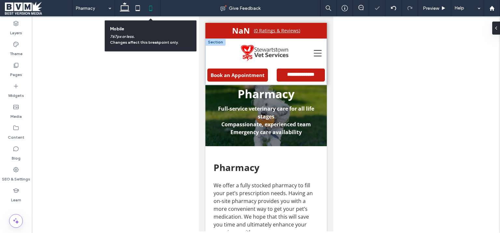
scroll to position [21, 0]
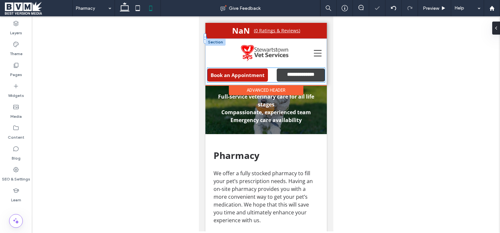
click at [301, 72] on span "**********" at bounding box center [301, 75] width 34 height 7
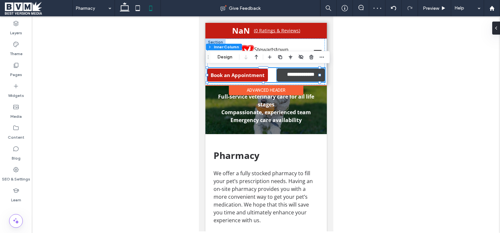
click at [305, 71] on link "**********" at bounding box center [301, 74] width 48 height 13
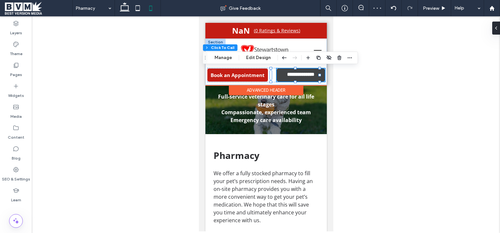
type input "**"
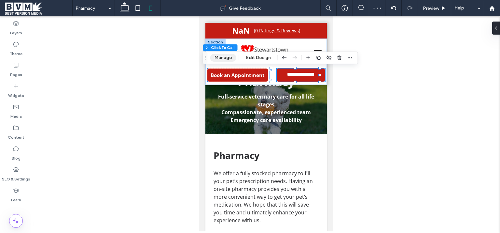
click at [228, 56] on button "Manage" at bounding box center [223, 58] width 26 height 8
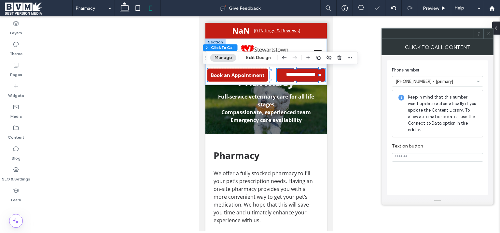
click at [488, 35] on icon at bounding box center [488, 33] width 5 height 5
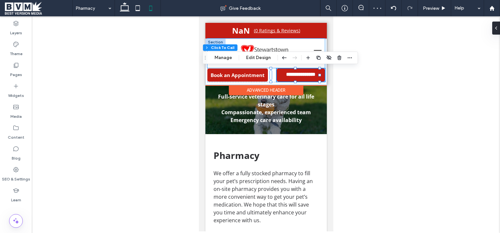
click at [311, 44] on div at bounding box center [266, 52] width 118 height 29
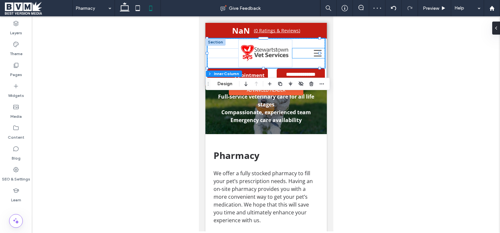
click at [314, 51] on icon at bounding box center [318, 53] width 8 height 10
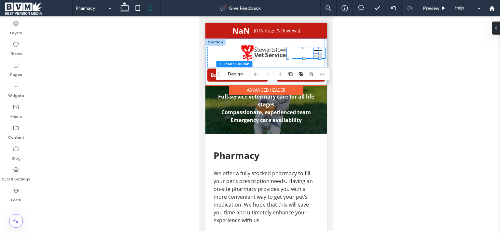
click at [314, 53] on icon at bounding box center [318, 53] width 8 height 6
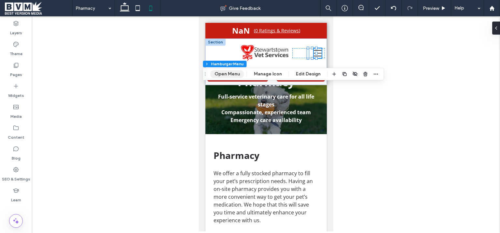
click at [227, 72] on button "Open Menu" at bounding box center [227, 74] width 34 height 8
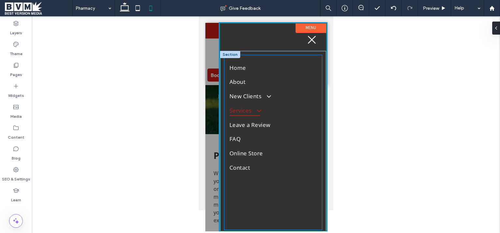
scroll to position [0, 0]
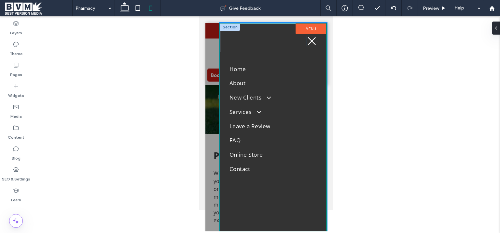
click at [308, 42] on icon at bounding box center [312, 41] width 8 height 8
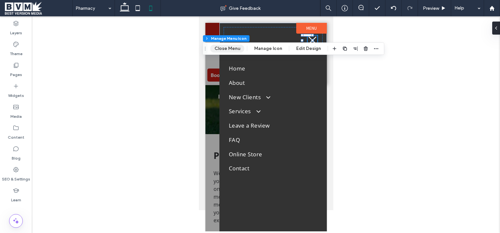
click at [230, 50] on button "Close Menu" at bounding box center [227, 49] width 34 height 8
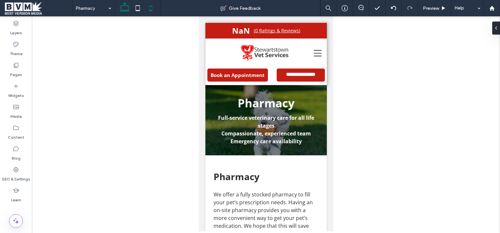
click at [125, 9] on icon at bounding box center [124, 8] width 13 height 13
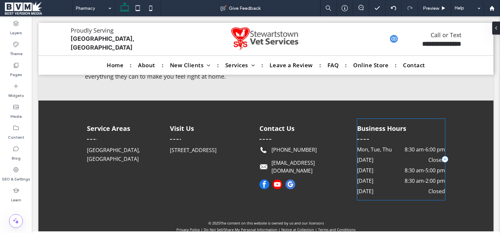
scroll to position [388, 0]
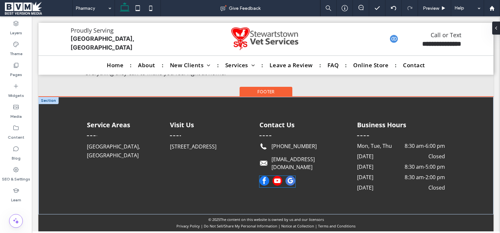
click at [291, 176] on span "google_my_business" at bounding box center [291, 181] width 10 height 10
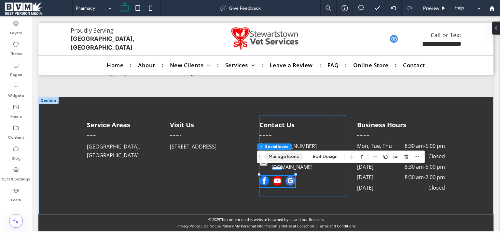
click at [283, 157] on button "Manage Icons" at bounding box center [284, 156] width 39 height 8
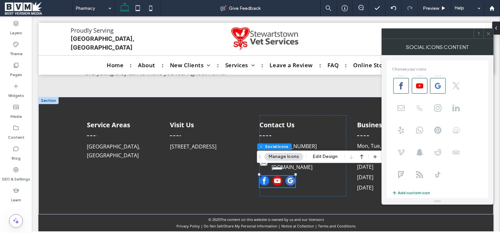
scroll to position [114, 0]
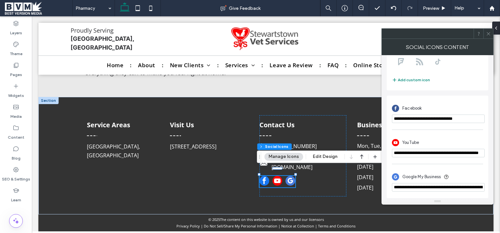
drag, startPoint x: 489, startPoint y: 33, endPoint x: 374, endPoint y: 94, distance: 130.4
click at [489, 33] on icon at bounding box center [488, 33] width 5 height 5
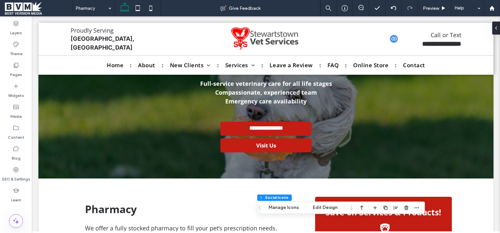
scroll to position [0, 0]
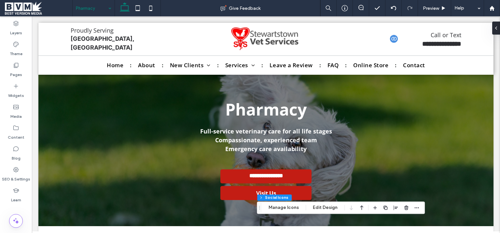
click at [97, 7] on input at bounding box center [92, 8] width 32 height 16
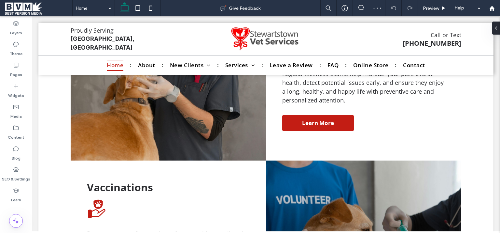
scroll to position [545, 0]
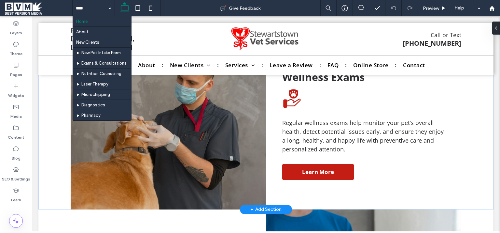
click at [319, 80] on span "Wellness Exams" at bounding box center [323, 77] width 82 height 14
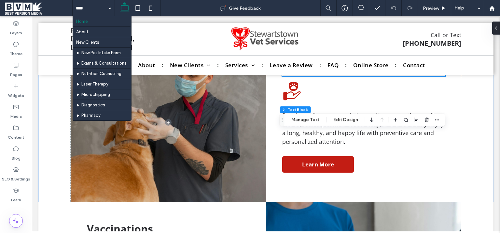
scroll to position [458, 0]
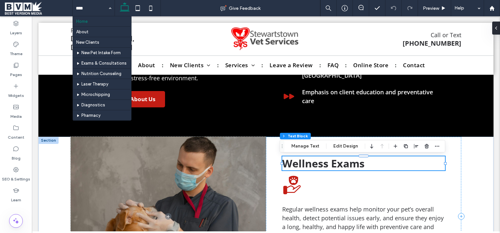
click at [333, 165] on span "Wellness Exams" at bounding box center [323, 163] width 82 height 14
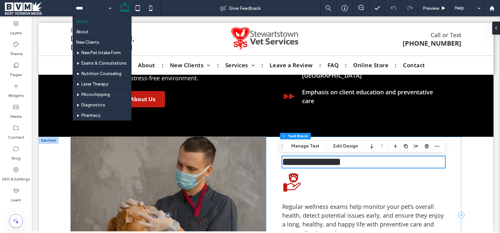
click at [333, 165] on span "**********" at bounding box center [311, 161] width 59 height 10
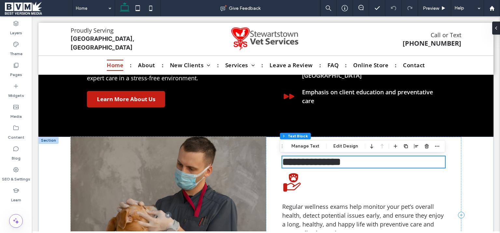
type input "*********"
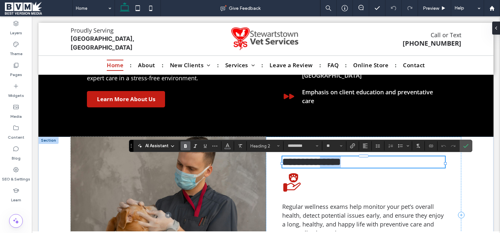
click at [337, 164] on span "**********" at bounding box center [311, 161] width 59 height 10
type input "**"
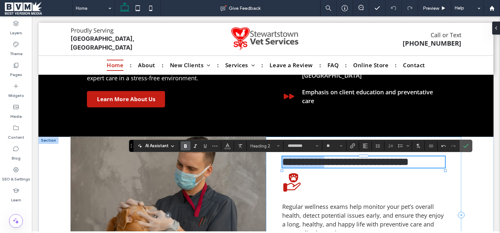
drag, startPoint x: 334, startPoint y: 164, endPoint x: 190, endPoint y: 152, distance: 144.5
click at [282, 156] on div "**********" at bounding box center [363, 161] width 163 height 11
click at [466, 148] on icon "Confirm" at bounding box center [466, 145] width 5 height 5
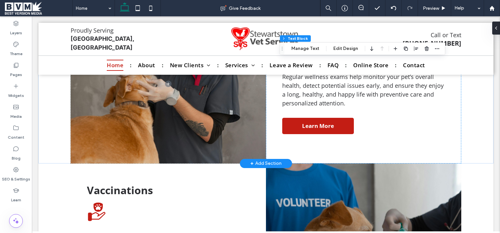
scroll to position [603, 0]
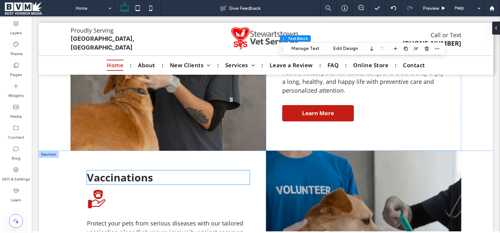
click at [121, 175] on span "Vaccinations" at bounding box center [120, 177] width 66 height 14
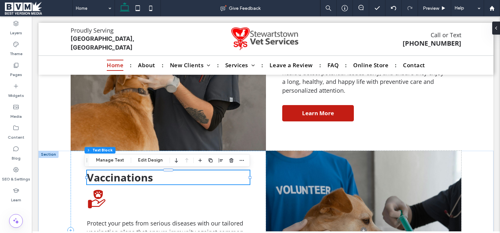
click at [121, 175] on div "Vaccinations" at bounding box center [168, 177] width 163 height 14
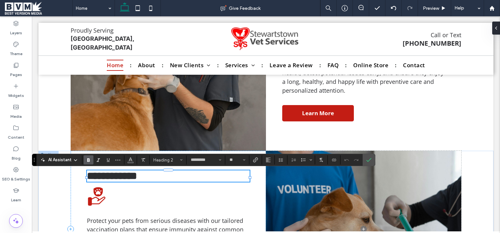
click at [105, 180] on span "**********" at bounding box center [112, 175] width 50 height 10
drag, startPoint x: 100, startPoint y: 179, endPoint x: 196, endPoint y: 179, distance: 95.8
click at [196, 179] on h2 "**********" at bounding box center [168, 175] width 163 height 11
type input "**"
drag, startPoint x: 149, startPoint y: 179, endPoint x: 145, endPoint y: 178, distance: 4.8
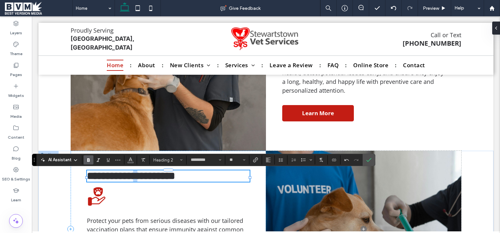
click at [145, 178] on span "**********" at bounding box center [131, 175] width 88 height 10
click at [93, 178] on span "**********" at bounding box center [131, 175] width 88 height 10
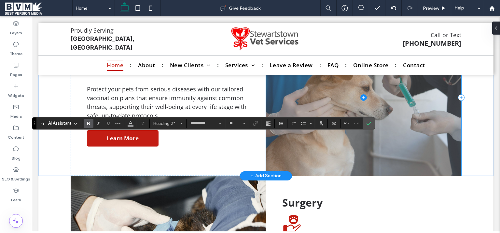
scroll to position [749, 0]
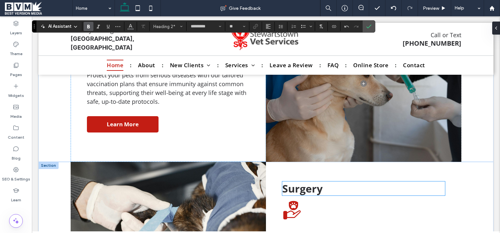
click at [305, 192] on span "Surgery" at bounding box center [302, 188] width 40 height 14
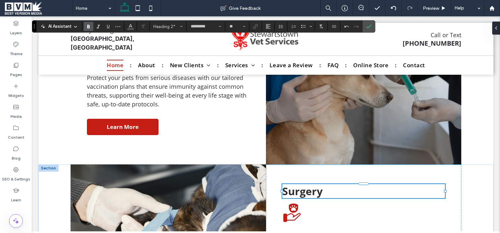
click at [305, 192] on div "Surgery" at bounding box center [363, 191] width 163 height 14
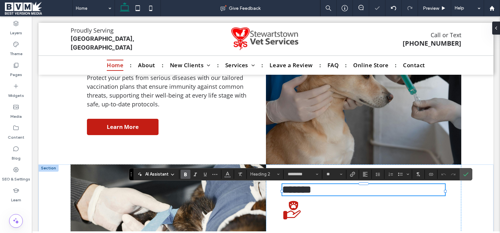
click at [282, 194] on span "*******" at bounding box center [296, 189] width 29 height 10
drag, startPoint x: 283, startPoint y: 194, endPoint x: 363, endPoint y: 193, distance: 79.5
click at [361, 194] on h2 "*******" at bounding box center [363, 189] width 163 height 11
type input "**"
click at [287, 190] on span "**********" at bounding box center [311, 189] width 59 height 10
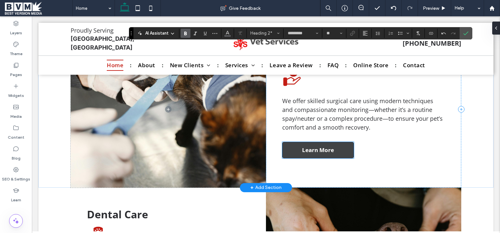
scroll to position [894, 0]
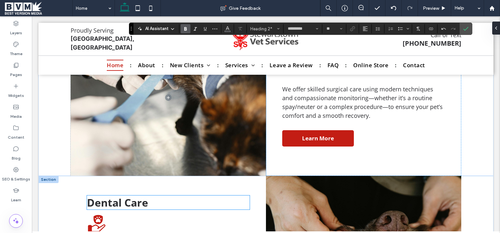
click at [110, 208] on span "Dental Care" at bounding box center [117, 202] width 61 height 14
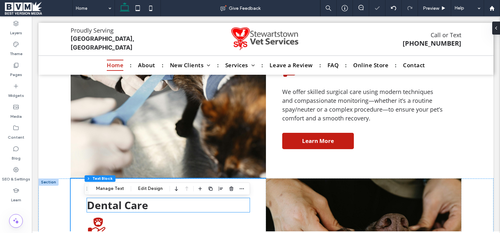
click at [129, 207] on span "Dental Care" at bounding box center [117, 205] width 61 height 14
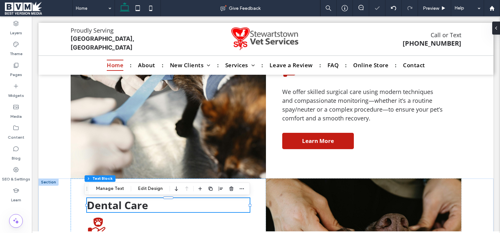
click at [129, 207] on div "Dental Care" at bounding box center [168, 205] width 163 height 14
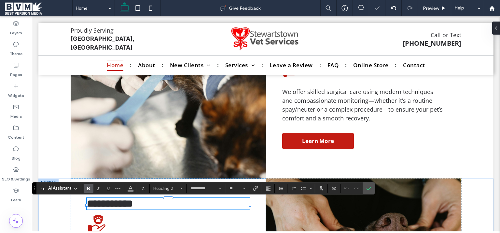
click at [129, 207] on span "**********" at bounding box center [110, 203] width 46 height 10
type input "**"
drag, startPoint x: 124, startPoint y: 207, endPoint x: 40, endPoint y: 200, distance: 84.7
click at [87, 200] on div "**********" at bounding box center [168, 203] width 163 height 11
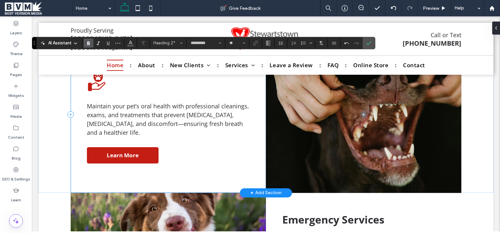
scroll to position [1039, 0]
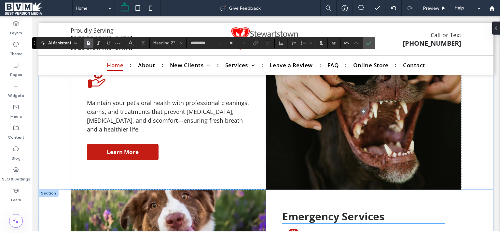
click at [365, 222] on span "Emergency Services" at bounding box center [333, 216] width 102 height 14
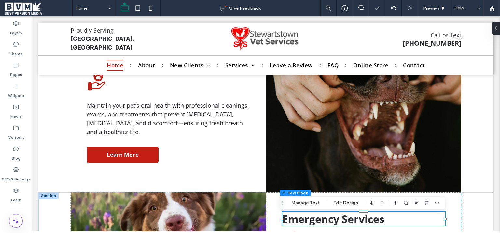
click at [365, 222] on div "Emergency Services" at bounding box center [363, 218] width 163 height 14
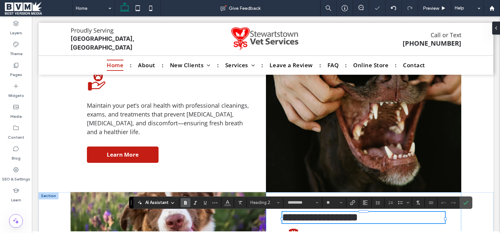
click at [353, 222] on span "**********" at bounding box center [320, 217] width 76 height 10
type input "**"
click at [341, 220] on span "**********" at bounding box center [326, 217] width 88 height 10
drag, startPoint x: 341, startPoint y: 220, endPoint x: 282, endPoint y: 216, distance: 59.4
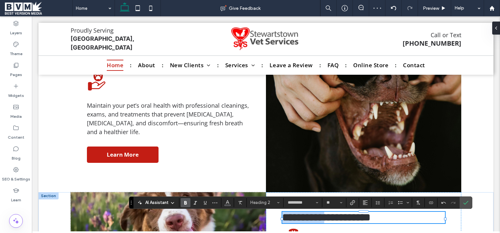
click at [282, 216] on span "**********" at bounding box center [326, 217] width 88 height 10
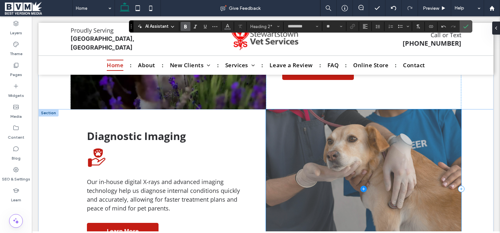
scroll to position [1329, 0]
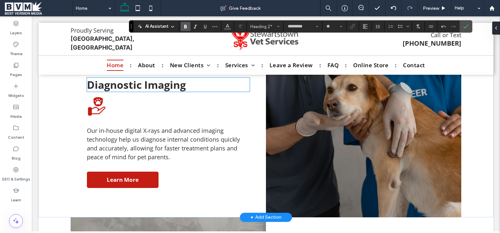
click at [133, 88] on span "Diagnostic Imaging" at bounding box center [136, 85] width 99 height 14
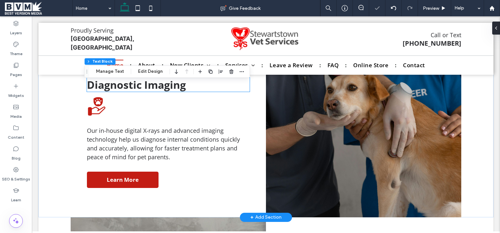
click at [133, 88] on div "Diagnostic Imaging" at bounding box center [168, 85] width 163 height 14
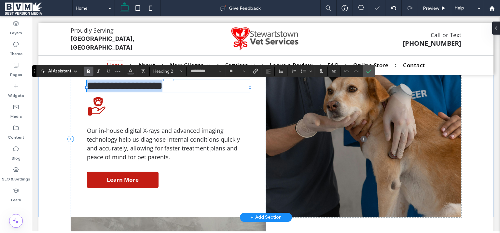
click at [163, 91] on span "**********" at bounding box center [125, 85] width 76 height 10
type input "**"
drag, startPoint x: 143, startPoint y: 91, endPoint x: 69, endPoint y: 89, distance: 73.3
click at [87, 89] on div "**********" at bounding box center [168, 85] width 163 height 11
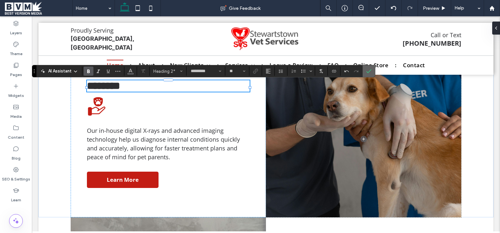
click at [370, 68] on span "Confirm" at bounding box center [368, 70] width 5 height 11
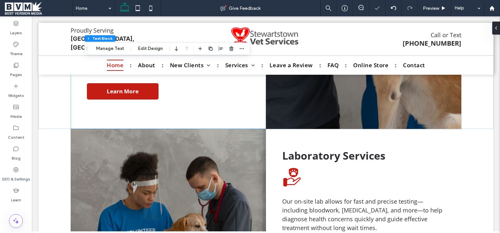
scroll to position [1409, 0]
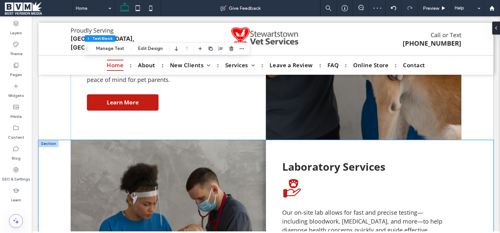
click at [61, 145] on div "Laboratory Services Our on-site lab allows for fast and precise testing—includi…" at bounding box center [265, 219] width 455 height 159
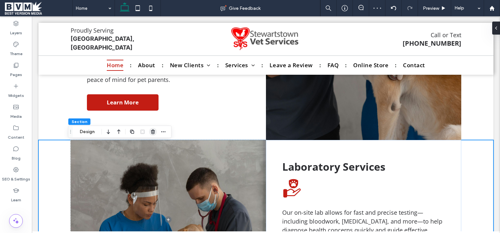
click at [150, 132] on span "button" at bounding box center [153, 132] width 8 height 8
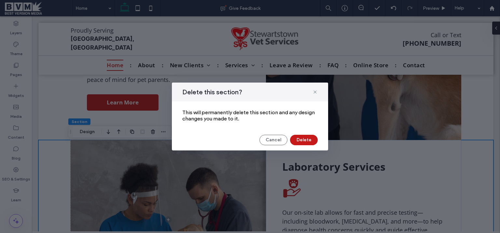
click at [298, 137] on button "Delete" at bounding box center [304, 140] width 28 height 10
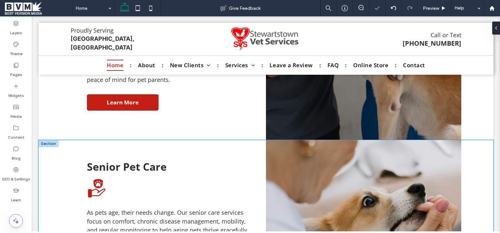
click at [55, 160] on div "Senior Pet Care As pets age, their needs change. Our senior care services focus…" at bounding box center [265, 215] width 455 height 150
click at [154, 132] on icon "button" at bounding box center [153, 131] width 5 height 5
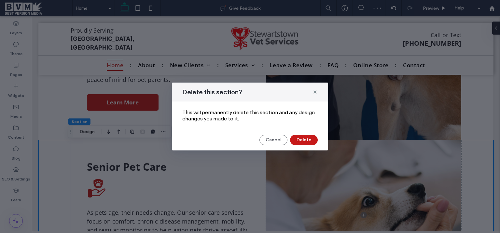
click at [312, 138] on button "Delete" at bounding box center [304, 140] width 28 height 10
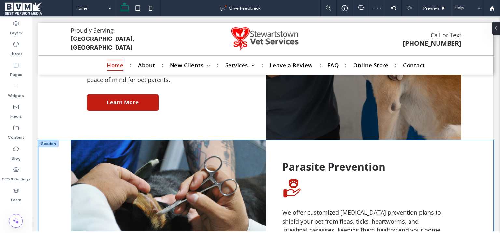
click at [44, 170] on div "Parasite Prevention We offer customized parasite prevention plans to shield you…" at bounding box center [265, 219] width 455 height 159
click at [155, 132] on icon "button" at bounding box center [153, 131] width 5 height 5
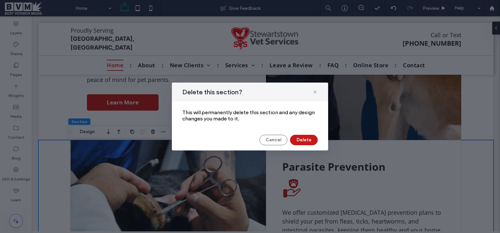
click at [298, 138] on button "Delete" at bounding box center [304, 140] width 28 height 10
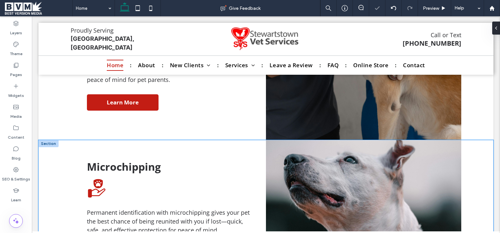
click at [48, 168] on div "Microchipping Permanent identification with microchipping gives your pet the be…" at bounding box center [265, 215] width 455 height 150
click at [153, 134] on use "button" at bounding box center [153, 131] width 4 height 4
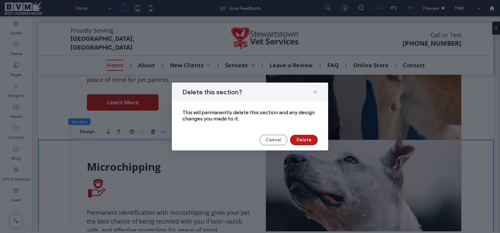
drag, startPoint x: 308, startPoint y: 143, endPoint x: 209, endPoint y: 137, distance: 99.2
click at [308, 143] on button "Delete" at bounding box center [304, 140] width 28 height 10
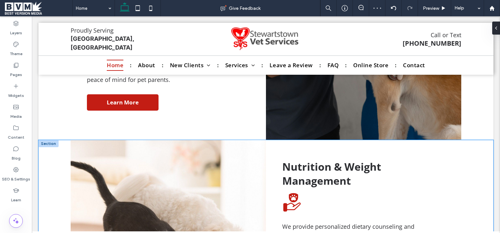
click at [54, 161] on div "Nutrition & Weight Management We provide personalized dietary counseling and we…" at bounding box center [265, 226] width 455 height 173
click at [154, 131] on use "button" at bounding box center [153, 131] width 4 height 4
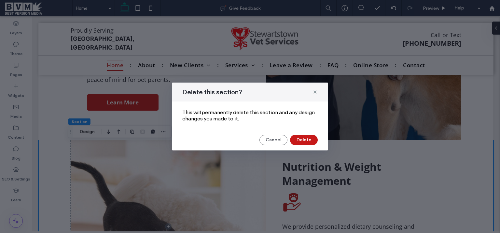
drag, startPoint x: 303, startPoint y: 140, endPoint x: 440, endPoint y: 136, distance: 137.5
click at [303, 140] on button "Delete" at bounding box center [304, 140] width 28 height 10
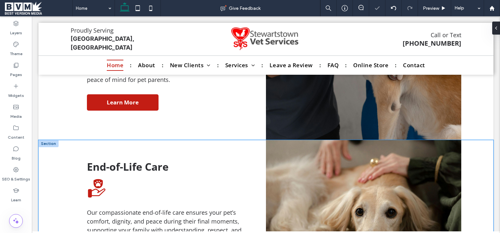
click at [49, 160] on div "End-of-Life Care Our compassionate end-of-life care ensures your pet’s comfort,…" at bounding box center [265, 219] width 455 height 159
click at [151, 133] on icon "button" at bounding box center [153, 131] width 5 height 5
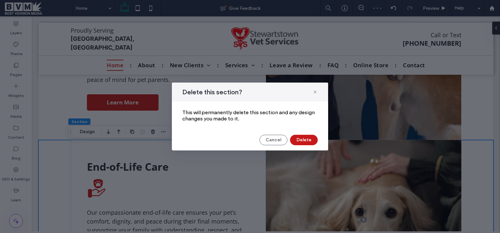
click at [303, 141] on button "Delete" at bounding box center [304, 140] width 28 height 10
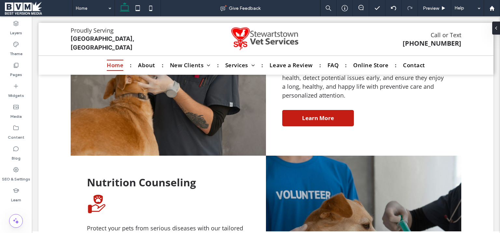
scroll to position [631, 0]
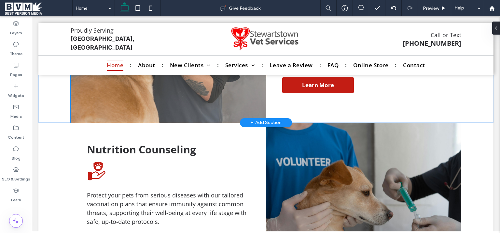
click at [237, 113] on span at bounding box center [168, 43] width 195 height 159
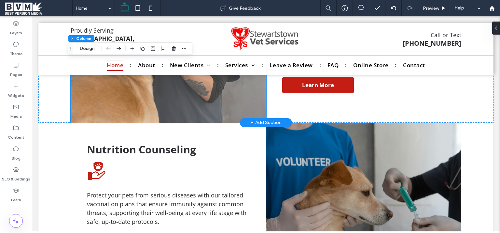
click at [237, 113] on span at bounding box center [168, 43] width 195 height 159
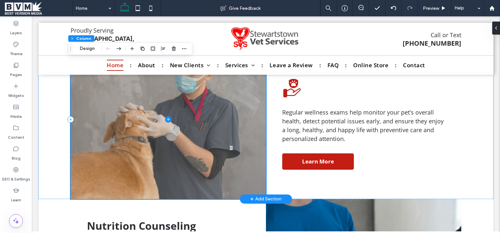
scroll to position [486, 0]
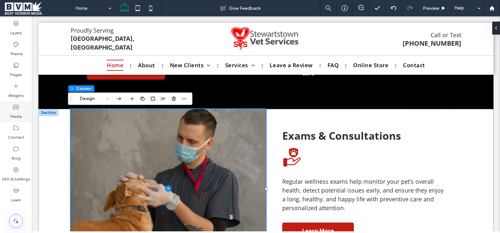
click at [18, 111] on label "Media" at bounding box center [15, 114] width 11 height 9
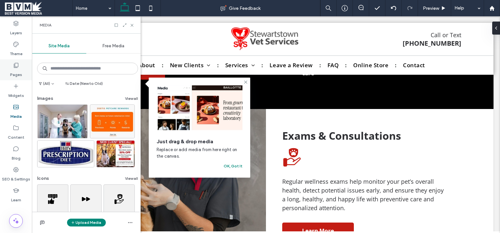
click at [13, 70] on label "Pages" at bounding box center [16, 72] width 12 height 9
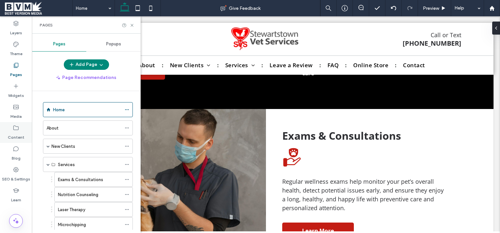
click at [20, 133] on label "Content" at bounding box center [16, 135] width 17 height 9
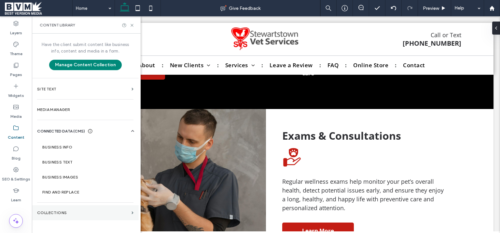
click at [71, 211] on label "Collections" at bounding box center [83, 212] width 92 height 5
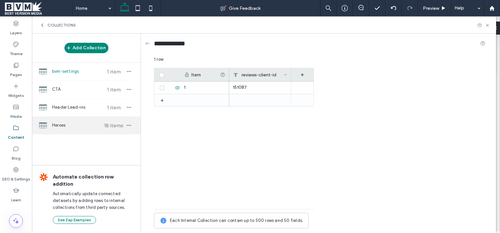
click at [61, 124] on span "Heroes" at bounding box center [76, 125] width 49 height 7
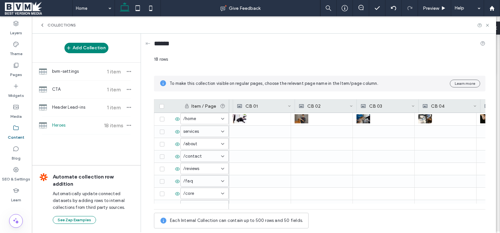
scroll to position [0, 124]
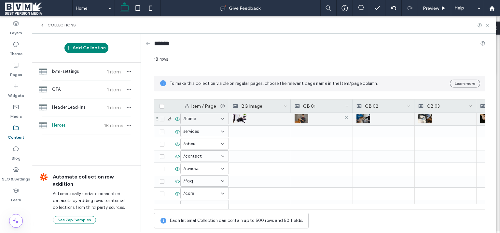
click at [306, 118] on img at bounding box center [302, 118] width 14 height 9
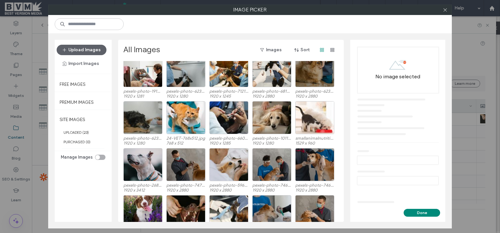
scroll to position [205, 0]
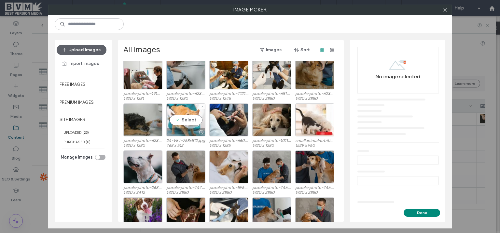
click at [170, 119] on div "Select" at bounding box center [185, 119] width 39 height 33
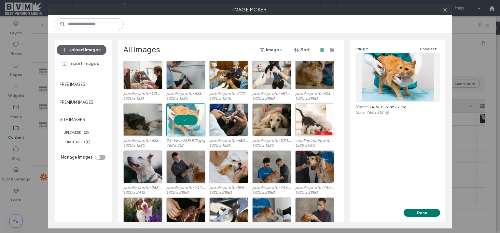
click at [419, 211] on button "Done" at bounding box center [422, 212] width 36 height 8
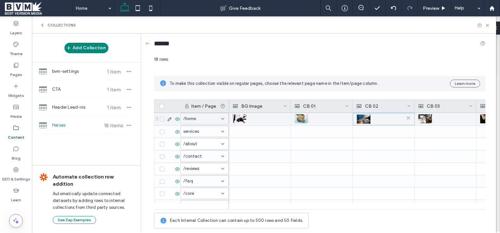
click at [365, 118] on img at bounding box center [364, 118] width 14 height 9
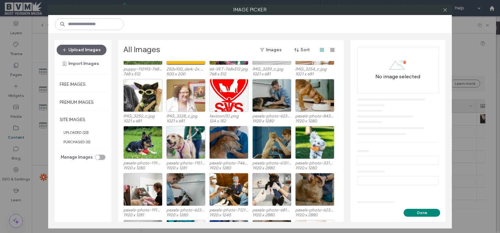
scroll to position [75, 0]
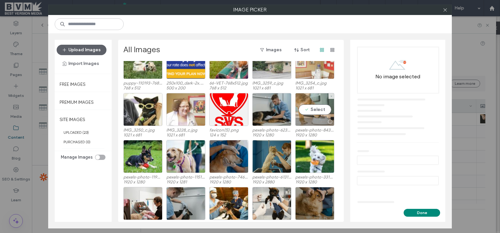
click at [315, 110] on div "Select" at bounding box center [314, 109] width 39 height 33
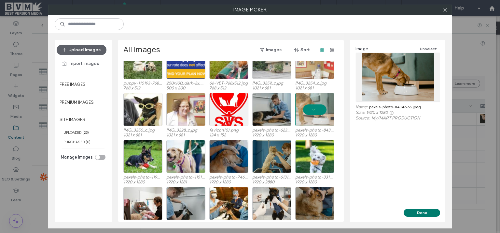
click at [436, 212] on button "Done" at bounding box center [422, 212] width 36 height 8
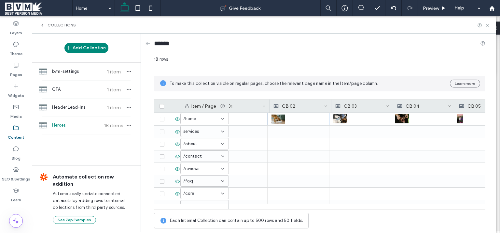
scroll to position [0, 228]
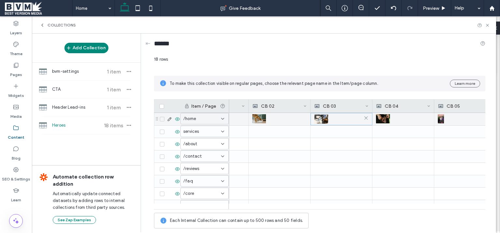
click at [324, 118] on img at bounding box center [322, 118] width 14 height 9
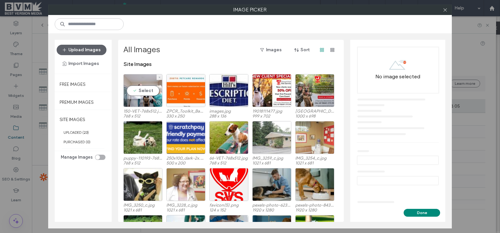
drag, startPoint x: 154, startPoint y: 90, endPoint x: 191, endPoint y: 107, distance: 40.7
click at [154, 90] on div "Select" at bounding box center [142, 90] width 39 height 33
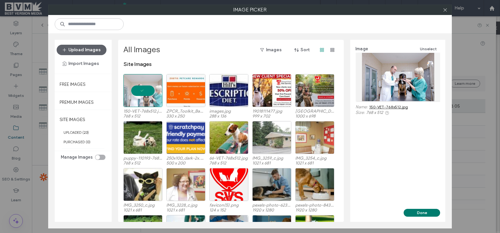
click at [424, 211] on button "Done" at bounding box center [422, 212] width 36 height 8
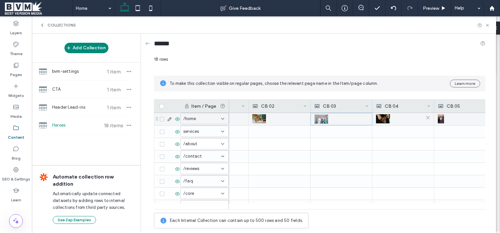
click at [387, 120] on img at bounding box center [383, 118] width 14 height 9
click at [387, 120] on img at bounding box center [384, 118] width 14 height 9
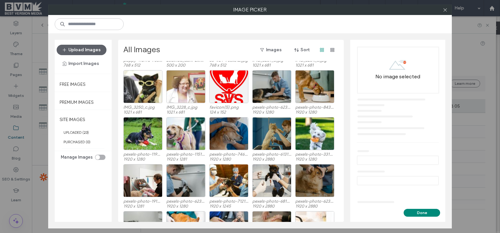
scroll to position [96, 0]
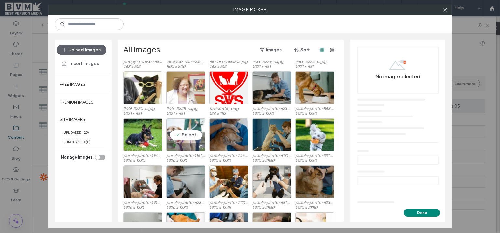
click at [184, 133] on div "Select" at bounding box center [185, 134] width 39 height 33
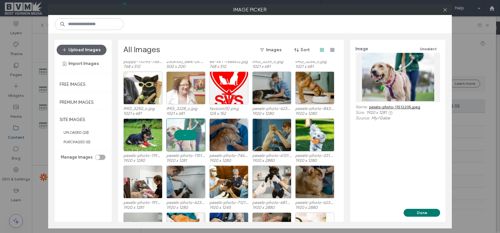
click at [418, 211] on button "Done" at bounding box center [422, 212] width 36 height 8
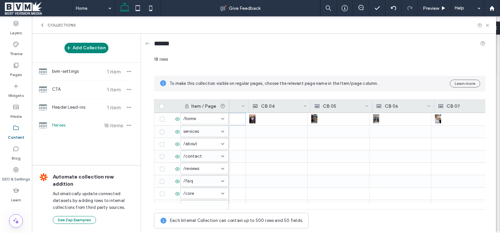
scroll to position [0, 304]
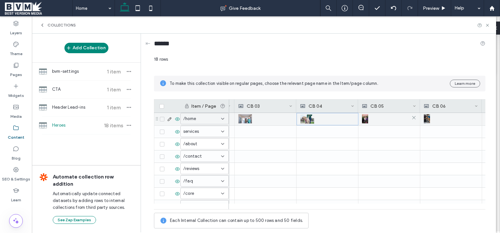
click at [367, 115] on img at bounding box center [365, 118] width 6 height 9
click at [367, 115] on img at bounding box center [366, 118] width 6 height 9
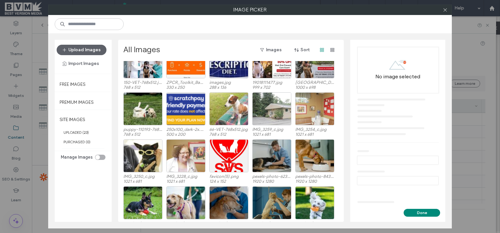
scroll to position [40, 0]
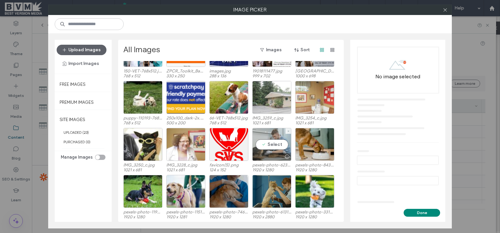
click at [272, 151] on div "Select" at bounding box center [271, 144] width 39 height 33
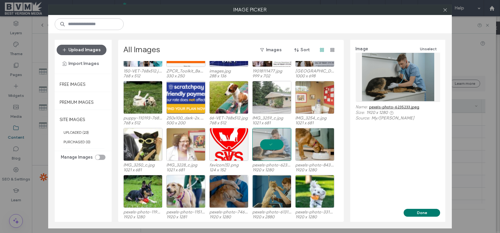
click at [429, 211] on button "Done" at bounding box center [422, 212] width 36 height 8
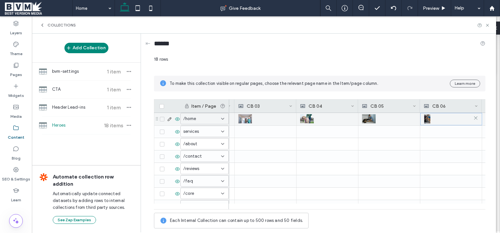
click at [430, 117] on div at bounding box center [451, 119] width 54 height 12
click at [430, 117] on img at bounding box center [427, 118] width 6 height 9
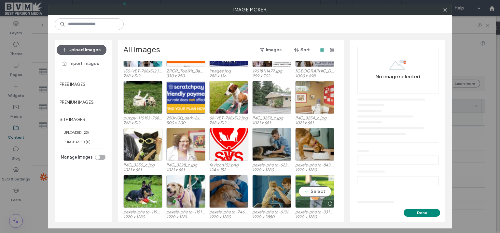
click at [315, 194] on div "Select" at bounding box center [314, 191] width 39 height 33
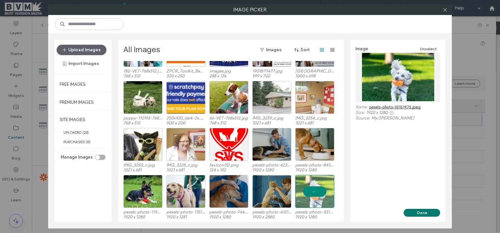
click at [415, 213] on button "Done" at bounding box center [422, 212] width 36 height 8
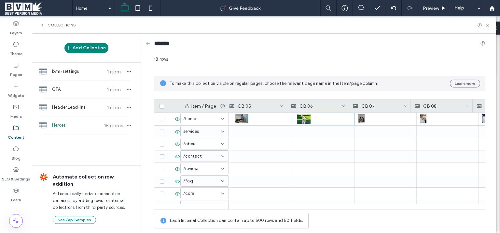
scroll to position [0, 453]
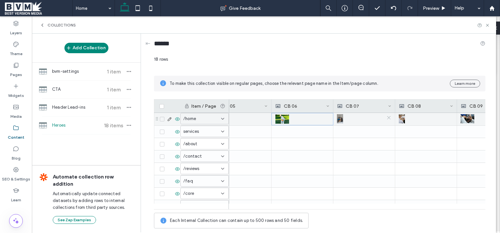
click at [389, 117] on icon at bounding box center [389, 117] width 5 height 5
click at [452, 117] on icon at bounding box center [451, 117] width 5 height 5
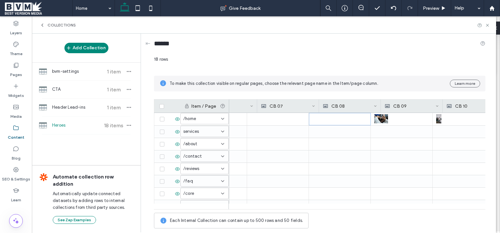
scroll to position [0, 541]
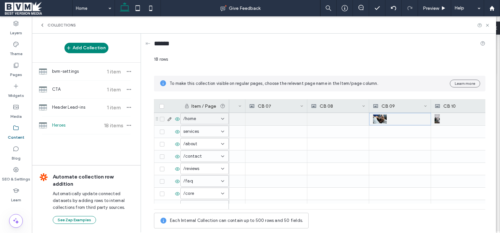
click at [0, 0] on use at bounding box center [0, 0] width 0 height 0
click at [447, 117] on div at bounding box center [462, 119] width 54 height 12
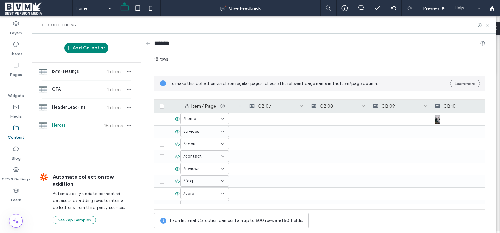
scroll to position [0, 658]
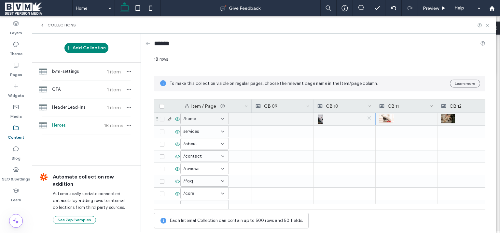
click at [369, 118] on use at bounding box center [369, 117] width 3 height 3
click at [430, 118] on icon at bounding box center [431, 117] width 5 height 5
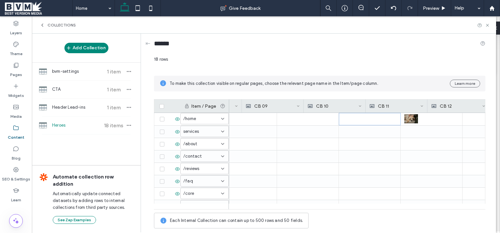
scroll to position [0, 700]
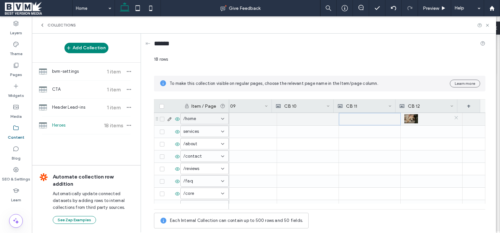
click at [454, 116] on icon at bounding box center [456, 117] width 5 height 5
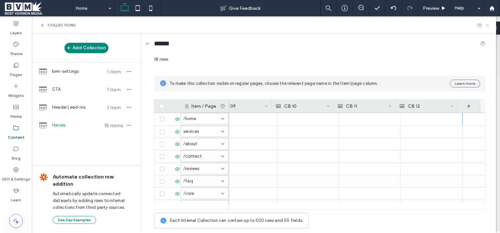
drag, startPoint x: 487, startPoint y: 25, endPoint x: 111, endPoint y: 6, distance: 377.1
click at [487, 25] on icon at bounding box center [487, 25] width 5 height 5
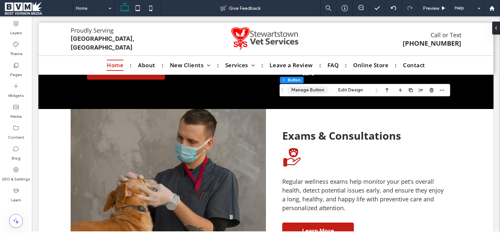
click at [307, 90] on button "Manage Button" at bounding box center [307, 90] width 41 height 8
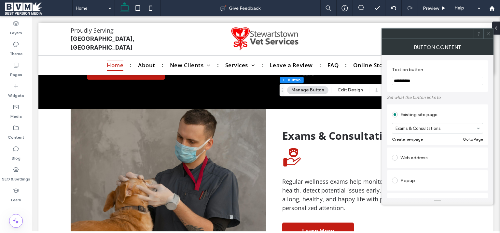
click at [488, 35] on icon at bounding box center [488, 33] width 5 height 5
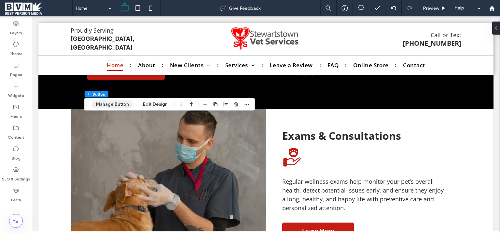
click at [116, 105] on button "Manage Button" at bounding box center [112, 104] width 41 height 8
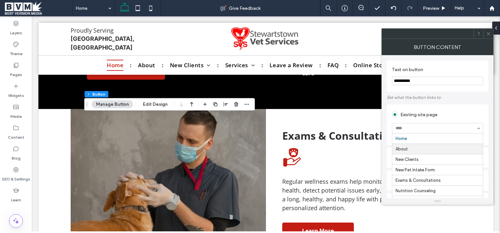
type input "*"
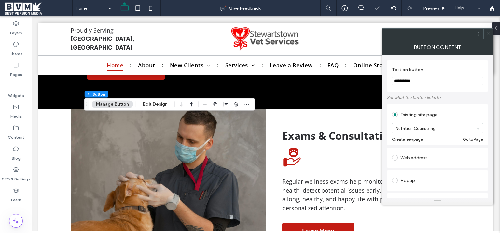
click at [489, 33] on icon at bounding box center [488, 33] width 5 height 5
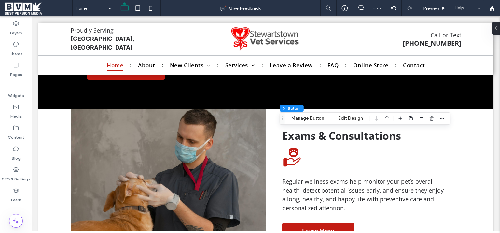
type input "**"
click at [305, 117] on button "Manage Button" at bounding box center [307, 118] width 41 height 8
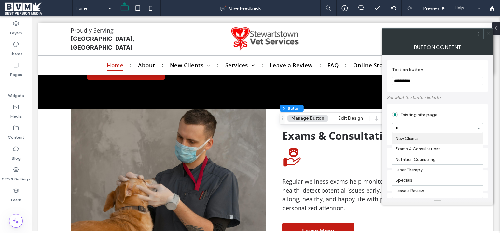
type input "**"
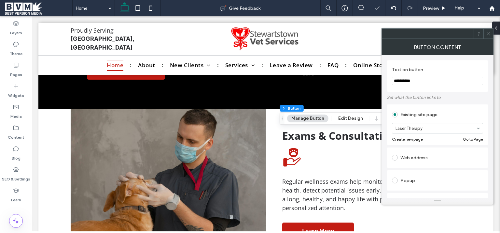
click at [491, 32] on icon at bounding box center [488, 33] width 5 height 5
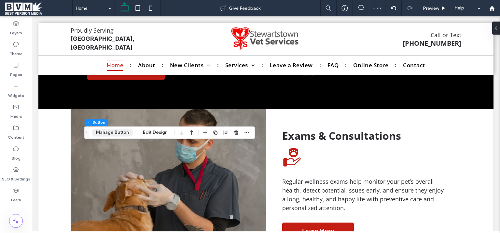
click at [115, 129] on button "Manage Button" at bounding box center [112, 132] width 41 height 8
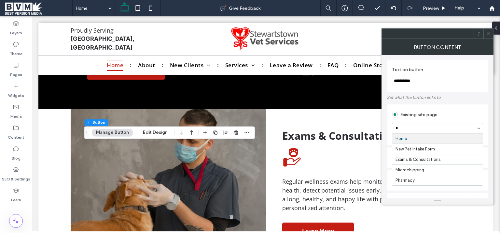
type input "**"
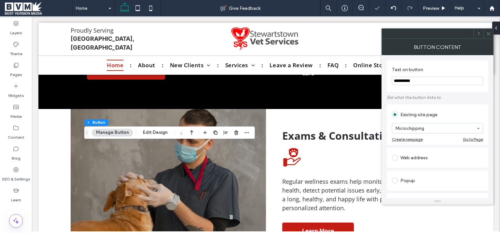
click at [490, 32] on icon at bounding box center [488, 33] width 5 height 5
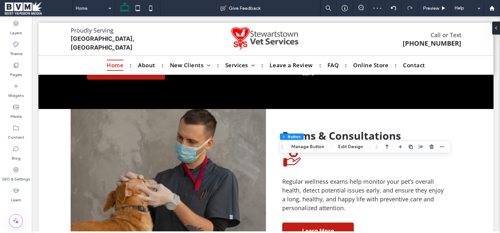
type input "**"
click at [297, 146] on button "Manage Button" at bounding box center [307, 147] width 41 height 8
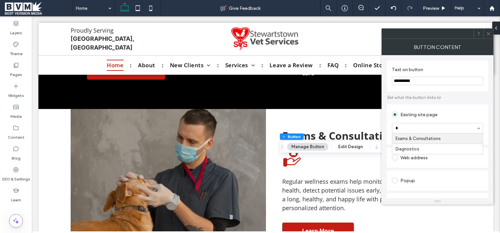
type input "**"
click at [487, 33] on icon at bounding box center [488, 33] width 5 height 5
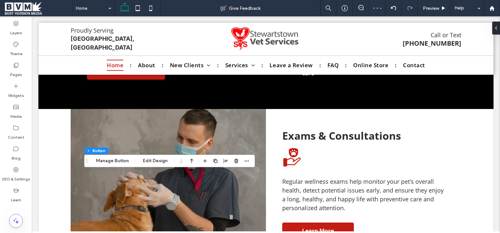
click at [113, 157] on div "Section Column Button Manage Button Edit Design" at bounding box center [169, 160] width 171 height 12
click at [116, 162] on button "Manage Button" at bounding box center [112, 161] width 41 height 8
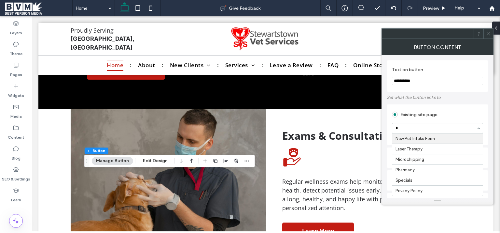
type input "**"
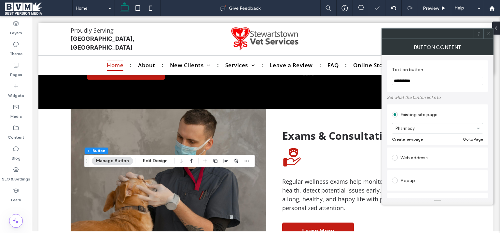
click at [488, 35] on icon at bounding box center [488, 33] width 5 height 5
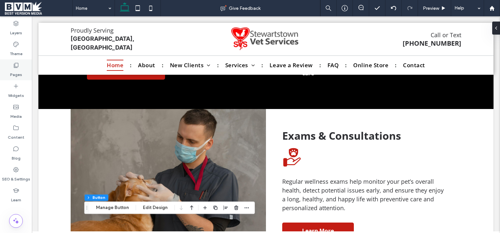
click at [23, 66] on div "Pages" at bounding box center [16, 69] width 32 height 21
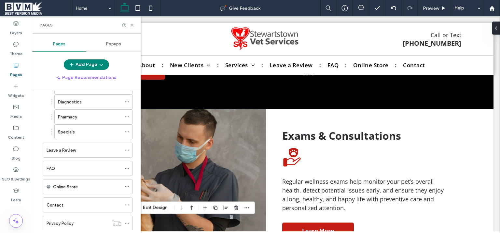
scroll to position [207, 0]
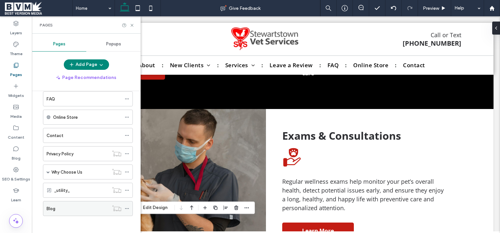
click at [54, 209] on div "Blog" at bounding box center [78, 208] width 62 height 14
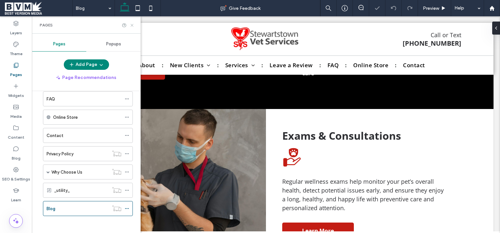
click at [132, 25] on use at bounding box center [132, 25] width 3 height 3
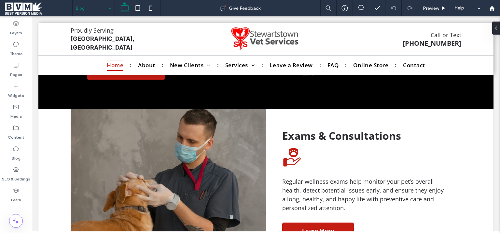
click at [104, 12] on input at bounding box center [92, 8] width 32 height 16
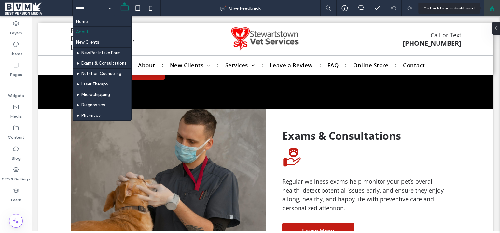
click at [492, 7] on use at bounding box center [492, 8] width 5 height 5
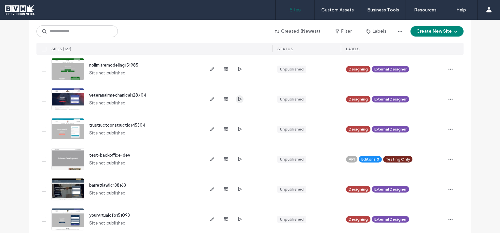
click at [239, 99] on icon "button" at bounding box center [239, 98] width 5 height 5
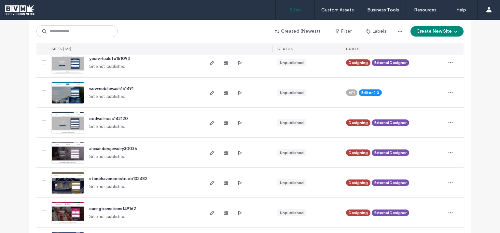
scroll to position [392, 0]
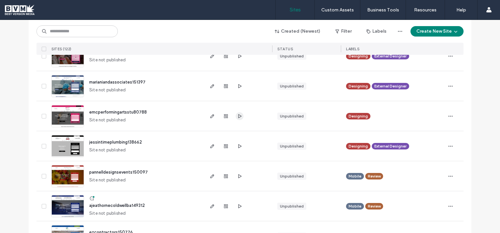
click at [237, 115] on icon "button" at bounding box center [239, 115] width 5 height 5
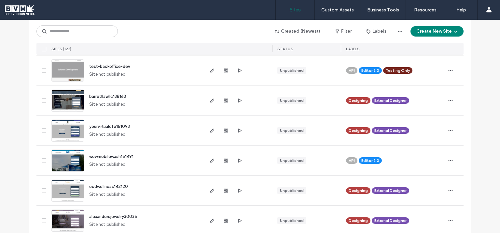
scroll to position [171, 0]
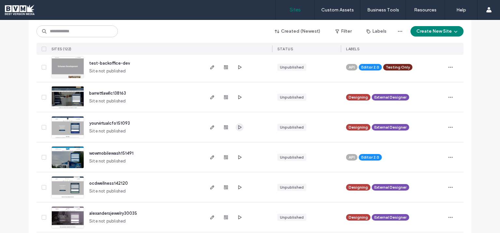
click at [238, 125] on use "button" at bounding box center [239, 127] width 3 height 4
click at [210, 126] on icon "button" at bounding box center [212, 126] width 5 height 5
